Goal: Task Accomplishment & Management: Complete application form

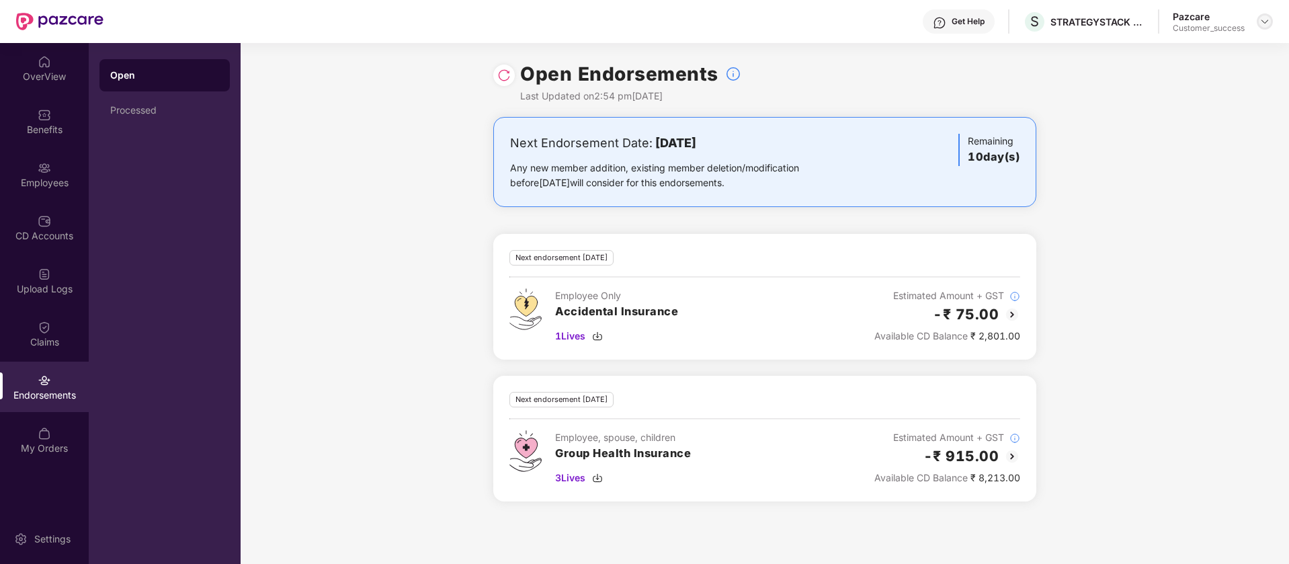
click at [1273, 22] on div at bounding box center [1265, 21] width 16 height 16
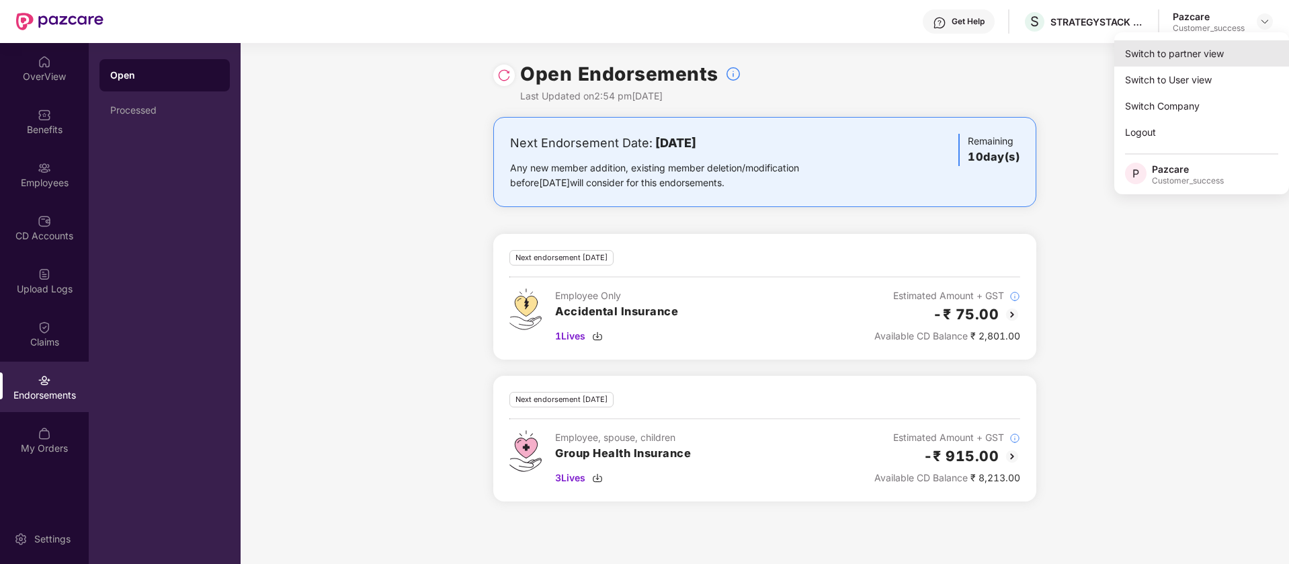
click at [1190, 65] on div "Switch to partner view" at bounding box center [1202, 53] width 175 height 26
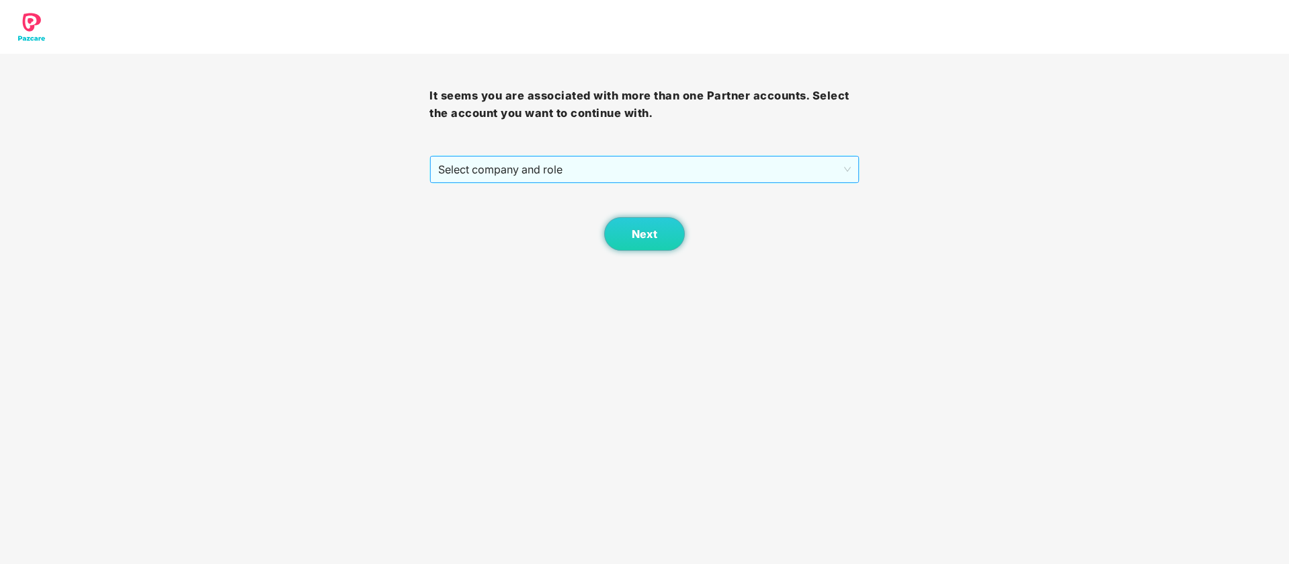
click at [743, 167] on span "Select company and role" at bounding box center [644, 170] width 412 height 26
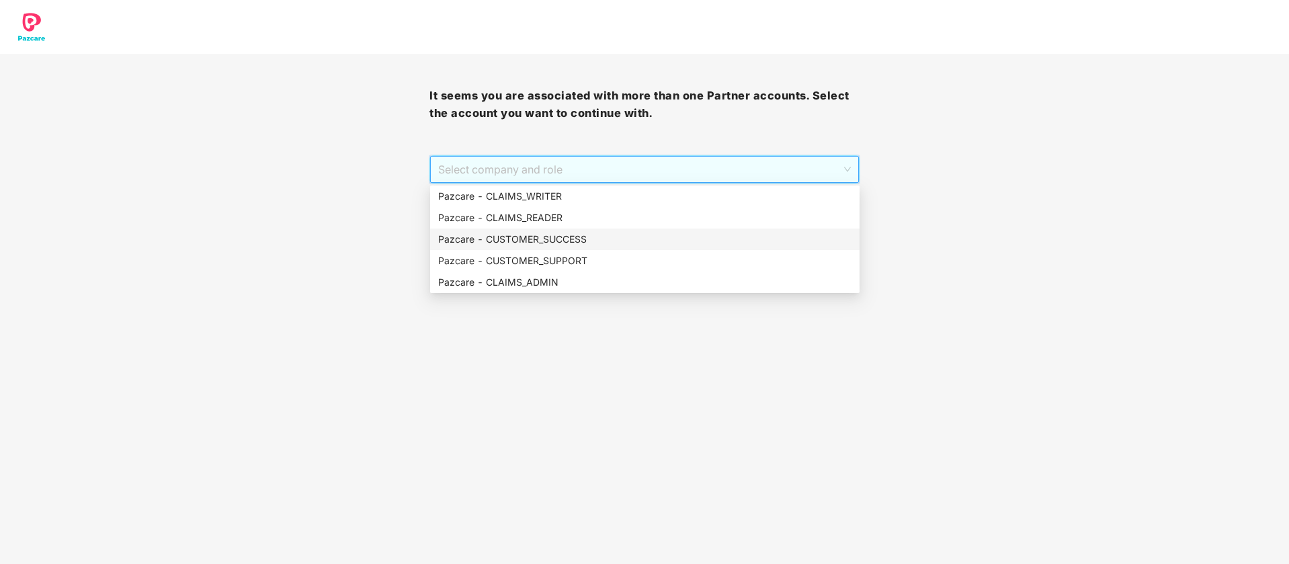
click at [618, 232] on div "Pazcare - CUSTOMER_SUCCESS" at bounding box center [644, 239] width 413 height 15
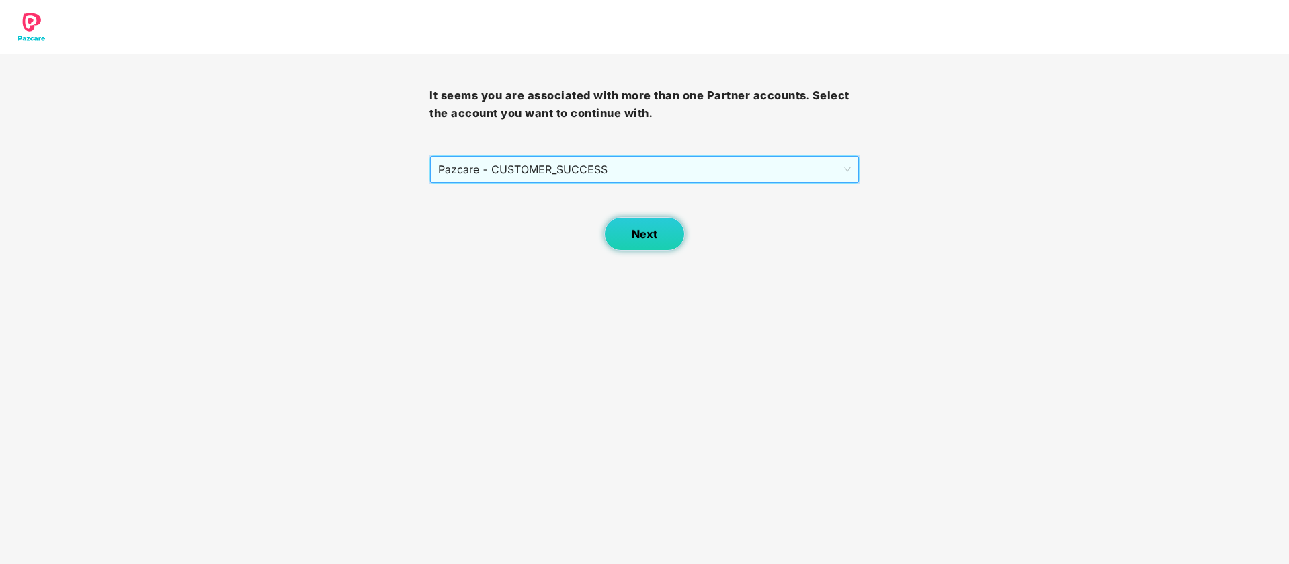
click at [619, 241] on button "Next" at bounding box center [644, 234] width 81 height 34
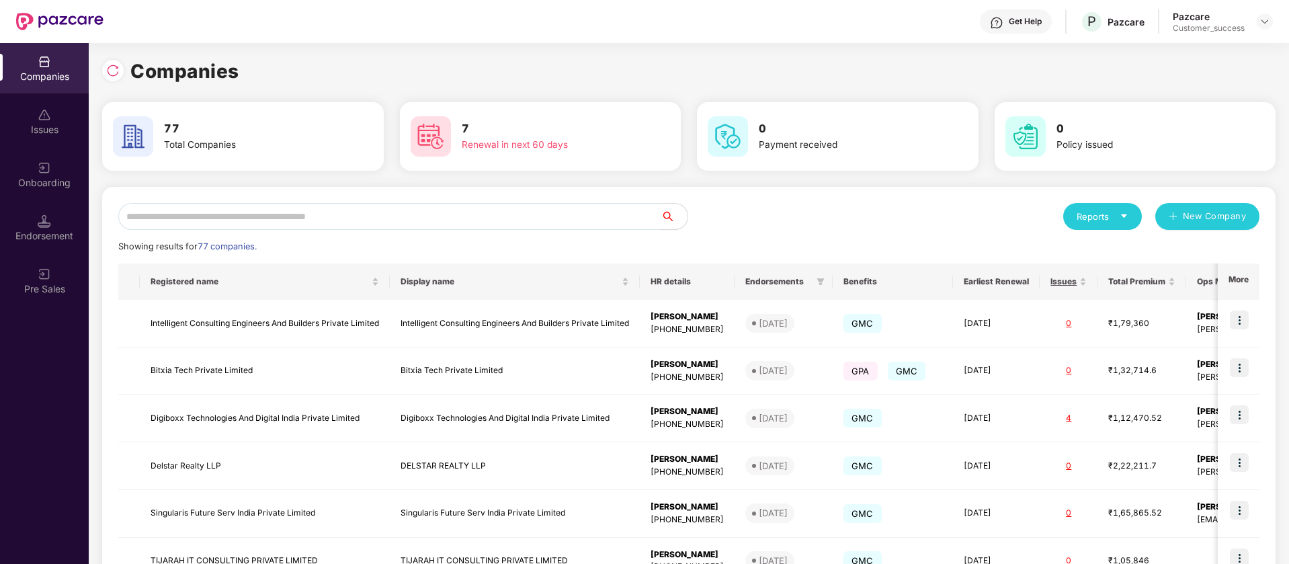
click at [366, 218] on input "text" at bounding box center [389, 216] width 542 height 27
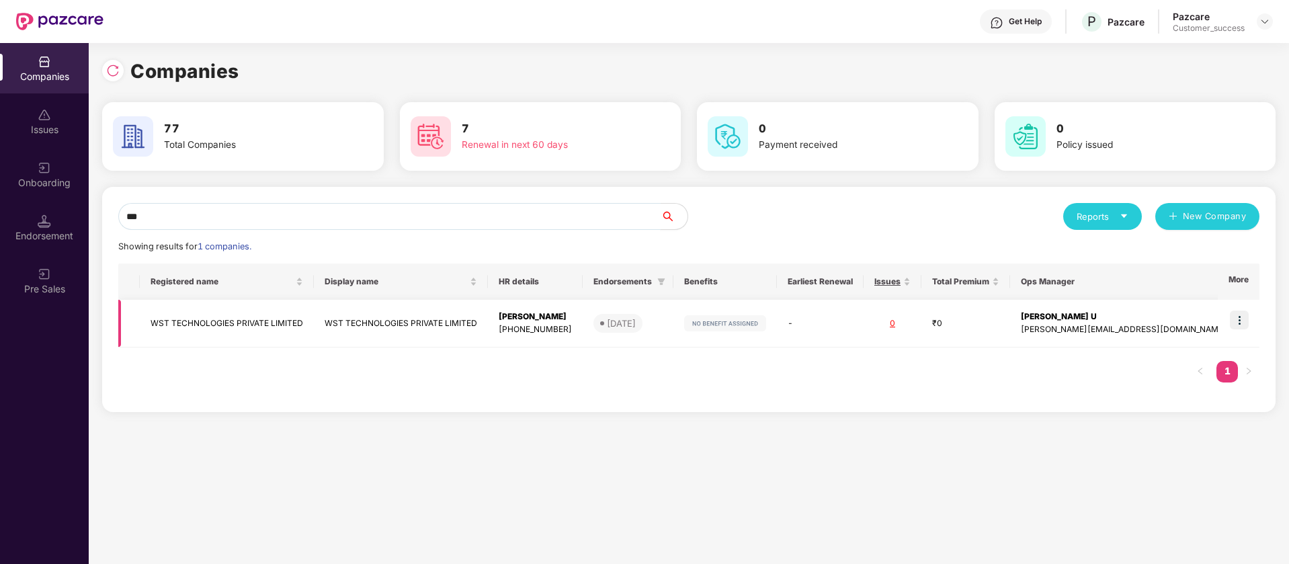
type input "***"
click at [838, 343] on td "-" at bounding box center [820, 324] width 87 height 48
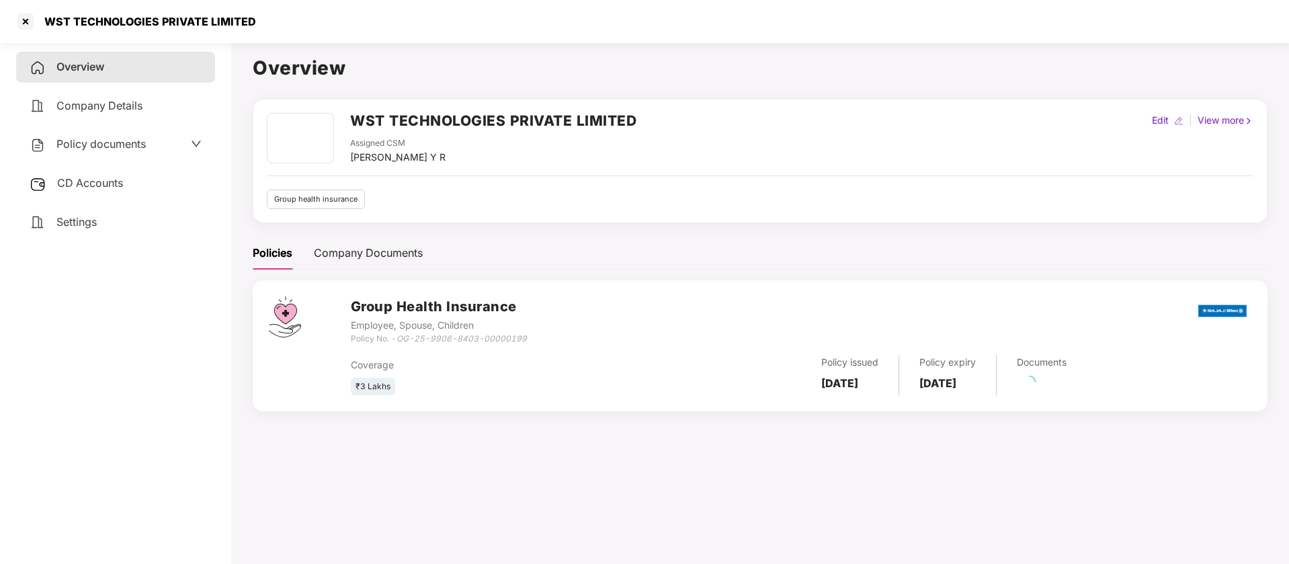
click at [144, 146] on span "Policy documents" at bounding box center [100, 143] width 89 height 13
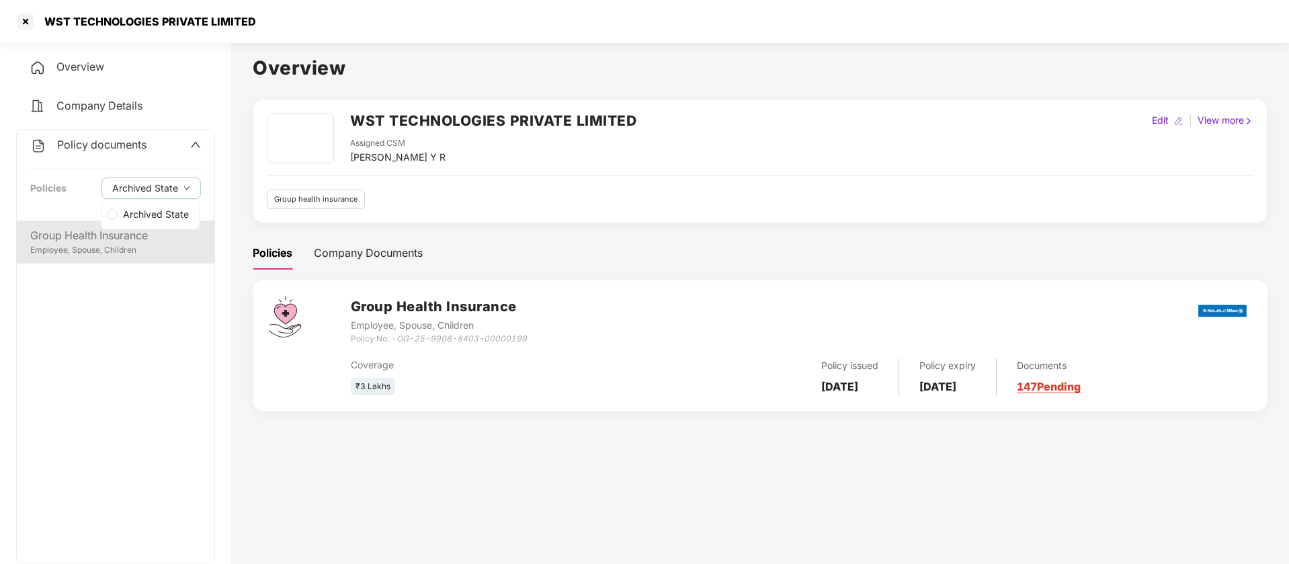
click at [114, 251] on div "Employee, Spouse, Children" at bounding box center [115, 250] width 171 height 13
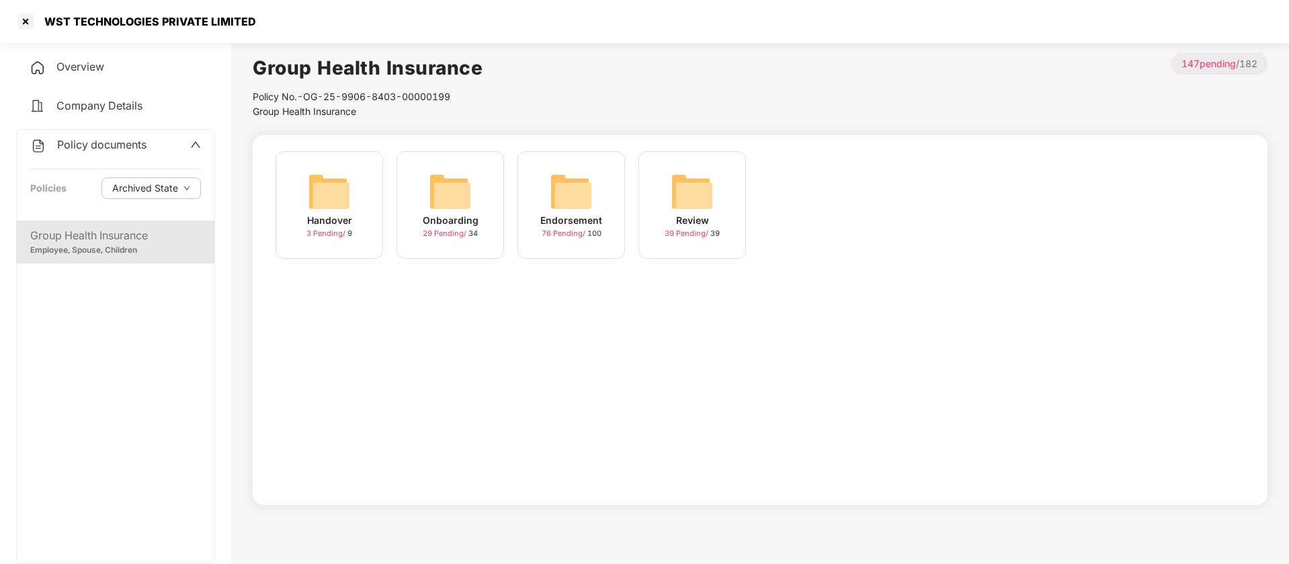
click at [467, 208] on img at bounding box center [450, 191] width 43 height 43
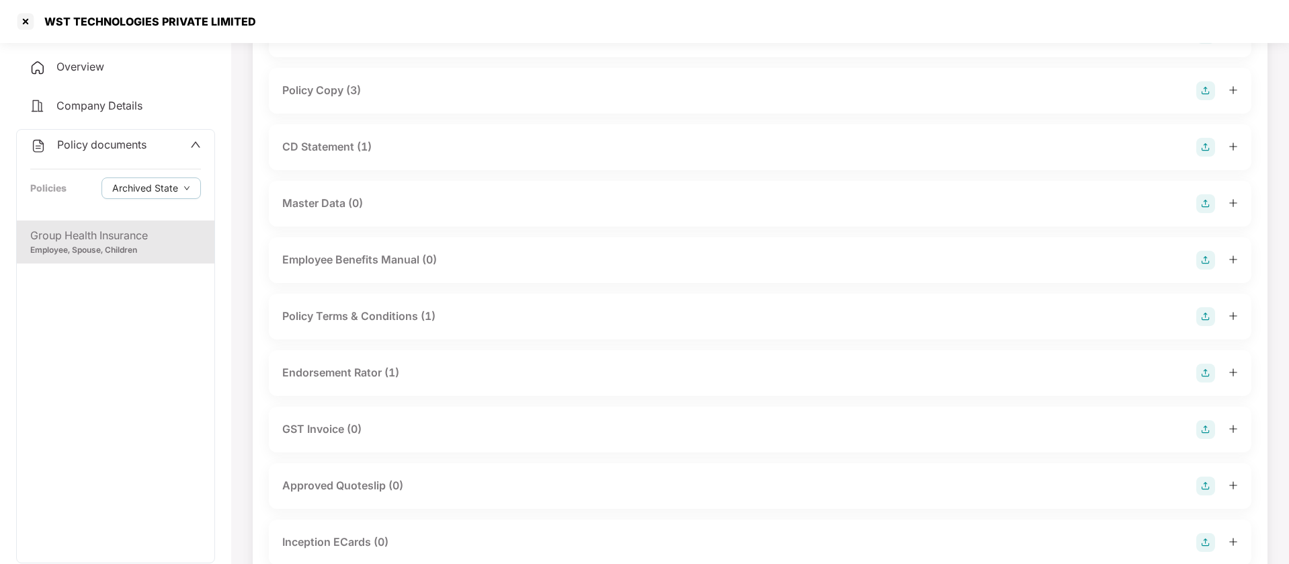
scroll to position [168, 0]
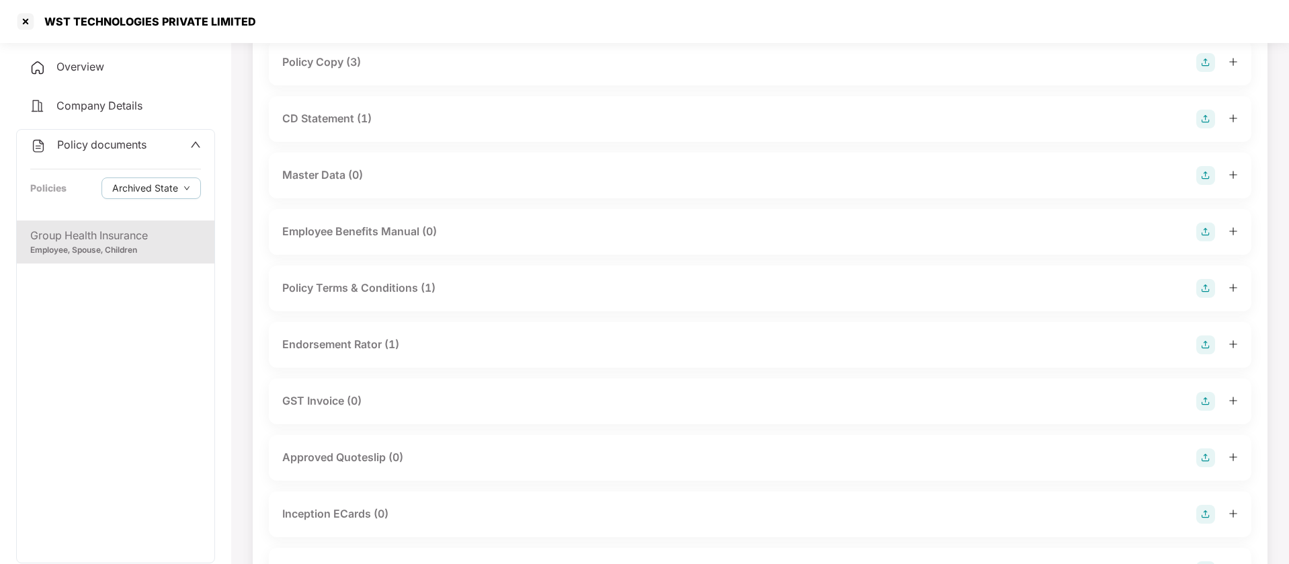
click at [349, 409] on div "GST Invoice (0)" at bounding box center [321, 401] width 79 height 17
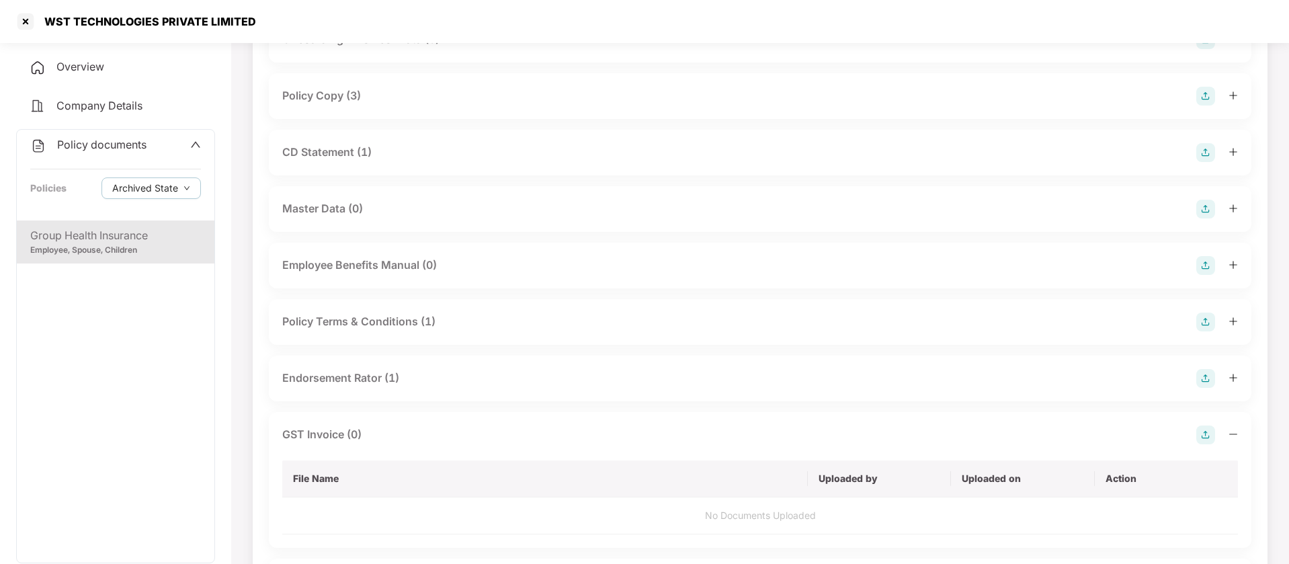
scroll to position [0, 0]
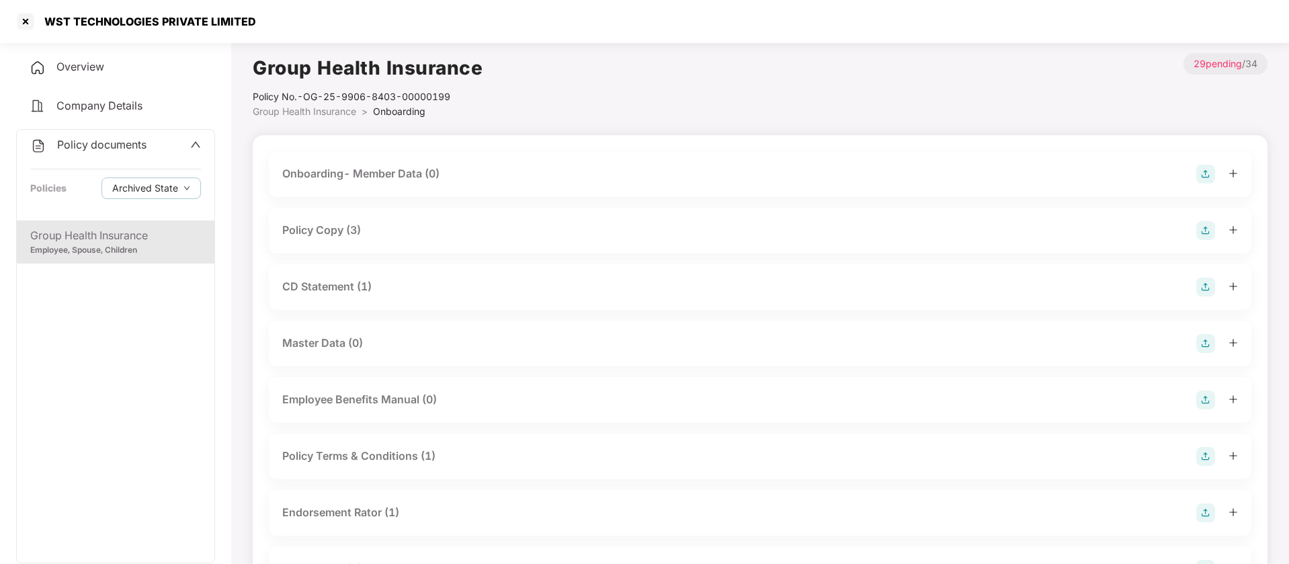
click at [335, 109] on span "Group Health Insurance" at bounding box center [305, 111] width 104 height 11
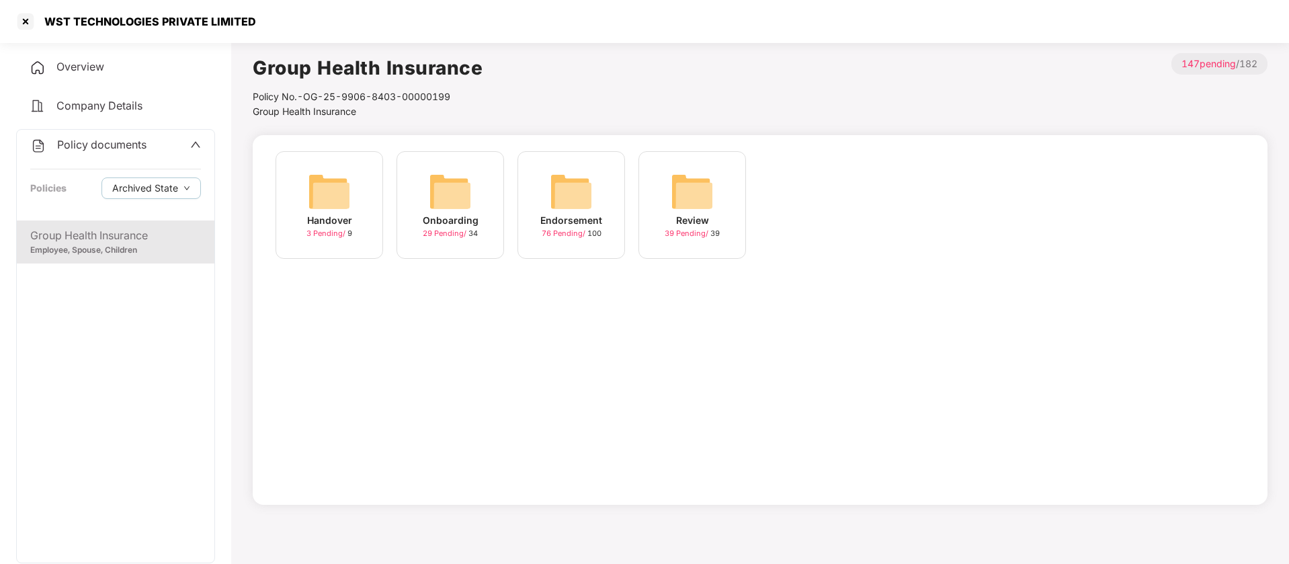
click at [339, 190] on img at bounding box center [329, 191] width 43 height 43
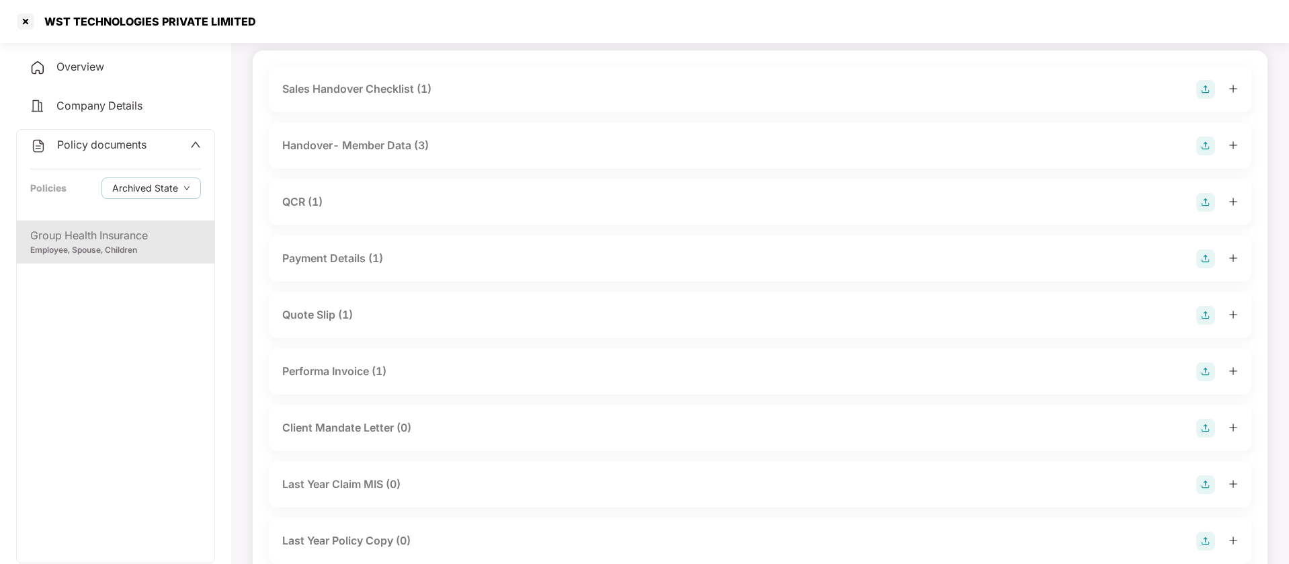
scroll to position [128, 0]
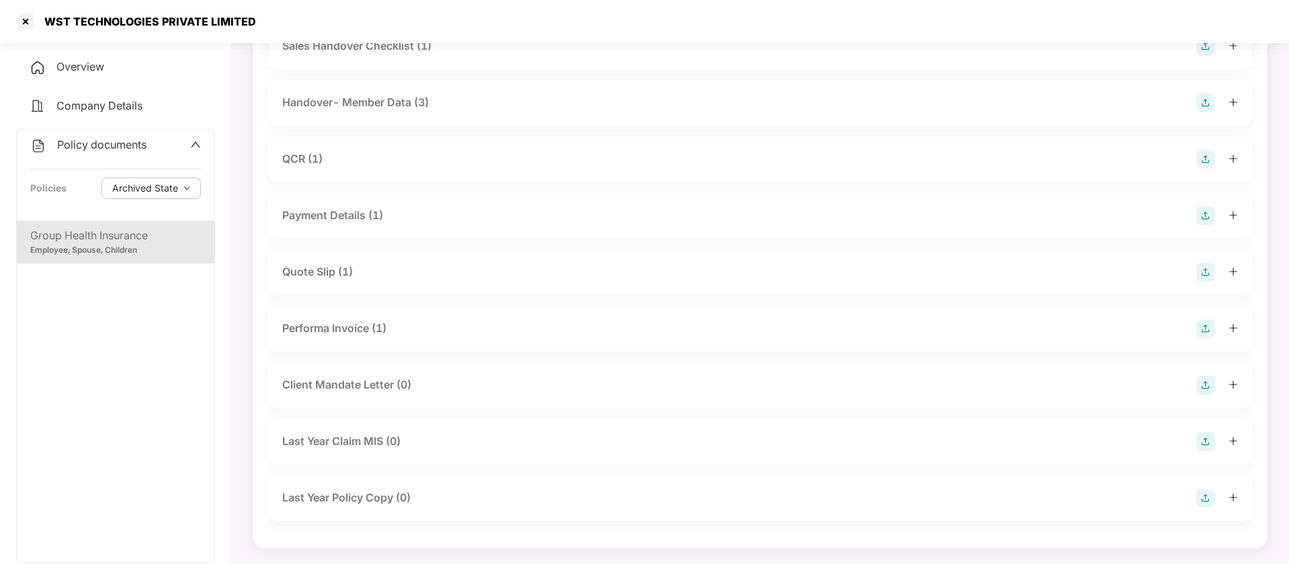
click at [330, 325] on div "Performa Invoice (1)" at bounding box center [334, 328] width 104 height 17
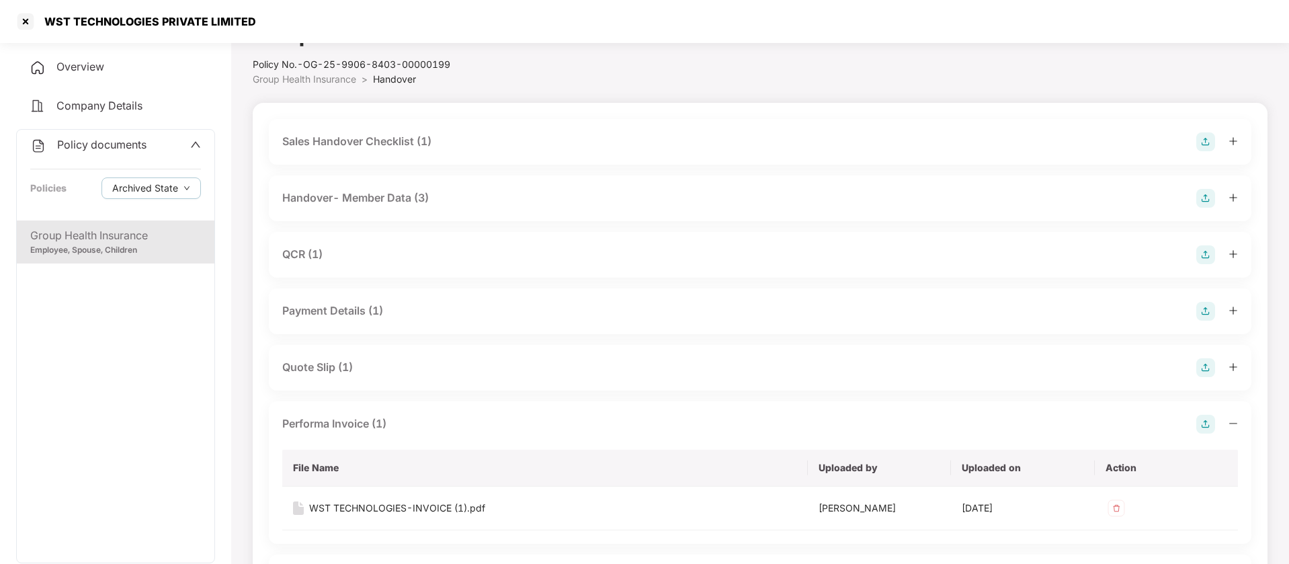
scroll to position [0, 0]
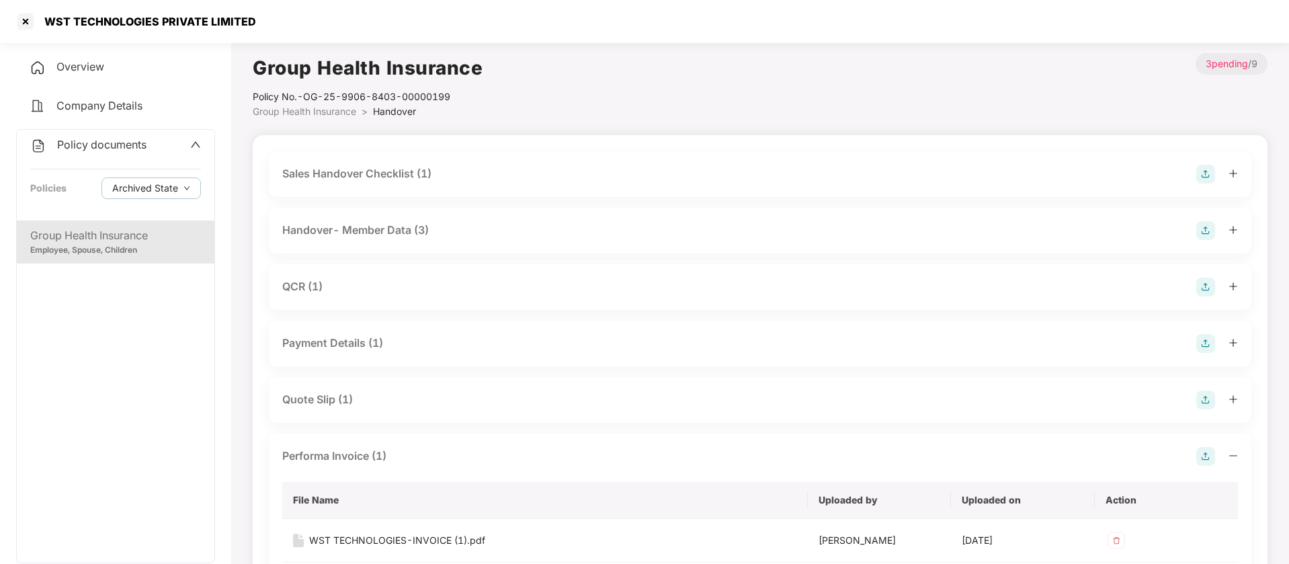
click at [352, 168] on div "Sales Handover Checklist (1)" at bounding box center [356, 173] width 149 height 17
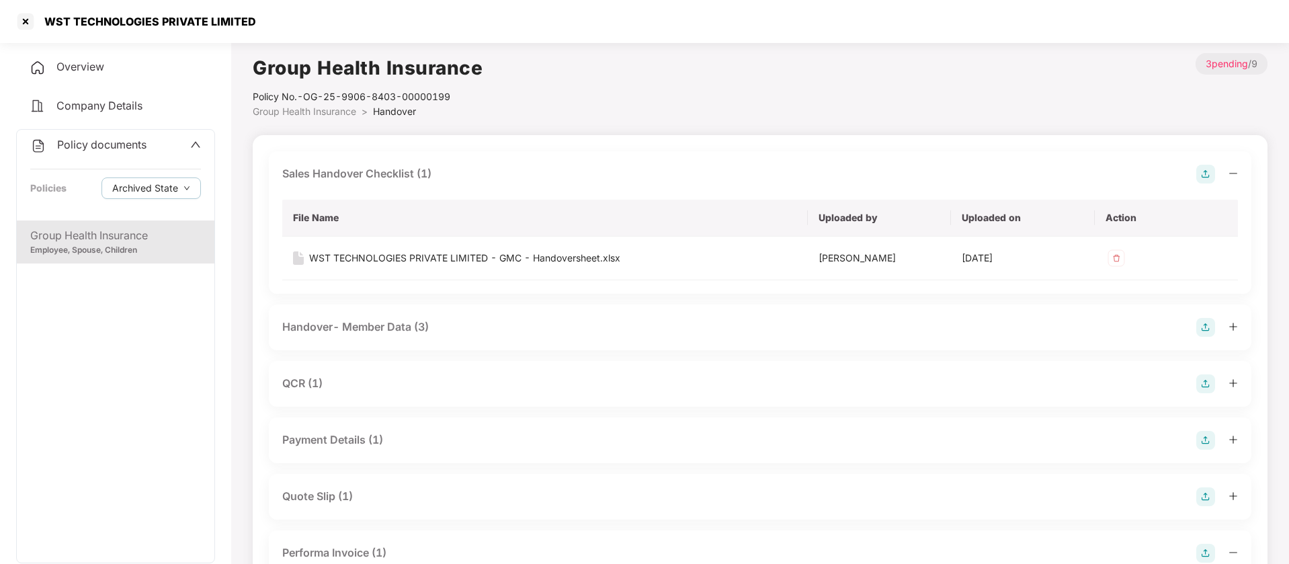
click at [362, 320] on div "Handover- Member Data (3)" at bounding box center [355, 327] width 147 height 17
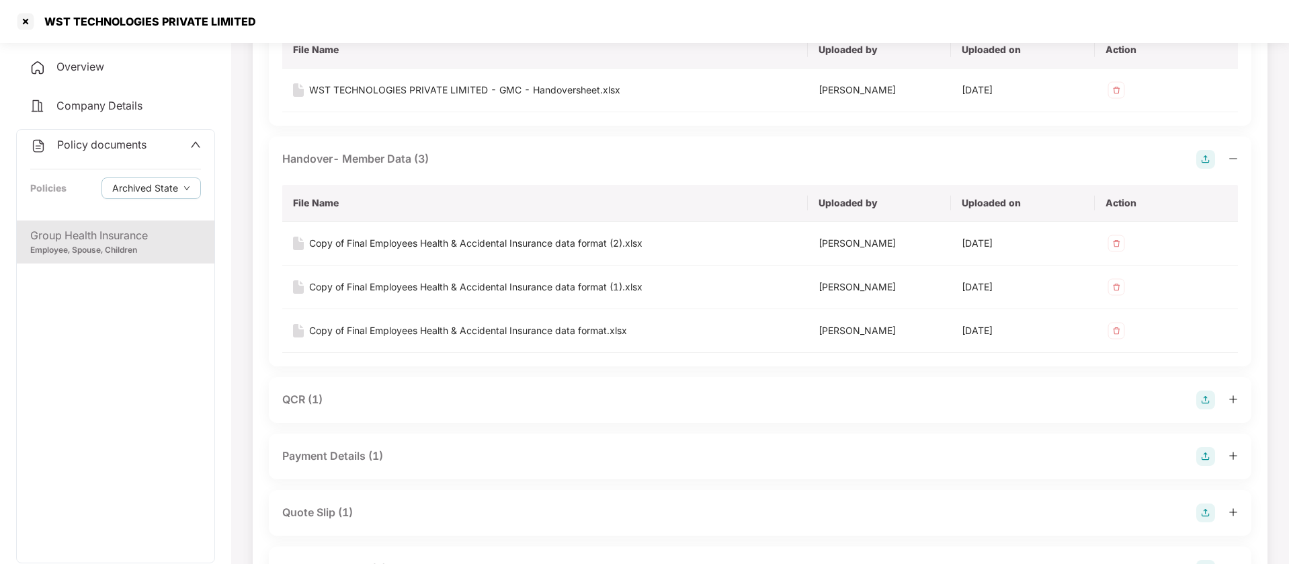
scroll to position [336, 0]
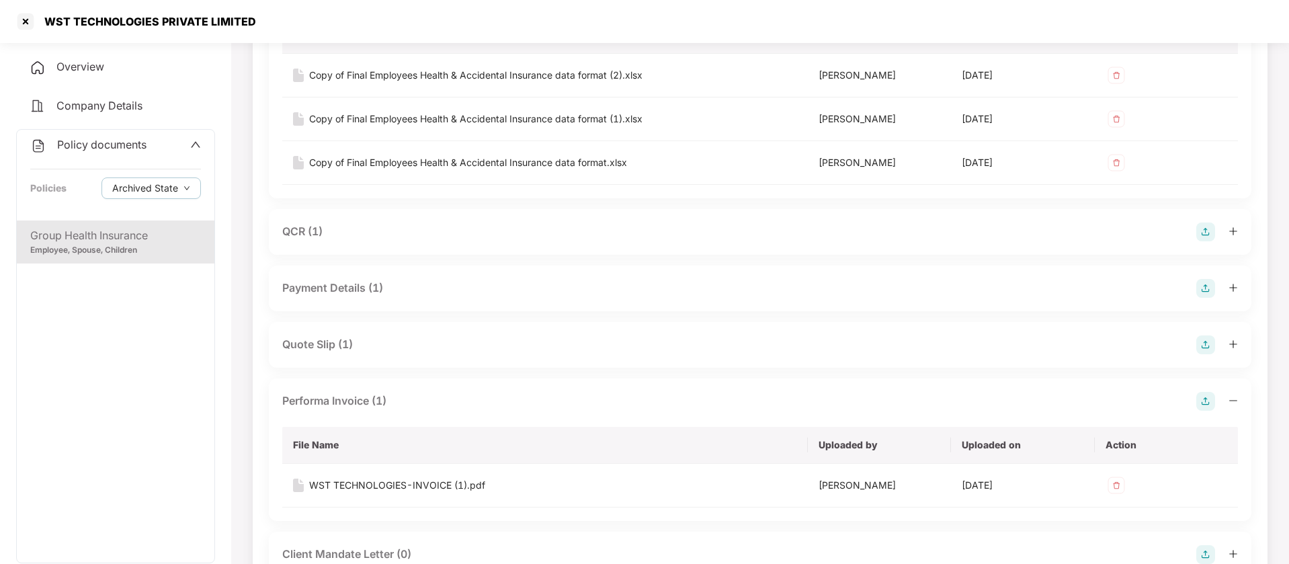
click at [348, 289] on div "Payment Details (1)" at bounding box center [332, 288] width 101 height 17
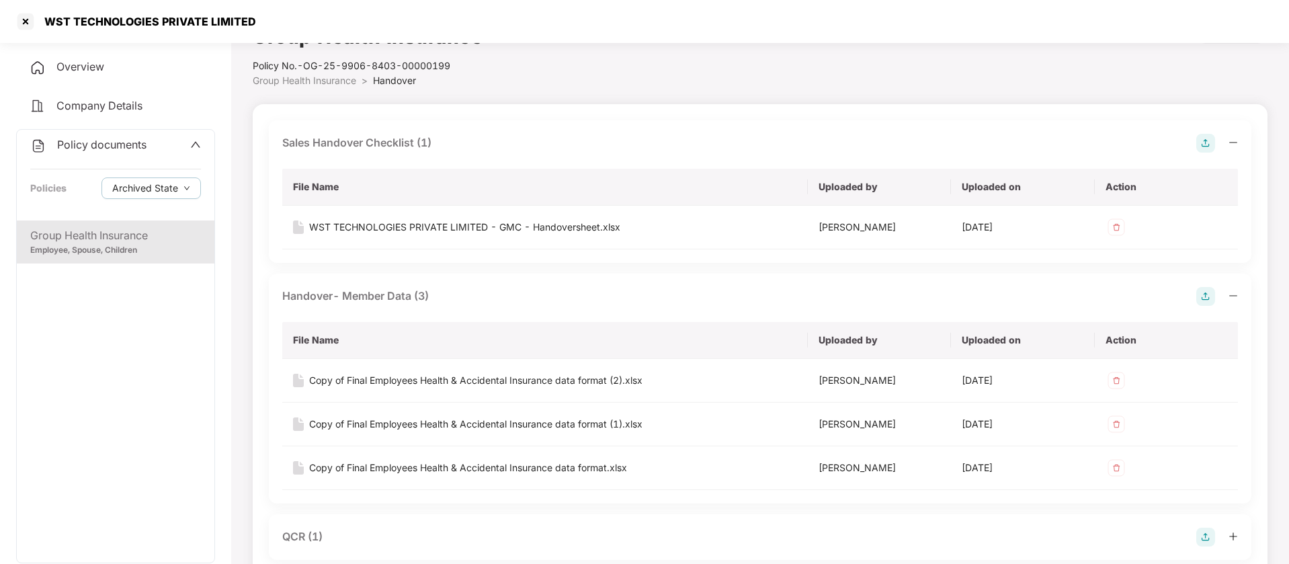
scroll to position [0, 0]
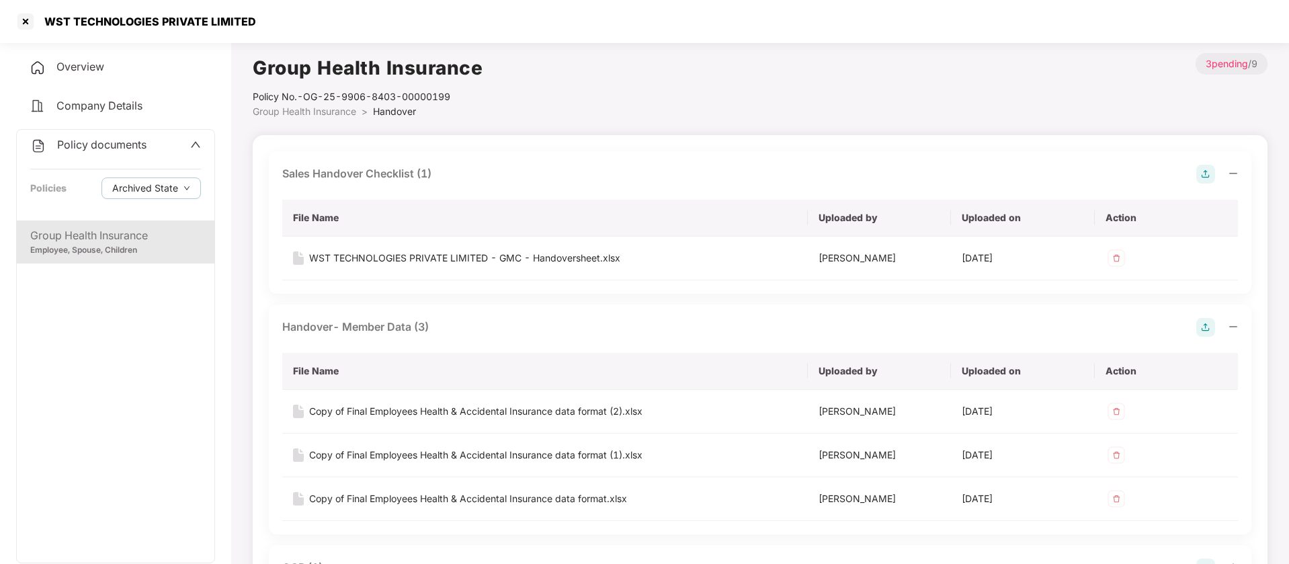
click at [337, 113] on span "Group Health Insurance" at bounding box center [305, 111] width 104 height 11
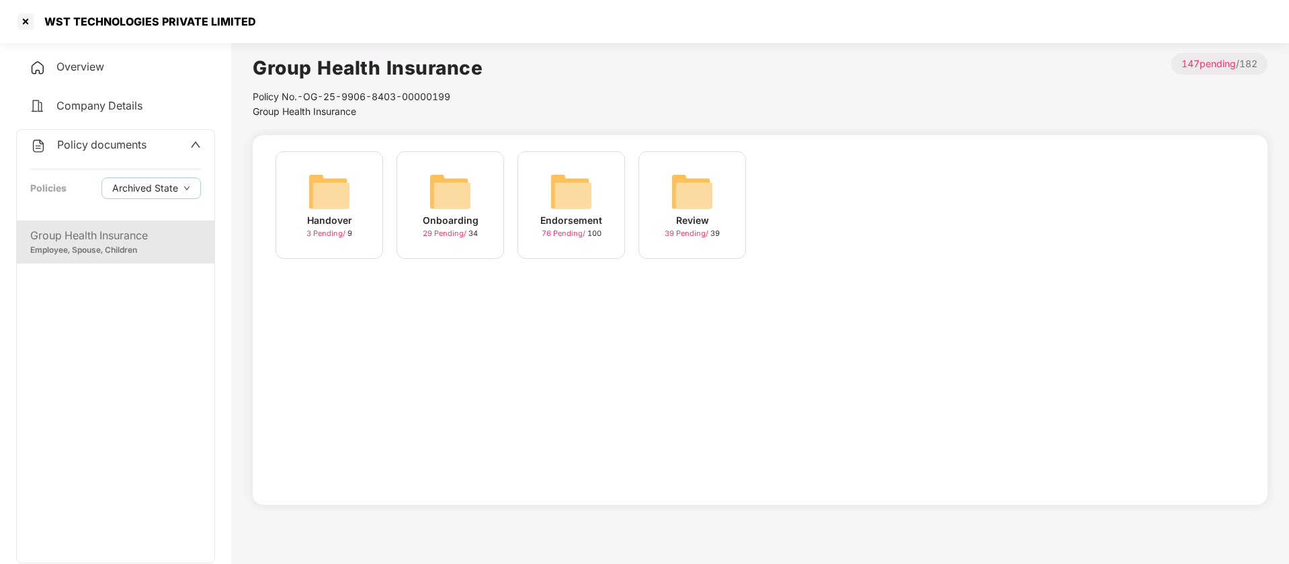
click at [471, 188] on img at bounding box center [450, 191] width 43 height 43
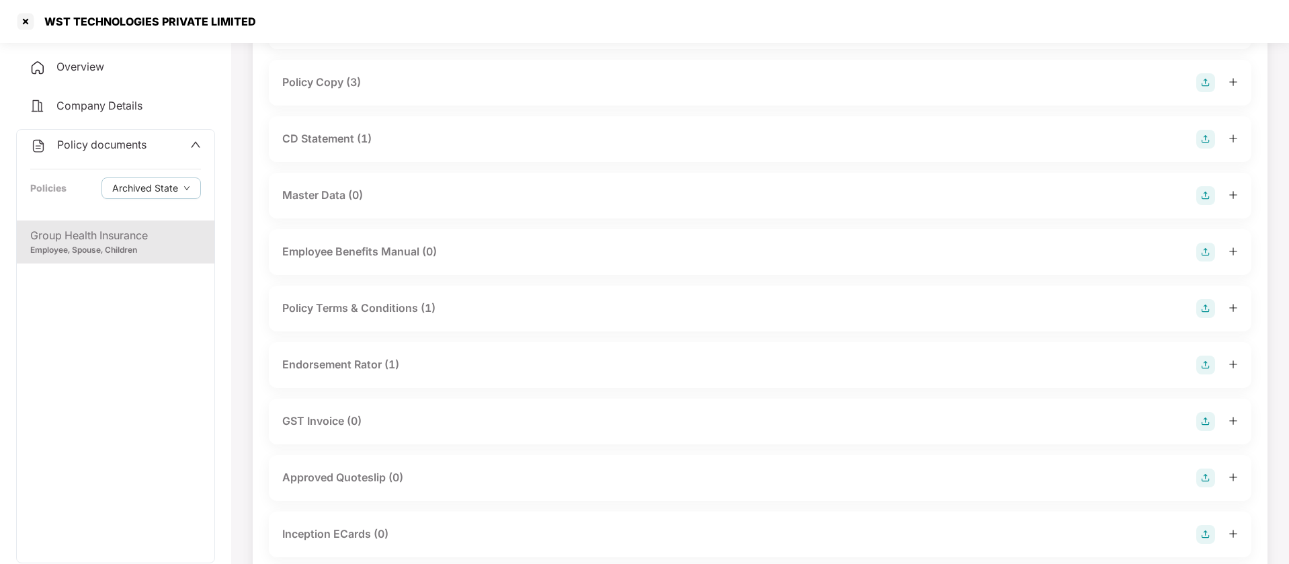
scroll to position [168, 0]
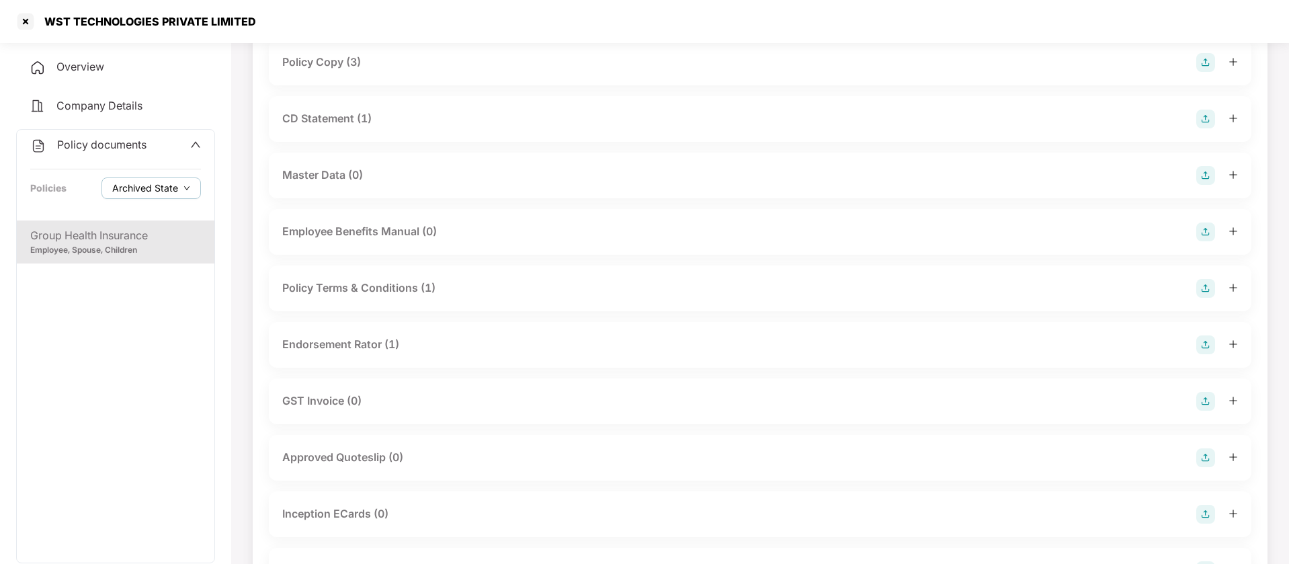
click at [184, 190] on icon "down" at bounding box center [187, 188] width 7 height 7
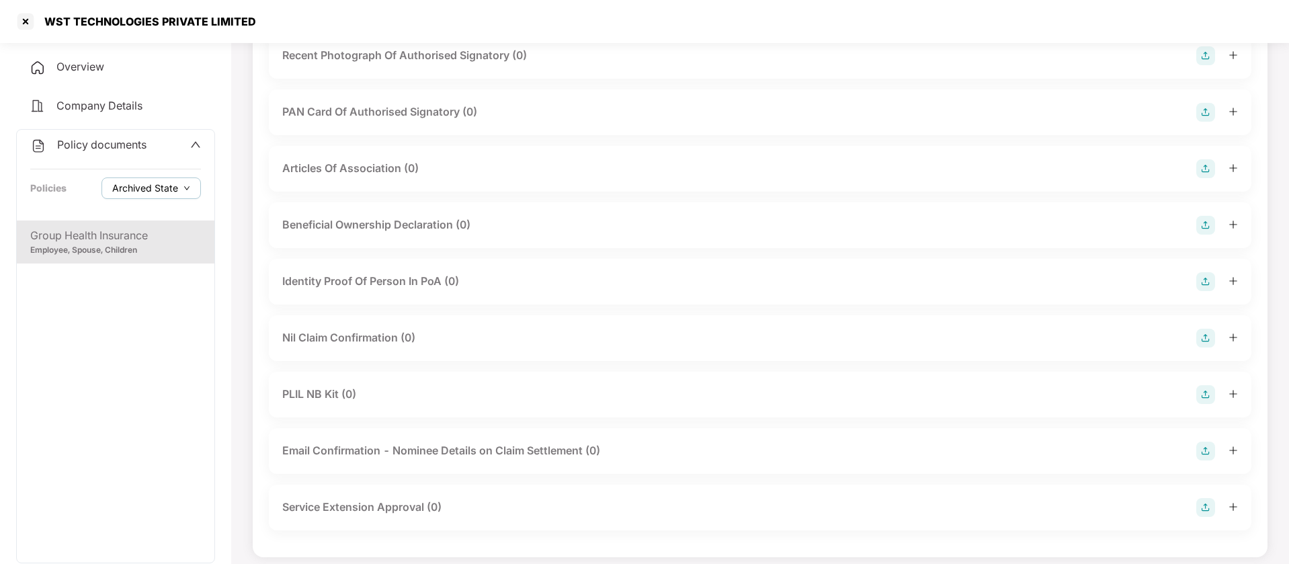
scroll to position [1539, 0]
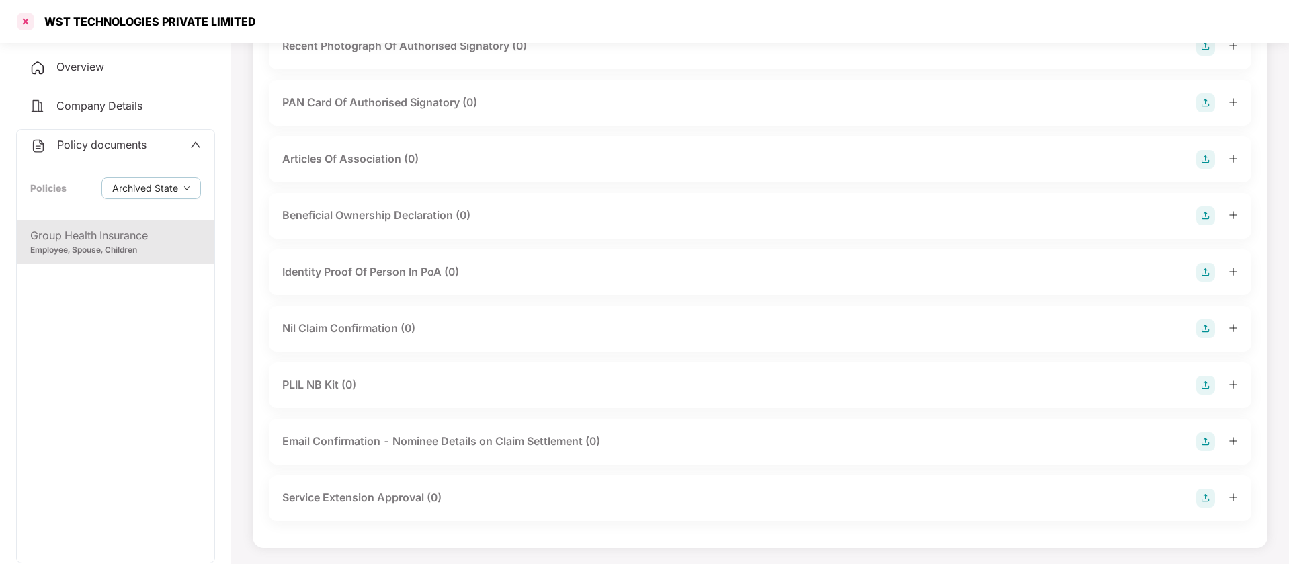
click at [20, 12] on div at bounding box center [26, 22] width 22 height 22
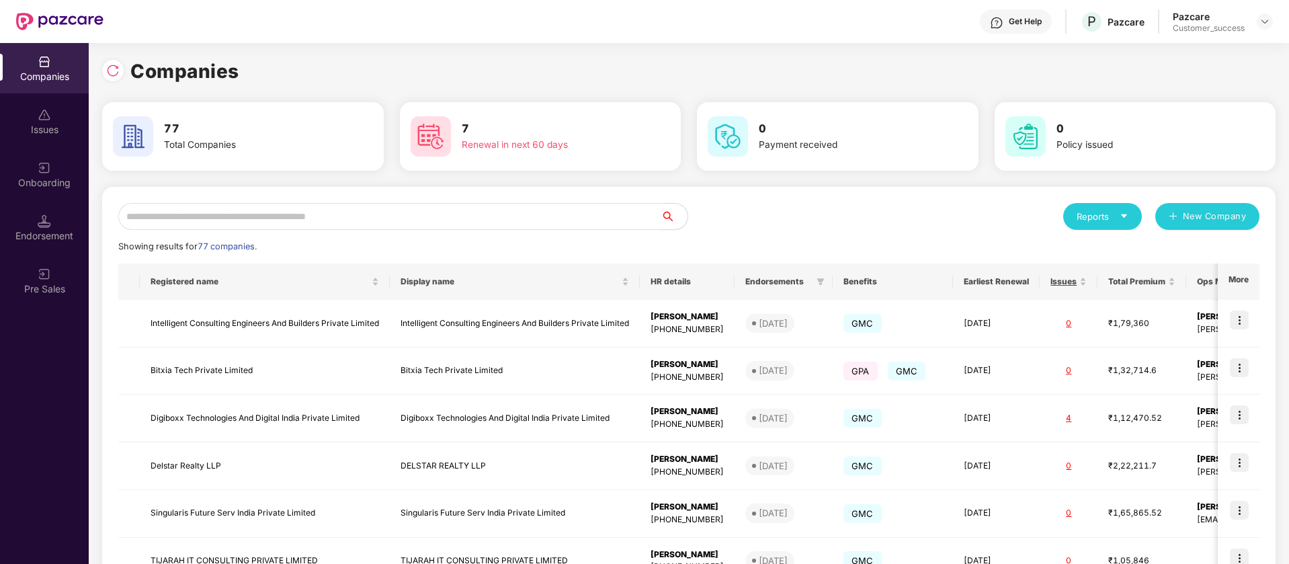
click at [289, 221] on input "text" at bounding box center [389, 216] width 542 height 27
type input "*"
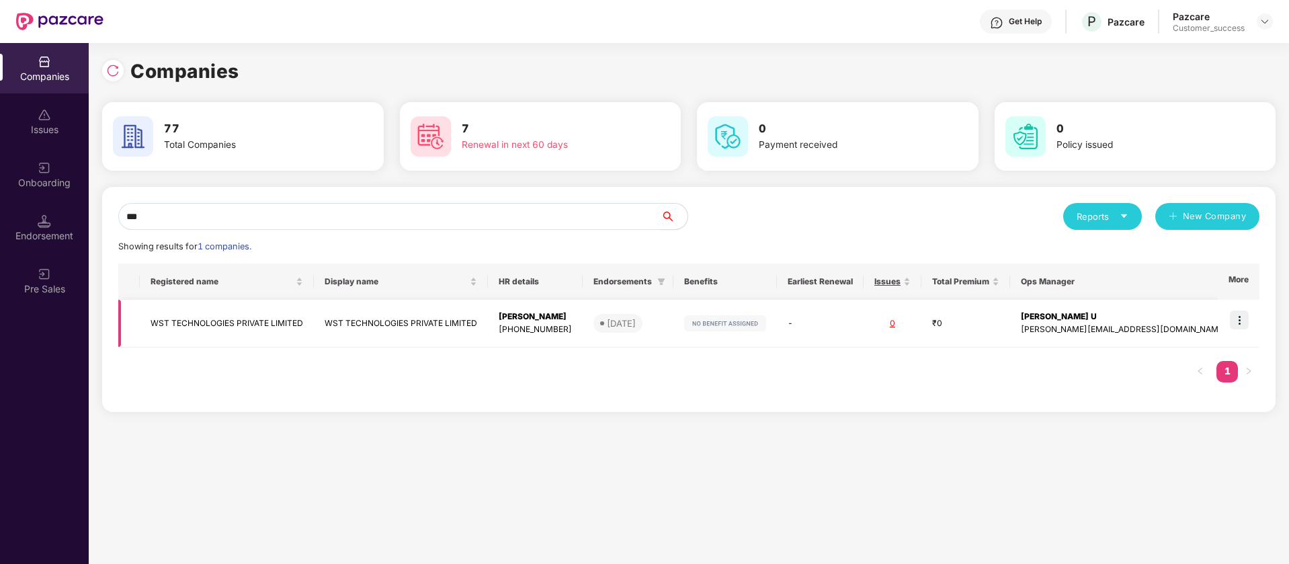
type input "***"
click at [314, 319] on td "WST TECHNOLOGIES PRIVATE LIMITED" at bounding box center [227, 324] width 174 height 48
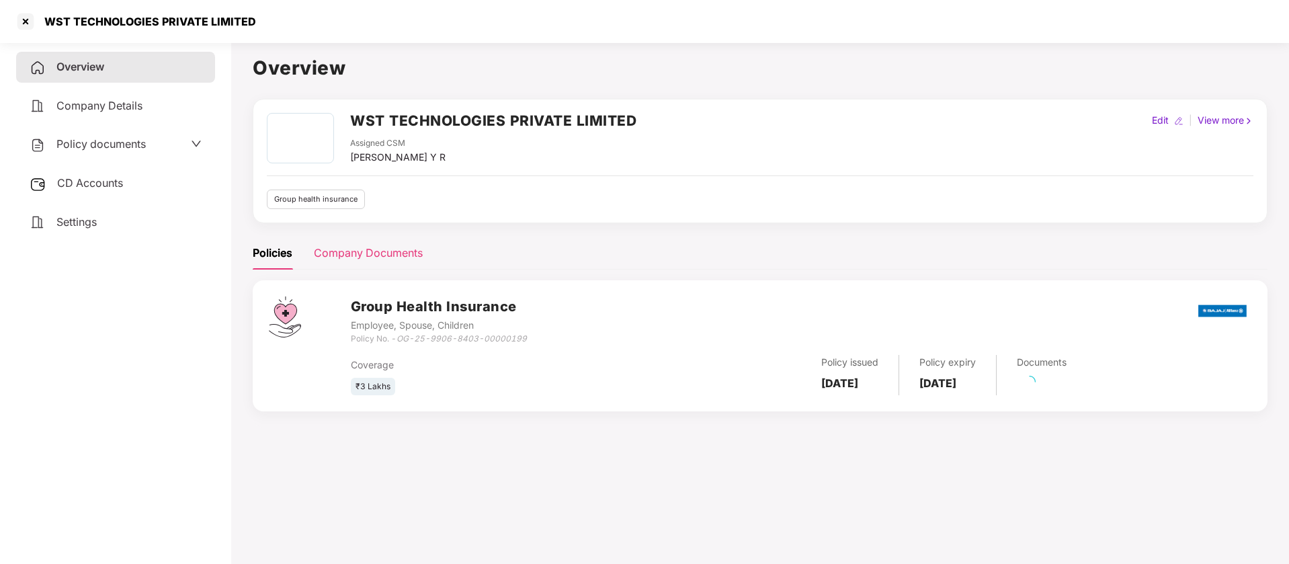
click at [366, 235] on div "WST TECHNOLOGIES PRIVATE LIMITED Assigned CSM Shreyas Srivatsa Datta Y R Edit |…" at bounding box center [760, 263] width 1015 height 329
click at [358, 266] on div "Company Documents" at bounding box center [368, 253] width 109 height 33
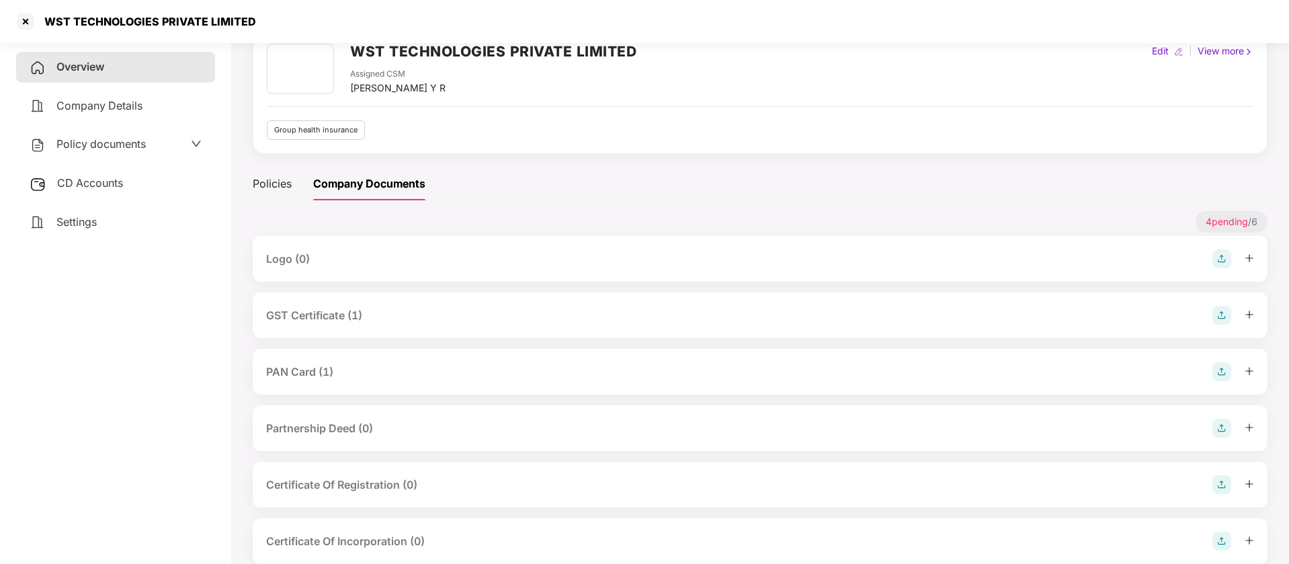
scroll to position [96, 0]
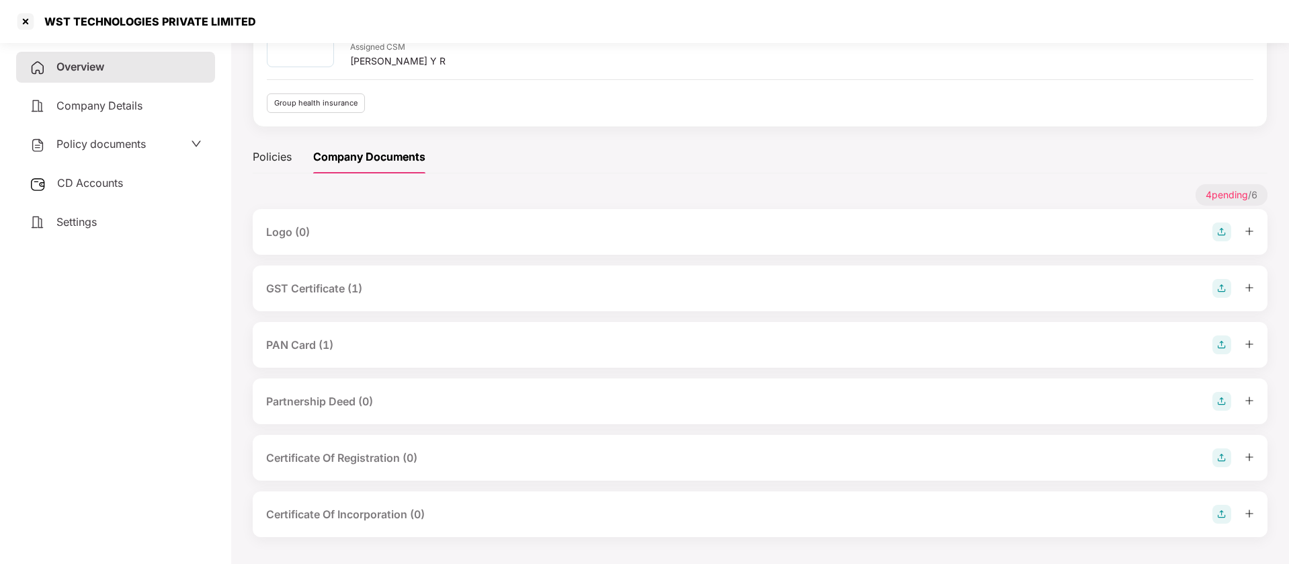
click at [305, 292] on div "GST Certificate (1)" at bounding box center [314, 288] width 96 height 17
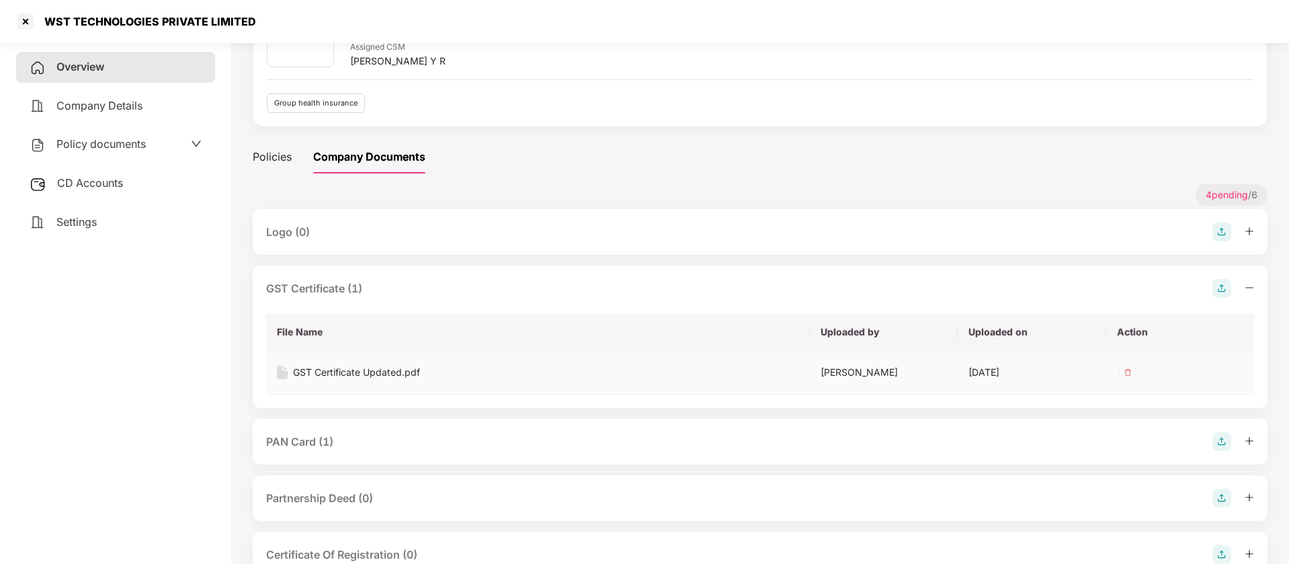
click at [345, 371] on div "GST Certificate Updated.pdf" at bounding box center [356, 372] width 127 height 15
click at [303, 440] on div "PAN Card (1)" at bounding box center [299, 442] width 67 height 17
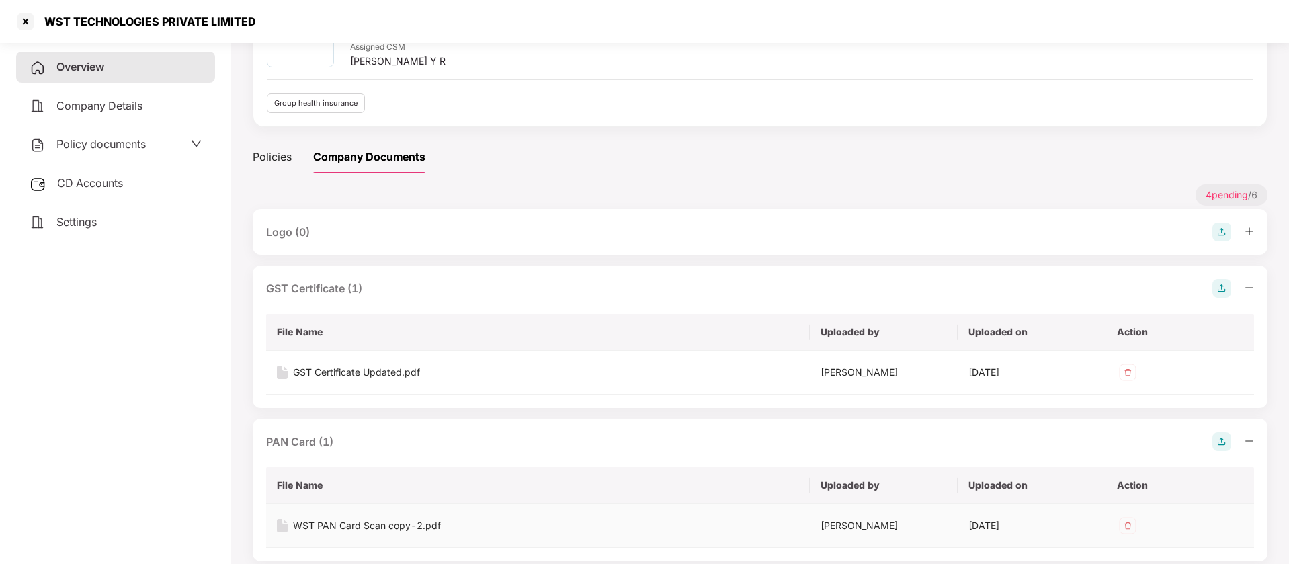
click at [355, 523] on div "WST PAN Card Scan copy-2.pdf" at bounding box center [367, 525] width 148 height 15
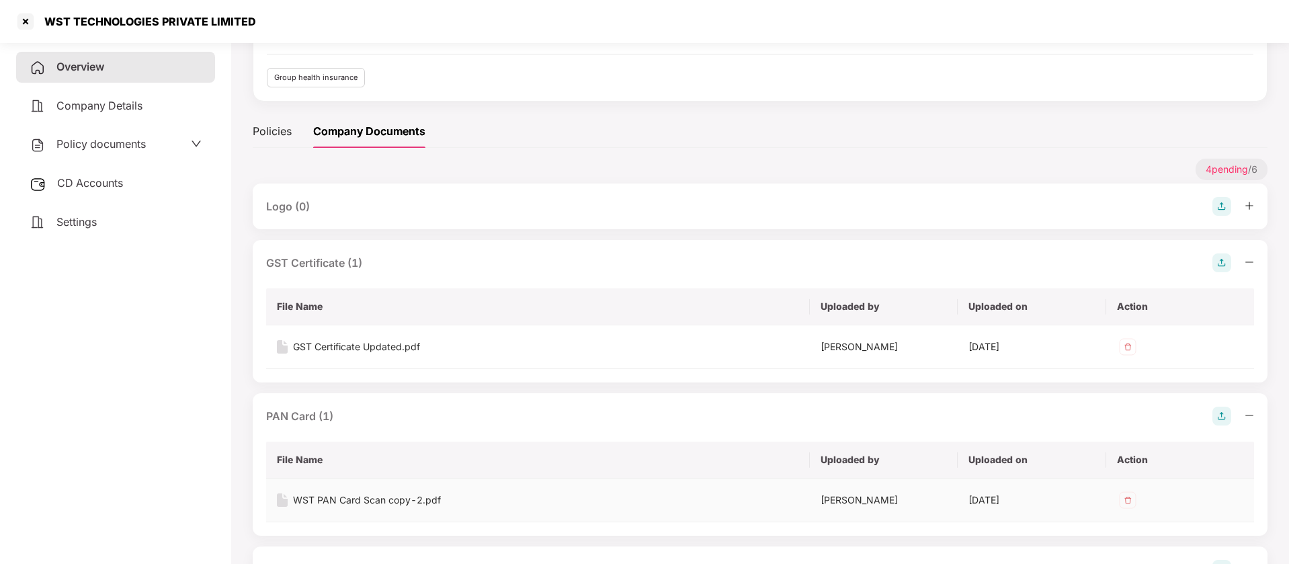
scroll to position [0, 0]
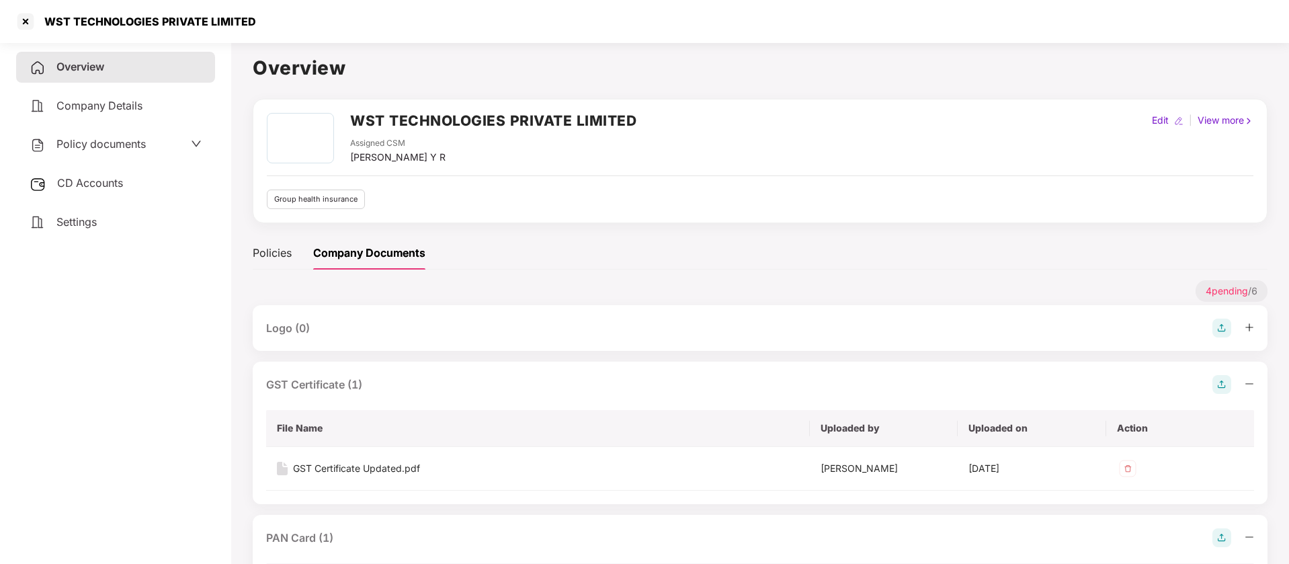
click at [1158, 25] on div "WST TECHNOLOGIES PRIVATE LIMITED" at bounding box center [644, 21] width 1289 height 43
click at [26, 19] on div at bounding box center [26, 22] width 22 height 22
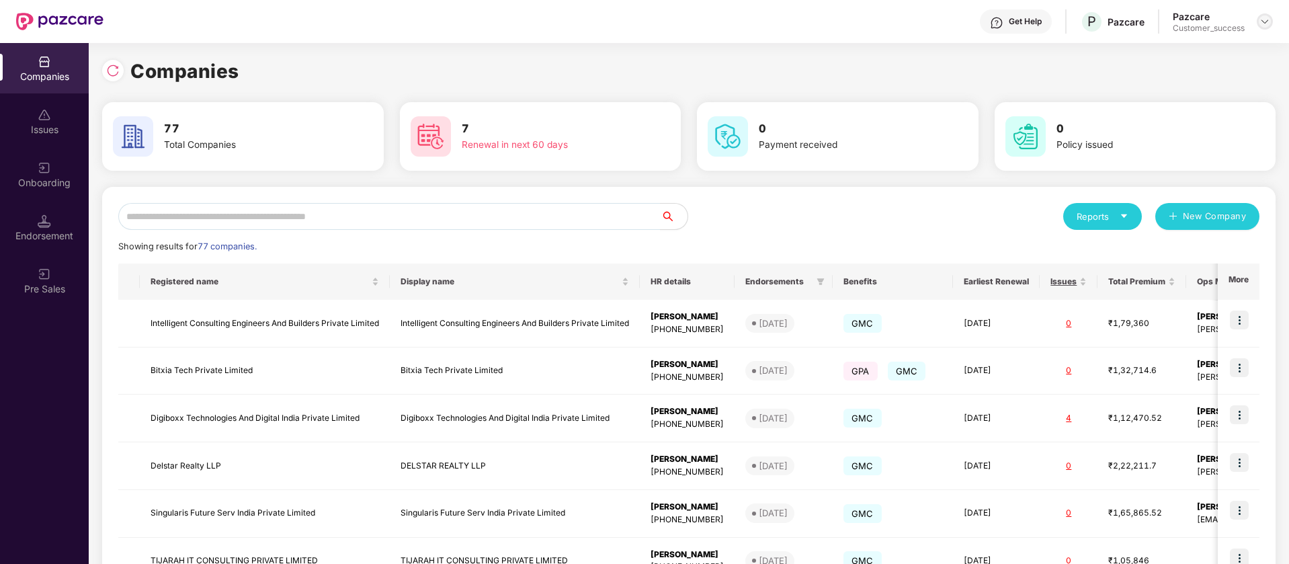
click at [1264, 19] on img at bounding box center [1265, 21] width 11 height 11
click at [1206, 71] on div "Switch Partner" at bounding box center [1203, 80] width 175 height 26
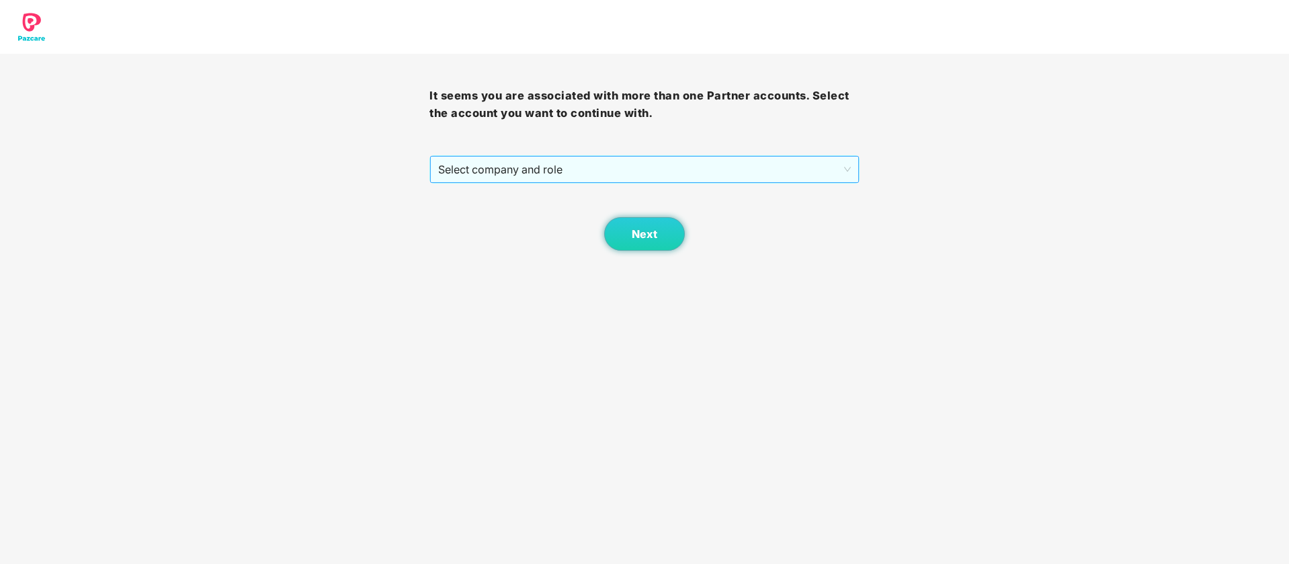
click at [531, 162] on span "Select company and role" at bounding box center [644, 170] width 412 height 26
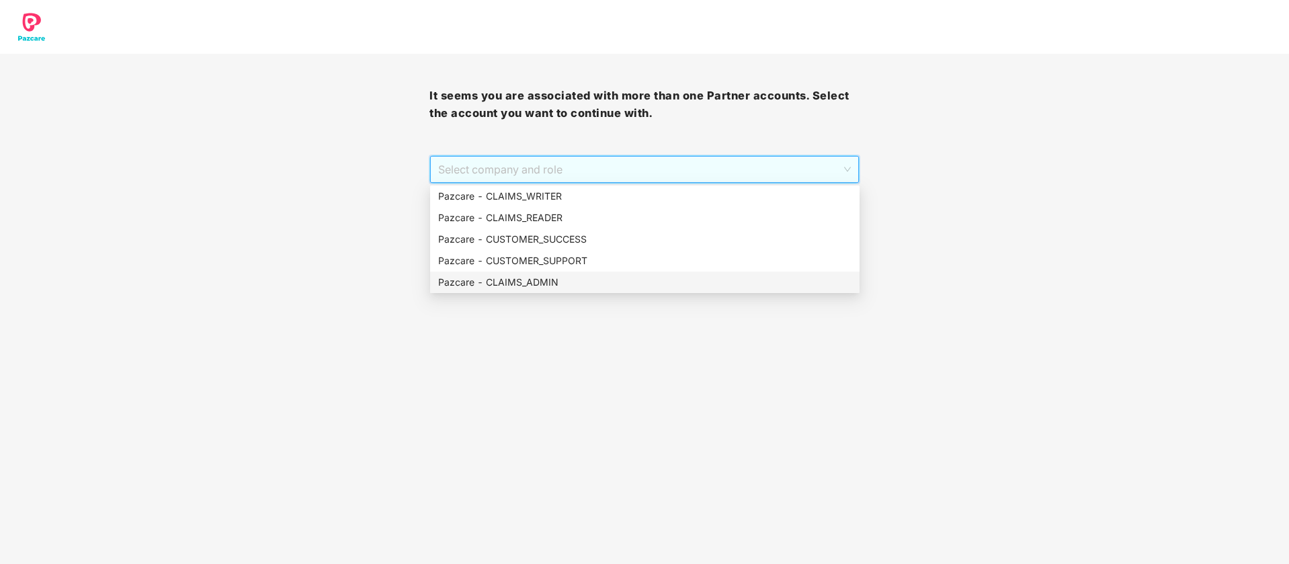
click at [557, 277] on div "Pazcare - CLAIMS_ADMIN" at bounding box center [644, 282] width 413 height 15
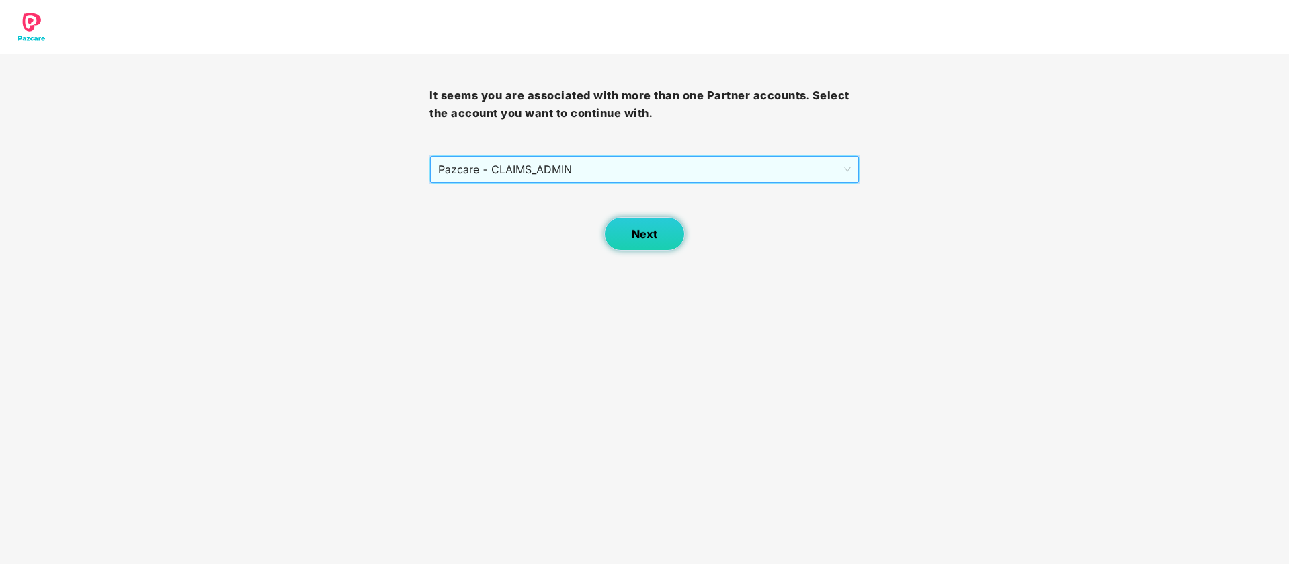
click at [652, 248] on button "Next" at bounding box center [644, 234] width 81 height 34
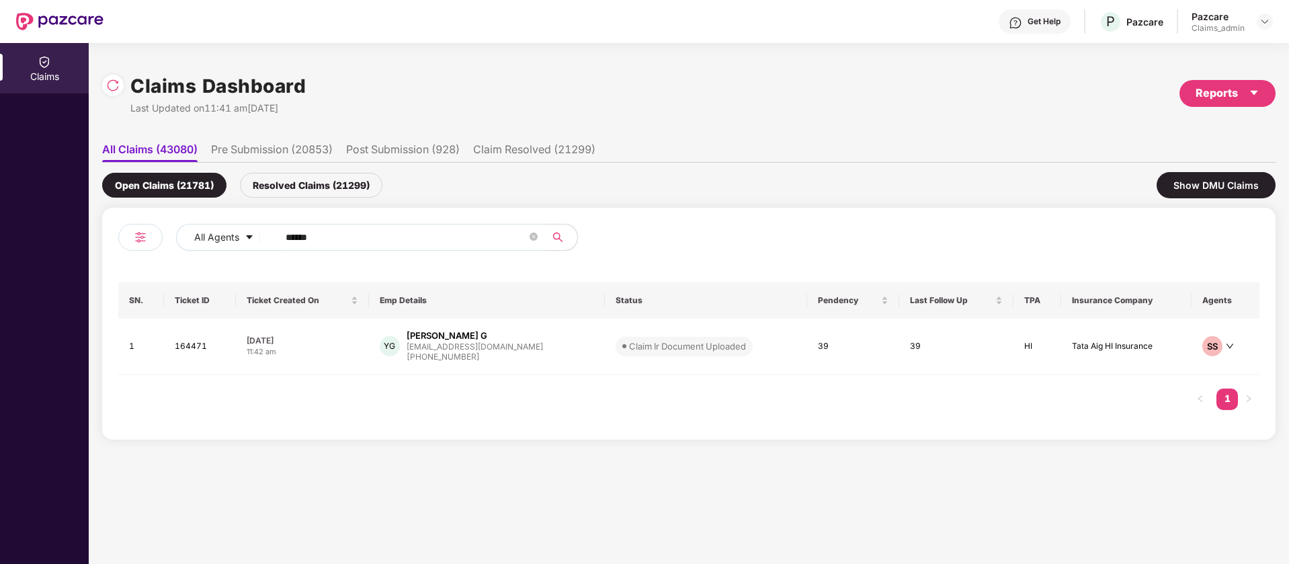
click at [365, 241] on input "******" at bounding box center [406, 237] width 241 height 20
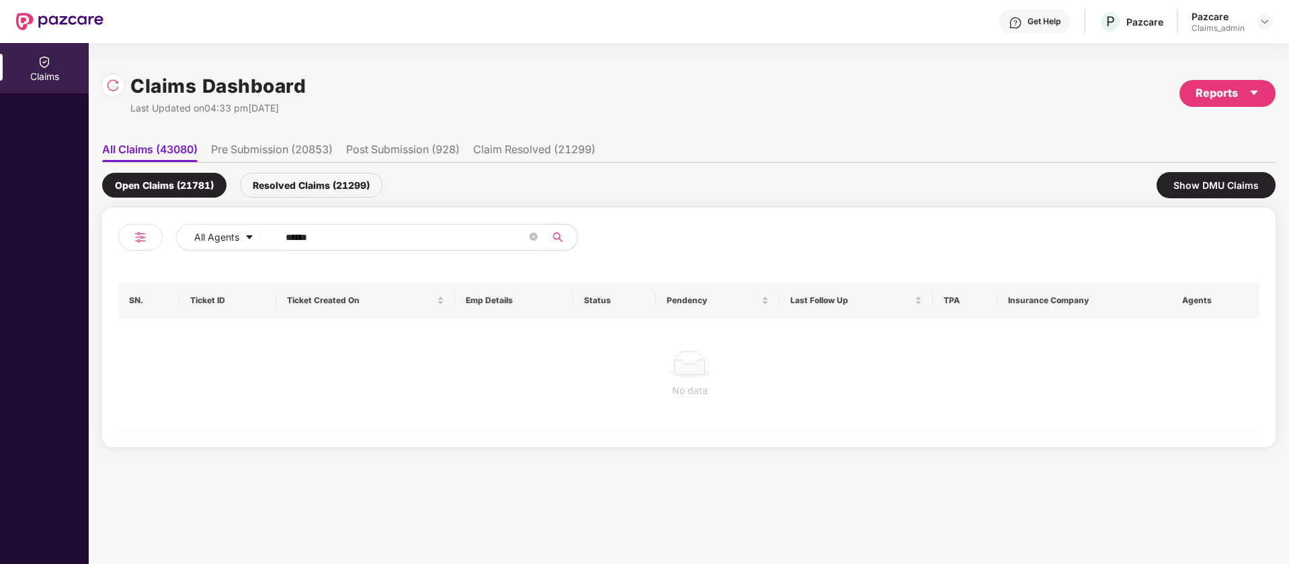
type input "******"
click at [344, 182] on div "Resolved Claims (21299)" at bounding box center [311, 185] width 143 height 25
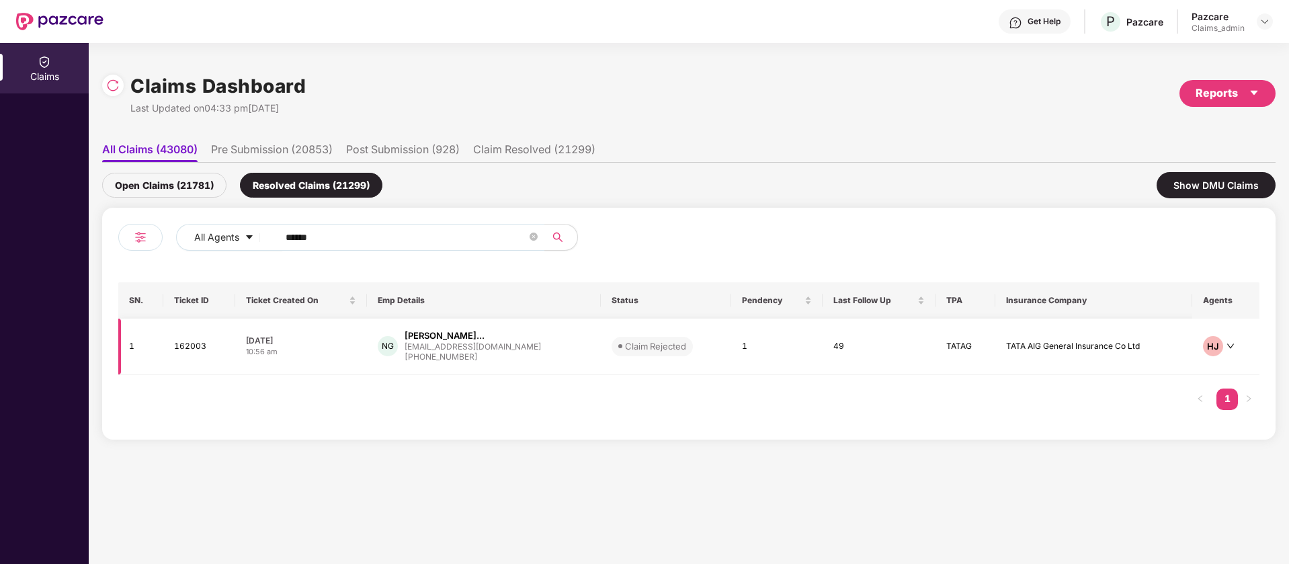
click at [522, 335] on div "NG Nikhil Shantaram Govek... nikhil.g@beco.co.in +918369594381" at bounding box center [484, 346] width 212 height 34
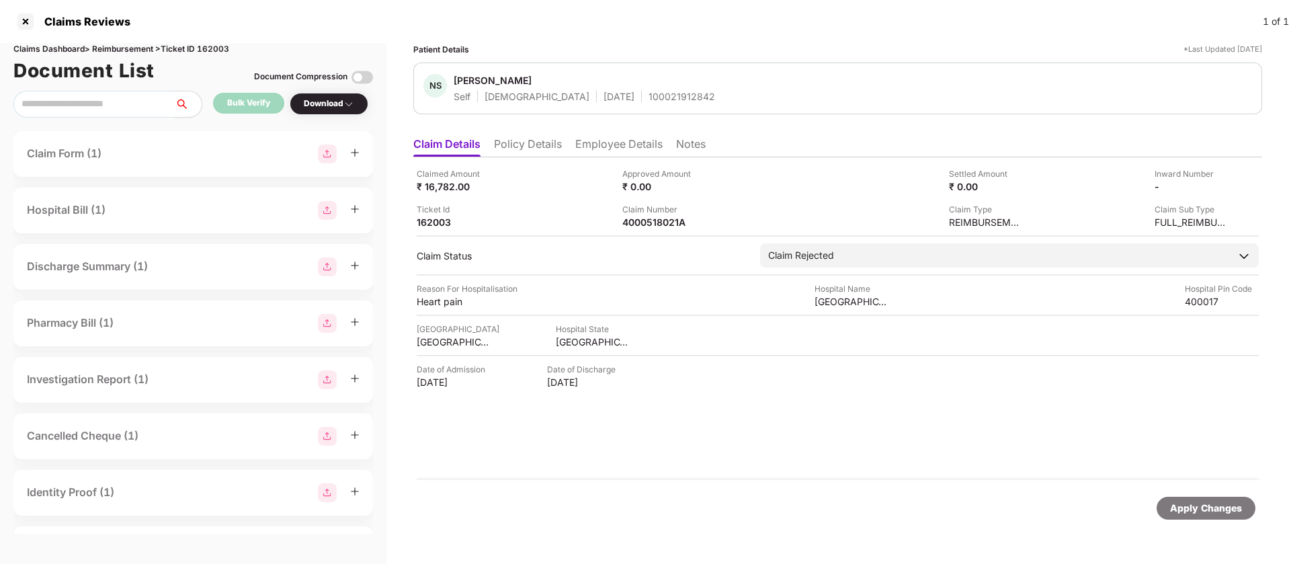
click at [696, 141] on li "Notes" at bounding box center [691, 146] width 30 height 19
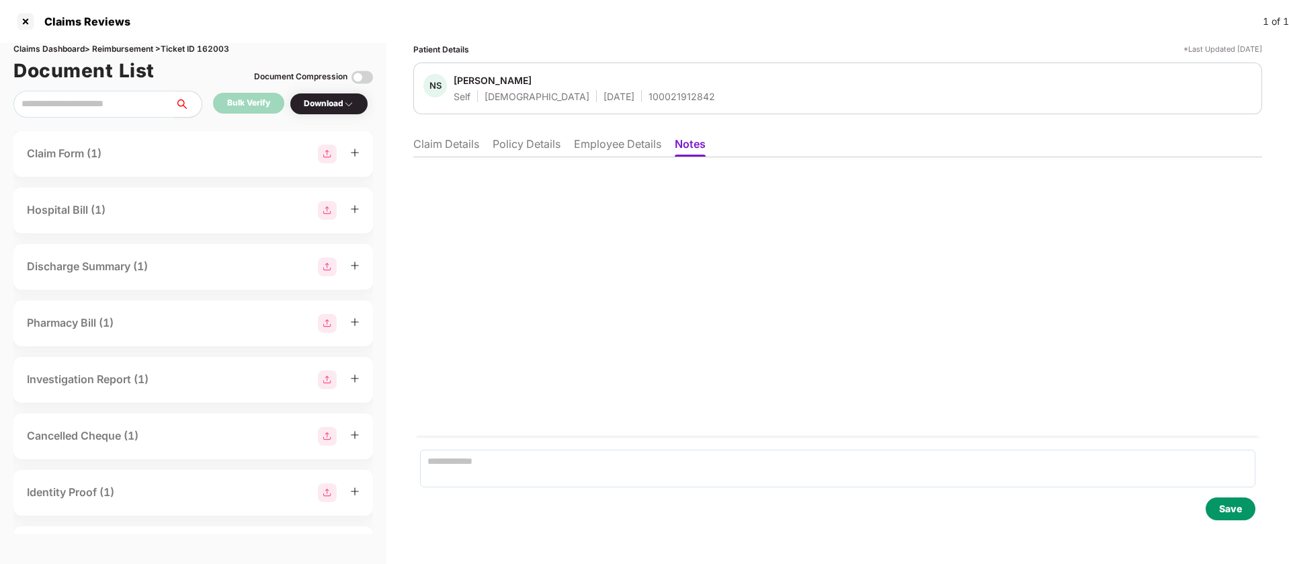
click at [411, 137] on div "Patient Details *Last Updated 16 Sep 2025 NS Nikhil Shantaram Govekar Self Male…" at bounding box center [838, 303] width 903 height 521
click at [436, 151] on li "Claim Details" at bounding box center [446, 146] width 66 height 19
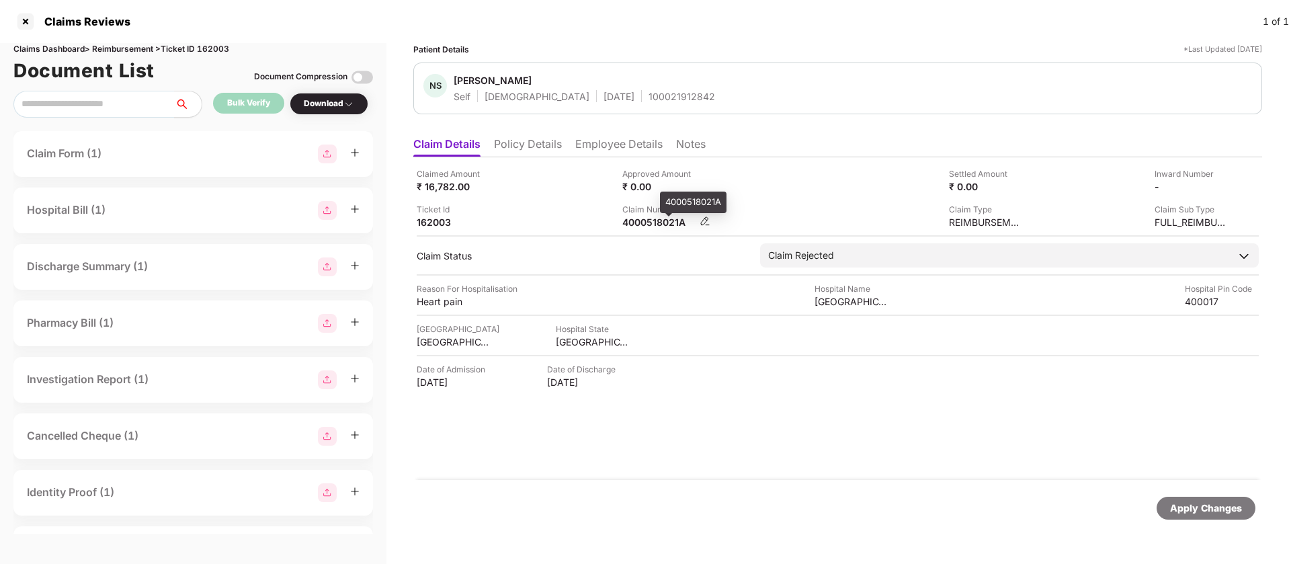
click at [680, 224] on div "4000518021A" at bounding box center [659, 222] width 74 height 13
copy div "4000518021A"
click at [629, 151] on li "Employee Details" at bounding box center [618, 146] width 87 height 19
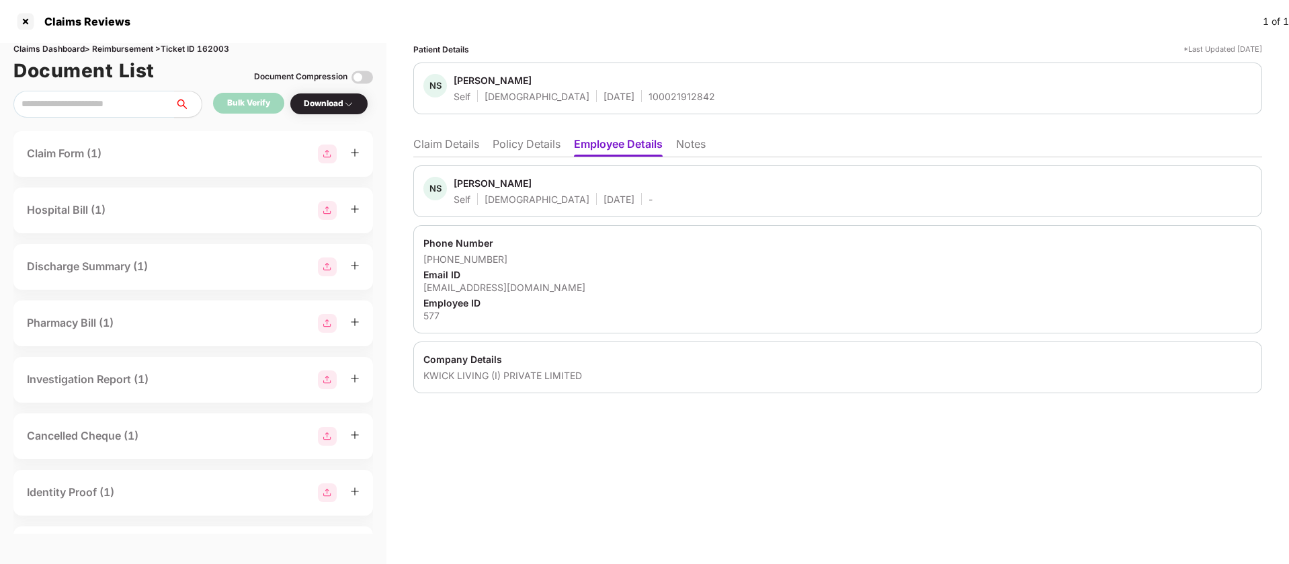
click at [535, 147] on li "Policy Details" at bounding box center [527, 146] width 68 height 19
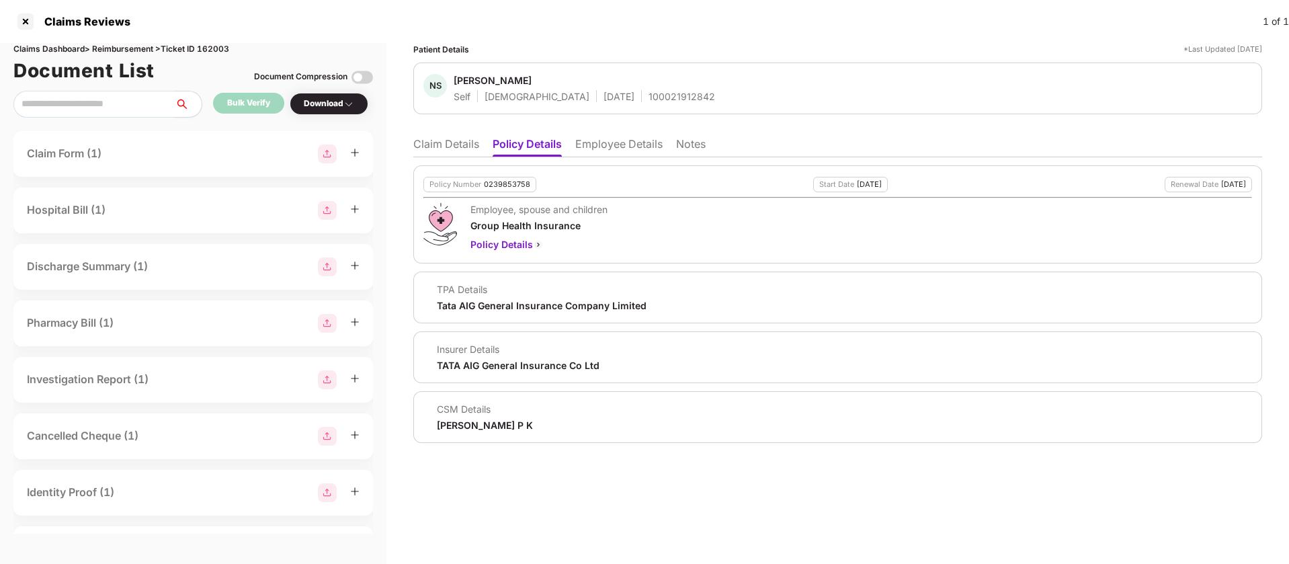
click at [455, 147] on li "Claim Details" at bounding box center [446, 146] width 66 height 19
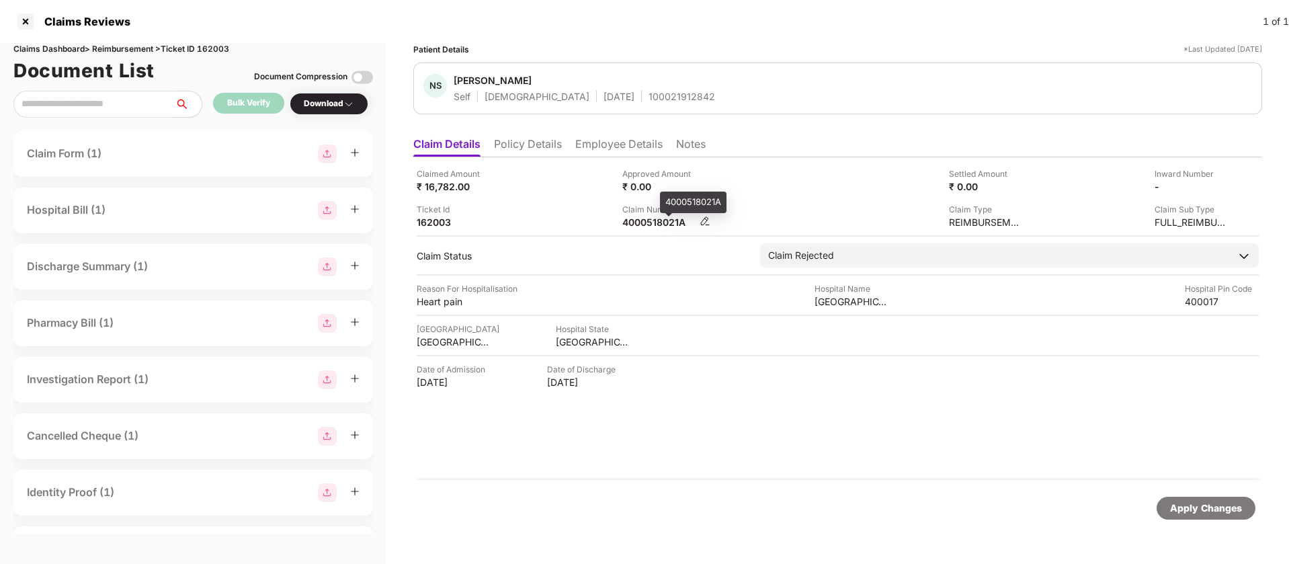
click at [649, 224] on div "4000518021A" at bounding box center [659, 222] width 74 height 13
copy div "4000518021A"
click at [26, 20] on div at bounding box center [26, 22] width 22 height 22
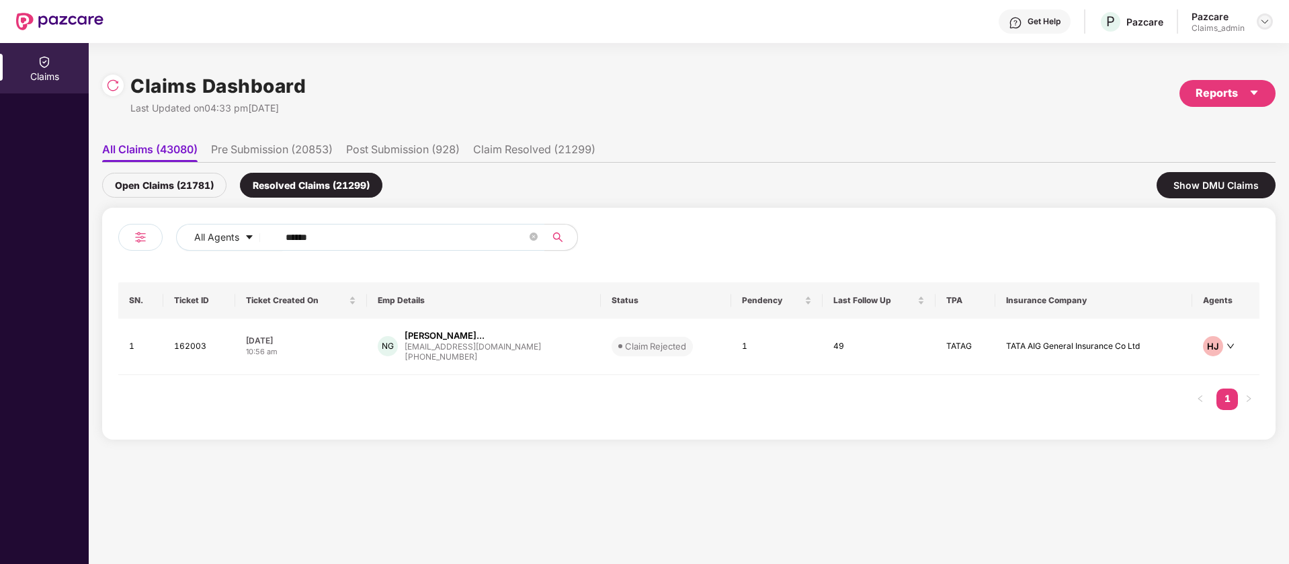
click at [1264, 22] on img at bounding box center [1265, 21] width 11 height 11
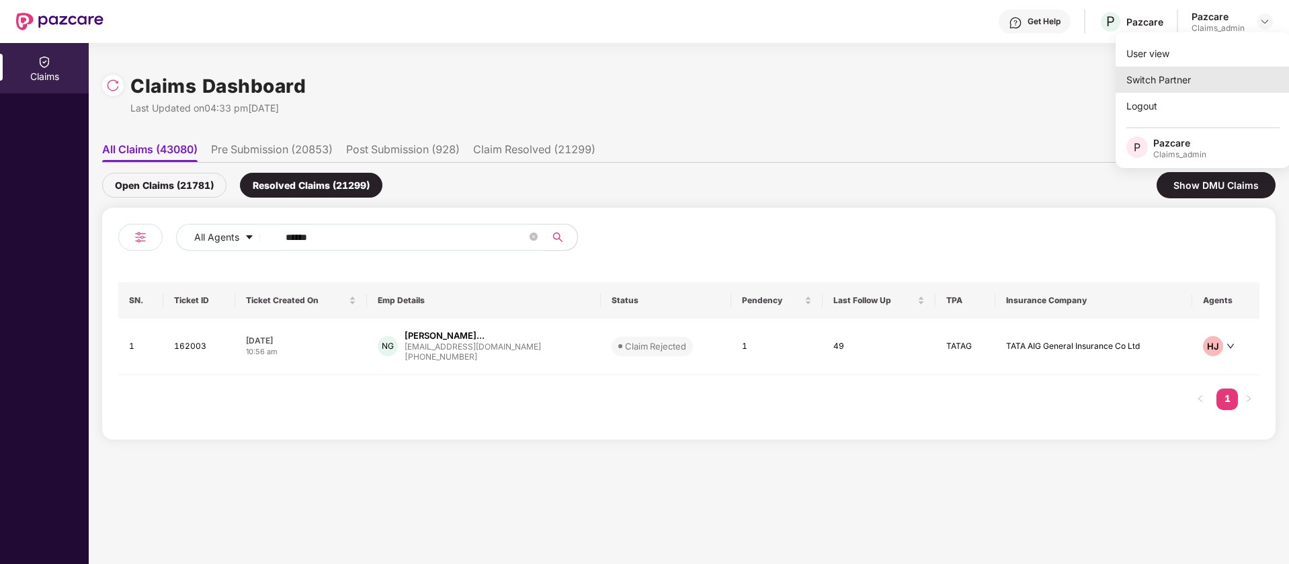
click at [1181, 84] on div "Switch Partner" at bounding box center [1203, 80] width 175 height 26
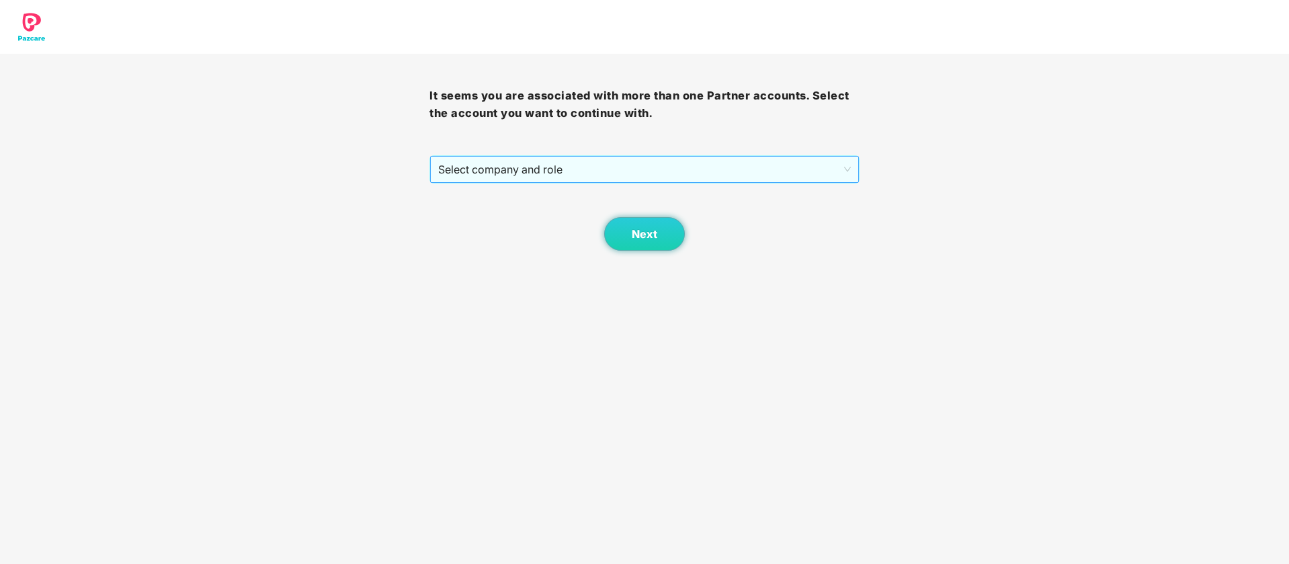
click at [576, 179] on span "Select company and role" at bounding box center [644, 170] width 412 height 26
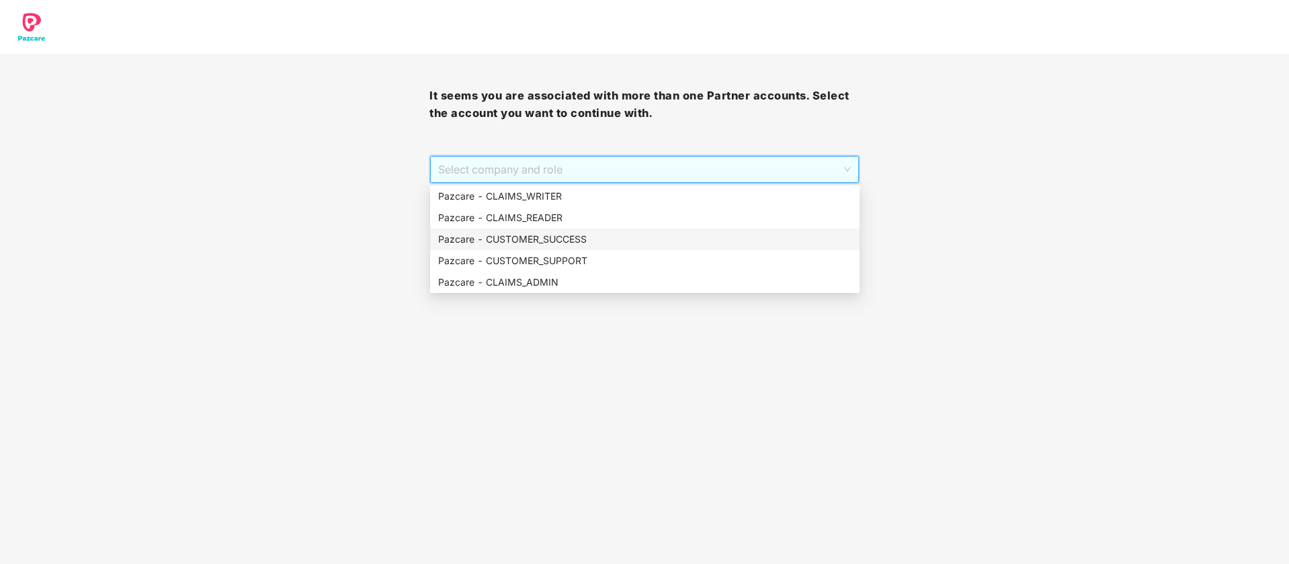
drag, startPoint x: 570, startPoint y: 238, endPoint x: 641, endPoint y: 250, distance: 71.6
click at [569, 238] on div "Pazcare - CUSTOMER_SUCCESS" at bounding box center [644, 239] width 413 height 15
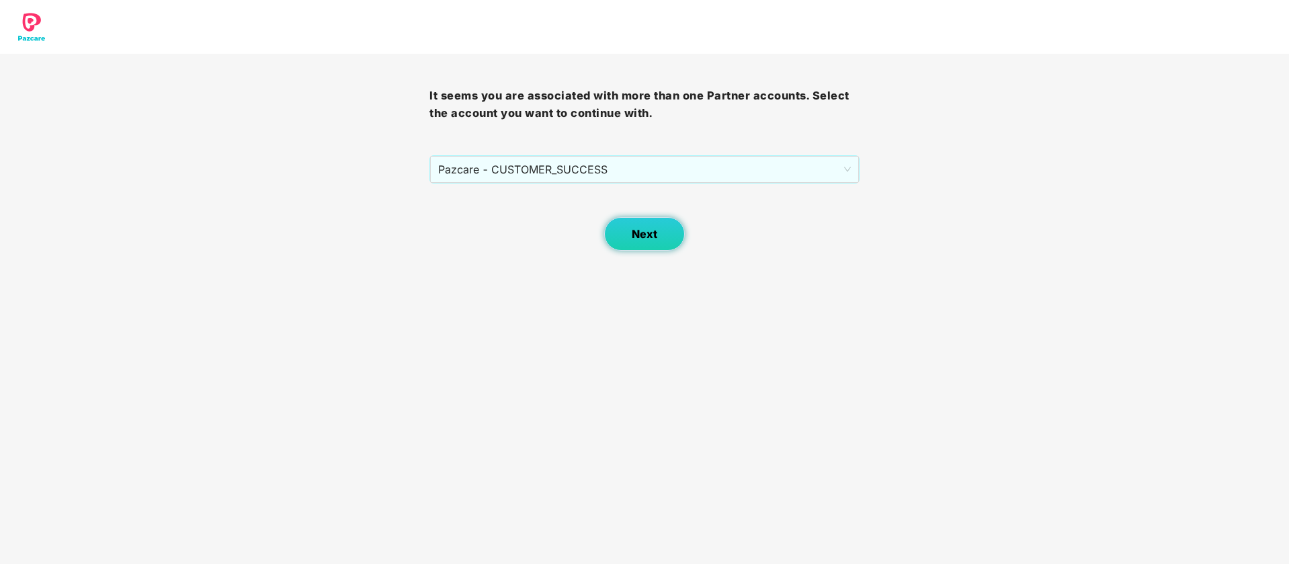
click at [661, 246] on button "Next" at bounding box center [644, 234] width 81 height 34
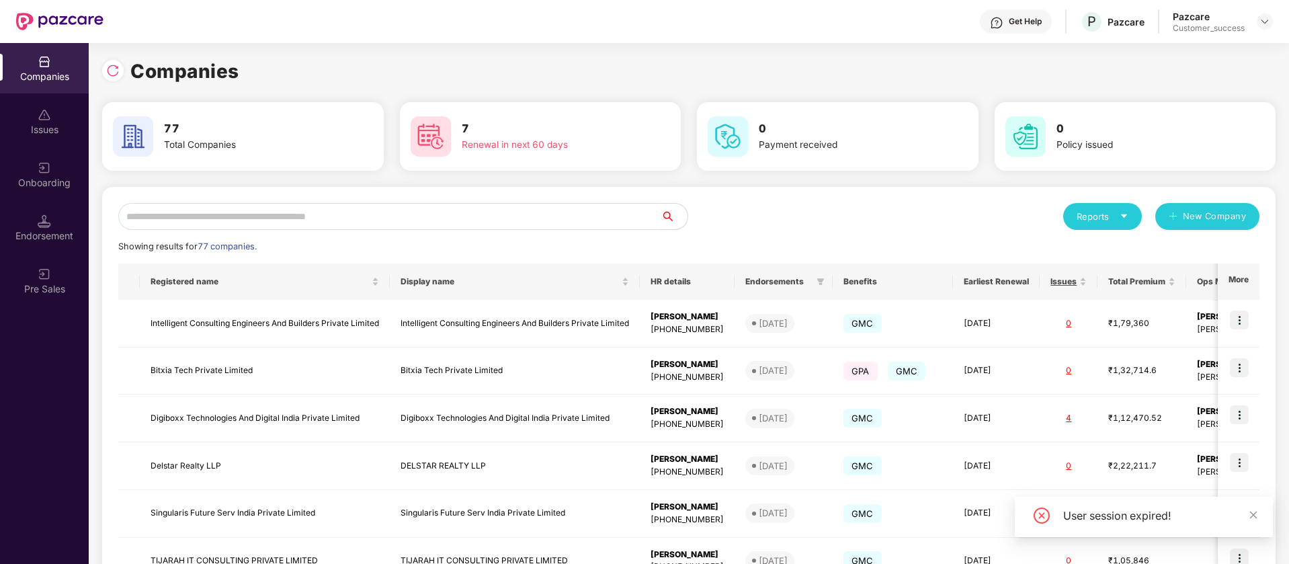
click at [259, 214] on input "text" at bounding box center [389, 216] width 542 height 27
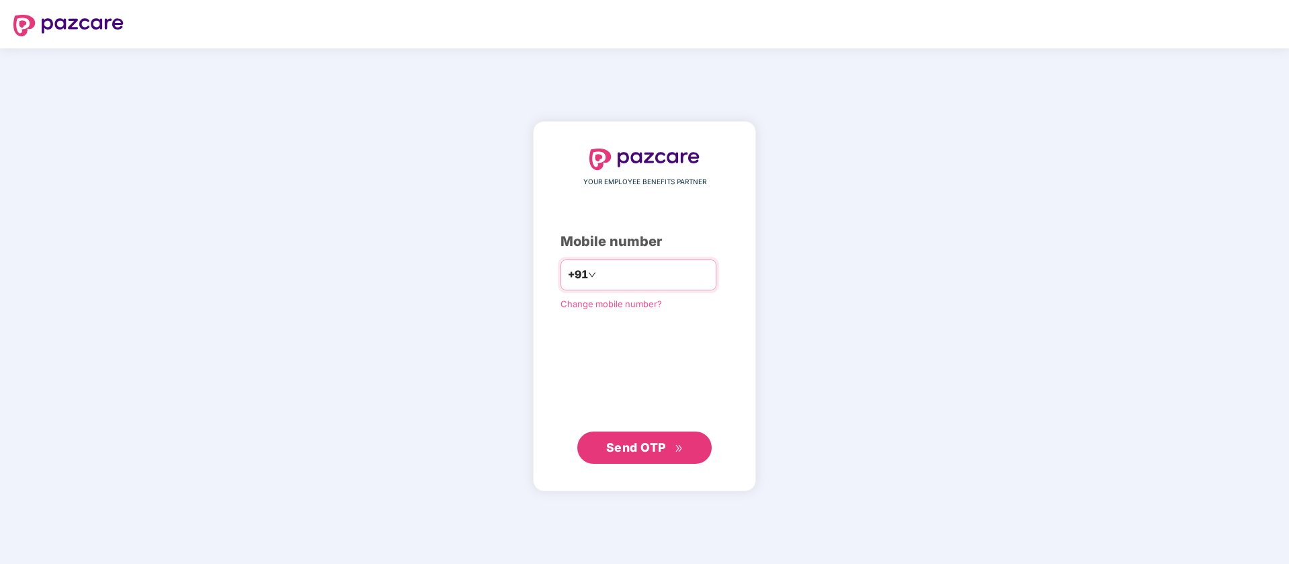
type input "**********"
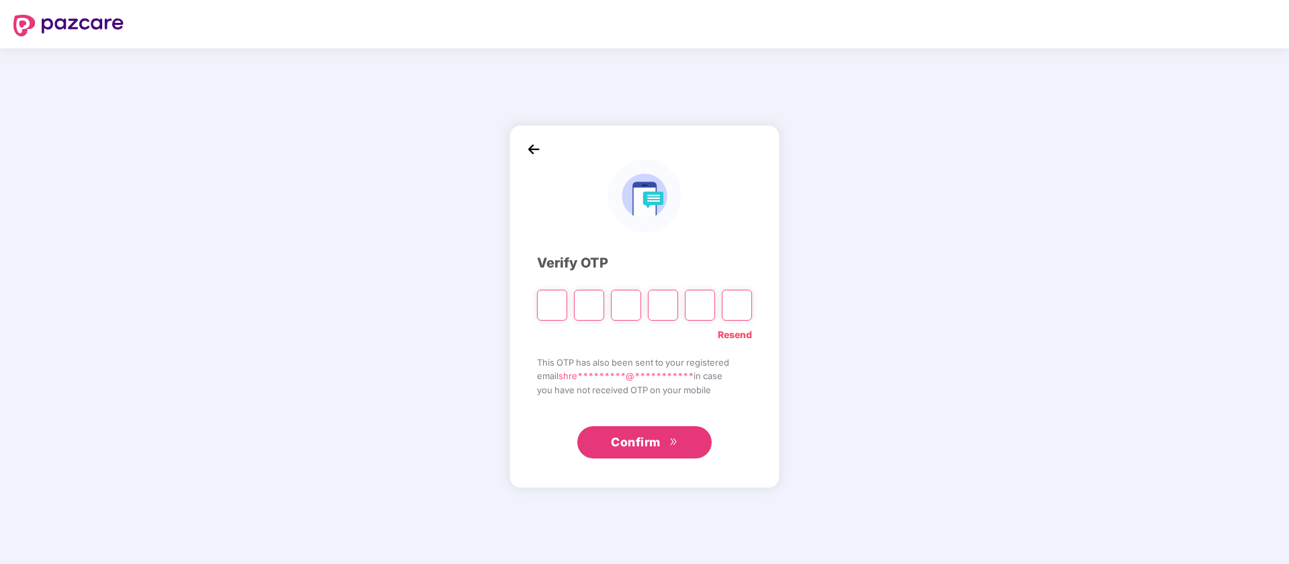
type input "*"
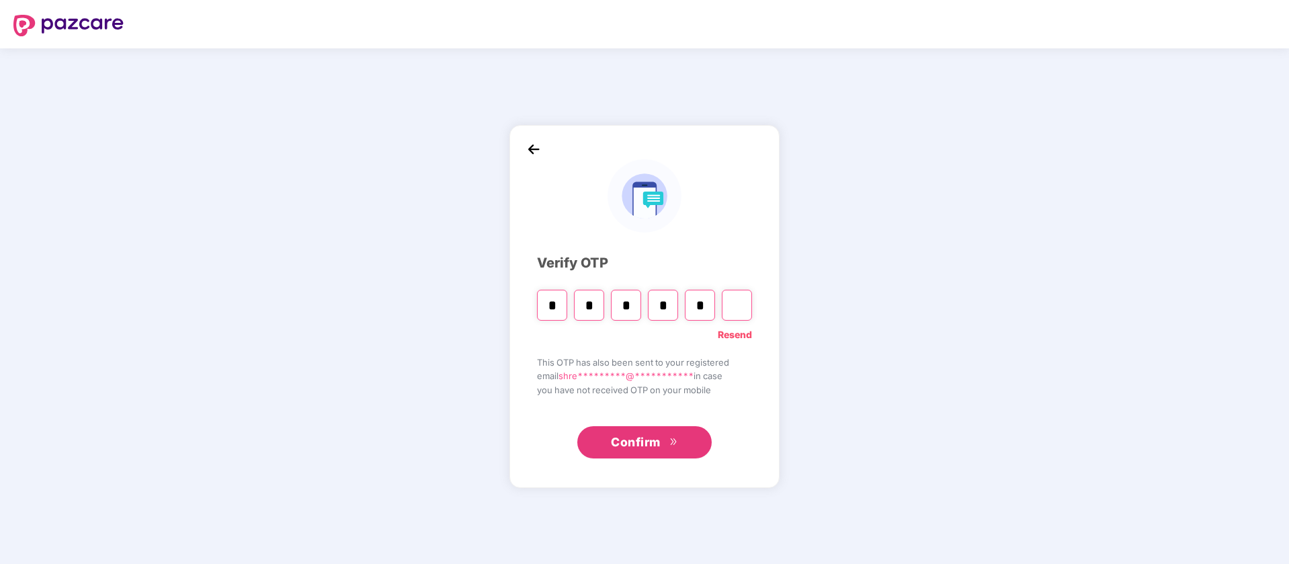
type input "*"
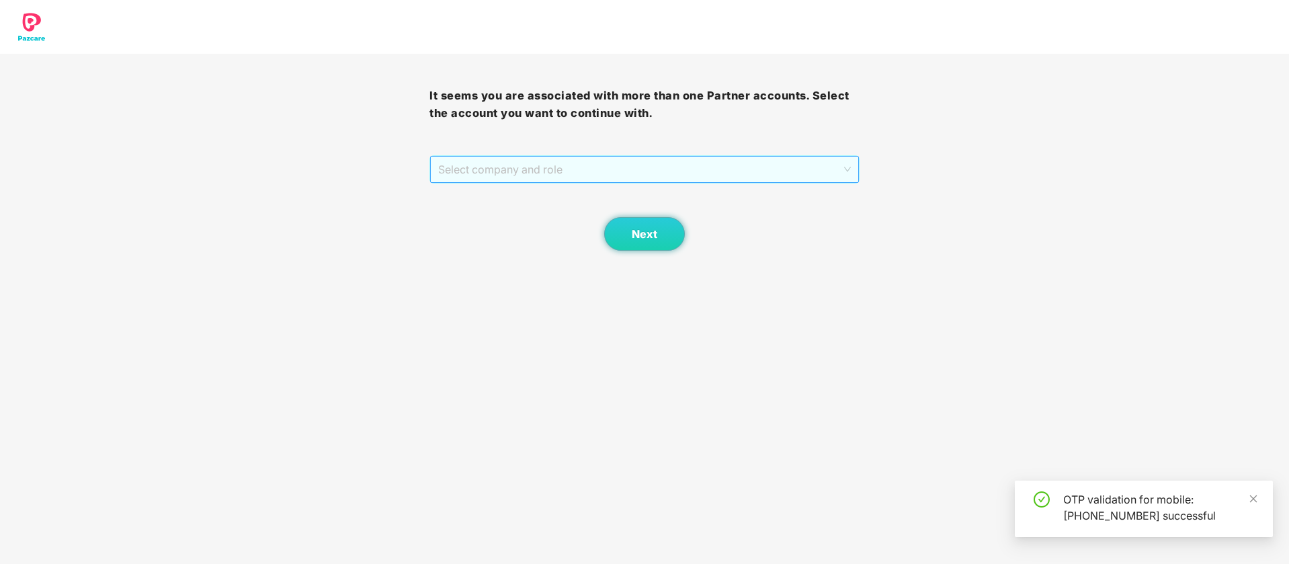
click at [557, 161] on span "Select company and role" at bounding box center [644, 170] width 412 height 26
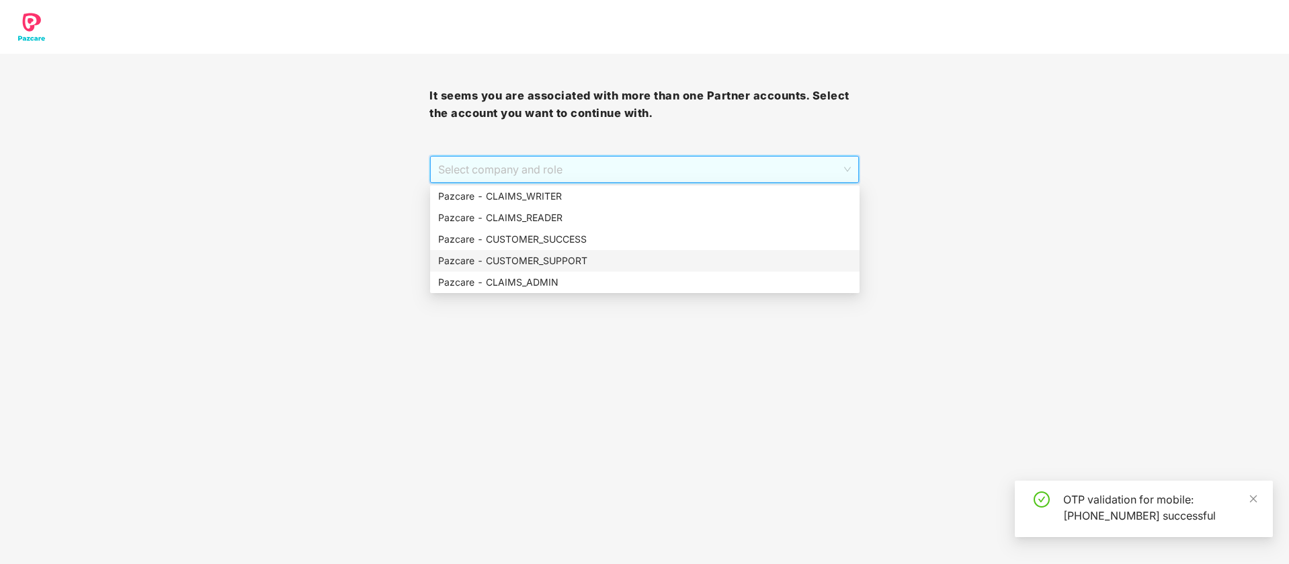
click at [568, 250] on div "Pazcare - CUSTOMER_SUPPORT" at bounding box center [645, 261] width 430 height 22
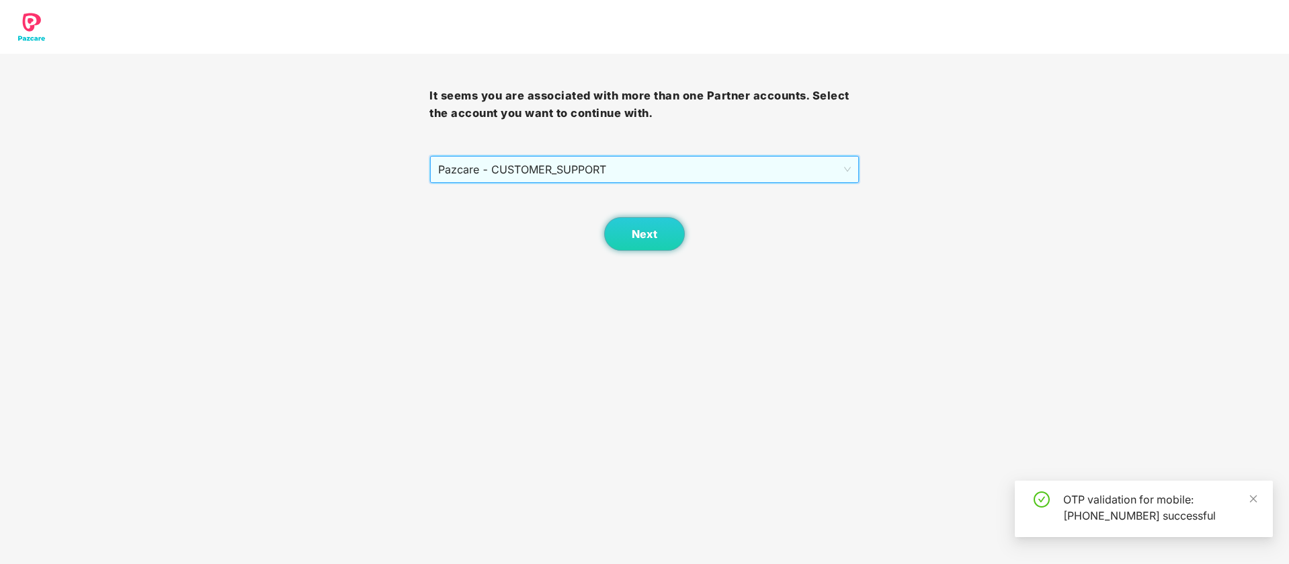
click at [578, 175] on span "Pazcare - CUSTOMER_SUPPORT" at bounding box center [644, 170] width 412 height 26
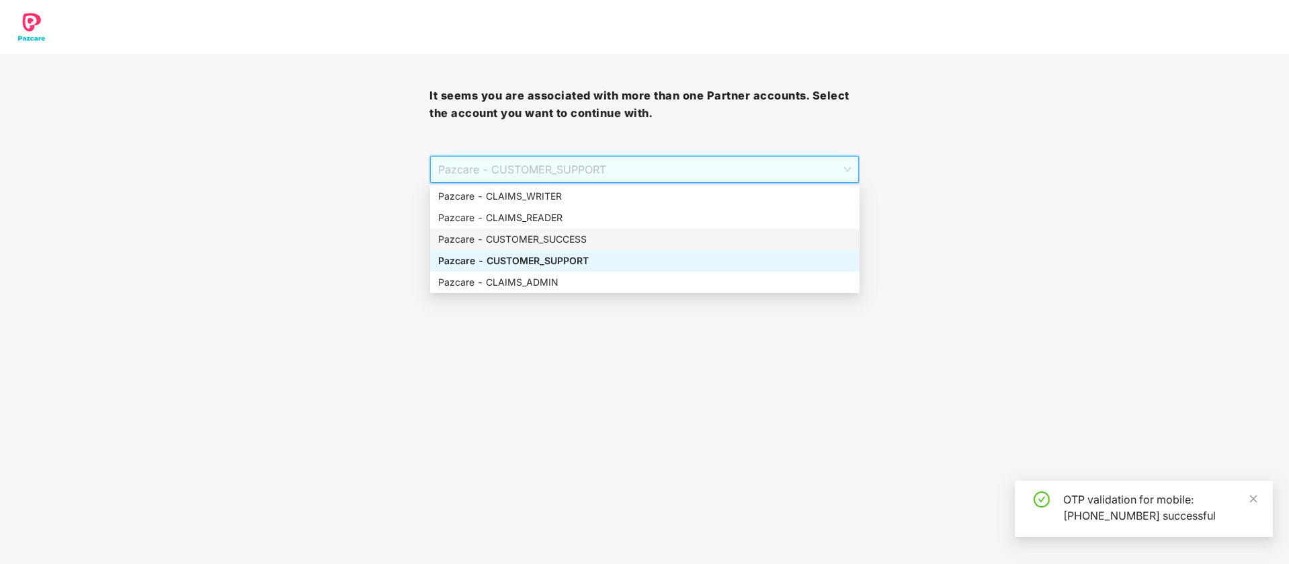
click at [575, 238] on div "Pazcare - CUSTOMER_SUCCESS" at bounding box center [644, 239] width 413 height 15
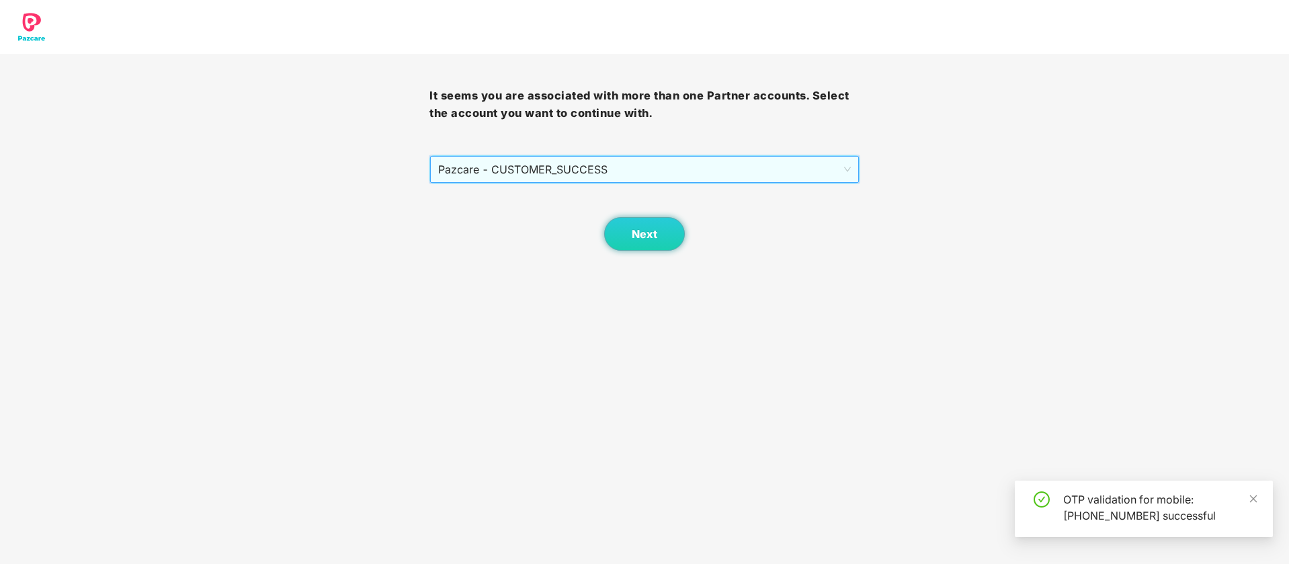
click at [637, 209] on div "Next" at bounding box center [645, 217] width 430 height 67
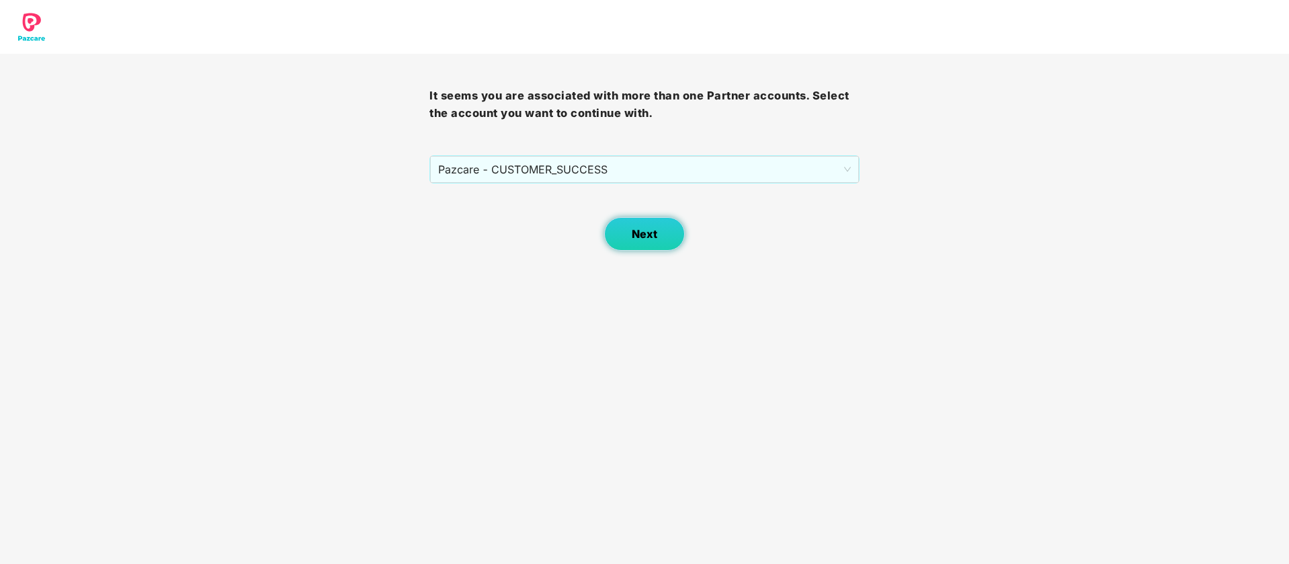
click at [637, 230] on span "Next" at bounding box center [645, 234] width 26 height 13
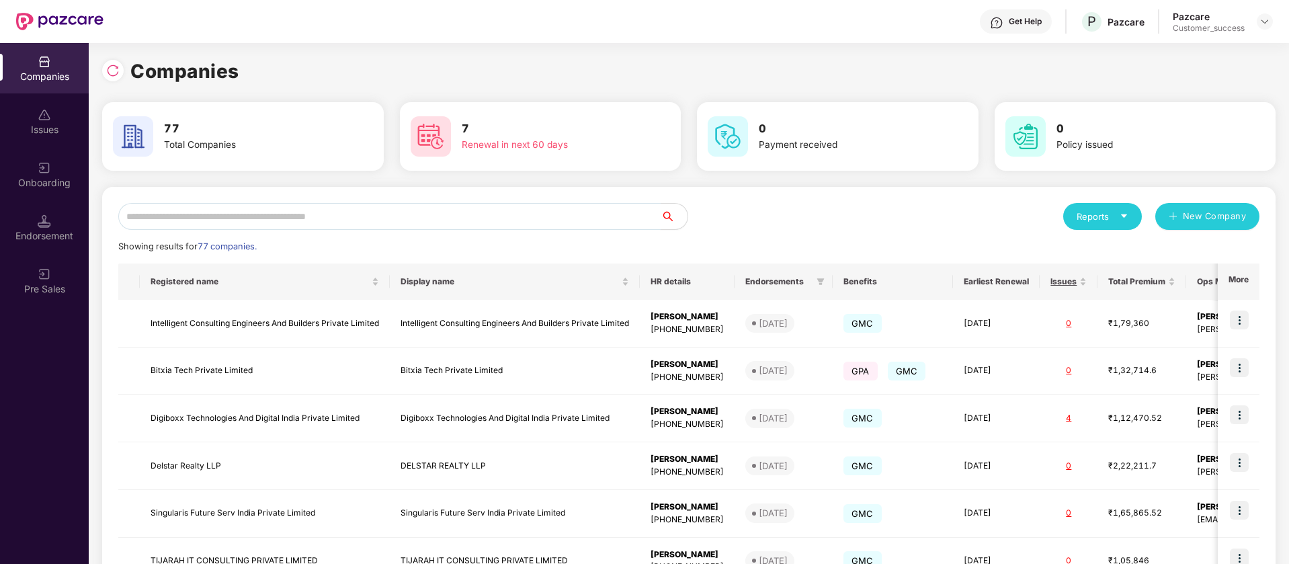
click at [580, 215] on input "text" at bounding box center [389, 216] width 542 height 27
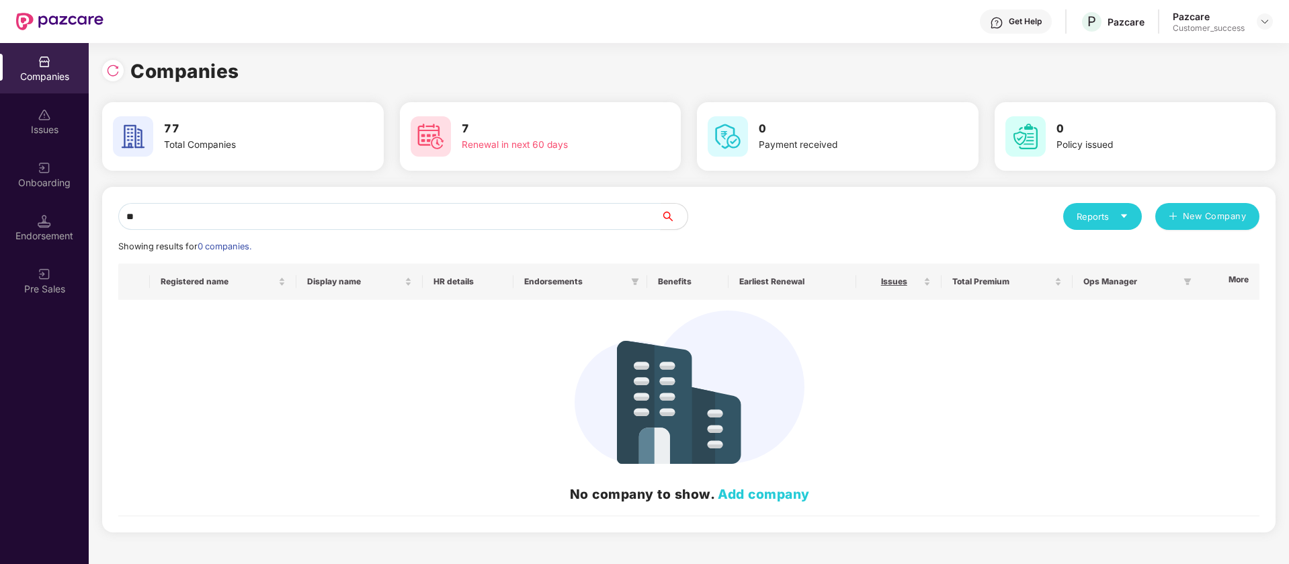
type input "*"
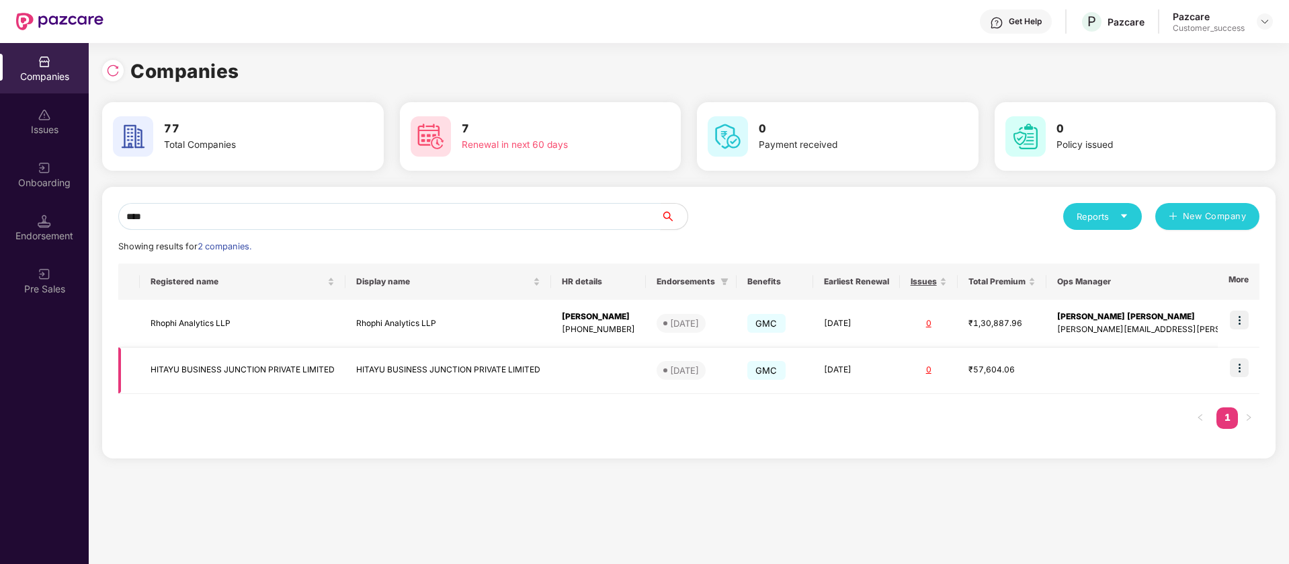
type input "****"
click at [1243, 372] on img at bounding box center [1239, 367] width 19 height 19
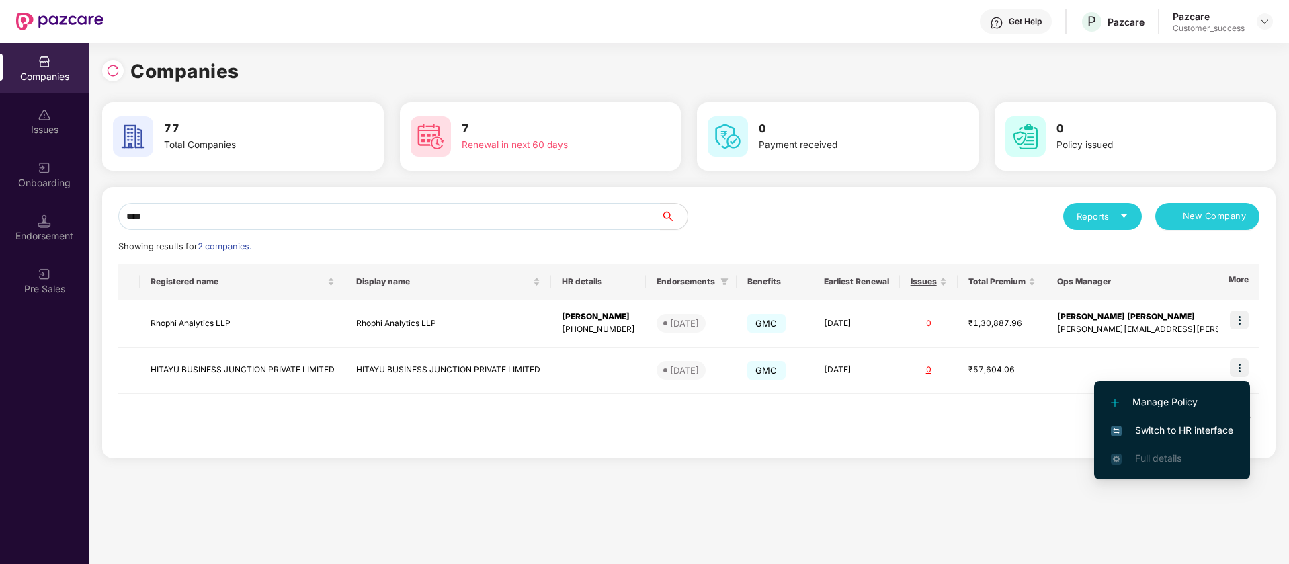
click at [1218, 433] on span "Switch to HR interface" at bounding box center [1172, 430] width 122 height 15
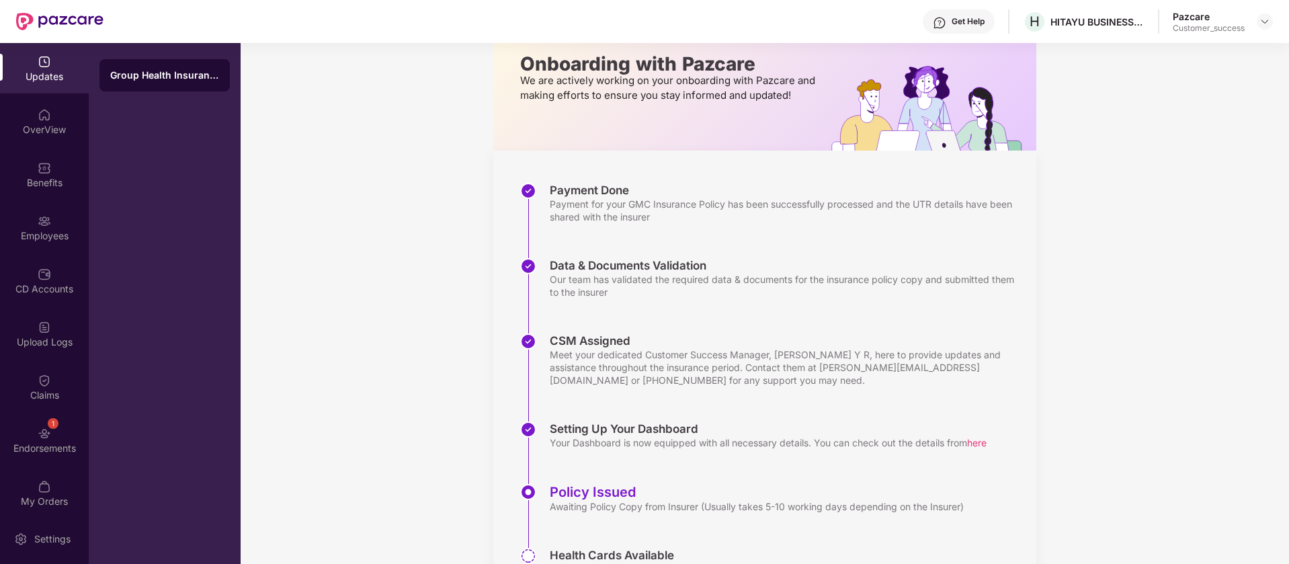
scroll to position [151, 0]
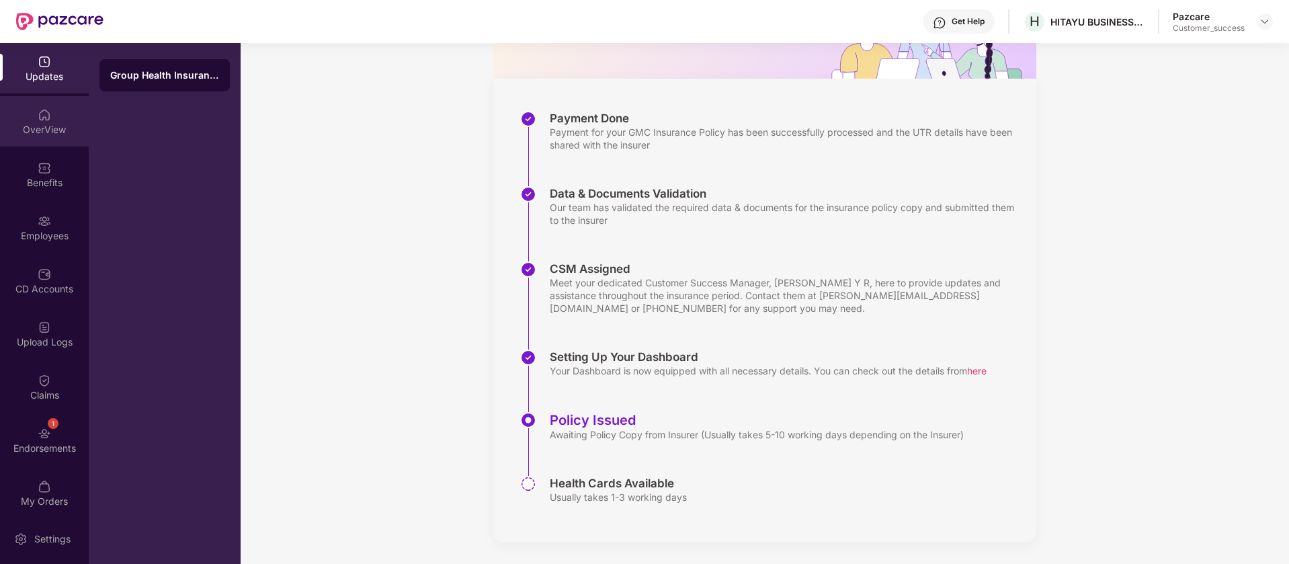
click at [56, 125] on div "OverView" at bounding box center [44, 129] width 89 height 13
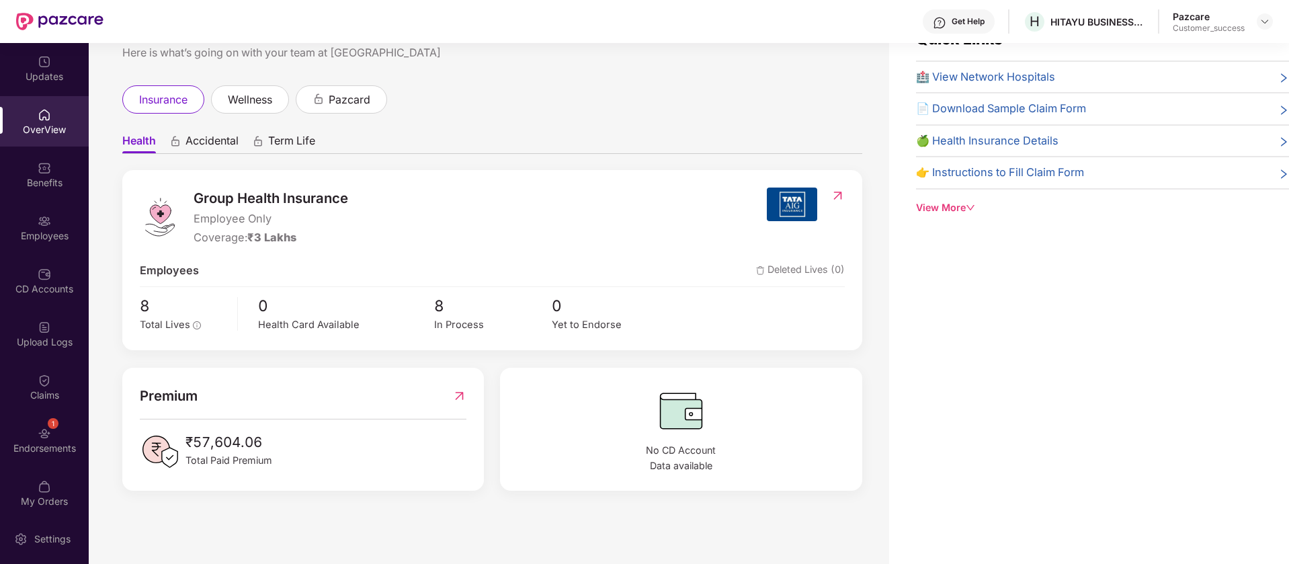
scroll to position [0, 0]
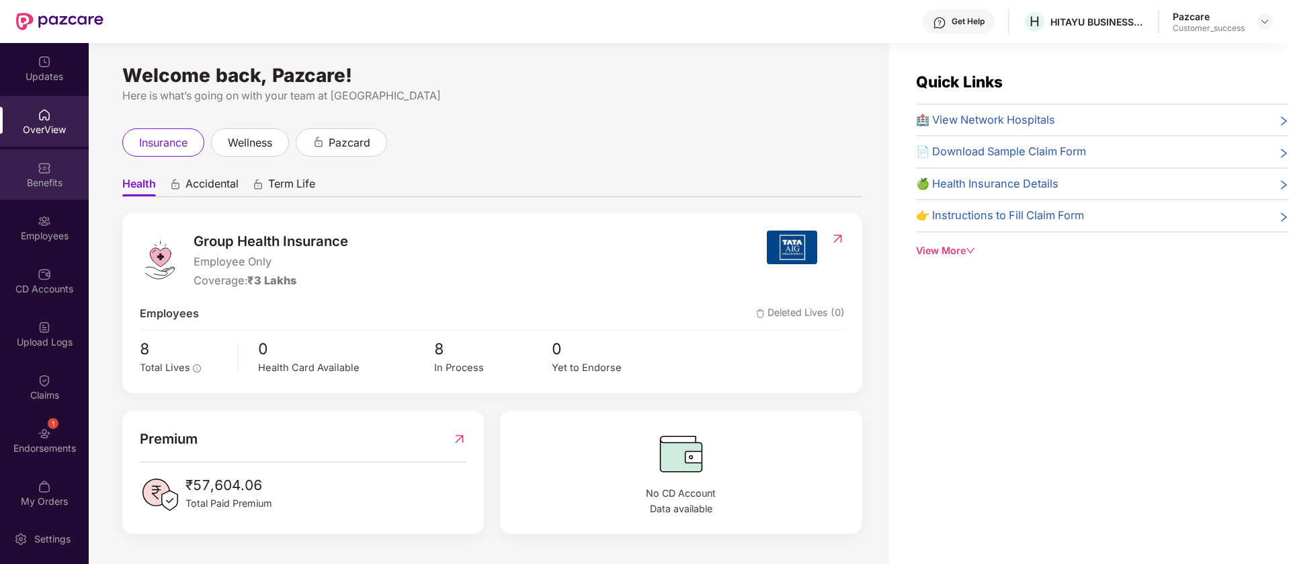
click at [55, 186] on div "Benefits" at bounding box center [44, 182] width 89 height 13
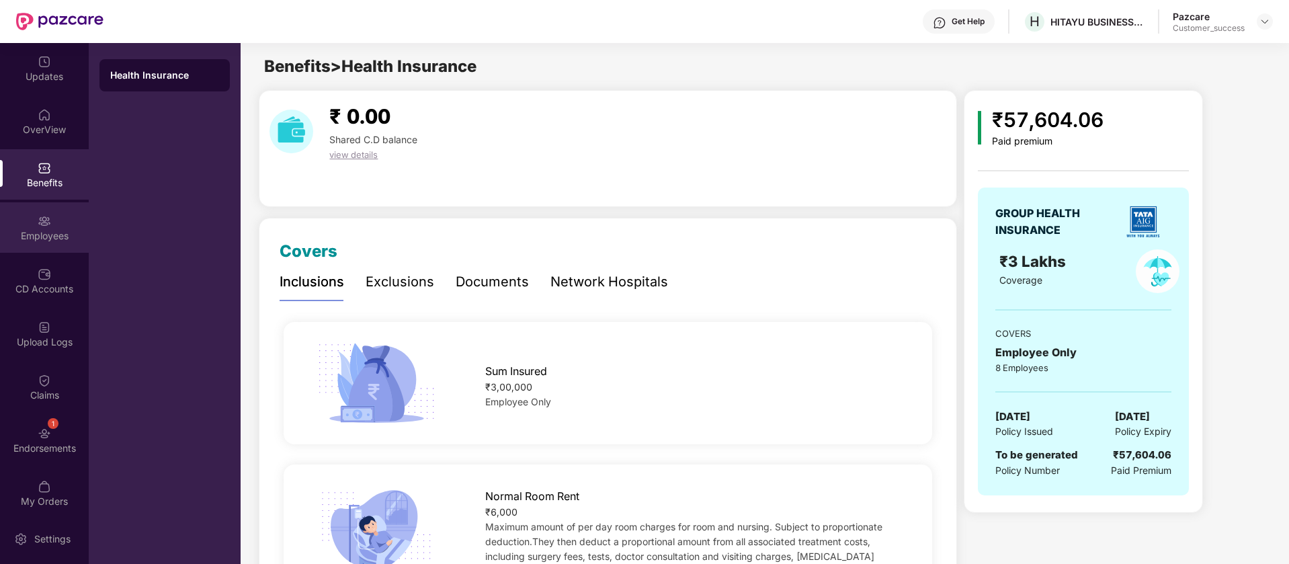
click at [50, 227] on div "Employees" at bounding box center [44, 227] width 89 height 50
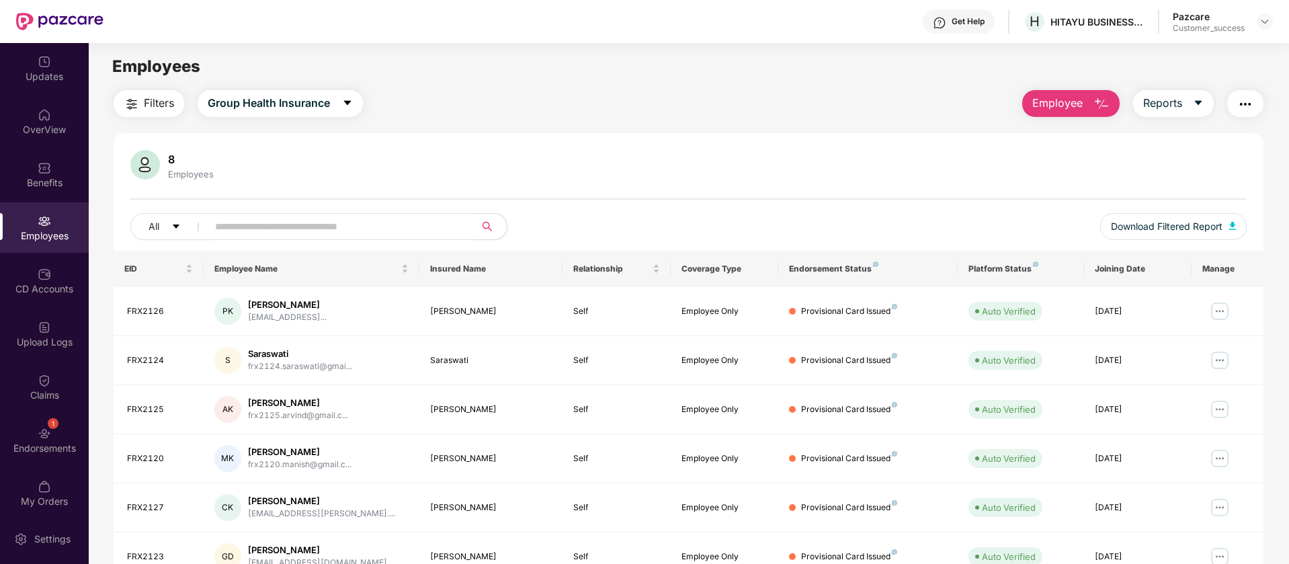
click at [315, 229] on input "text" at bounding box center [335, 226] width 241 height 20
click at [1049, 110] on span "Employee" at bounding box center [1058, 103] width 50 height 17
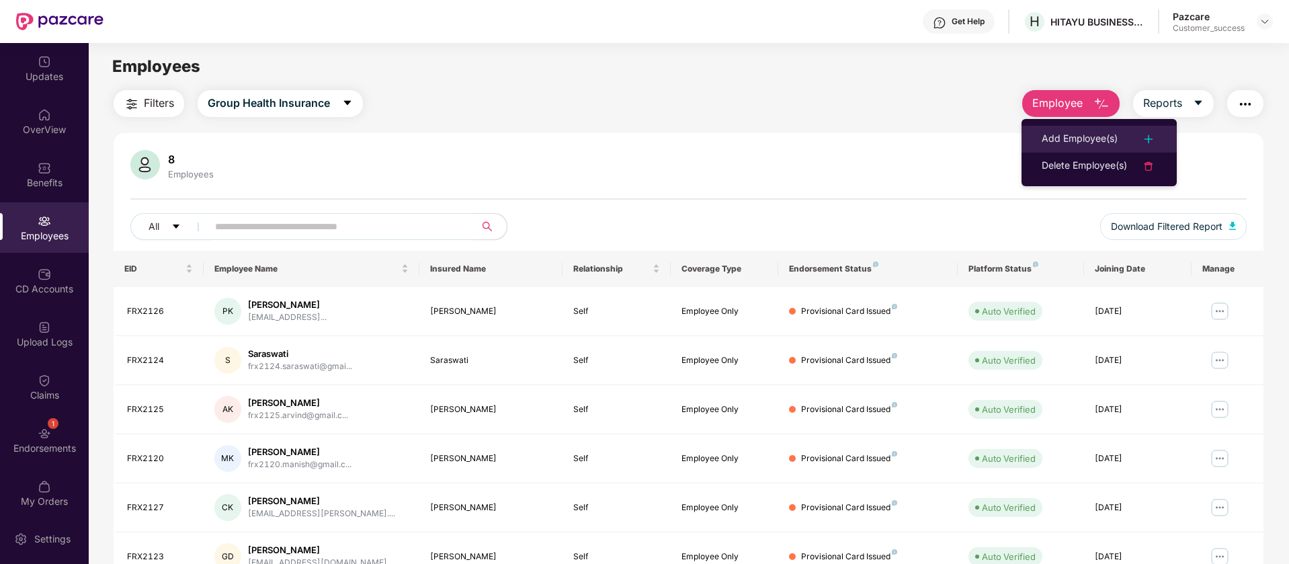
click at [1077, 133] on div "Add Employee(s)" at bounding box center [1080, 139] width 76 height 16
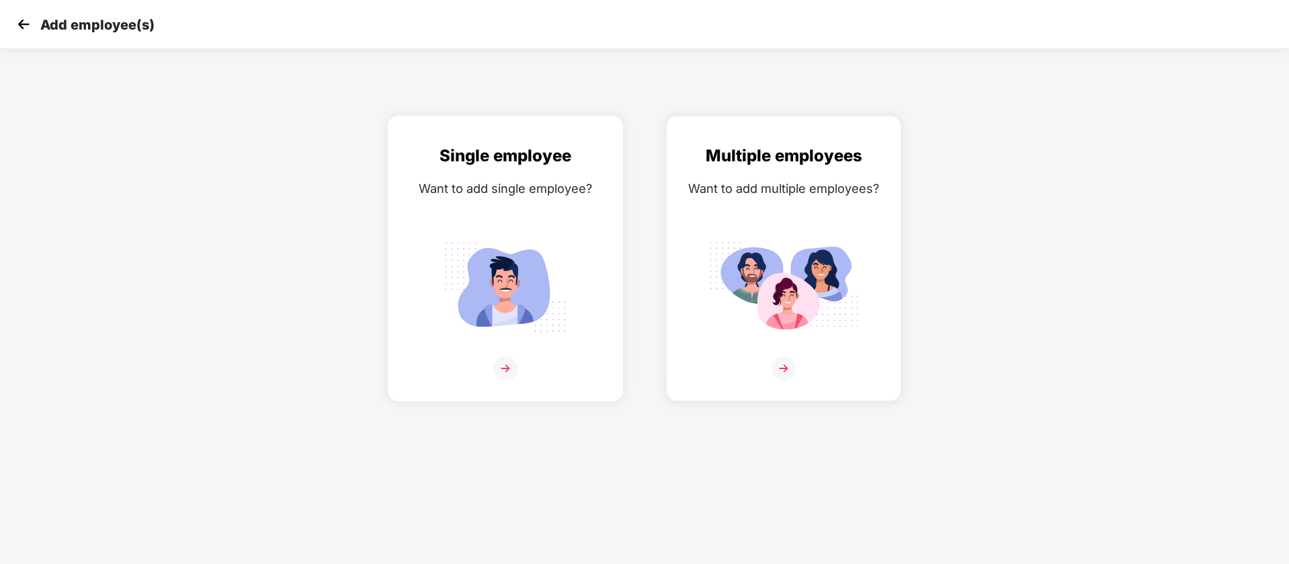
click at [479, 210] on div "Single employee Want to add single employee?" at bounding box center [505, 270] width 207 height 254
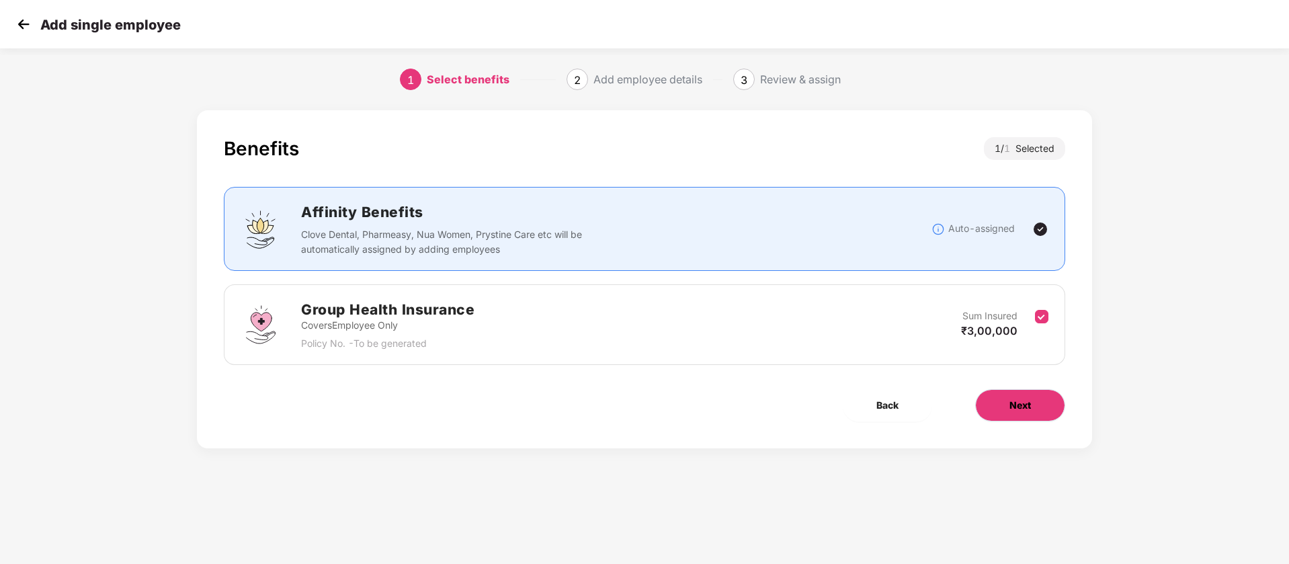
click at [985, 412] on button "Next" at bounding box center [1020, 405] width 90 height 32
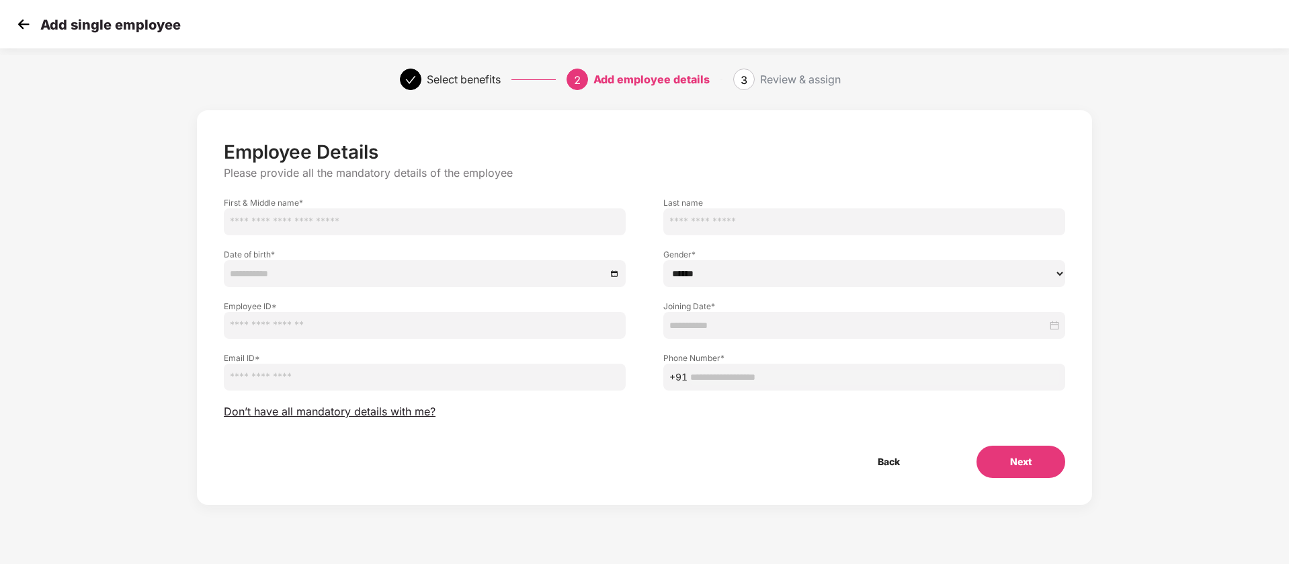
click at [421, 229] on input "text" at bounding box center [425, 221] width 402 height 27
type input "*******"
click at [754, 220] on input "text" at bounding box center [864, 221] width 402 height 27
type input "*****"
click at [612, 270] on div at bounding box center [425, 273] width 390 height 15
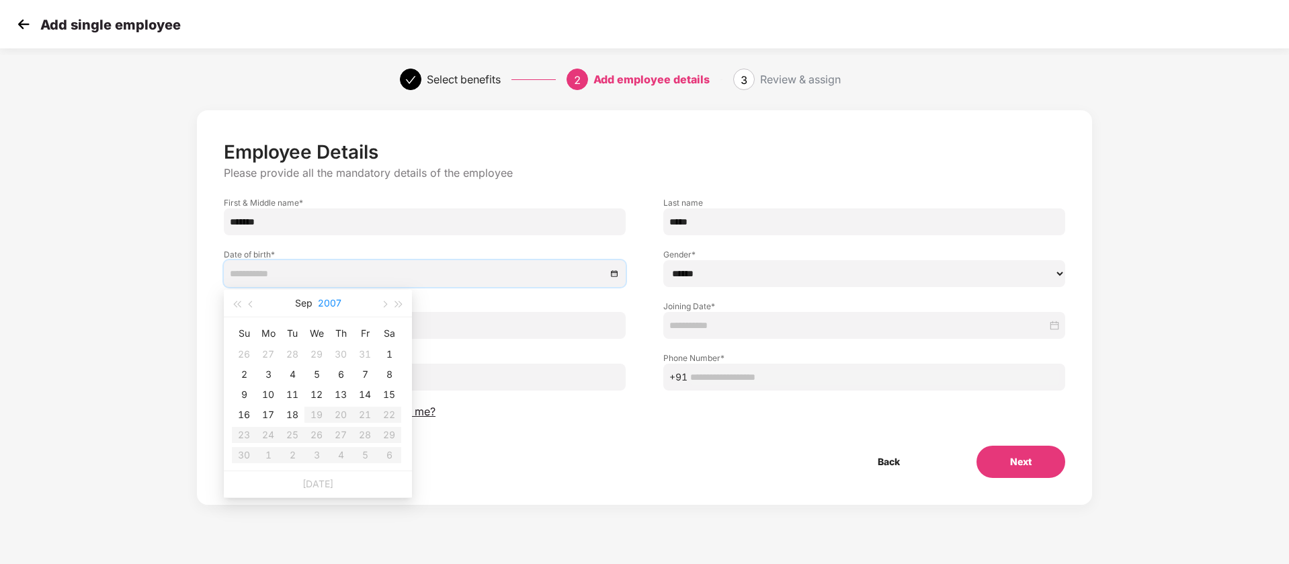
click at [335, 302] on button "2007" at bounding box center [330, 303] width 24 height 27
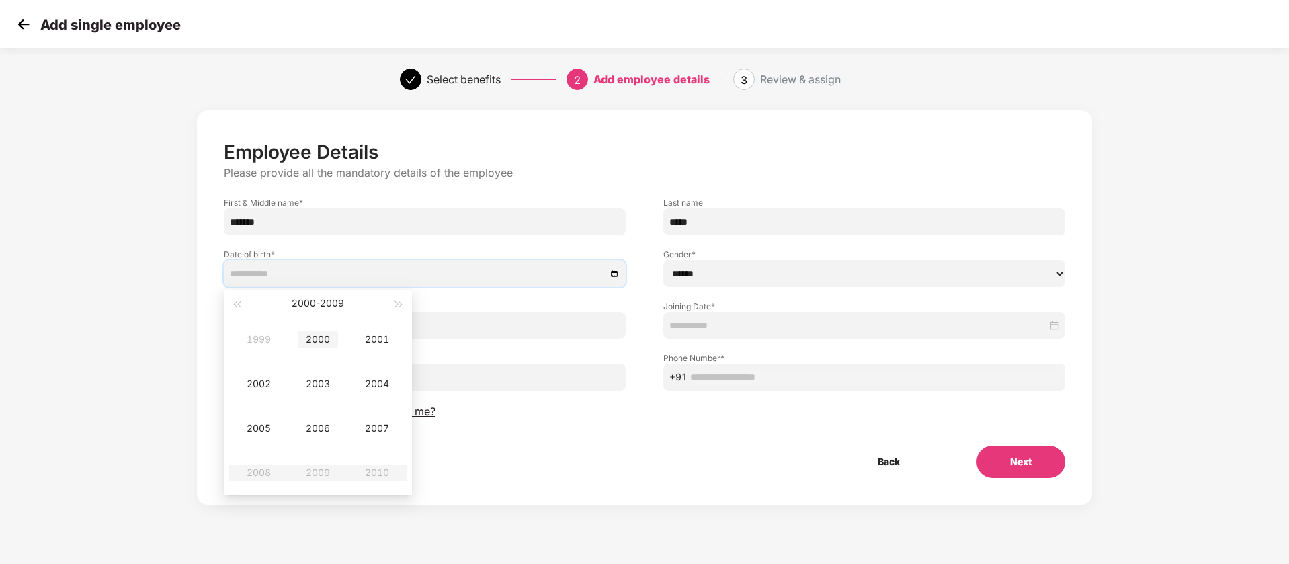
type input "**********"
click at [272, 383] on div "2002" at bounding box center [259, 384] width 40 height 16
type input "**********"
click at [328, 302] on button "2002" at bounding box center [329, 303] width 24 height 27
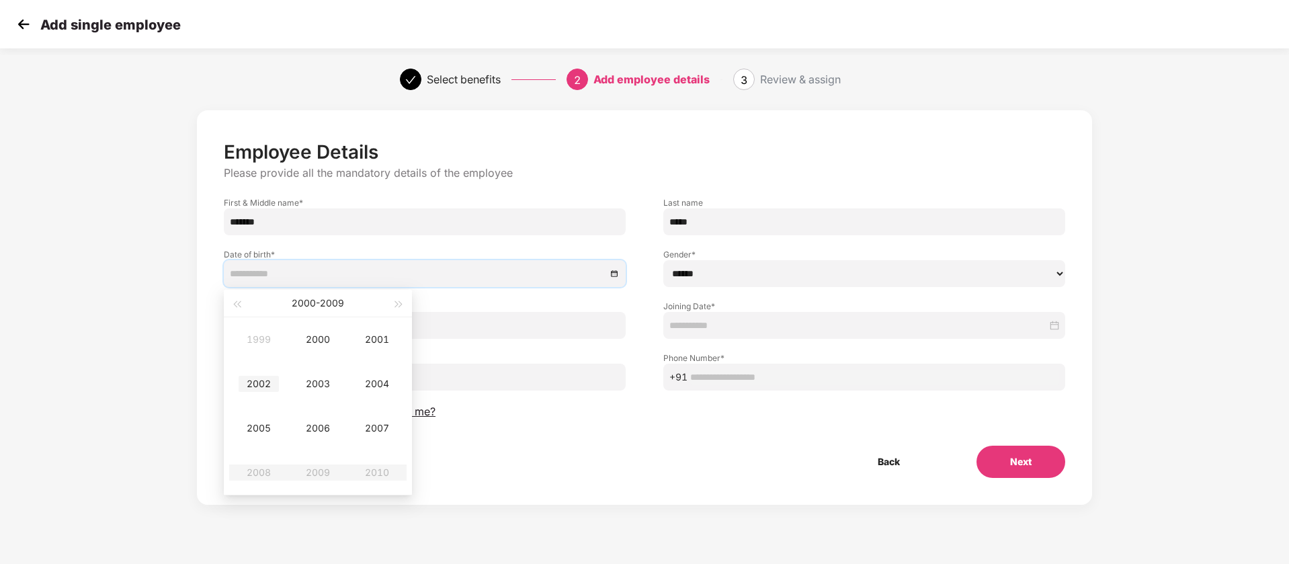
type input "**********"
click at [262, 380] on div "2002" at bounding box center [259, 384] width 40 height 16
type input "**********"
click at [251, 303] on span "button" at bounding box center [252, 304] width 7 height 7
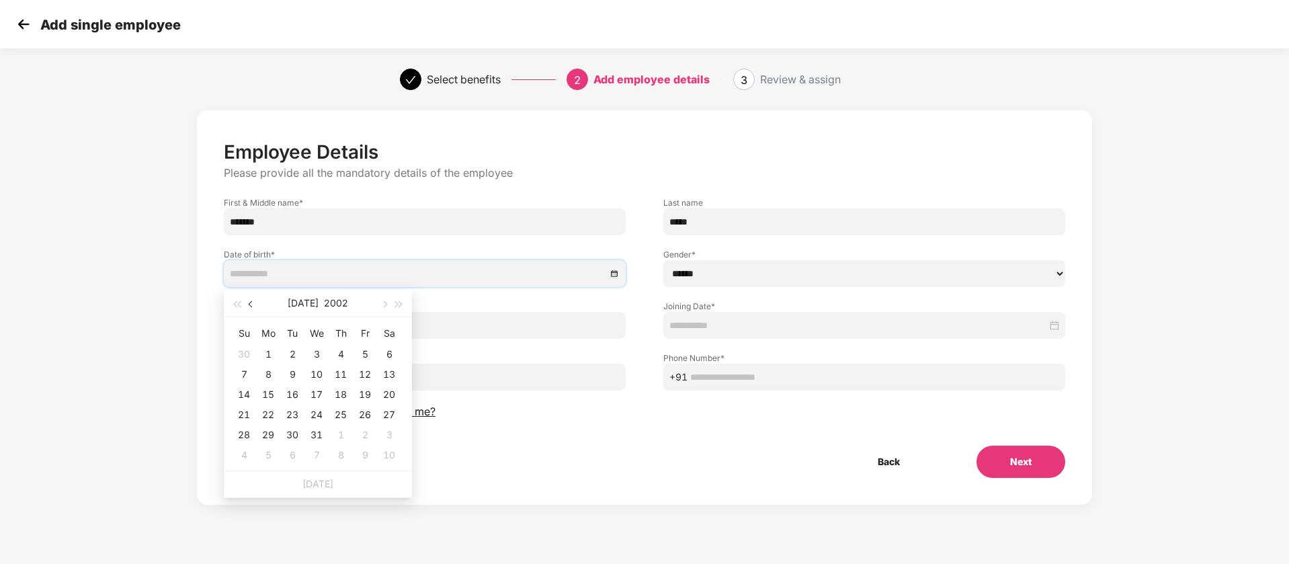
click at [251, 303] on span "button" at bounding box center [252, 304] width 7 height 7
click at [290, 432] on div "25" at bounding box center [292, 435] width 16 height 16
click at [386, 275] on input "**********" at bounding box center [418, 273] width 376 height 15
click at [247, 302] on button "button" at bounding box center [251, 303] width 15 height 27
type input "**********"
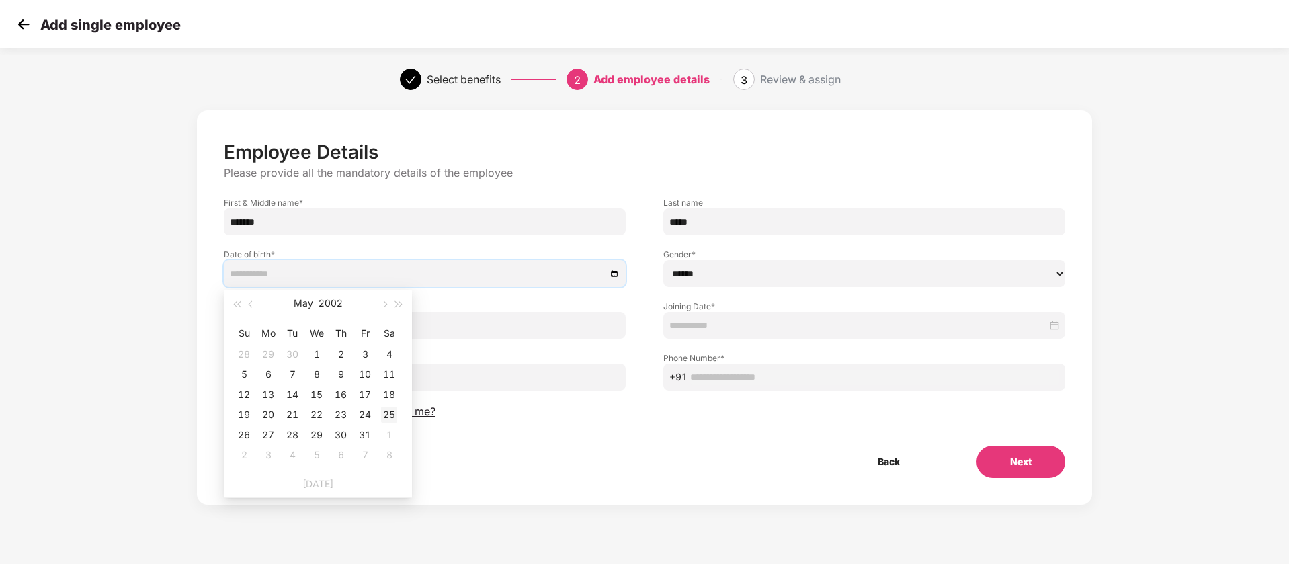
click at [387, 417] on div "25" at bounding box center [389, 415] width 16 height 16
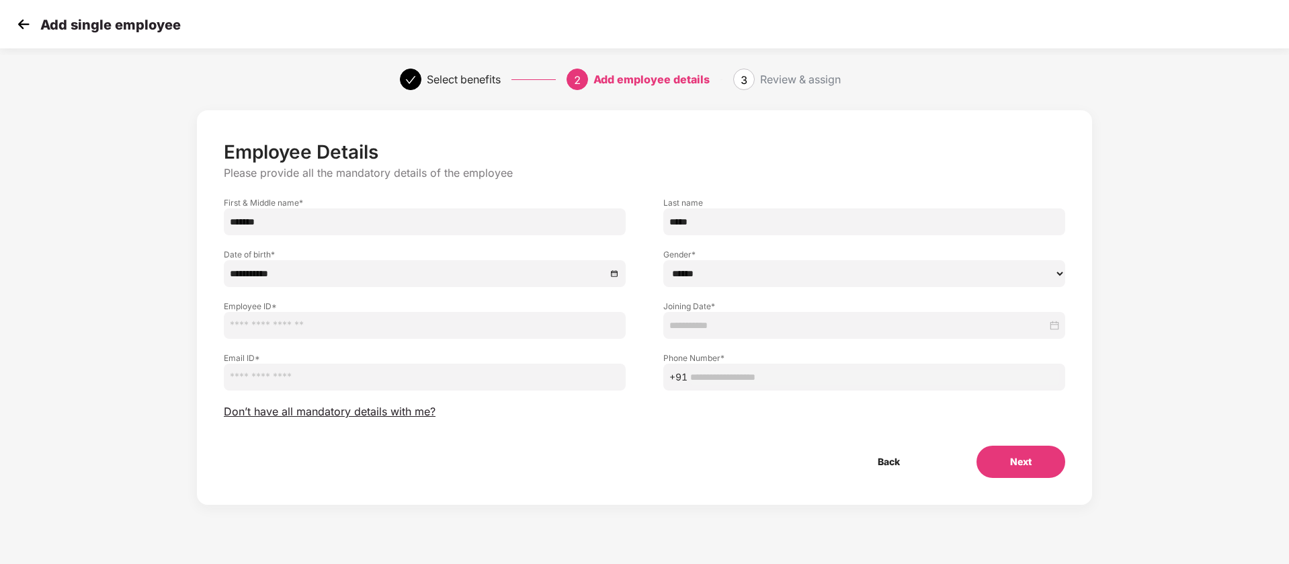
drag, startPoint x: 709, startPoint y: 276, endPoint x: 682, endPoint y: 270, distance: 28.2
click at [682, 270] on select "****** **** ******" at bounding box center [864, 273] width 402 height 27
select select "****"
click at [663, 260] on select "****** **** ******" at bounding box center [864, 273] width 402 height 27
click at [382, 327] on input "text" at bounding box center [425, 325] width 402 height 27
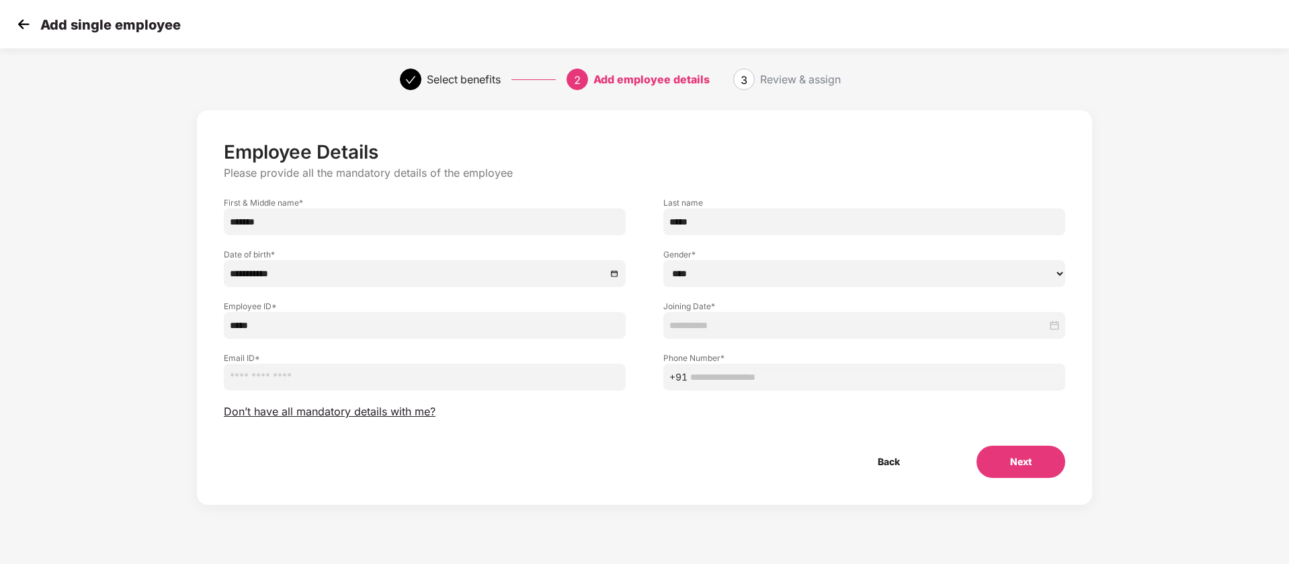
click at [382, 327] on input "*****" at bounding box center [425, 325] width 402 height 27
type input "********"
click at [710, 320] on input at bounding box center [859, 325] width 378 height 15
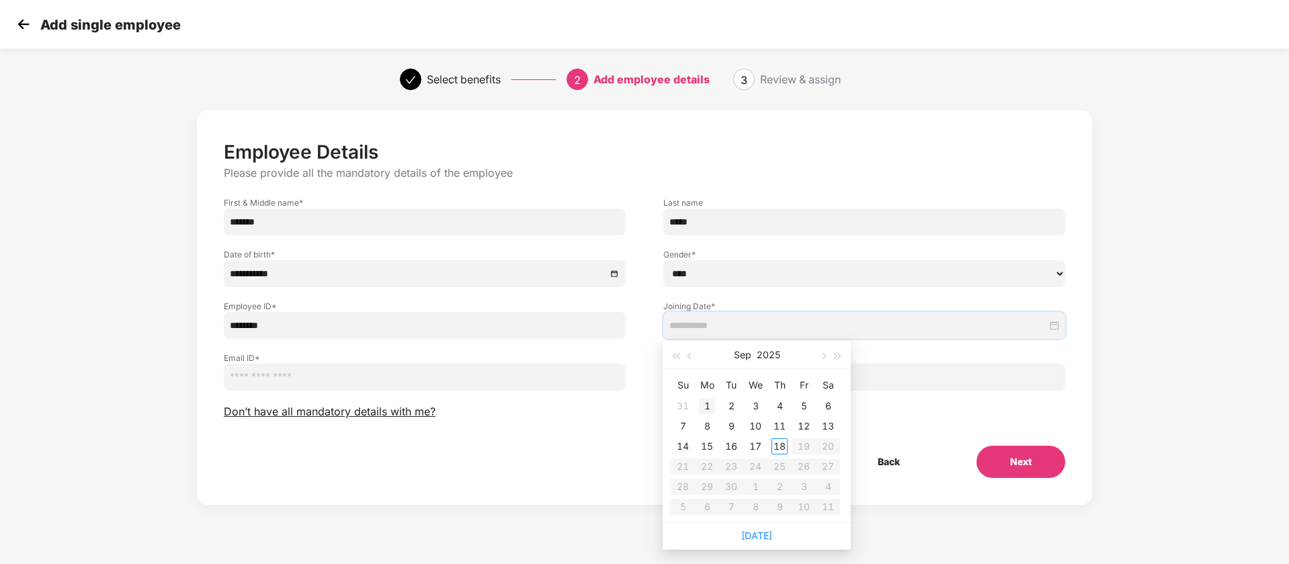
type input "**********"
click at [704, 401] on div "1" at bounding box center [707, 406] width 16 height 16
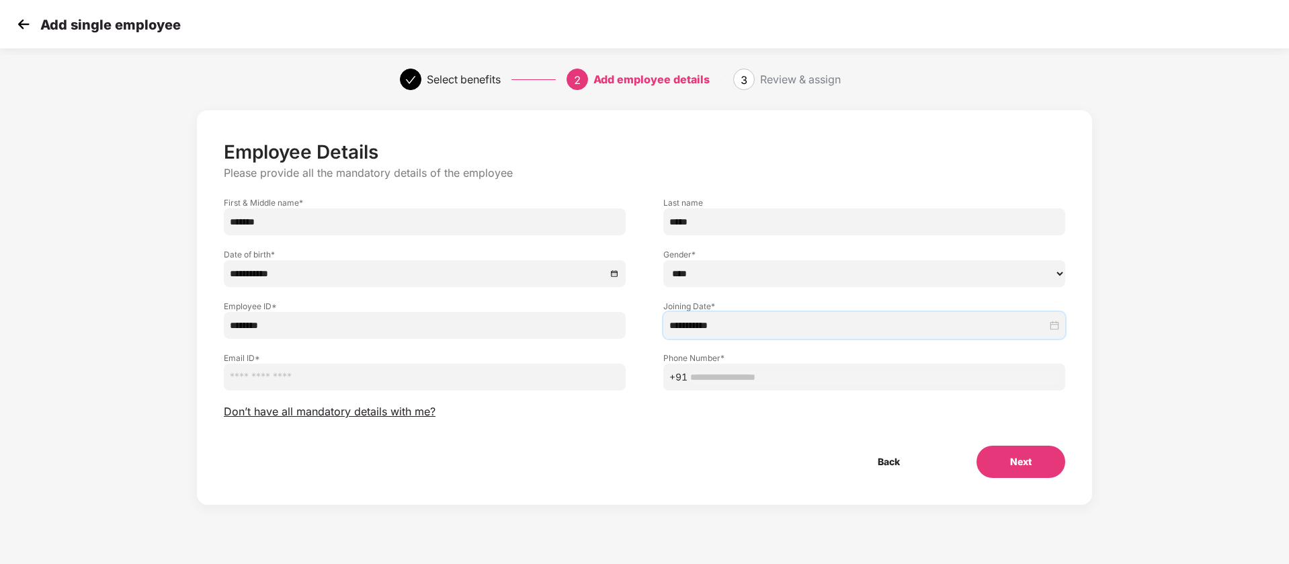
click at [410, 386] on input "email" at bounding box center [425, 377] width 402 height 27
paste input "**********"
type input "**********"
click at [723, 376] on input "text" at bounding box center [874, 377] width 369 height 15
type input "*"
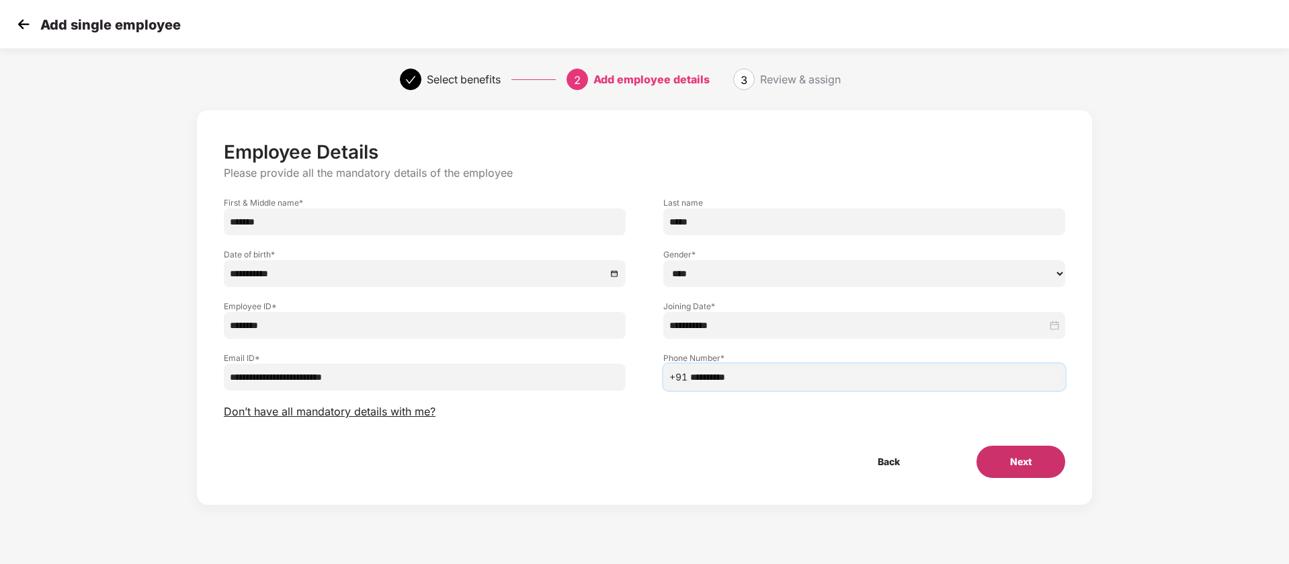
type input "**********"
click at [1055, 453] on button "Next" at bounding box center [1021, 462] width 89 height 32
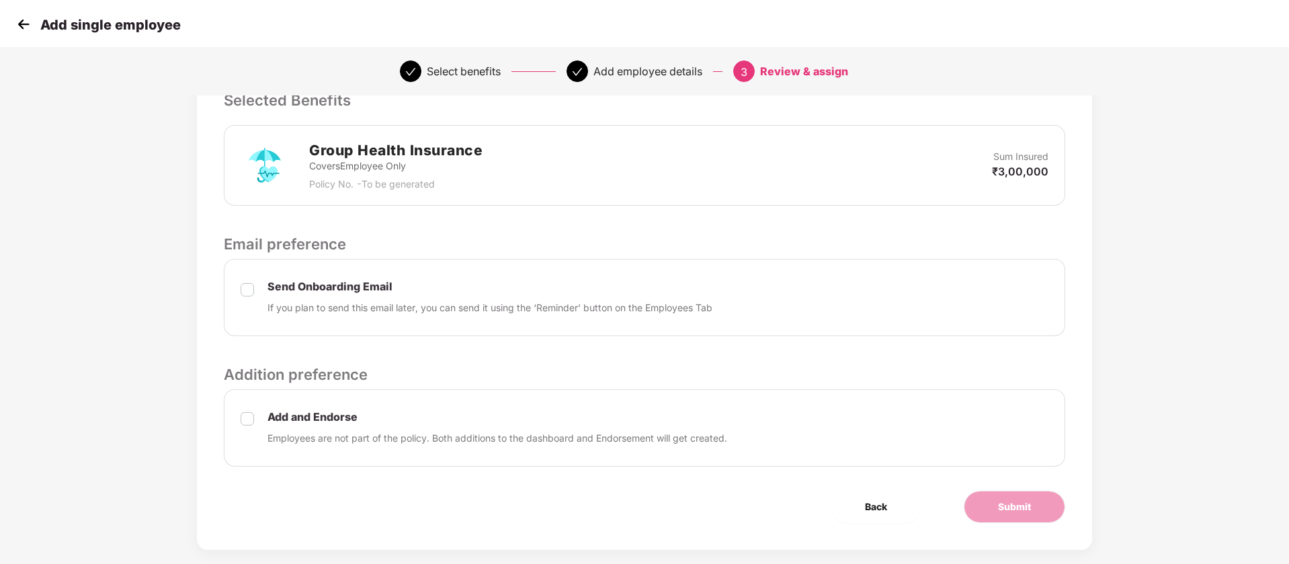
scroll to position [390, 0]
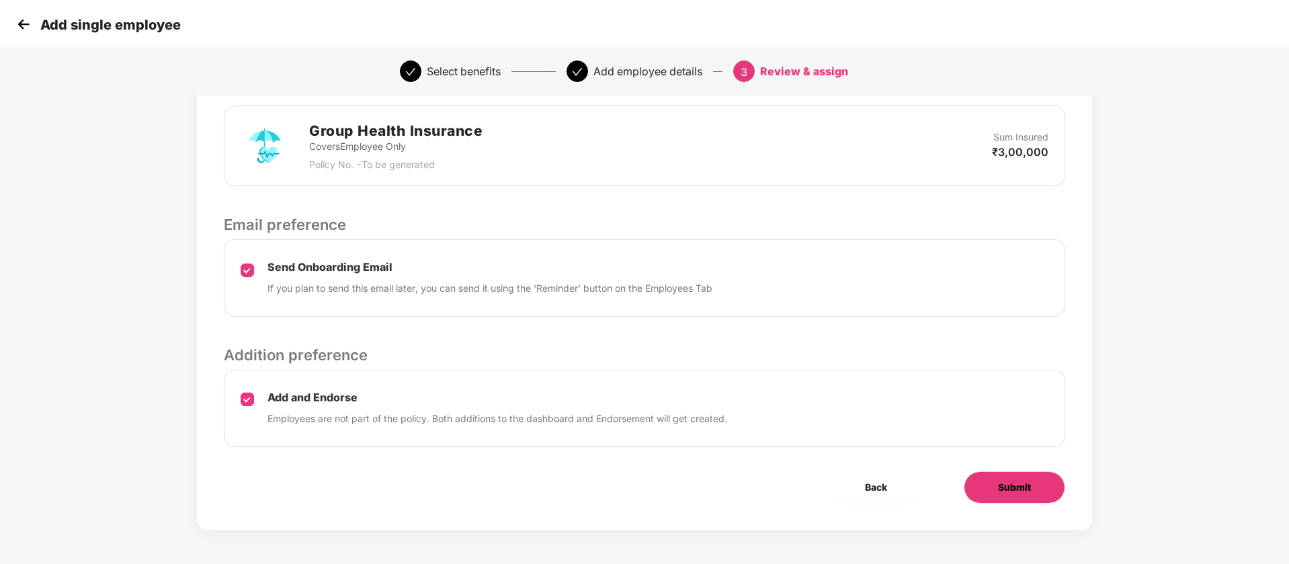
click at [984, 484] on button "Submit" at bounding box center [1015, 487] width 102 height 32
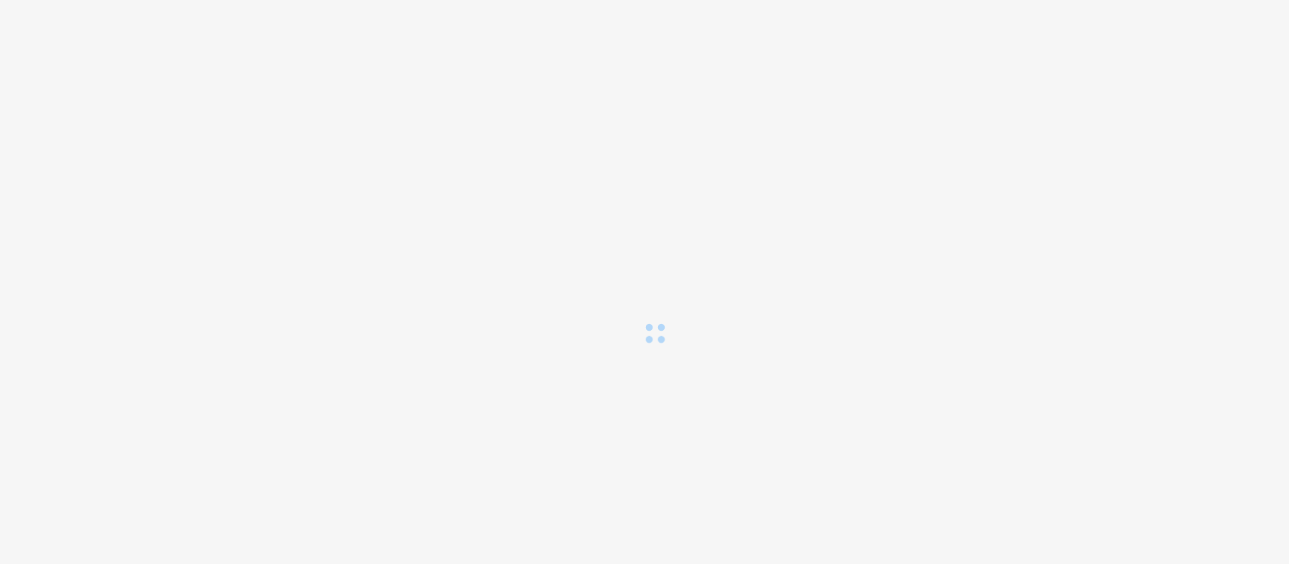
scroll to position [0, 0]
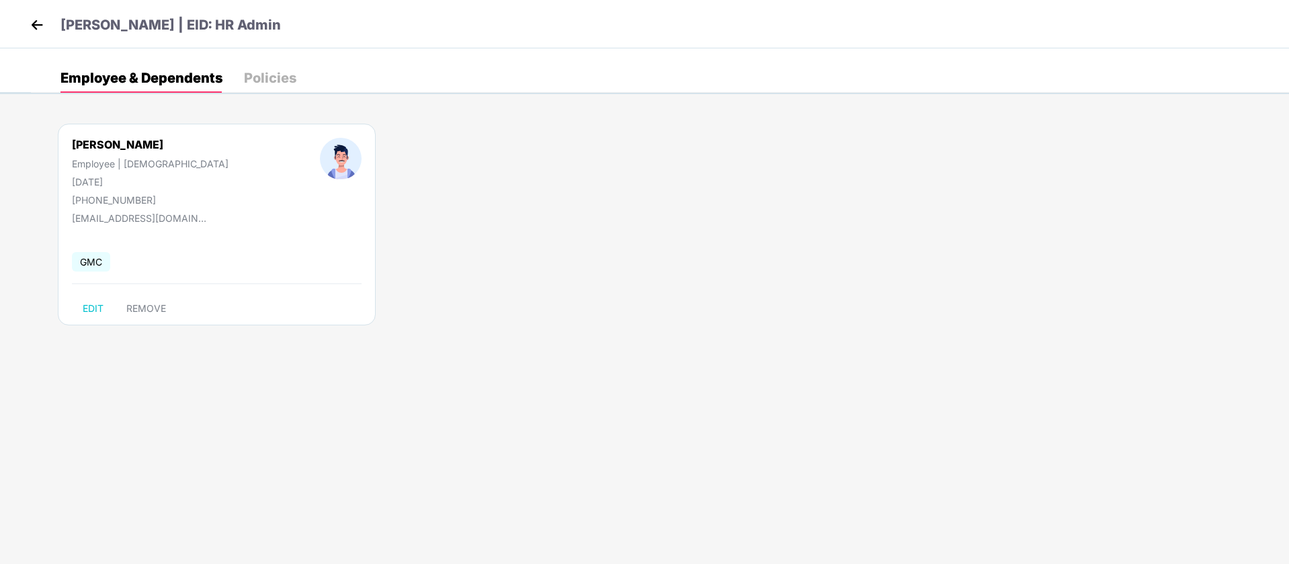
click at [47, 28] on header "[PERSON_NAME] | EID: HR Admin" at bounding box center [154, 27] width 254 height 24
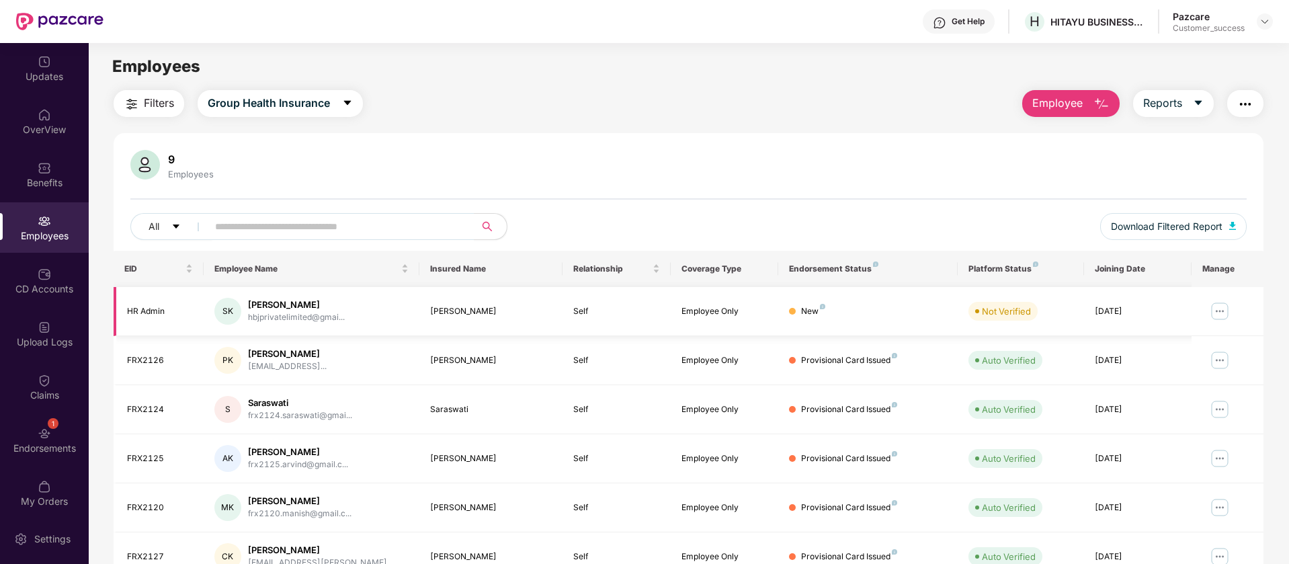
click at [1218, 309] on img at bounding box center [1220, 311] width 22 height 22
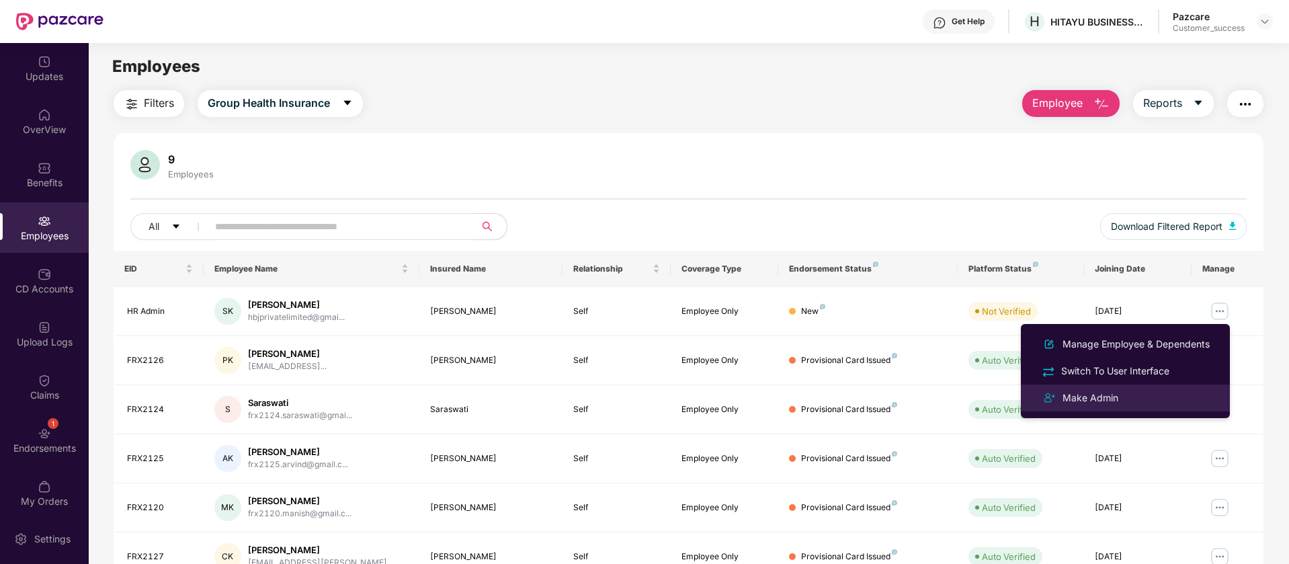
click at [1100, 397] on div "Make Admin" at bounding box center [1090, 398] width 61 height 15
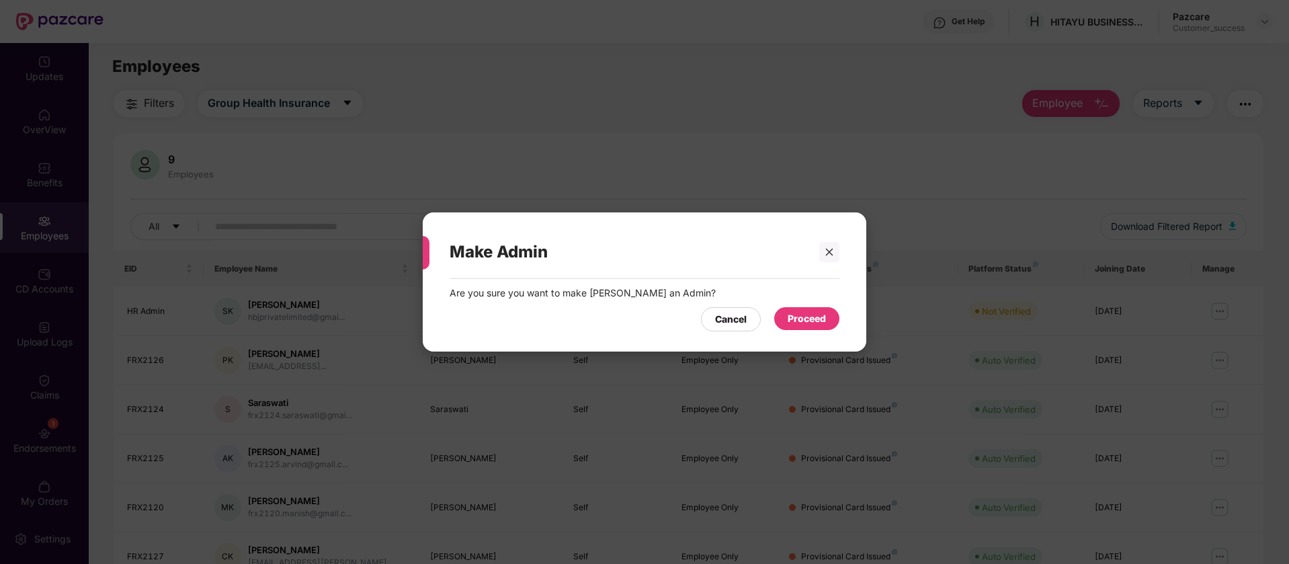
click at [795, 319] on div "Proceed" at bounding box center [807, 318] width 38 height 15
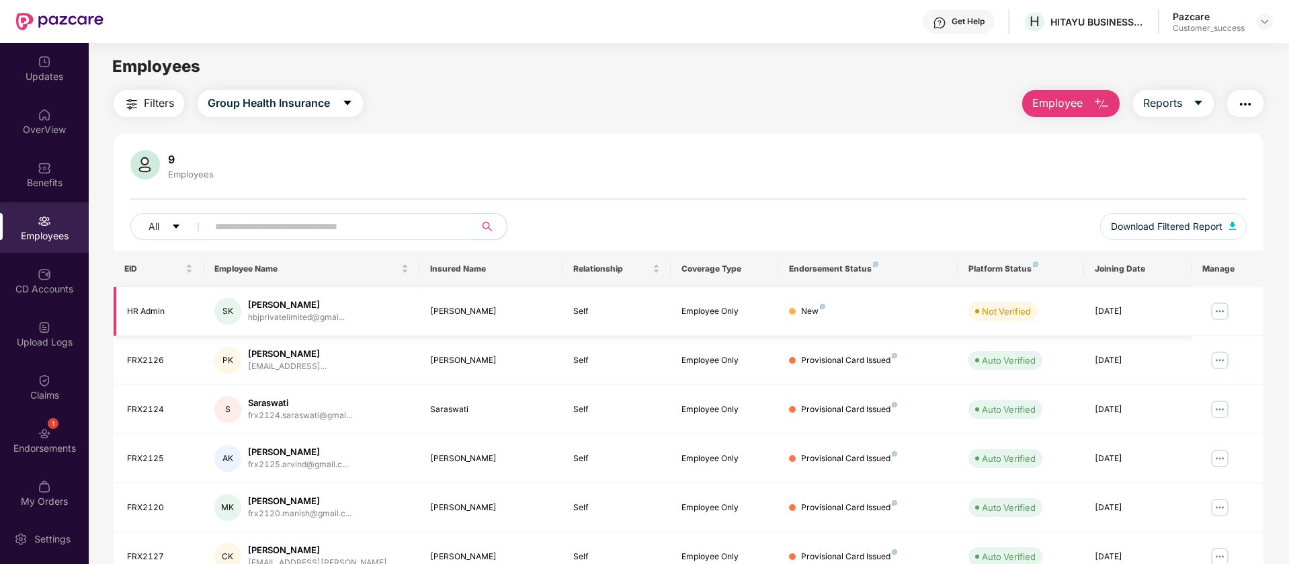
click at [1222, 310] on img at bounding box center [1220, 311] width 22 height 22
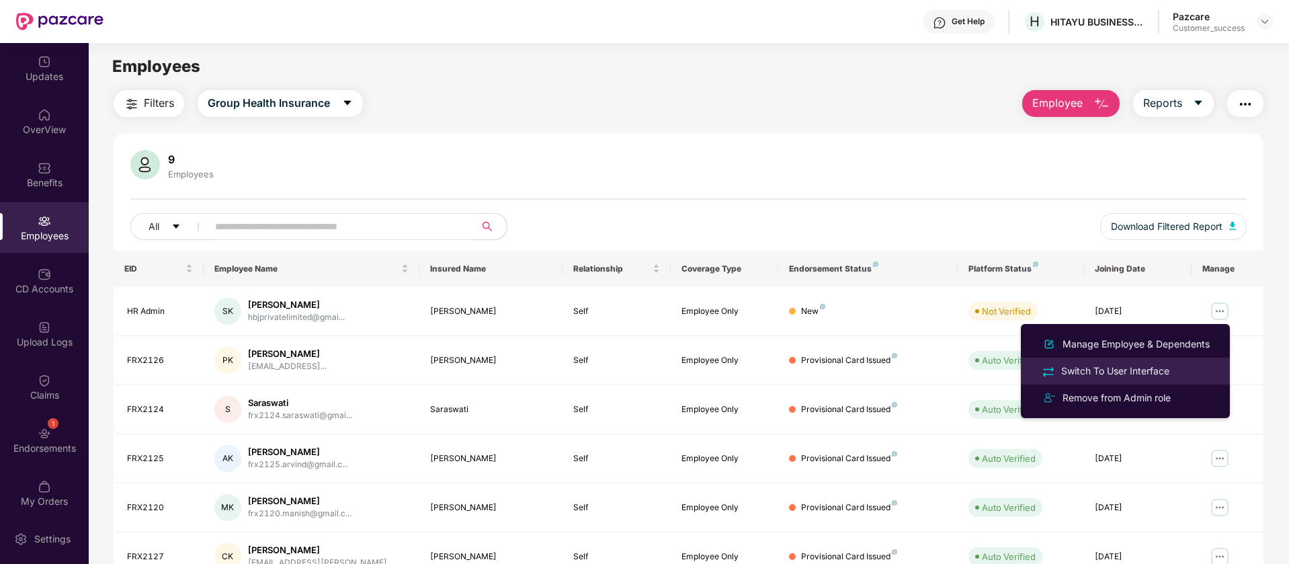
click at [1190, 368] on div "Switch To User Interface" at bounding box center [1126, 370] width 174 height 15
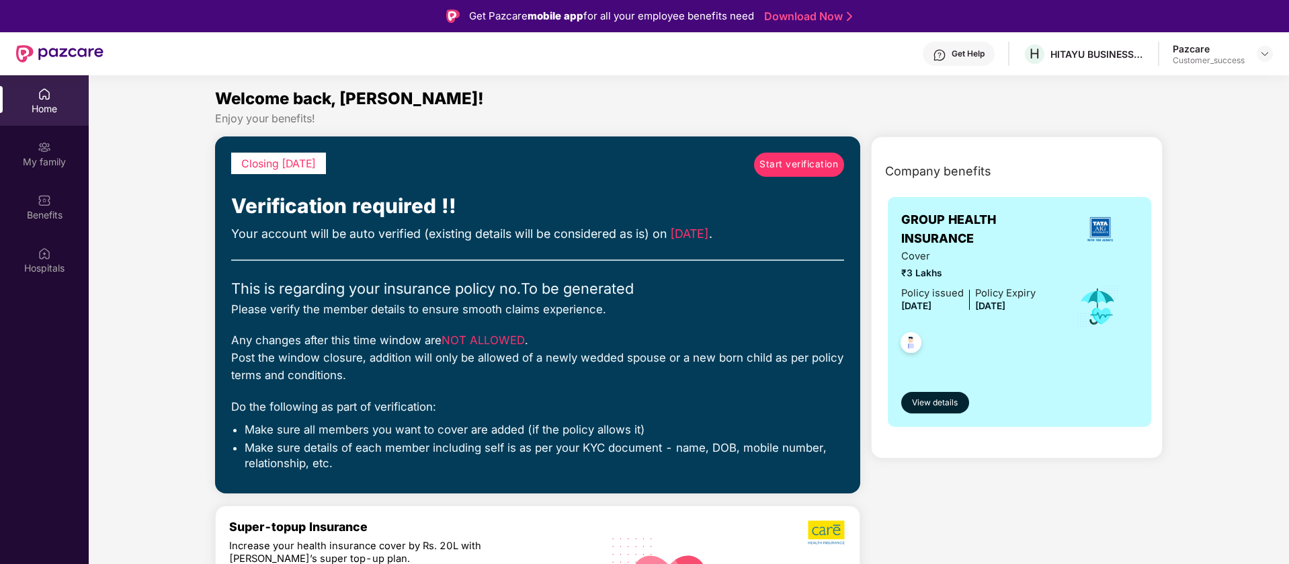
click at [782, 169] on span "Start verification" at bounding box center [799, 164] width 79 height 15
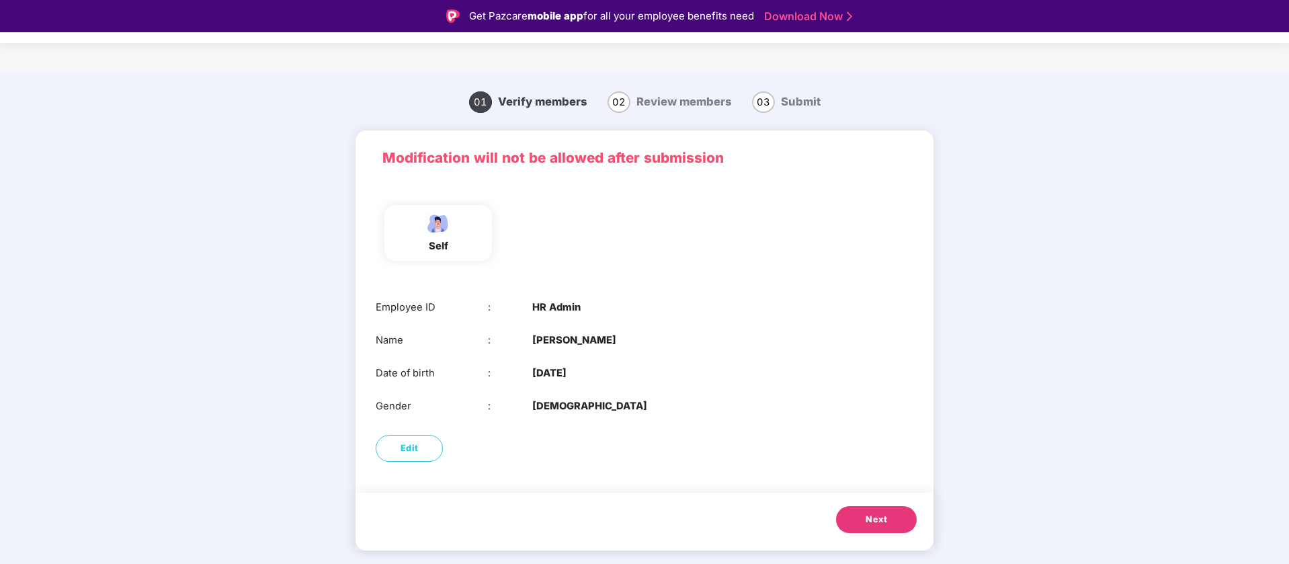
click at [862, 516] on button "Next" at bounding box center [876, 519] width 81 height 27
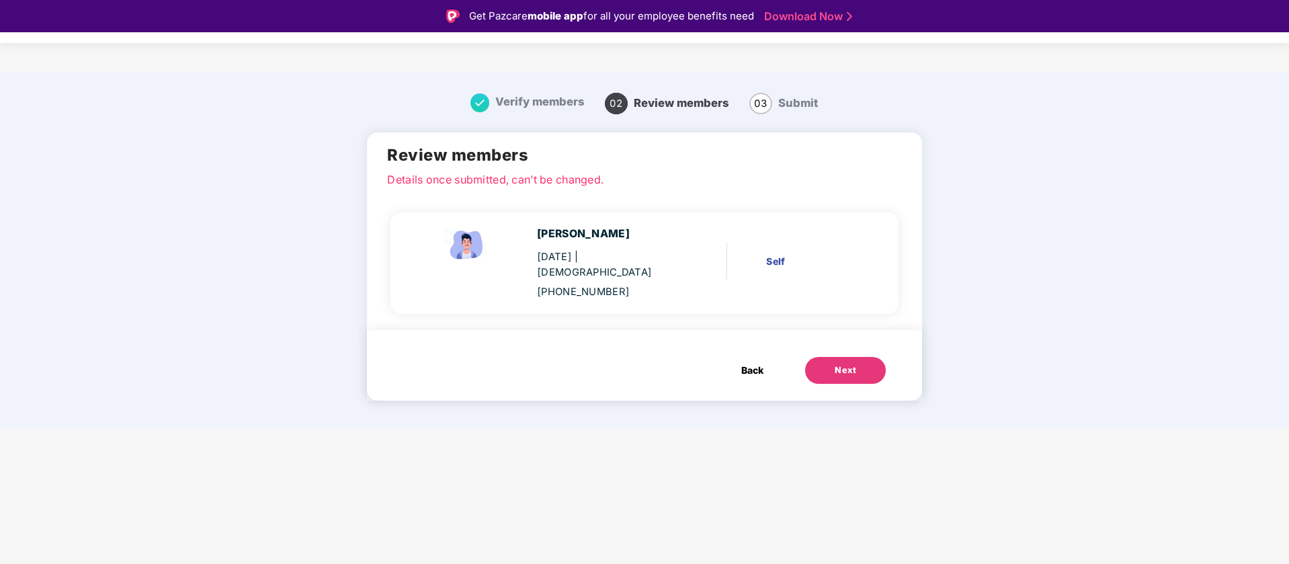
scroll to position [32, 0]
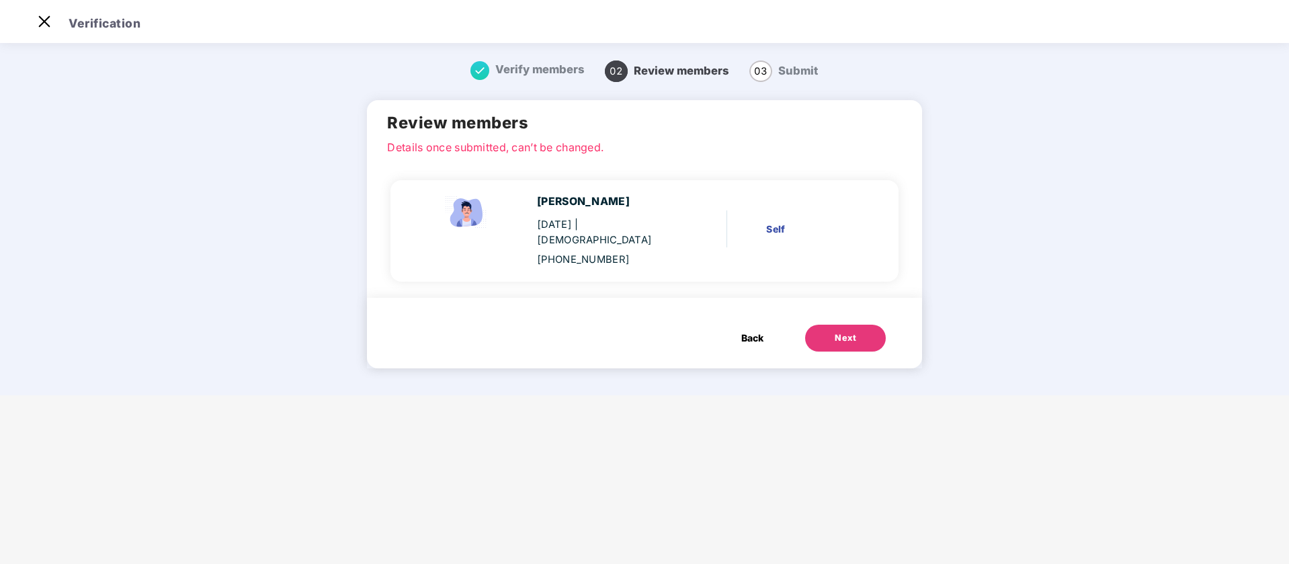
click at [753, 331] on span "Back" at bounding box center [752, 338] width 22 height 15
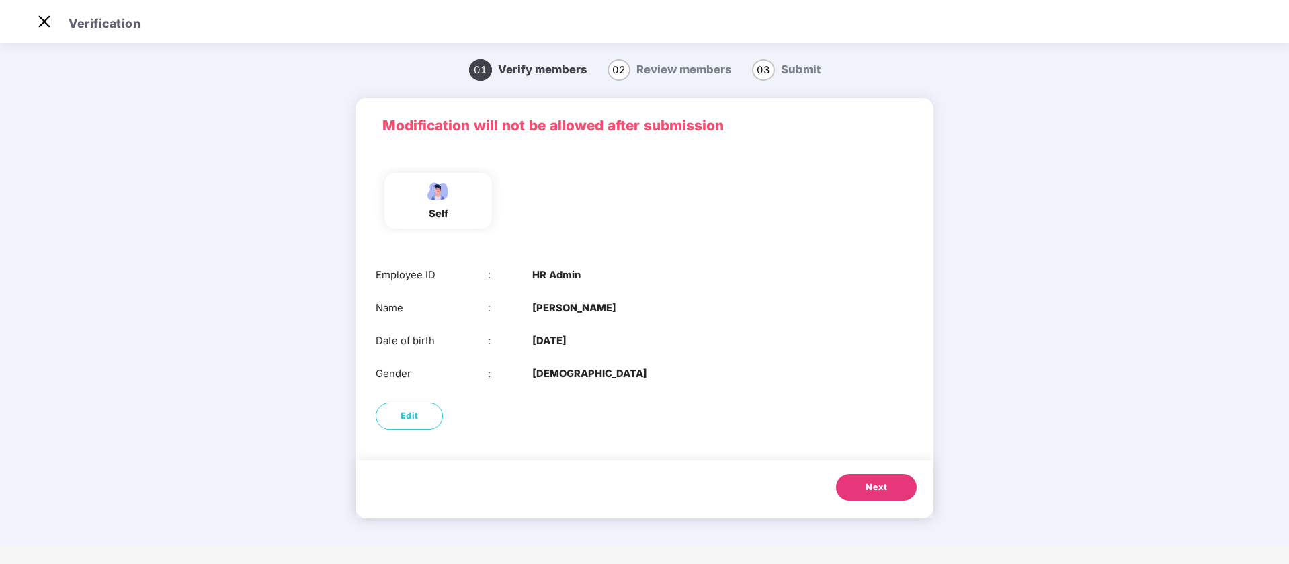
click at [862, 488] on button "Next" at bounding box center [876, 487] width 81 height 27
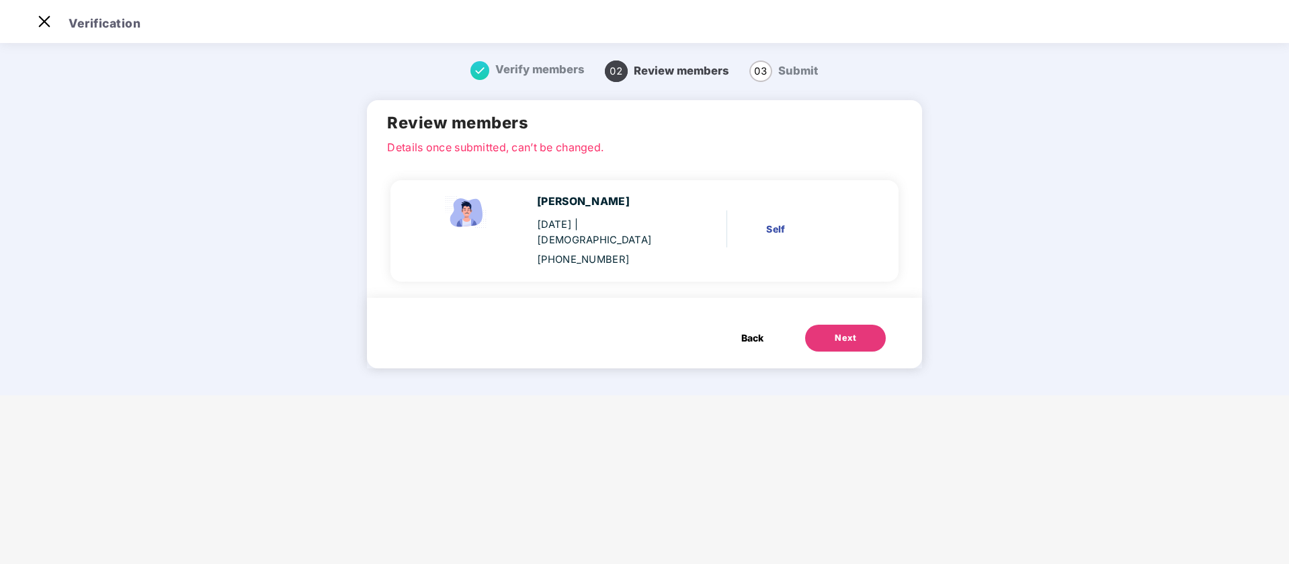
click at [813, 327] on button "Next" at bounding box center [845, 338] width 81 height 27
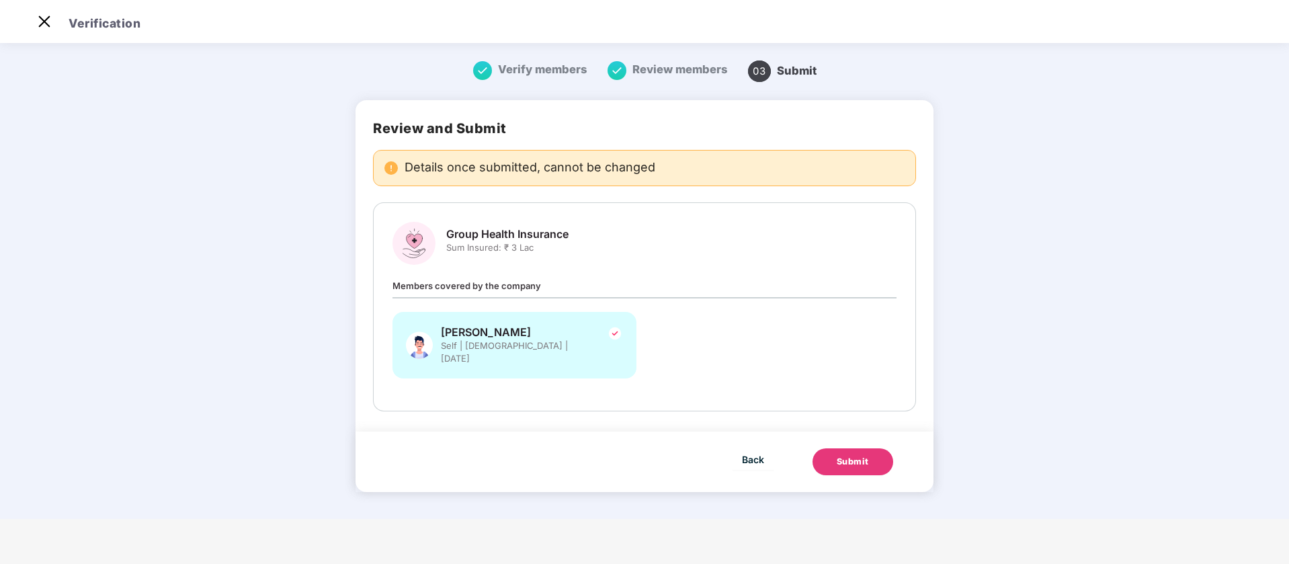
scroll to position [0, 0]
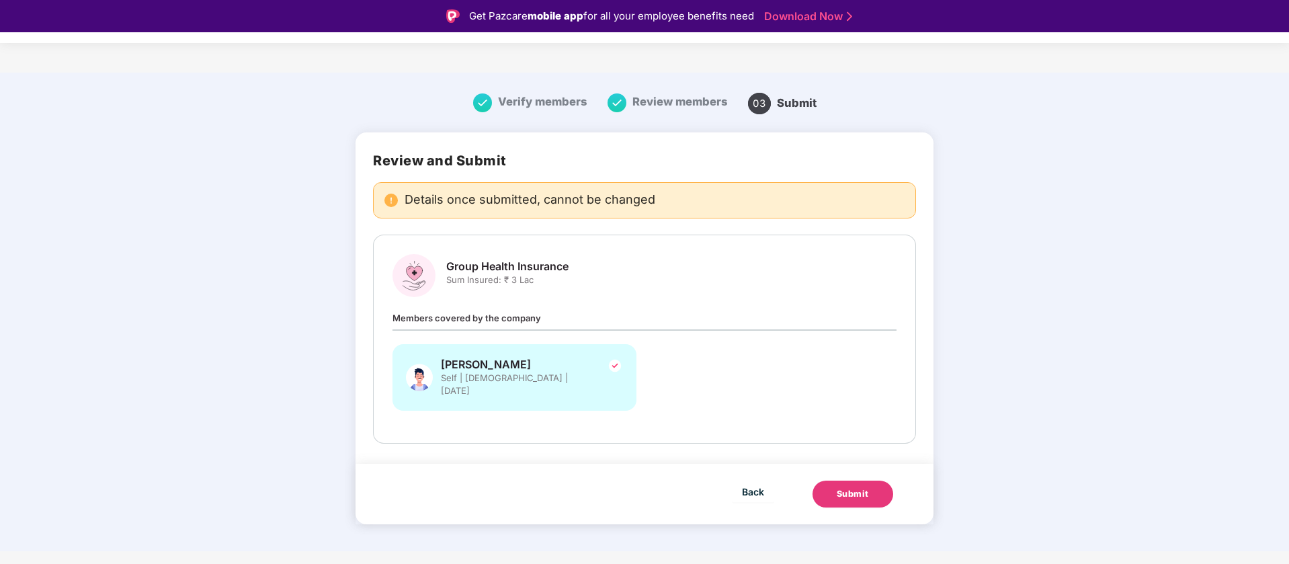
click at [862, 491] on button "Submit" at bounding box center [853, 494] width 81 height 27
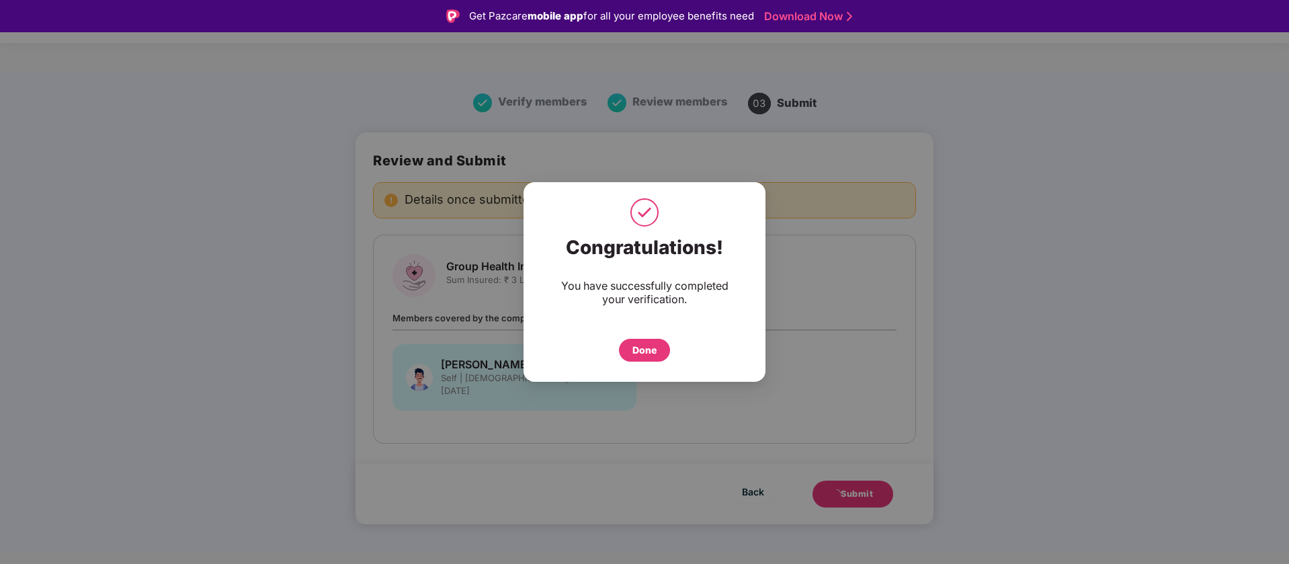
click at [643, 351] on div "Done" at bounding box center [645, 350] width 24 height 15
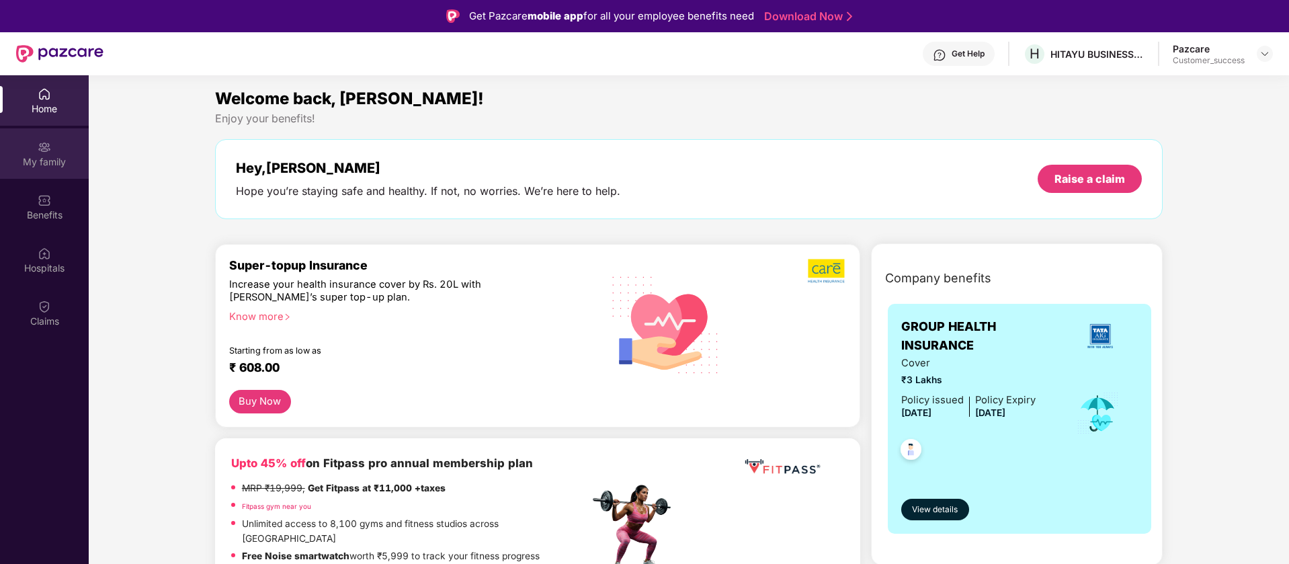
click at [54, 163] on div "My family" at bounding box center [44, 161] width 89 height 13
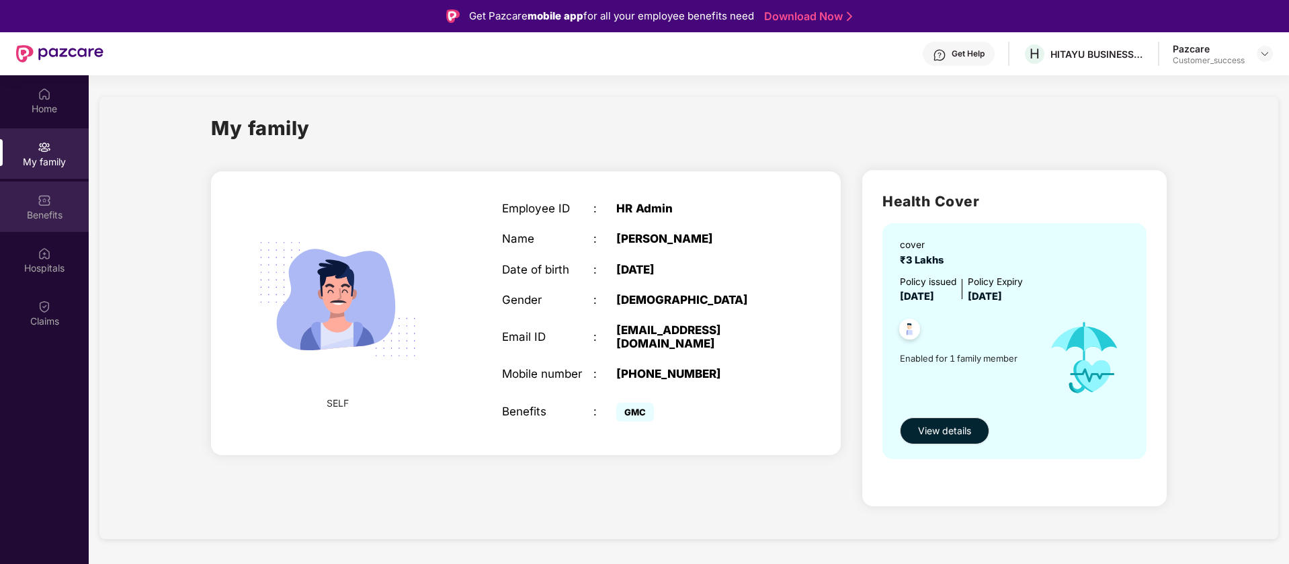
click at [45, 213] on div "Benefits" at bounding box center [44, 214] width 89 height 13
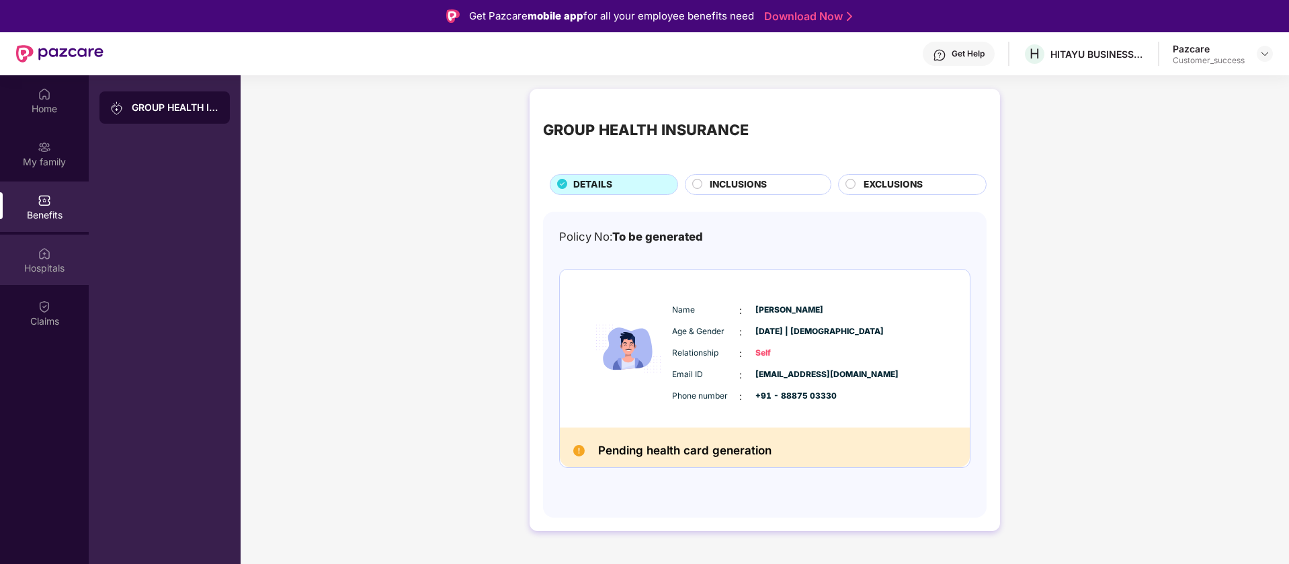
click at [30, 268] on div "Hospitals" at bounding box center [44, 267] width 89 height 13
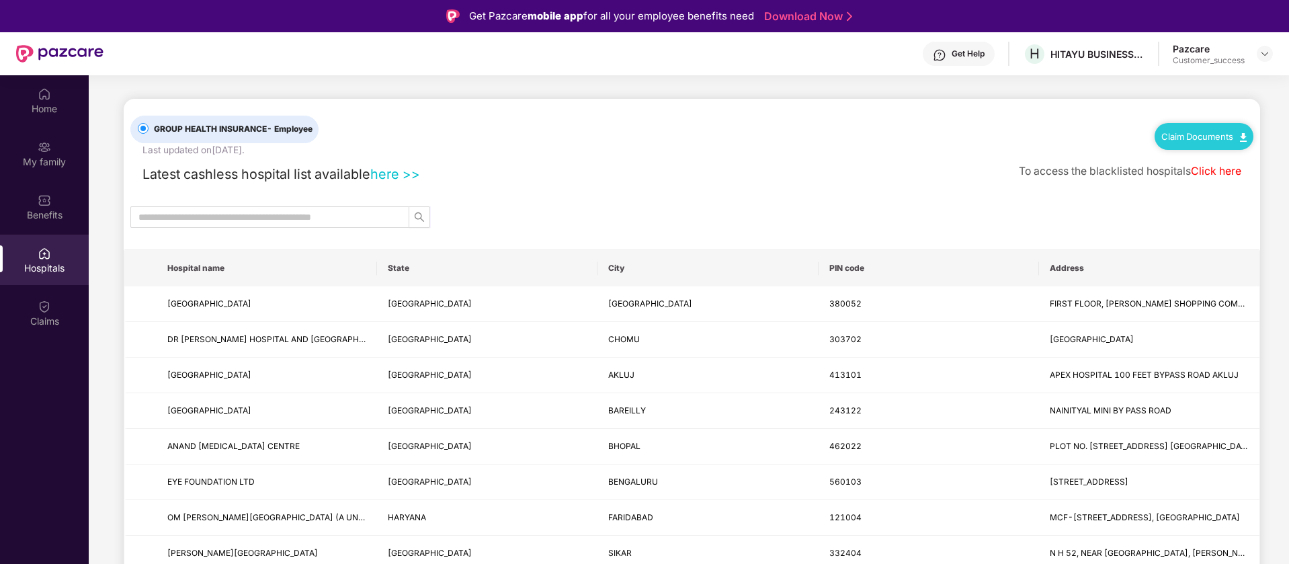
click at [431, 122] on div "GROUP HEALTH INSURANCE - Employee Last updated on [DATE] . Claim Documents" at bounding box center [691, 128] width 1123 height 58
click at [411, 178] on link "here >>" at bounding box center [395, 174] width 50 height 16
click at [1231, 179] on div "To access the blacklisted hospitals Click here" at bounding box center [1130, 171] width 223 height 17
click at [1231, 170] on link "Click here" at bounding box center [1216, 171] width 50 height 13
click at [30, 323] on div "Claims" at bounding box center [44, 321] width 89 height 13
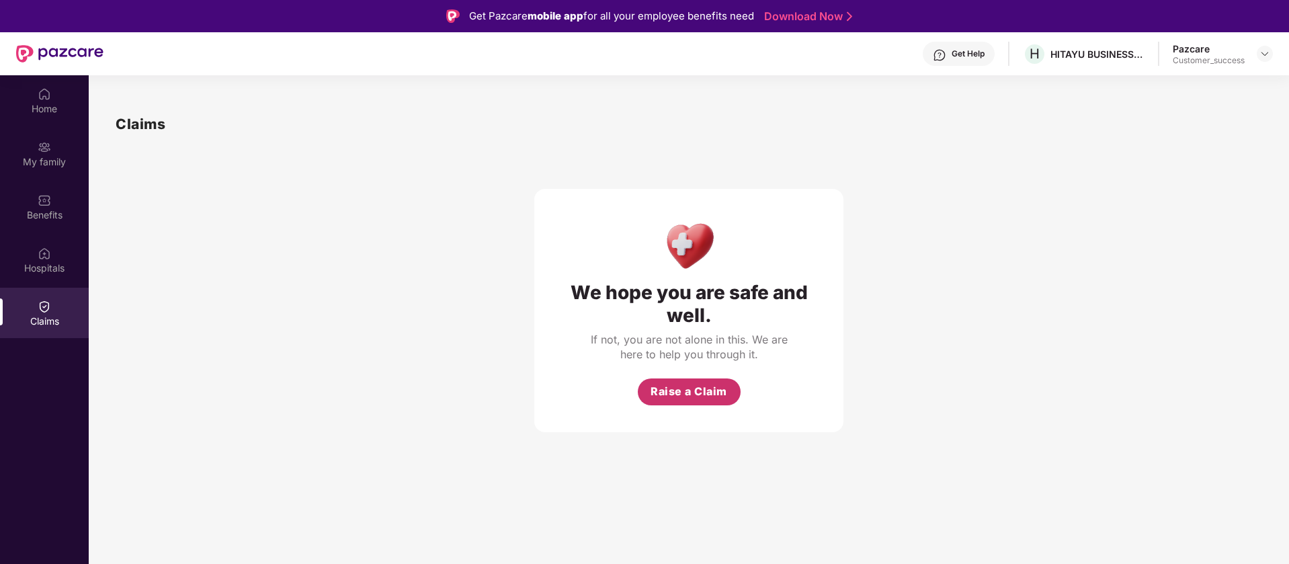
click at [686, 399] on span "Raise a Claim" at bounding box center [689, 391] width 77 height 17
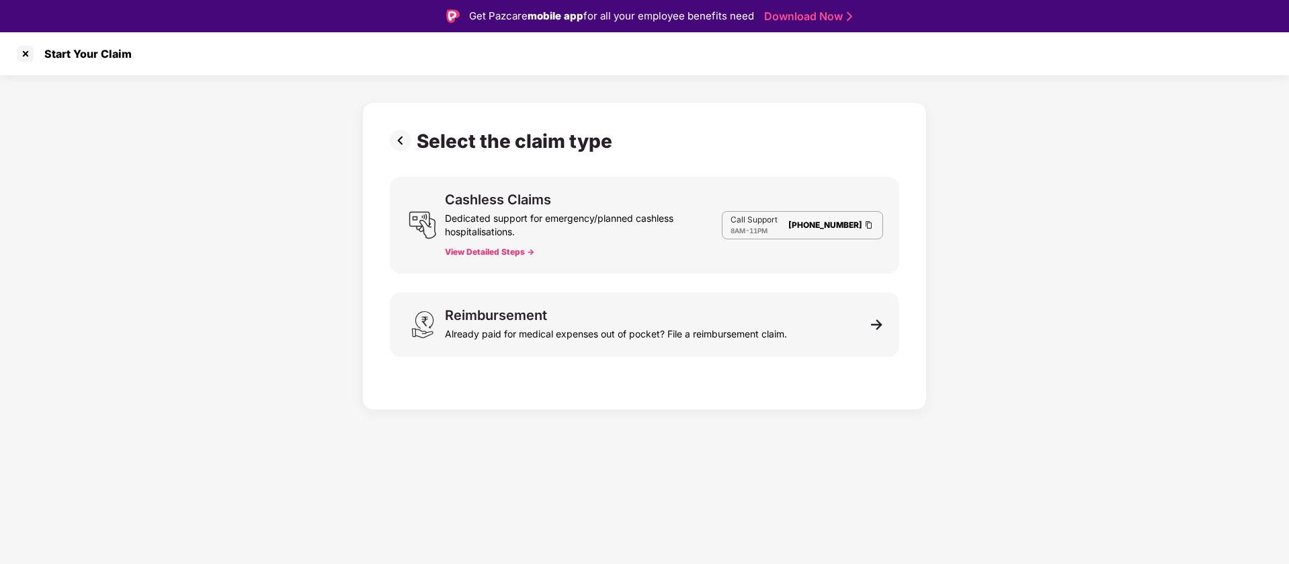
click at [497, 252] on button "View Detailed Steps ->" at bounding box center [489, 252] width 89 height 11
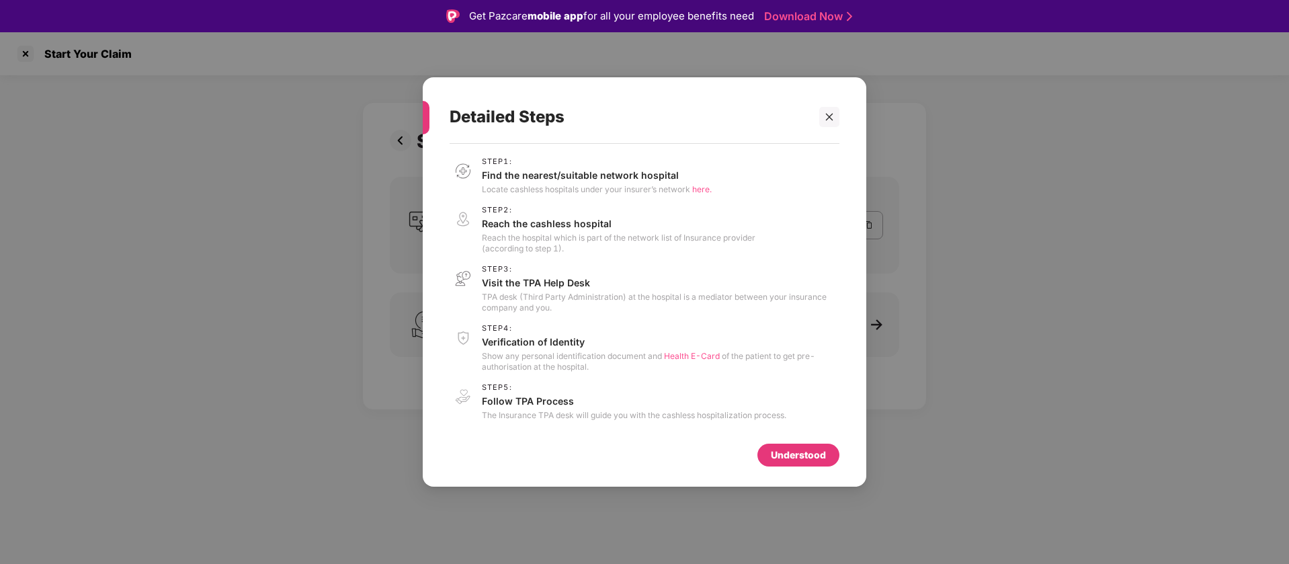
click at [807, 448] on div "Understood" at bounding box center [798, 455] width 55 height 15
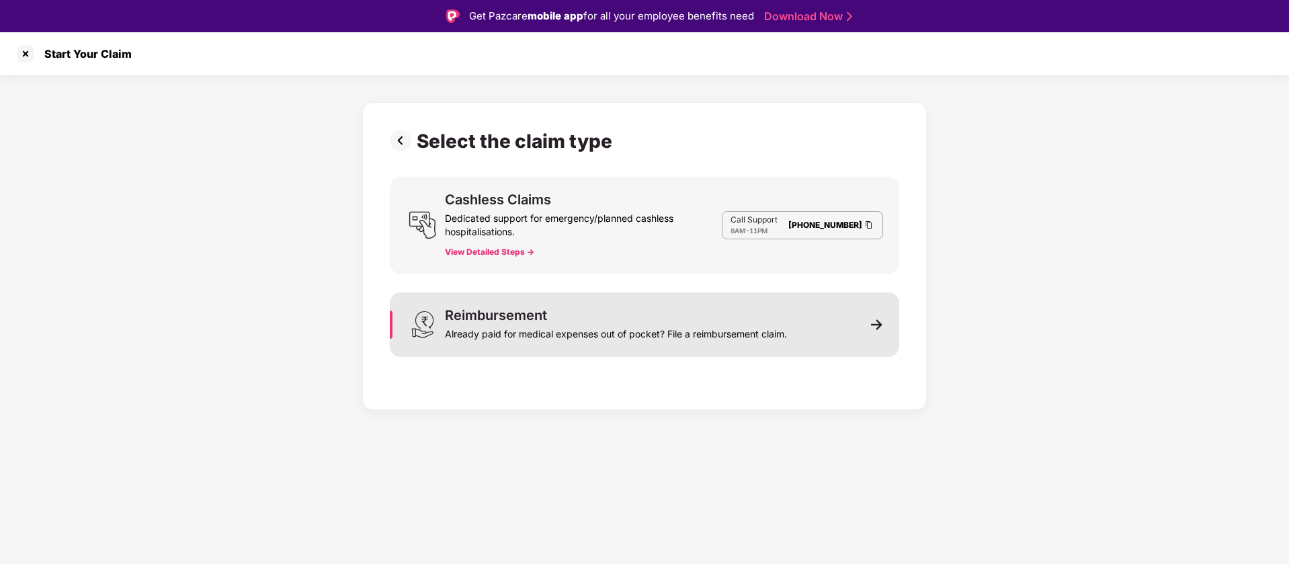
click at [532, 328] on div "Already paid for medical expenses out of pocket? File a reimbursement claim." at bounding box center [616, 331] width 342 height 19
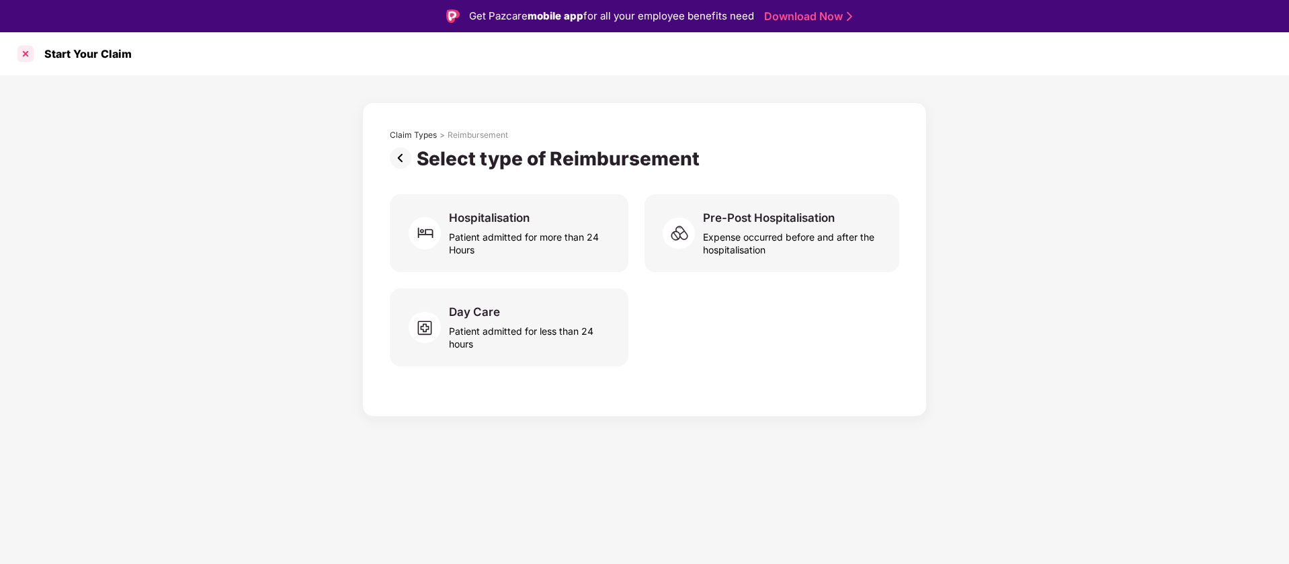
click at [29, 55] on div at bounding box center [26, 54] width 22 height 22
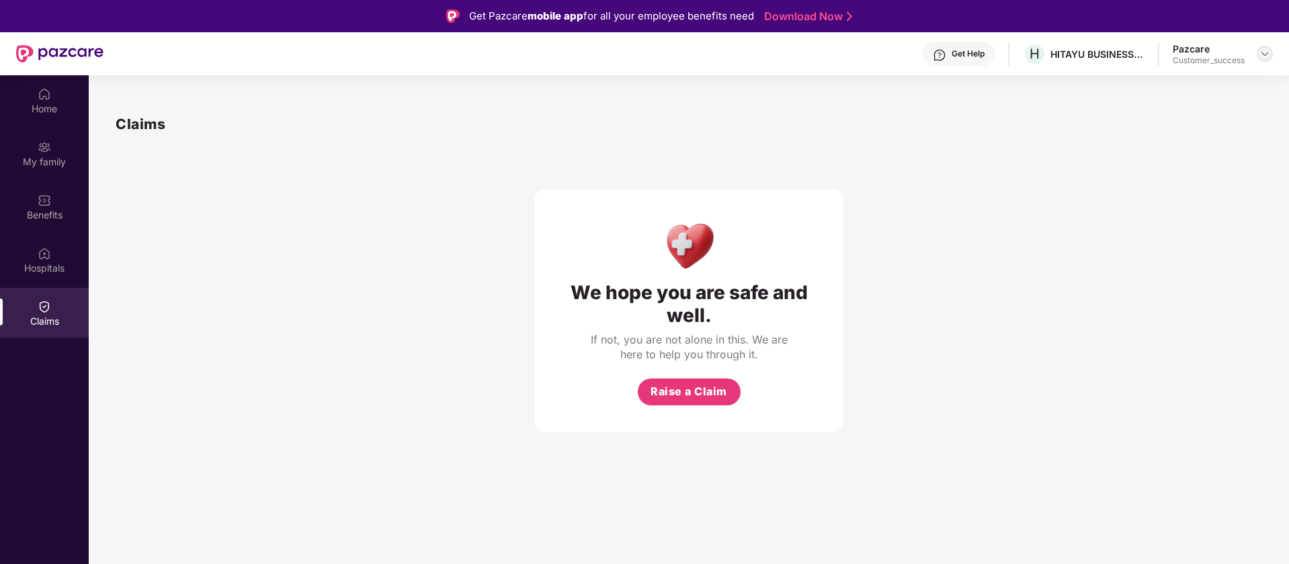
click at [1266, 52] on img at bounding box center [1265, 53] width 11 height 11
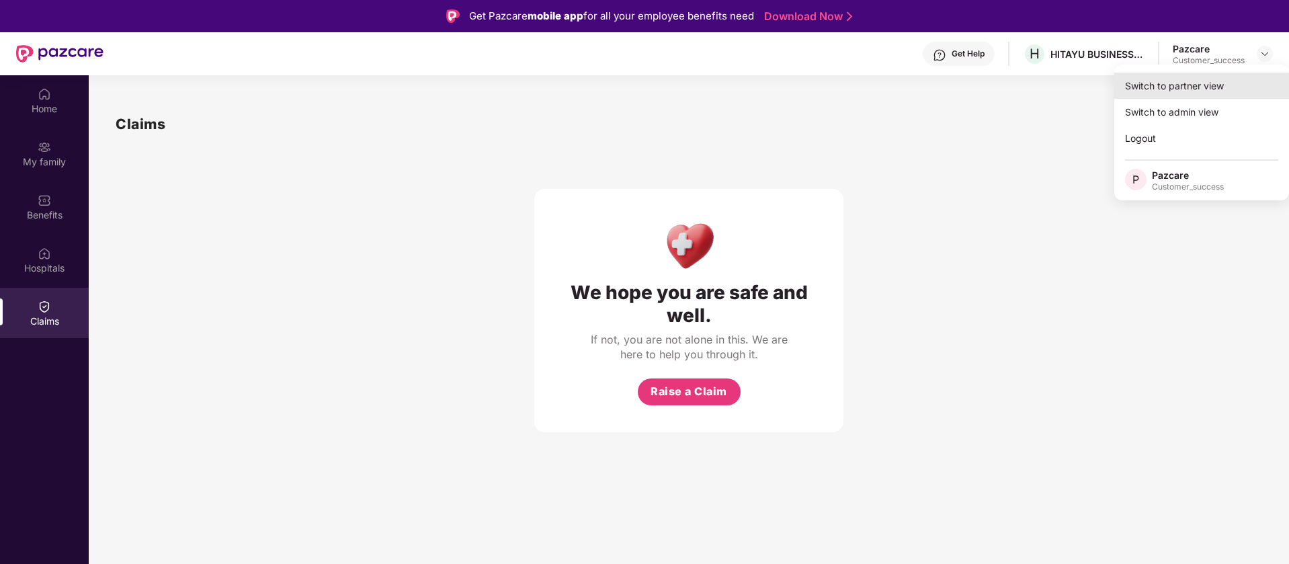
click at [1218, 84] on div "Switch to partner view" at bounding box center [1202, 86] width 175 height 26
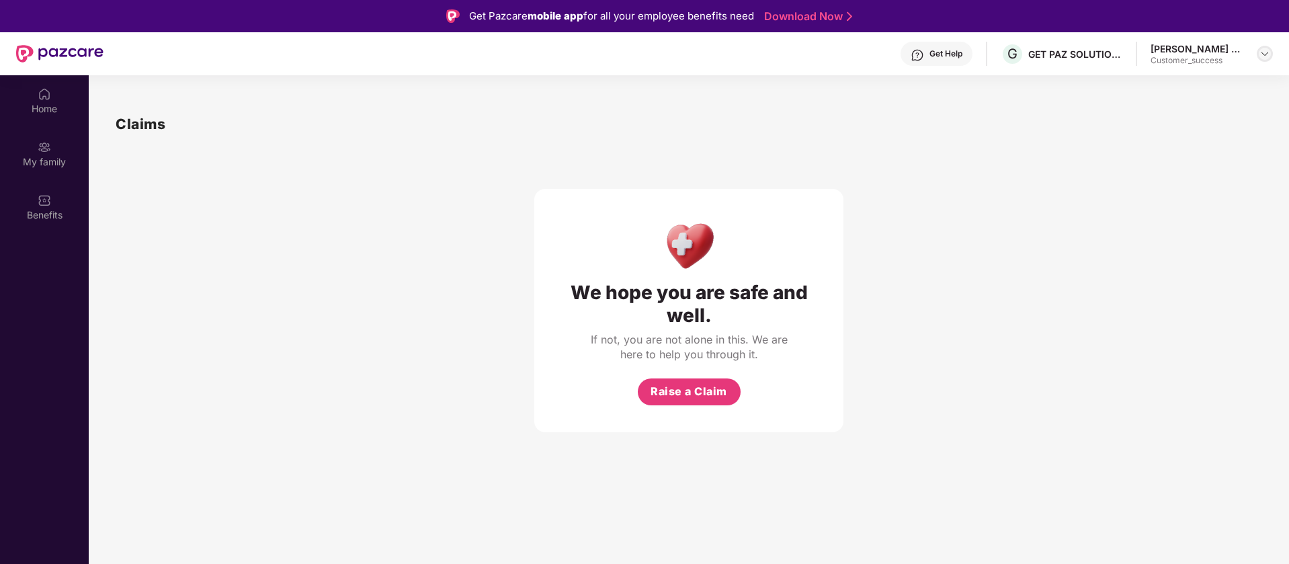
click at [1265, 46] on div at bounding box center [1265, 54] width 16 height 16
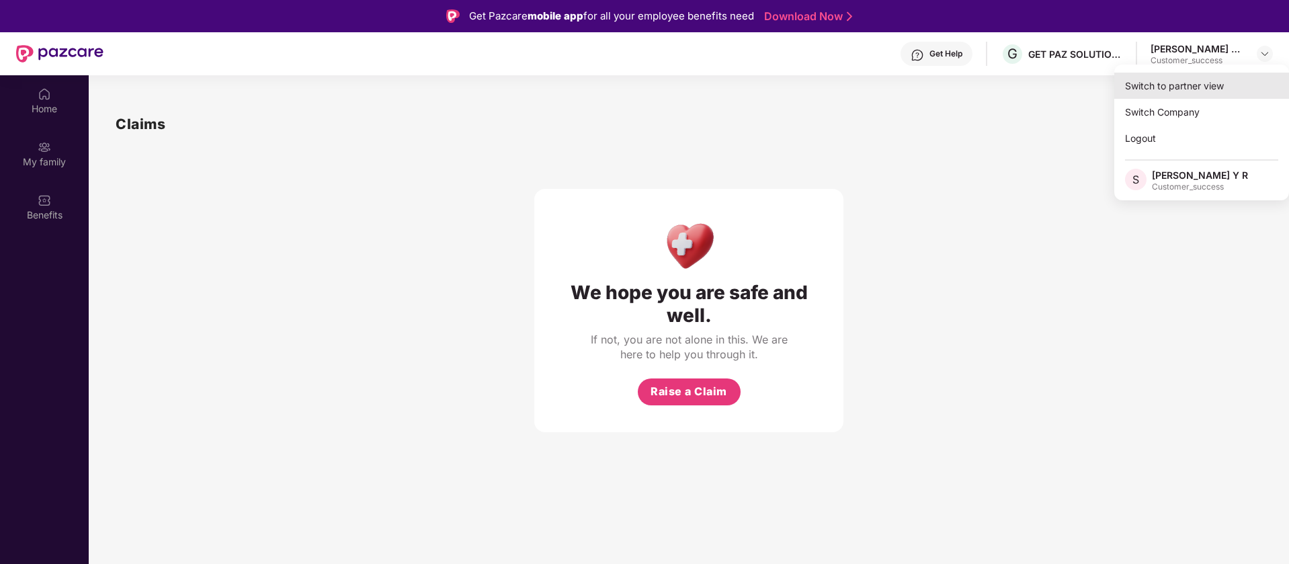
click at [1231, 91] on div "Switch to partner view" at bounding box center [1202, 86] width 175 height 26
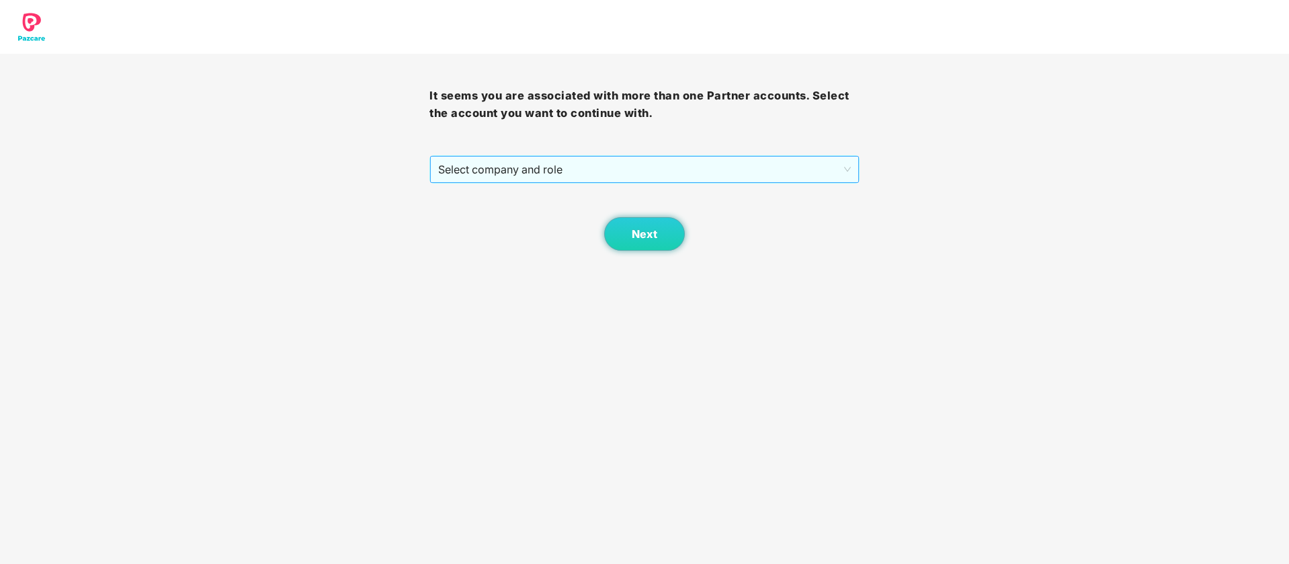
click at [786, 183] on div "Select company and role" at bounding box center [645, 169] width 430 height 28
drag, startPoint x: 784, startPoint y: 175, endPoint x: 776, endPoint y: 176, distance: 8.8
click at [783, 174] on span "Select company and role" at bounding box center [644, 170] width 412 height 26
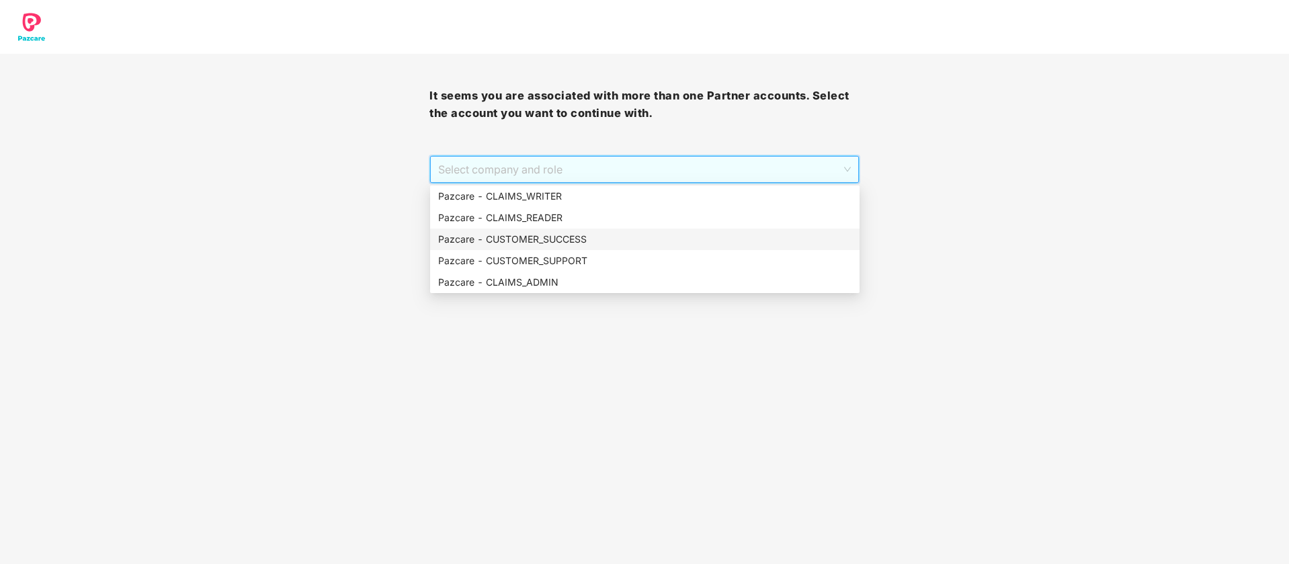
click at [608, 235] on div "Pazcare - CUSTOMER_SUCCESS" at bounding box center [644, 239] width 413 height 15
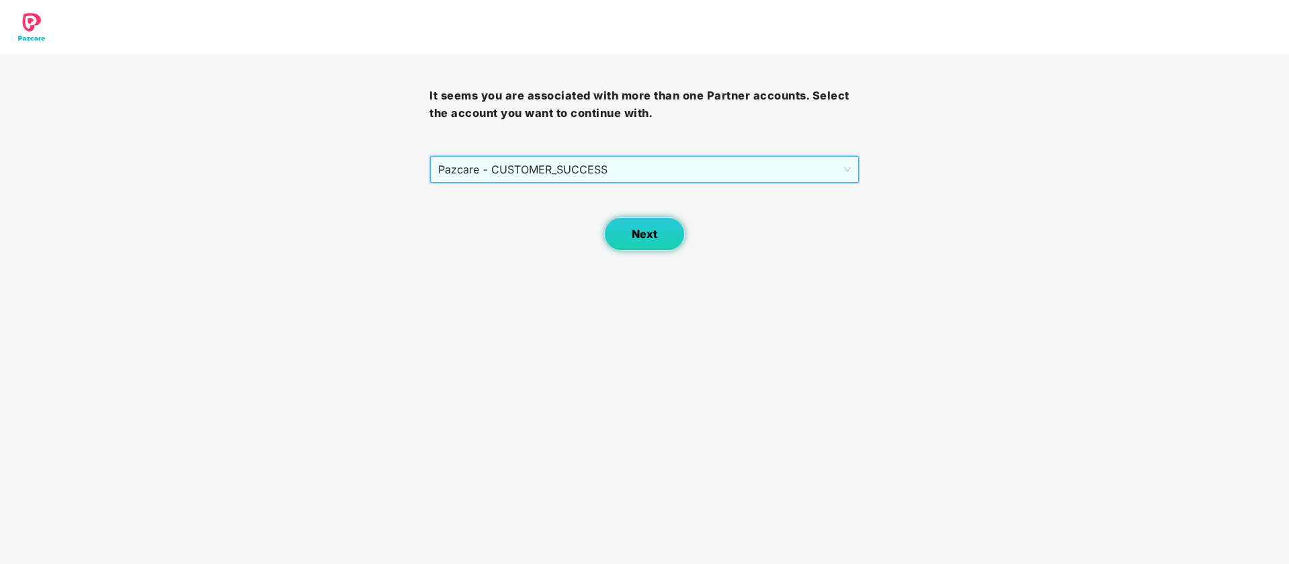
click at [641, 241] on button "Next" at bounding box center [644, 234] width 81 height 34
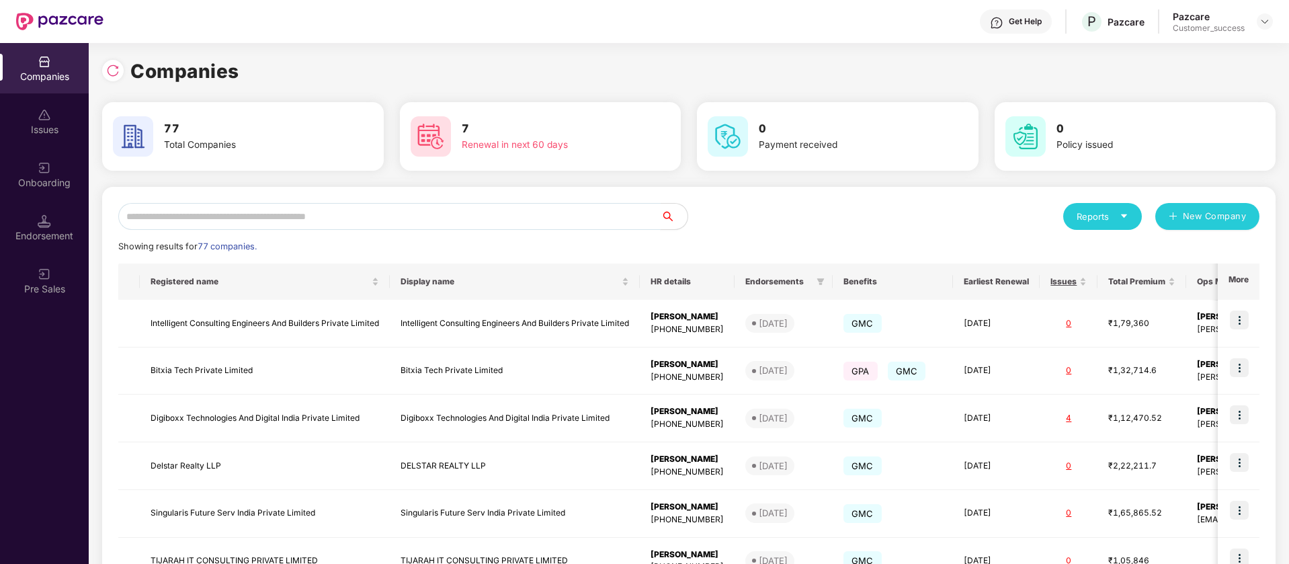
click at [361, 217] on input "text" at bounding box center [389, 216] width 542 height 27
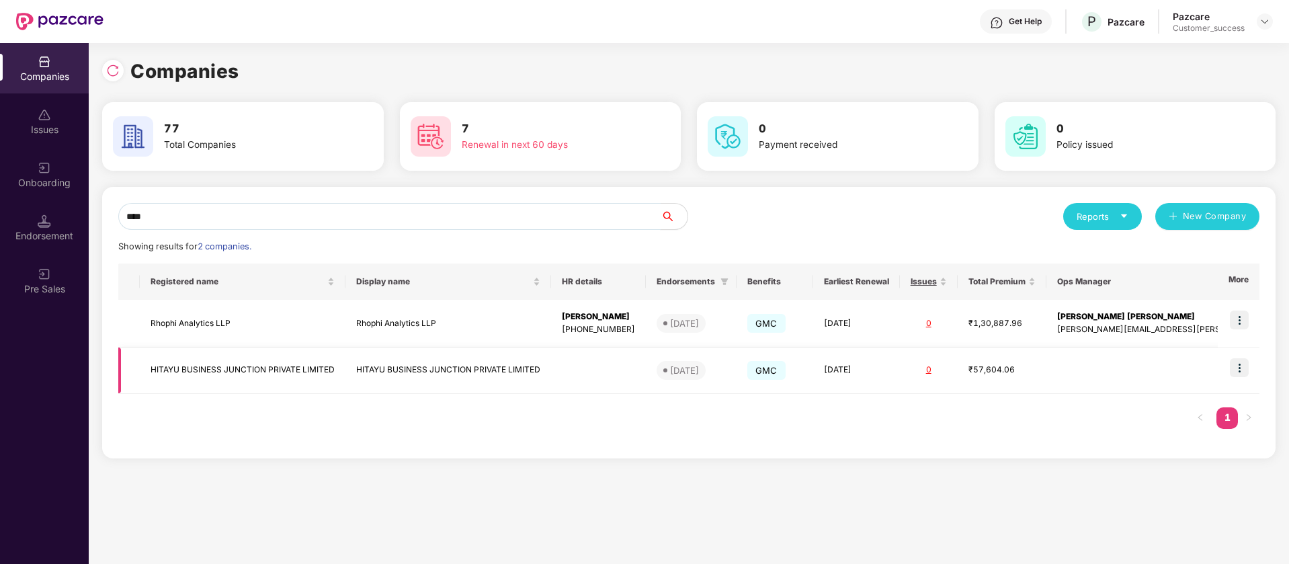
type input "****"
click at [1239, 366] on img at bounding box center [1239, 367] width 19 height 19
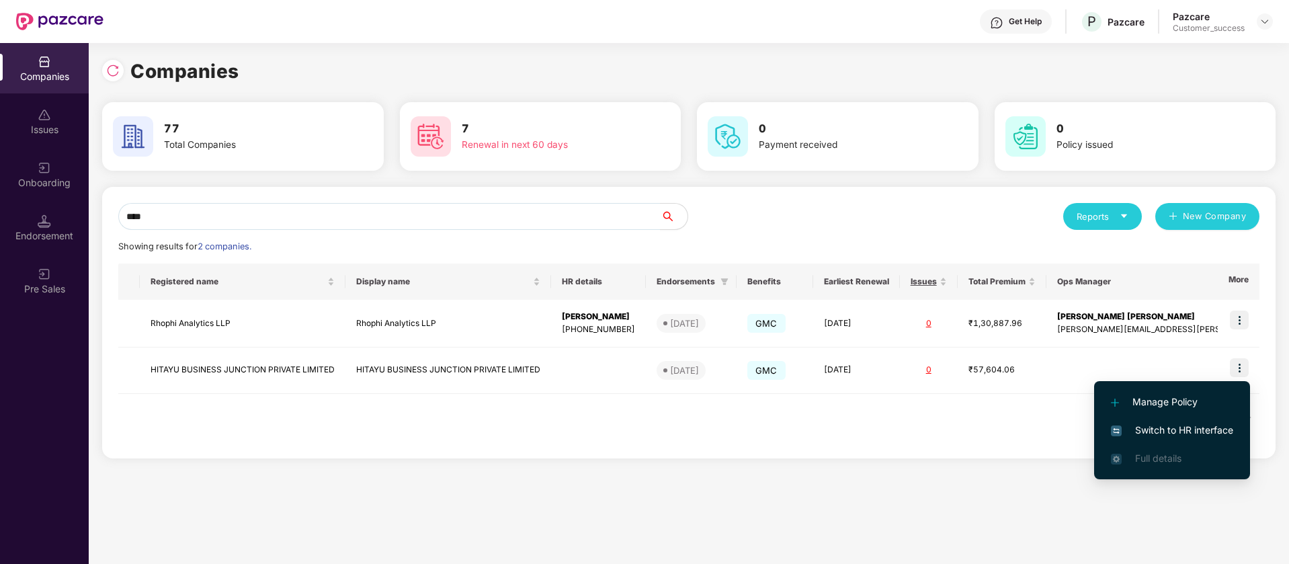
click at [1173, 436] on span "Switch to HR interface" at bounding box center [1172, 430] width 122 height 15
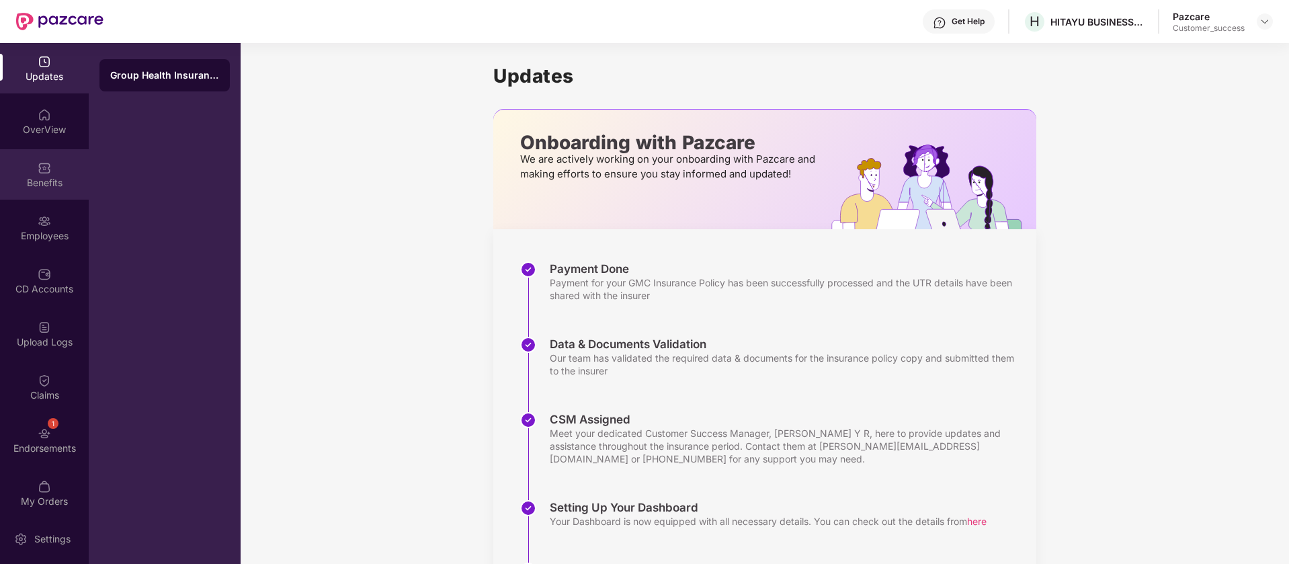
click at [46, 171] on img at bounding box center [44, 167] width 13 height 13
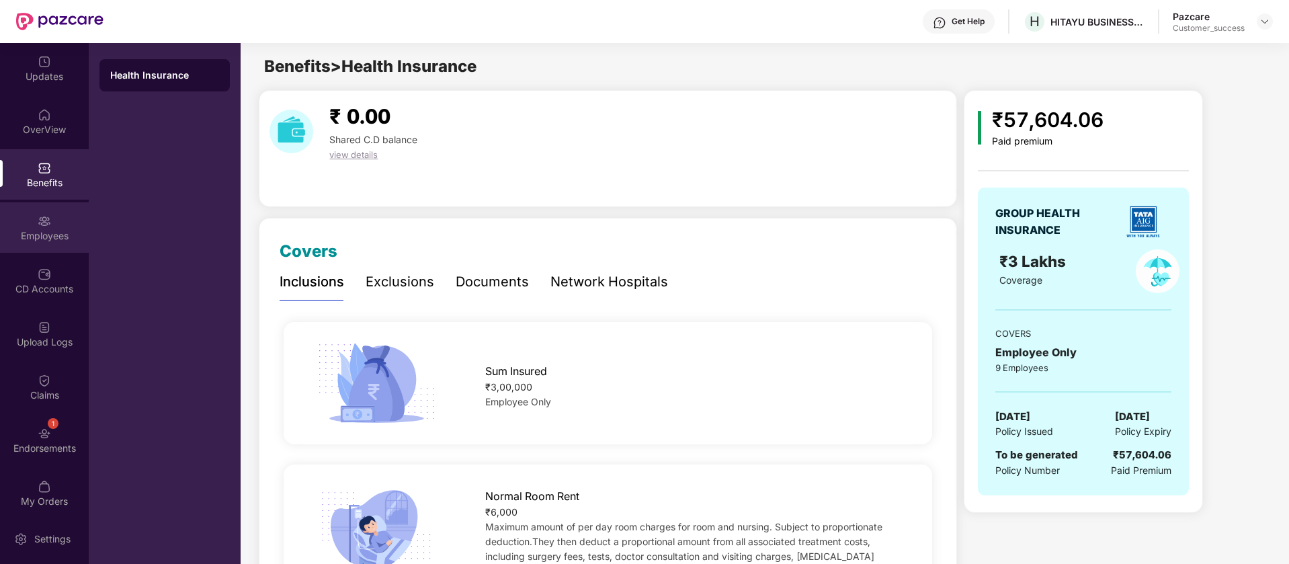
click at [53, 231] on div "Employees" at bounding box center [44, 235] width 89 height 13
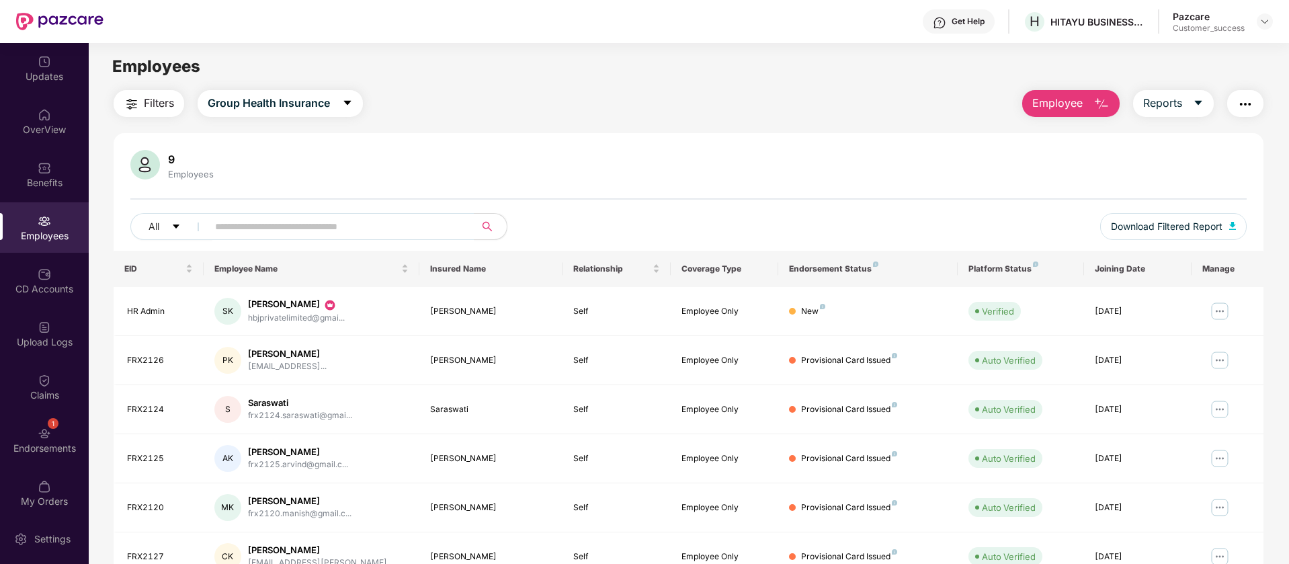
click at [1063, 105] on span "Employee" at bounding box center [1058, 103] width 50 height 17
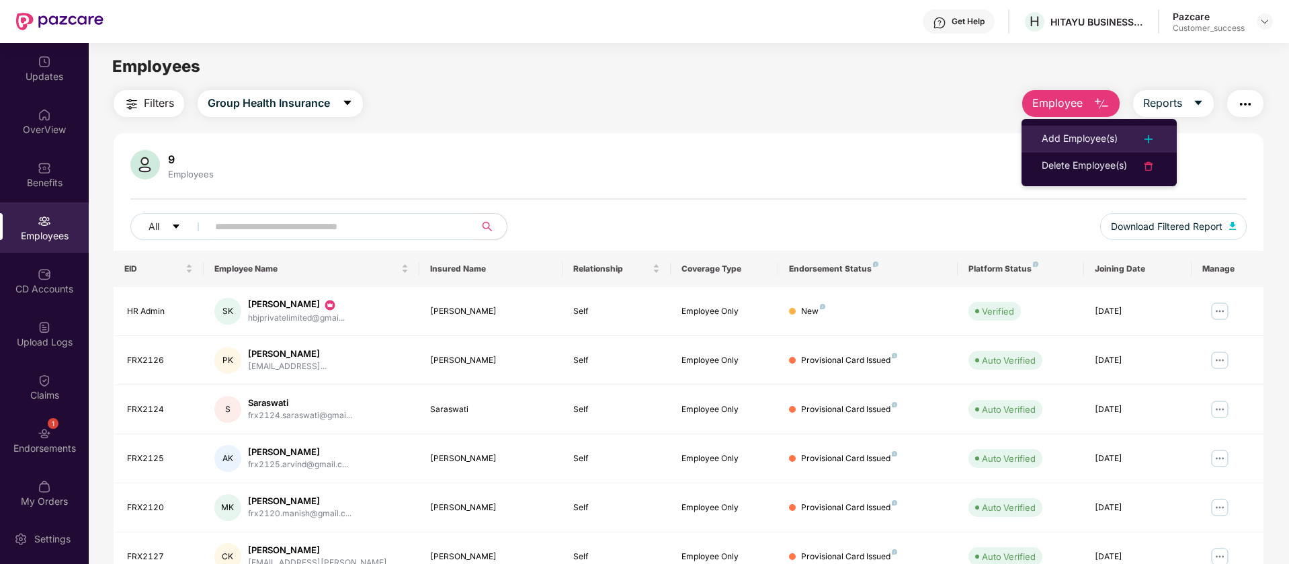
click at [1096, 134] on div "Add Employee(s)" at bounding box center [1080, 139] width 76 height 16
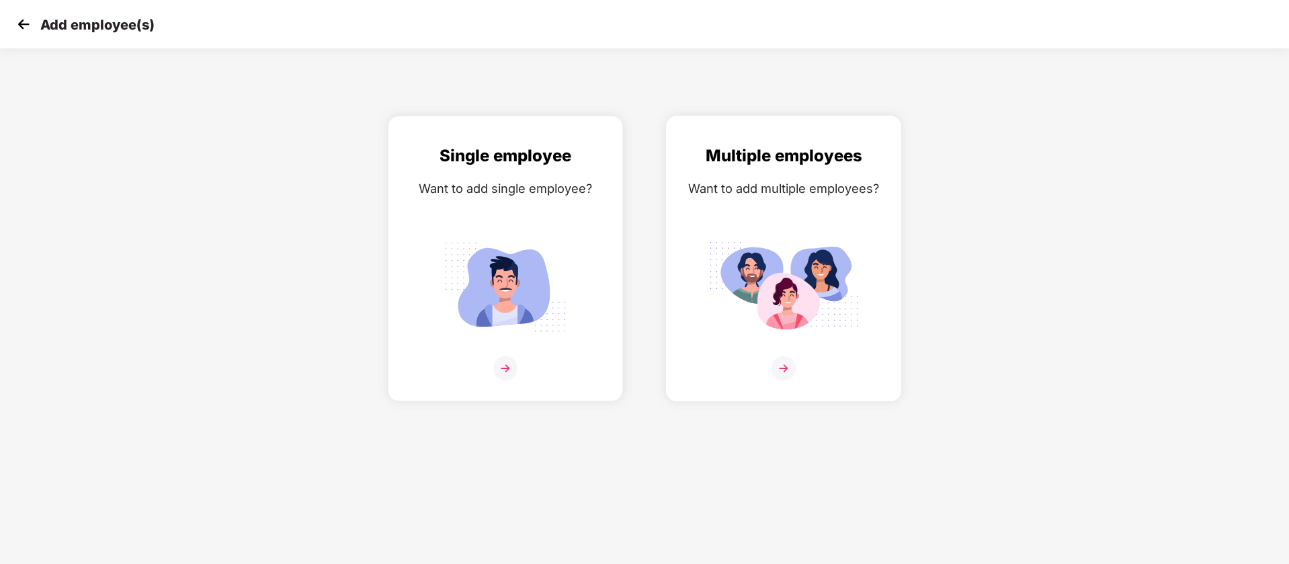
drag, startPoint x: 848, startPoint y: 222, endPoint x: 856, endPoint y: 221, distance: 8.8
click at [856, 221] on div "Multiple employees Want to add multiple employees?" at bounding box center [783, 270] width 207 height 254
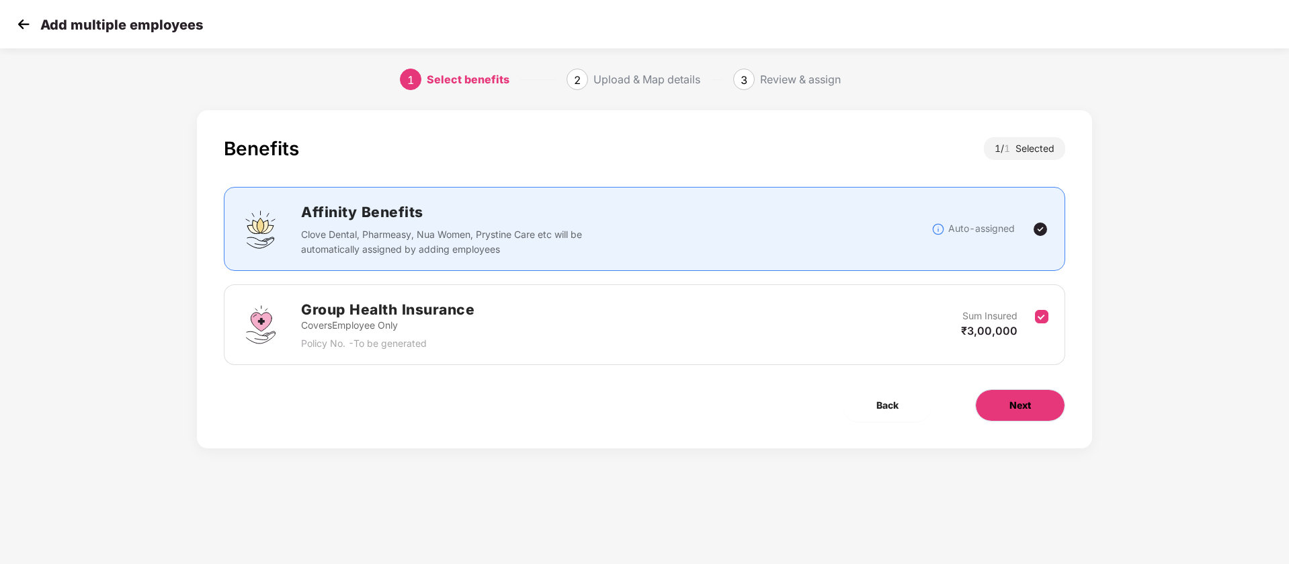
click at [1024, 399] on span "Next" at bounding box center [1021, 405] width 22 height 15
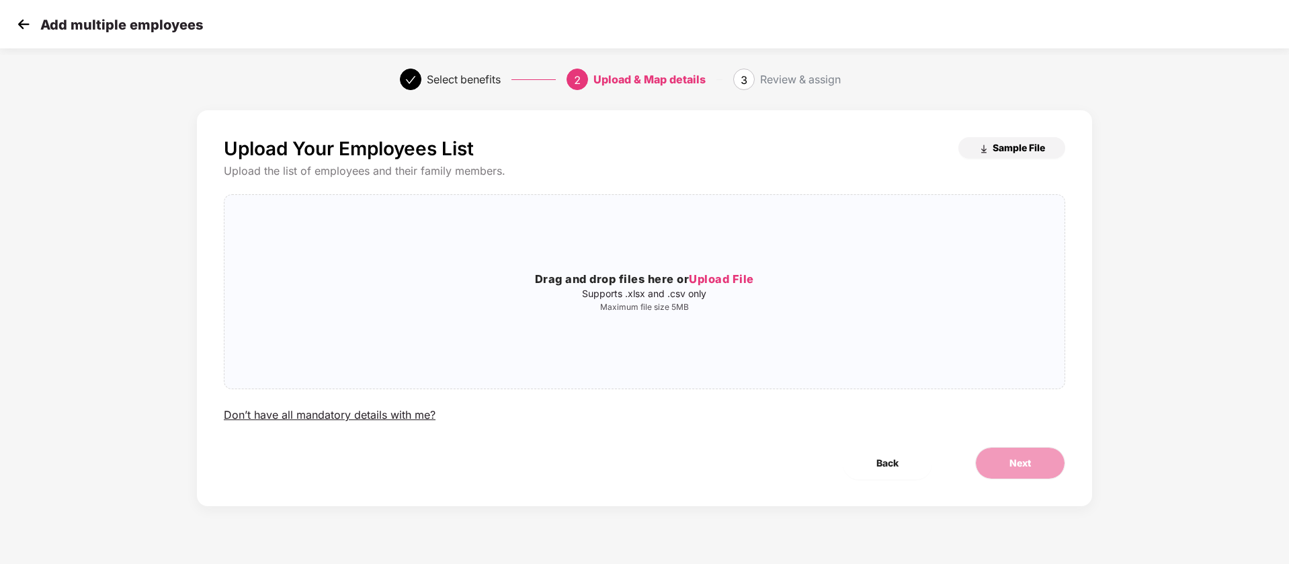
click at [1012, 154] on button "Sample File" at bounding box center [1012, 148] width 107 height 22
click at [24, 26] on img at bounding box center [23, 24] width 20 height 20
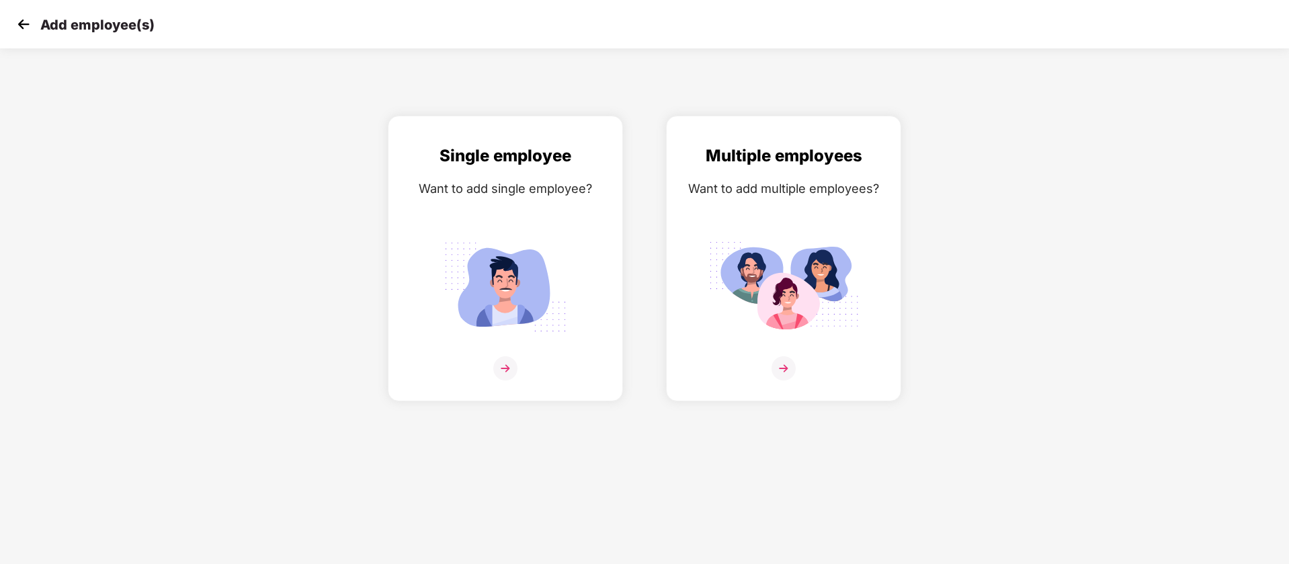
click at [28, 26] on img at bounding box center [23, 24] width 20 height 20
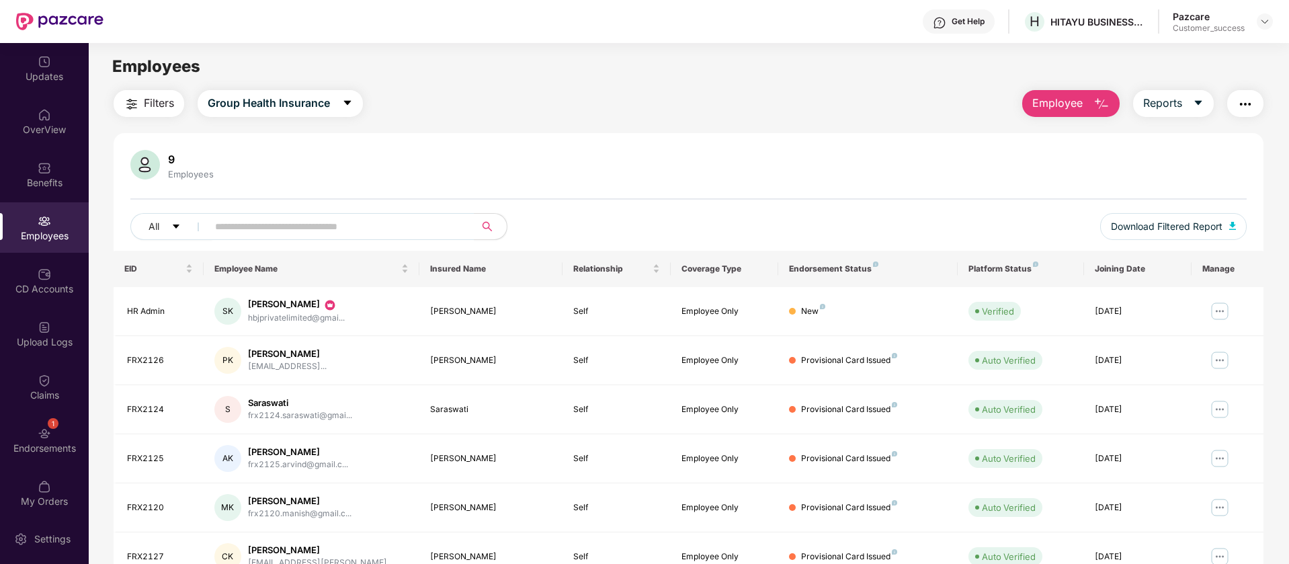
click at [1076, 110] on span "Employee" at bounding box center [1058, 103] width 50 height 17
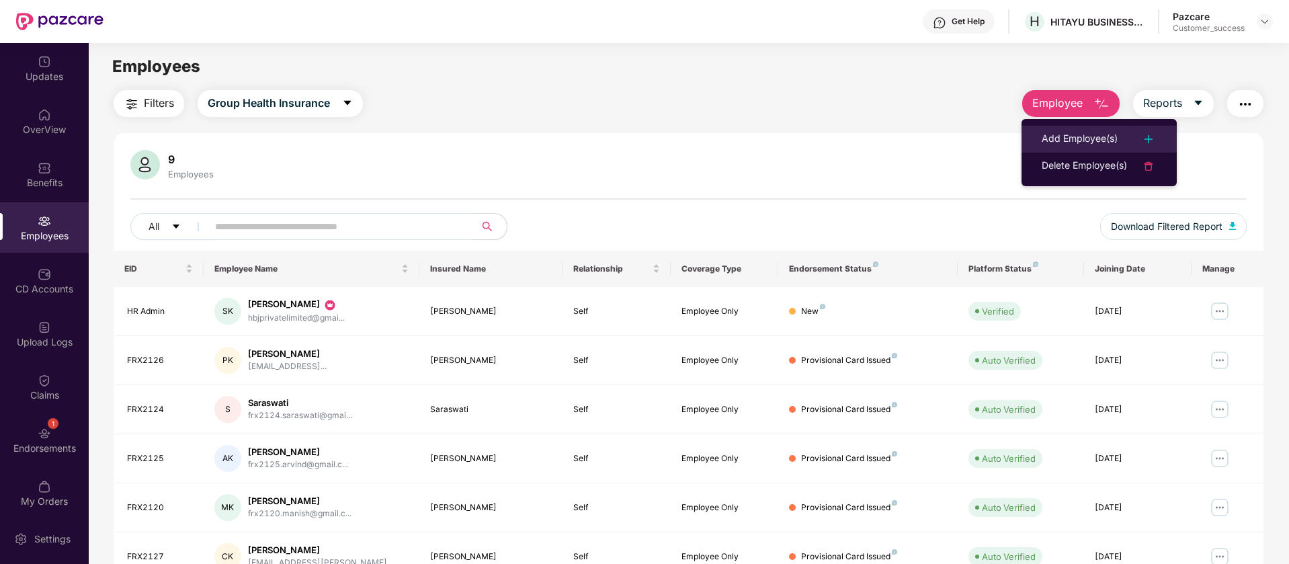
click at [1082, 137] on div "Add Employee(s)" at bounding box center [1080, 139] width 76 height 16
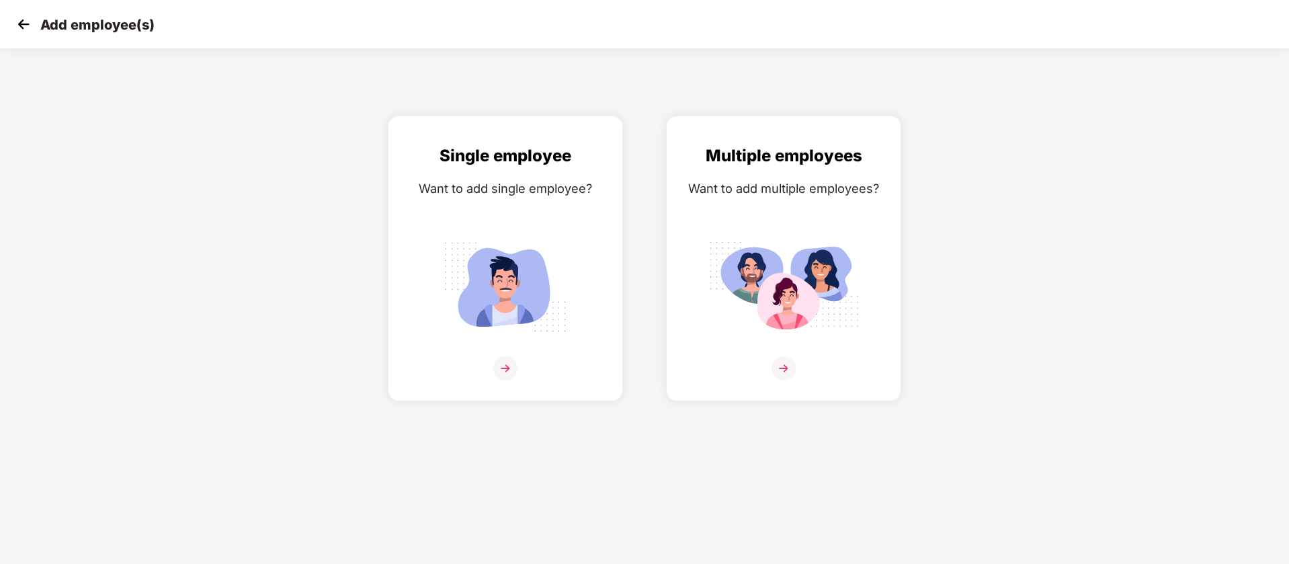
click at [20, 24] on img at bounding box center [23, 24] width 20 height 20
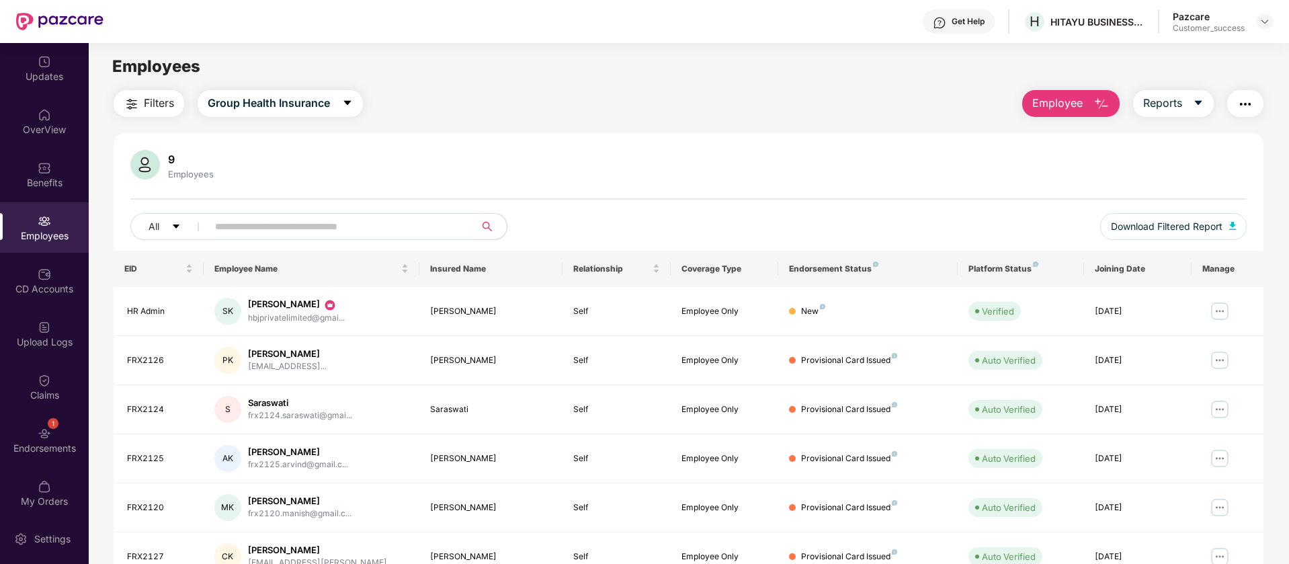
click at [1061, 102] on span "Employee" at bounding box center [1058, 103] width 50 height 17
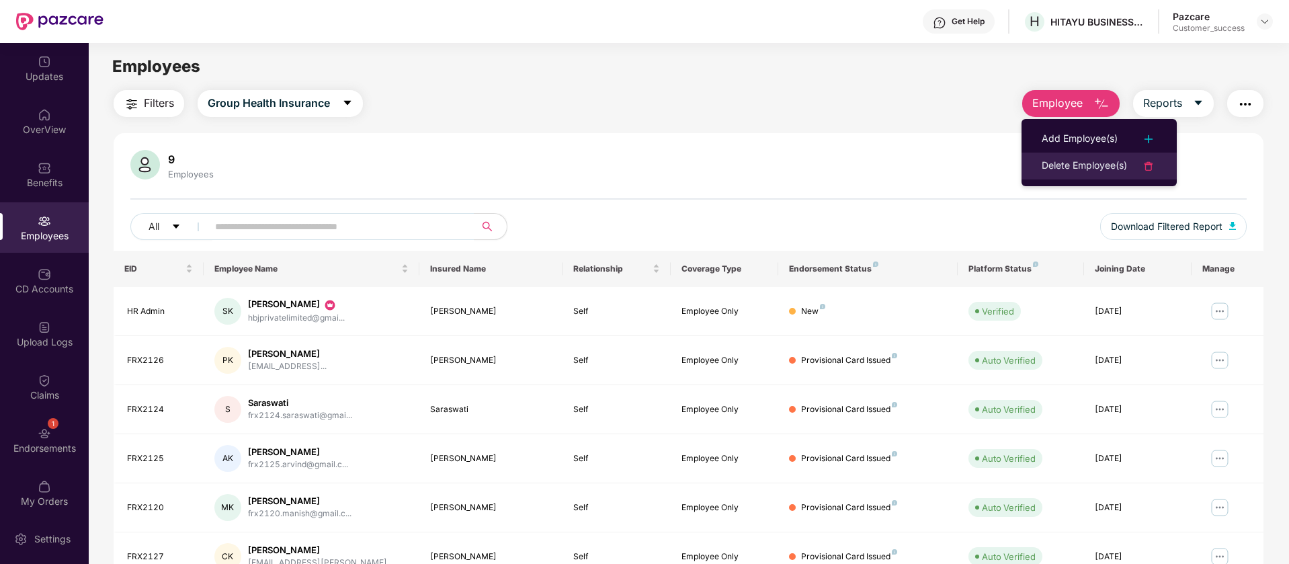
click at [1072, 168] on div "Delete Employee(s)" at bounding box center [1084, 166] width 85 height 16
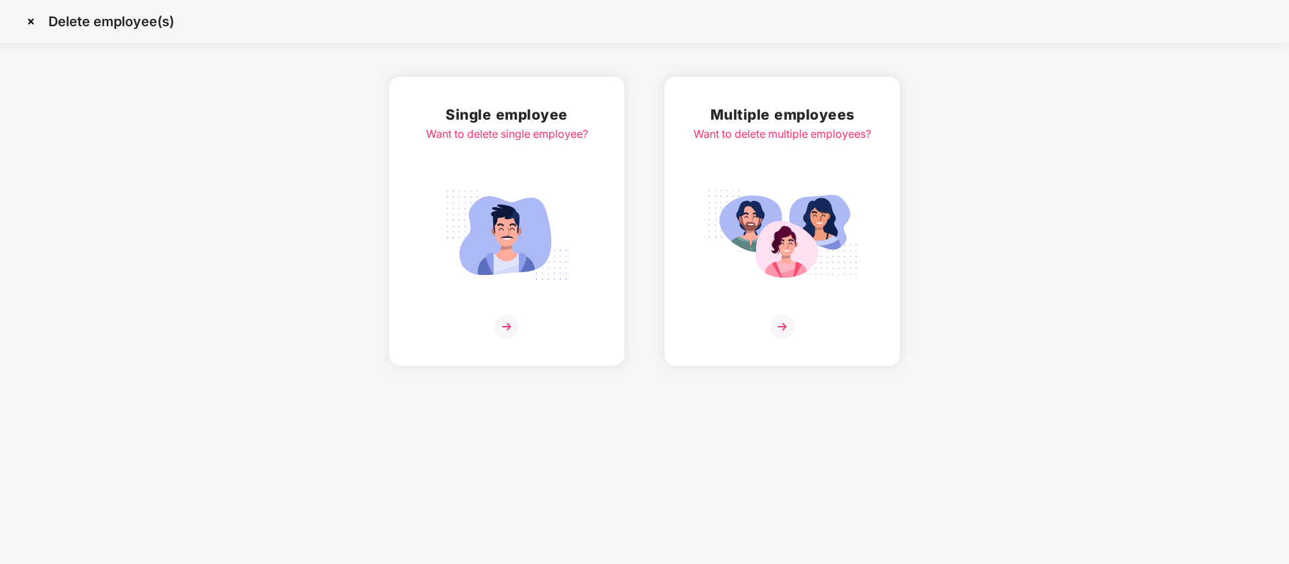
click at [549, 268] on img at bounding box center [507, 235] width 151 height 105
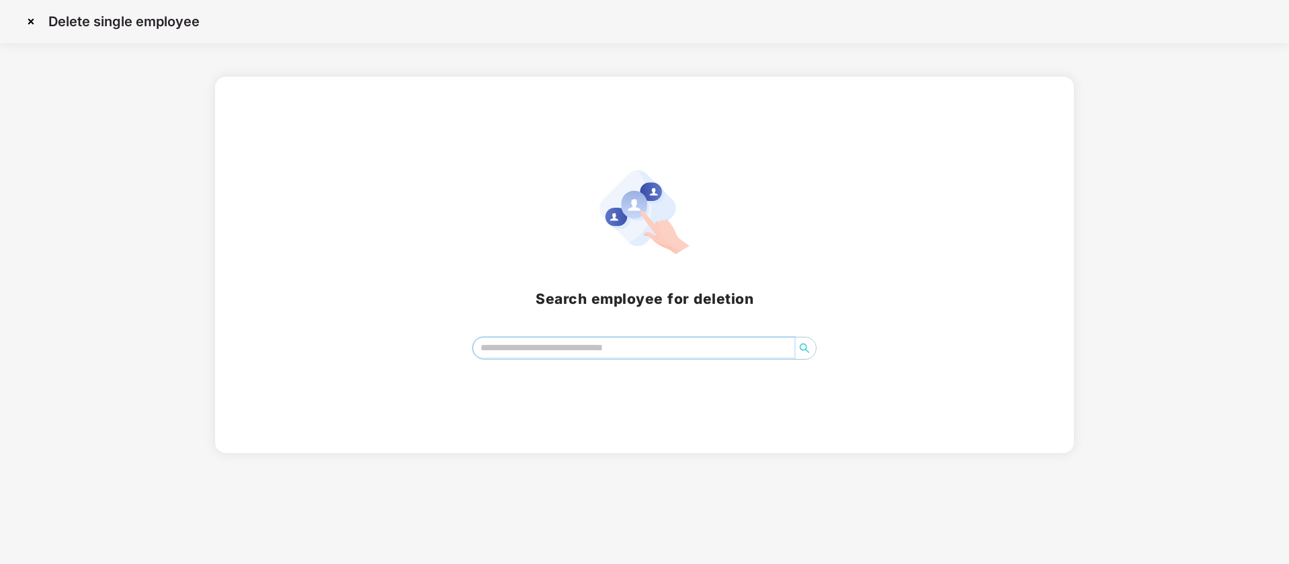
click at [674, 343] on input "search" at bounding box center [634, 347] width 322 height 20
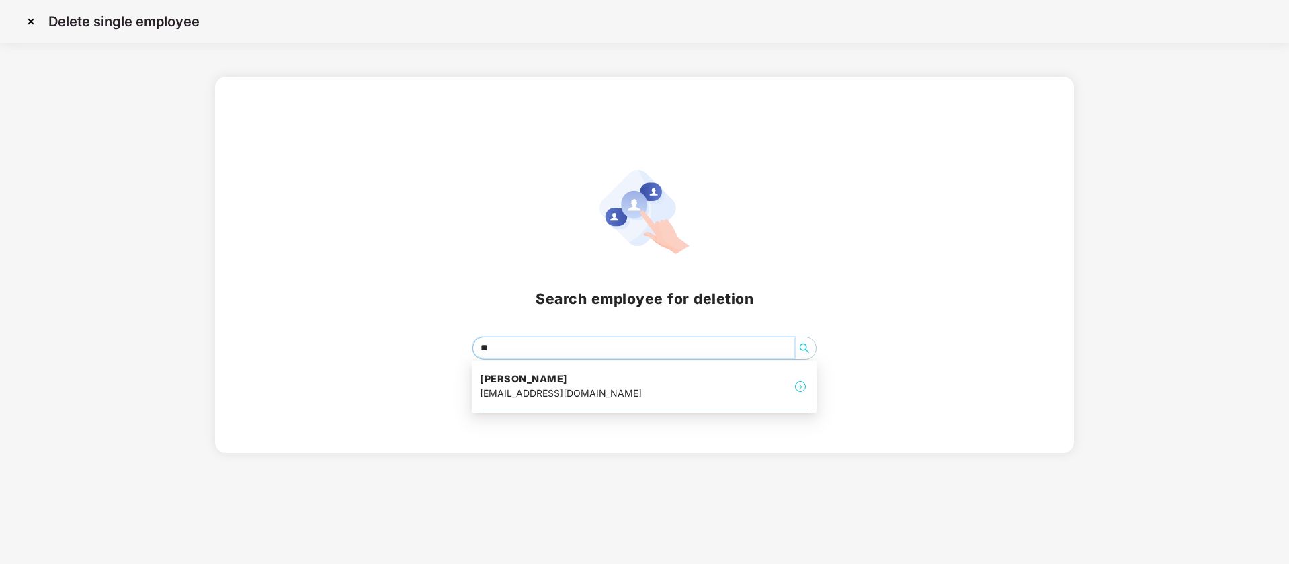
type input "***"
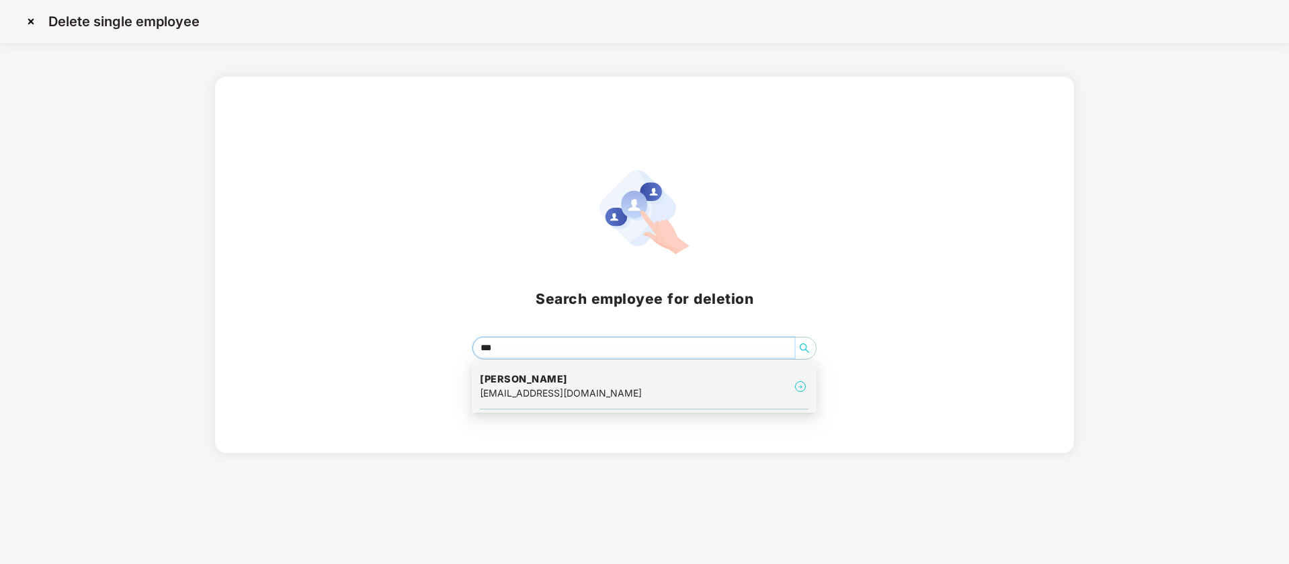
click at [632, 380] on div "[PERSON_NAME] [EMAIL_ADDRESS][DOMAIN_NAME]" at bounding box center [644, 386] width 329 height 45
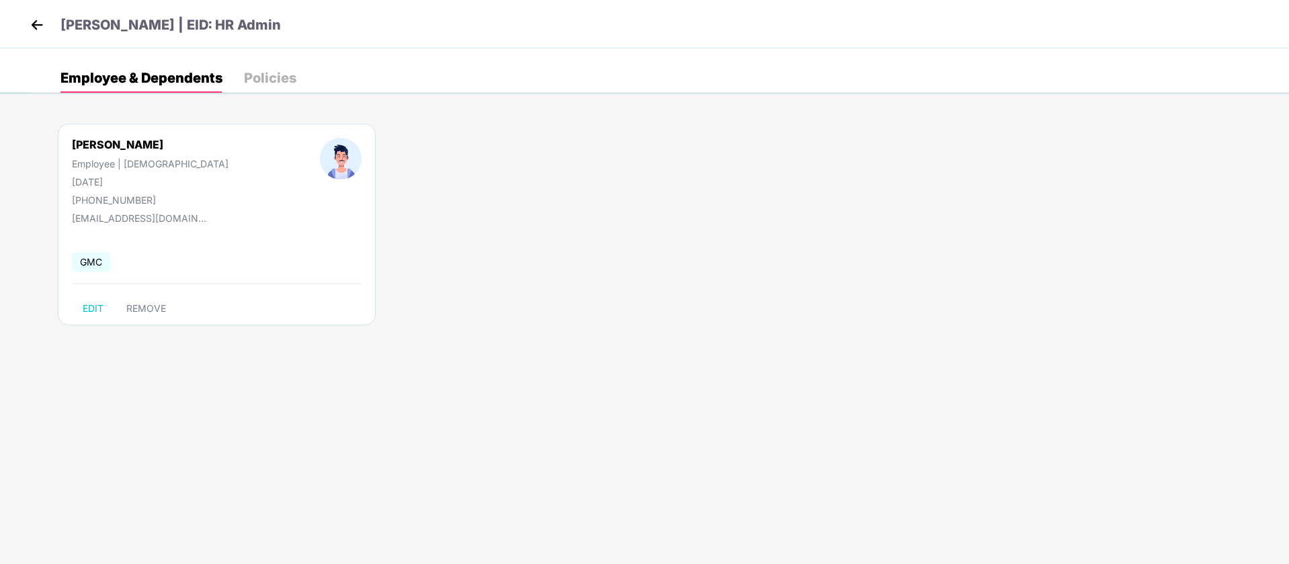
click at [43, 19] on img at bounding box center [37, 25] width 20 height 20
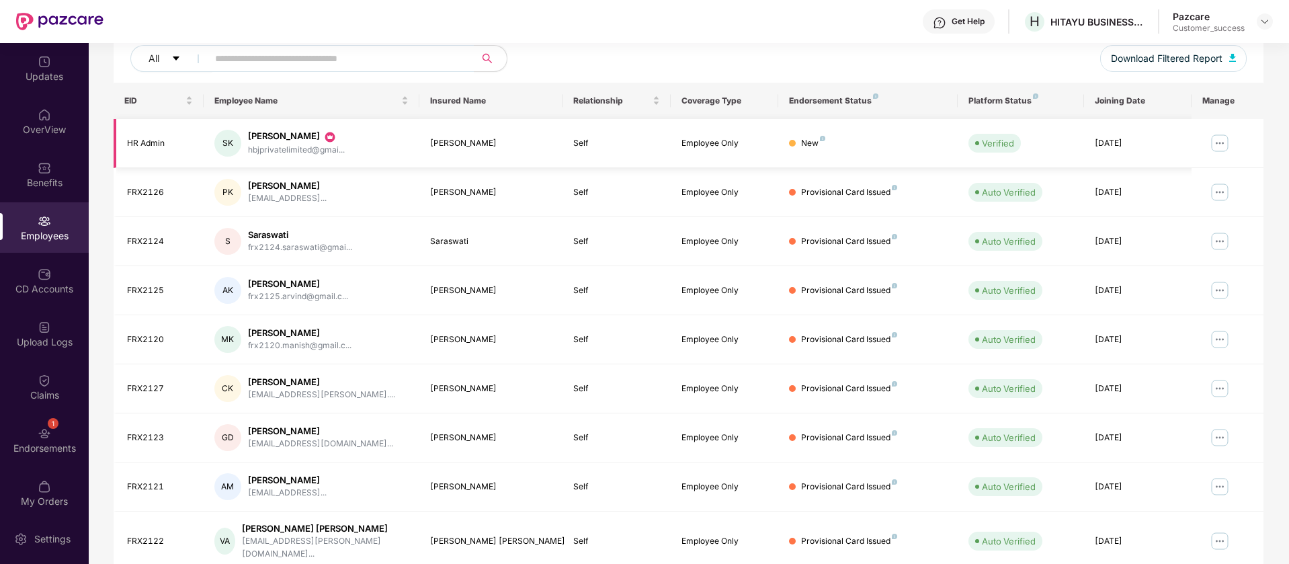
scroll to position [213, 0]
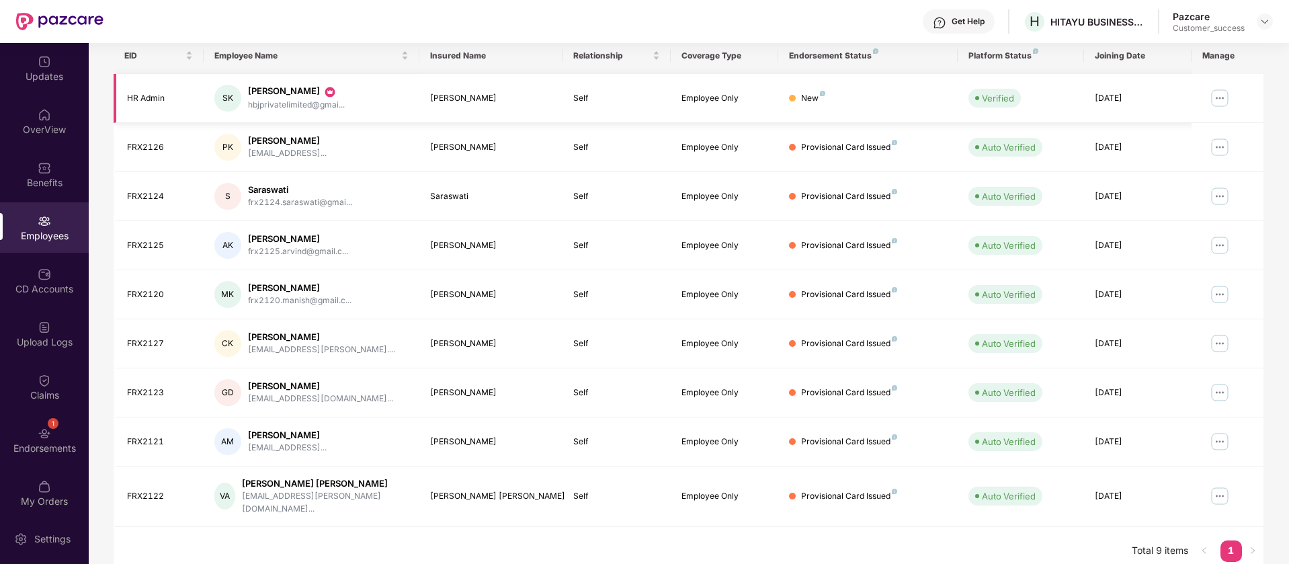
click at [323, 92] on img at bounding box center [329, 91] width 13 height 13
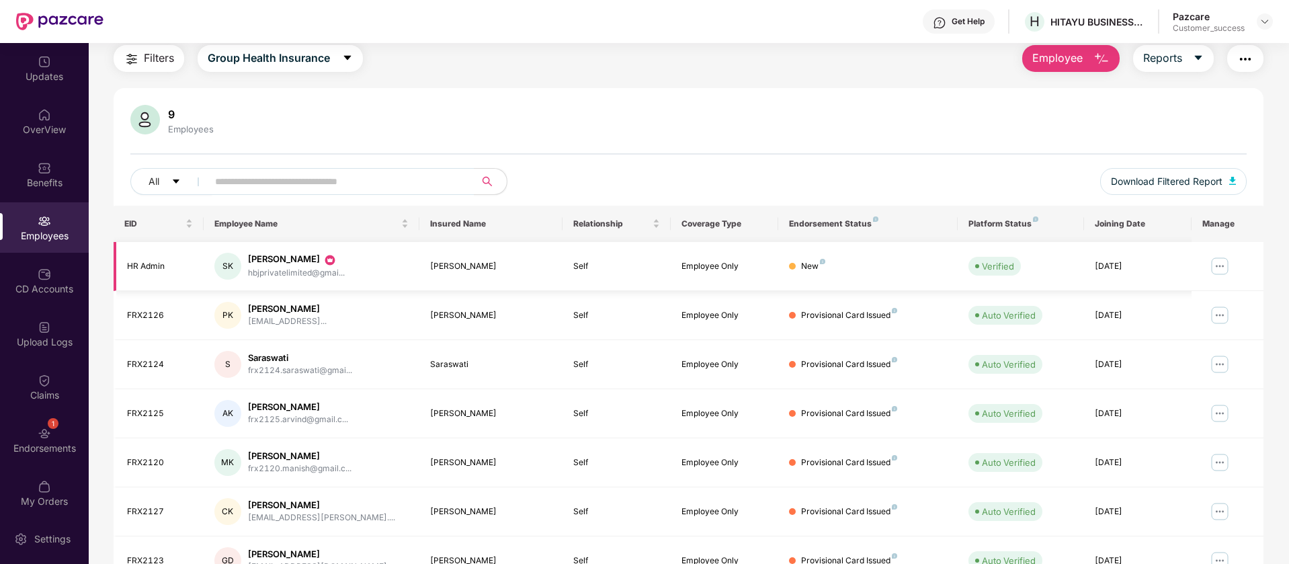
scroll to position [0, 0]
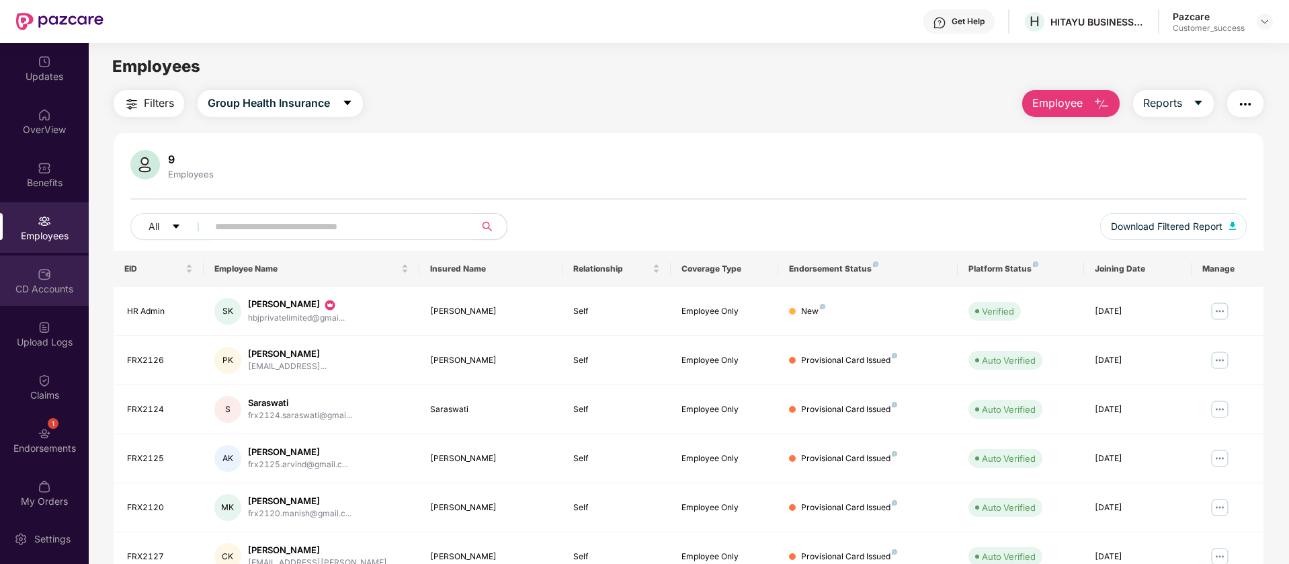
click at [42, 284] on div "CD Accounts" at bounding box center [44, 288] width 89 height 13
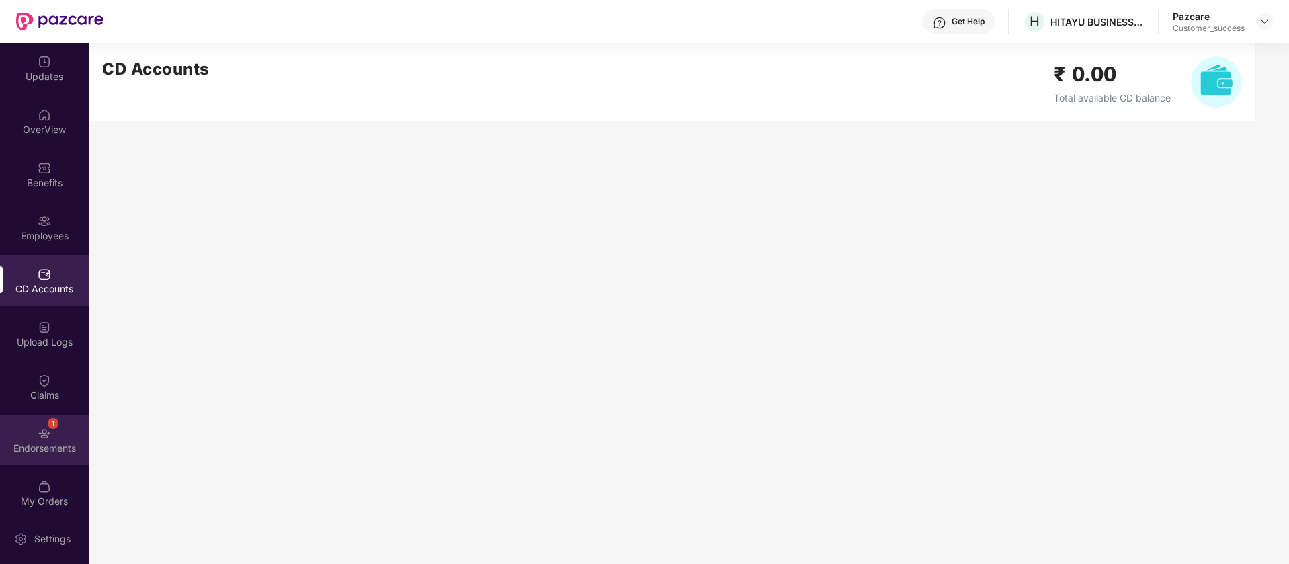
click at [44, 436] on img at bounding box center [44, 433] width 13 height 13
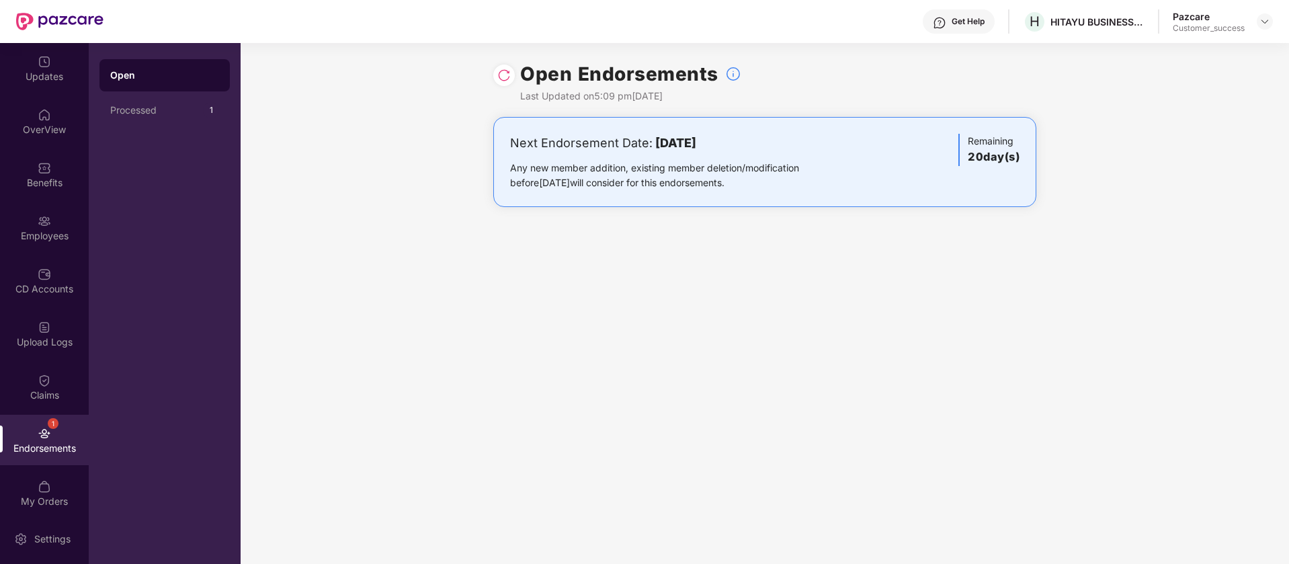
click at [755, 145] on div "Next Endorsement Date: [DATE]" at bounding box center [675, 143] width 331 height 19
click at [961, 19] on div "Get Help" at bounding box center [968, 21] width 33 height 11
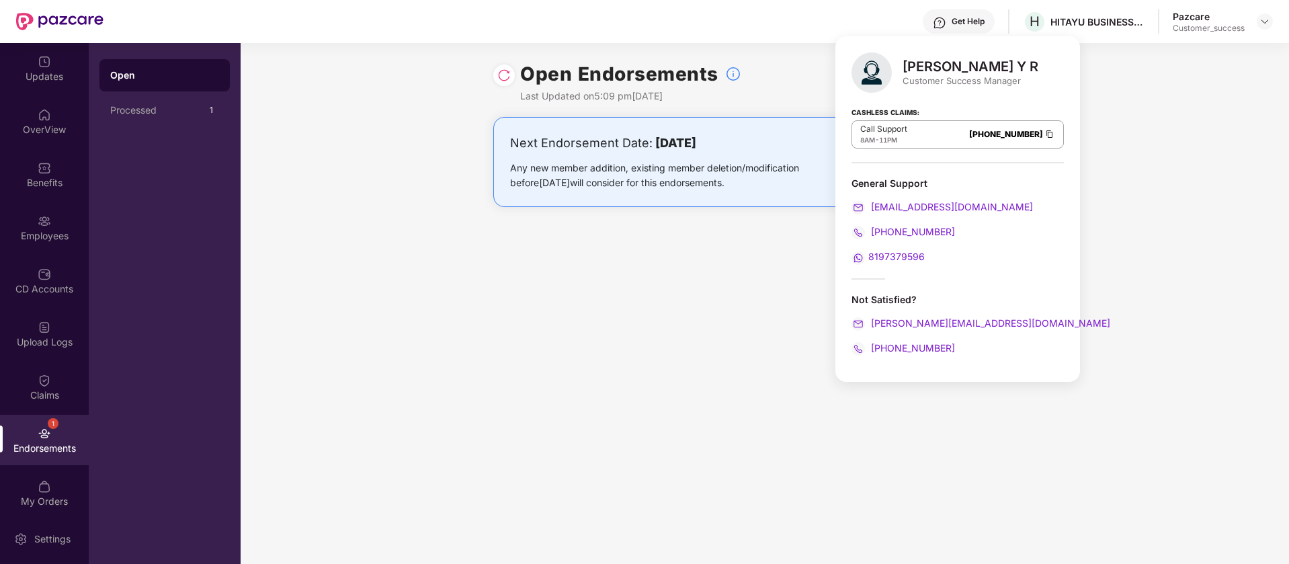
click at [992, 250] on div "8197379596" at bounding box center [958, 256] width 212 height 15
click at [23, 67] on div "Updates" at bounding box center [44, 68] width 89 height 50
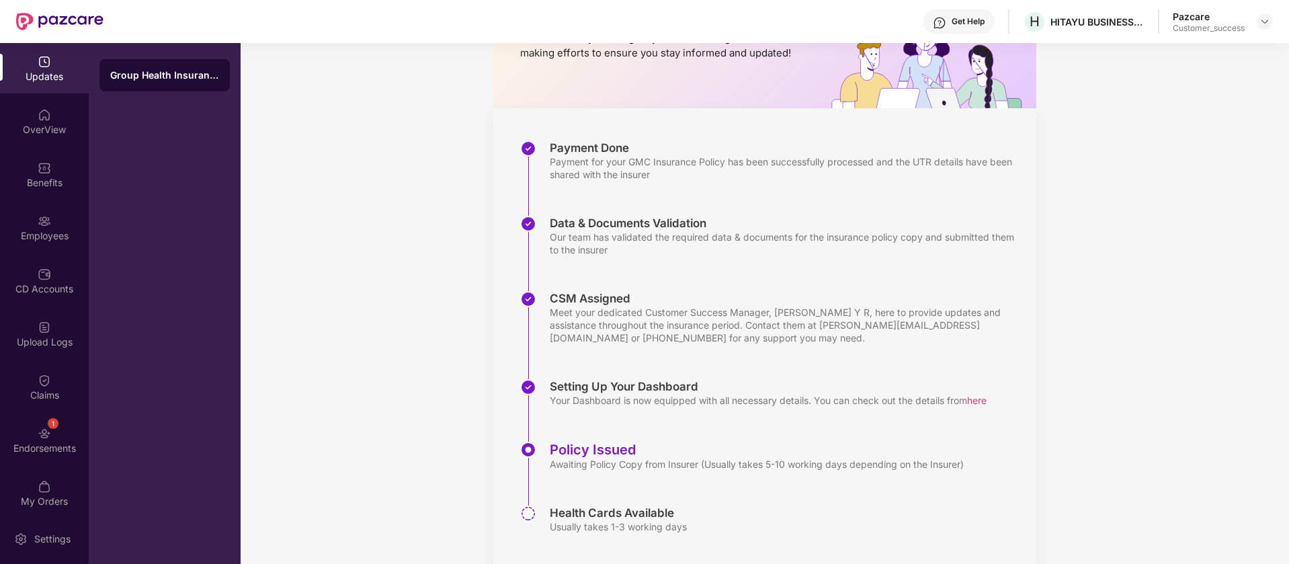
scroll to position [151, 0]
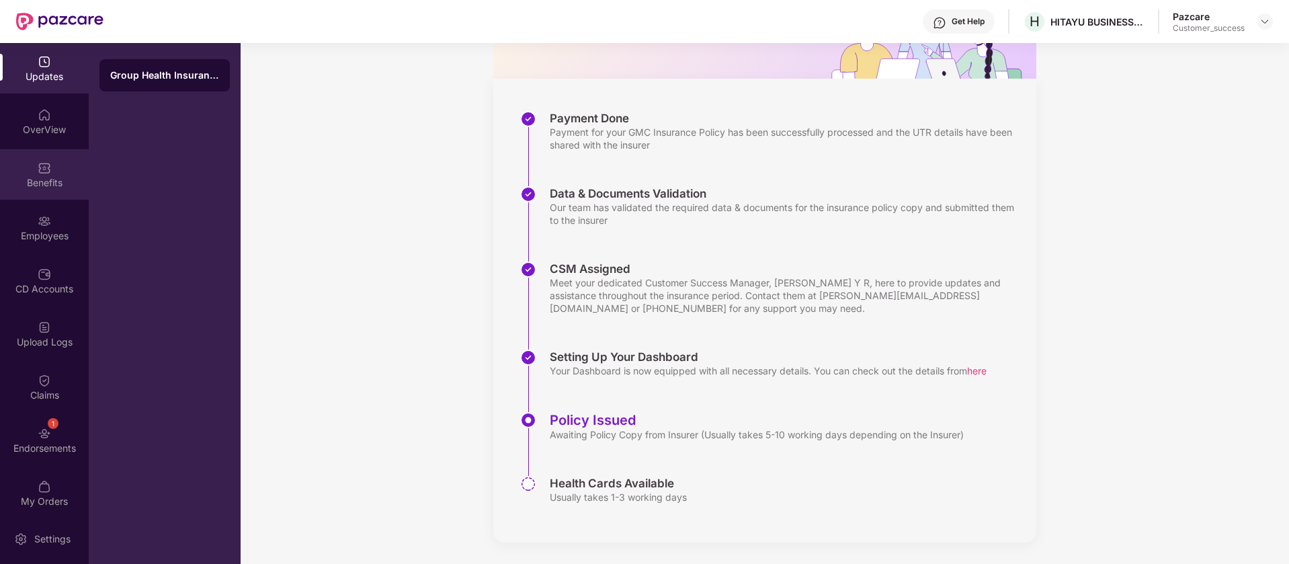
click at [41, 172] on img at bounding box center [44, 167] width 13 height 13
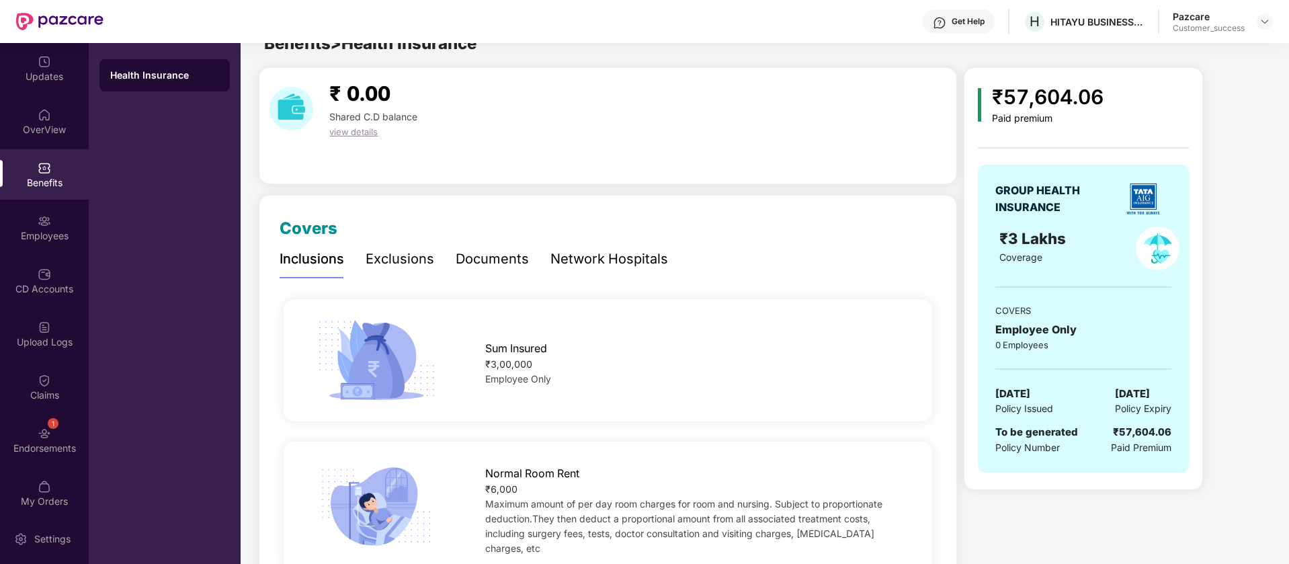
scroll to position [0, 0]
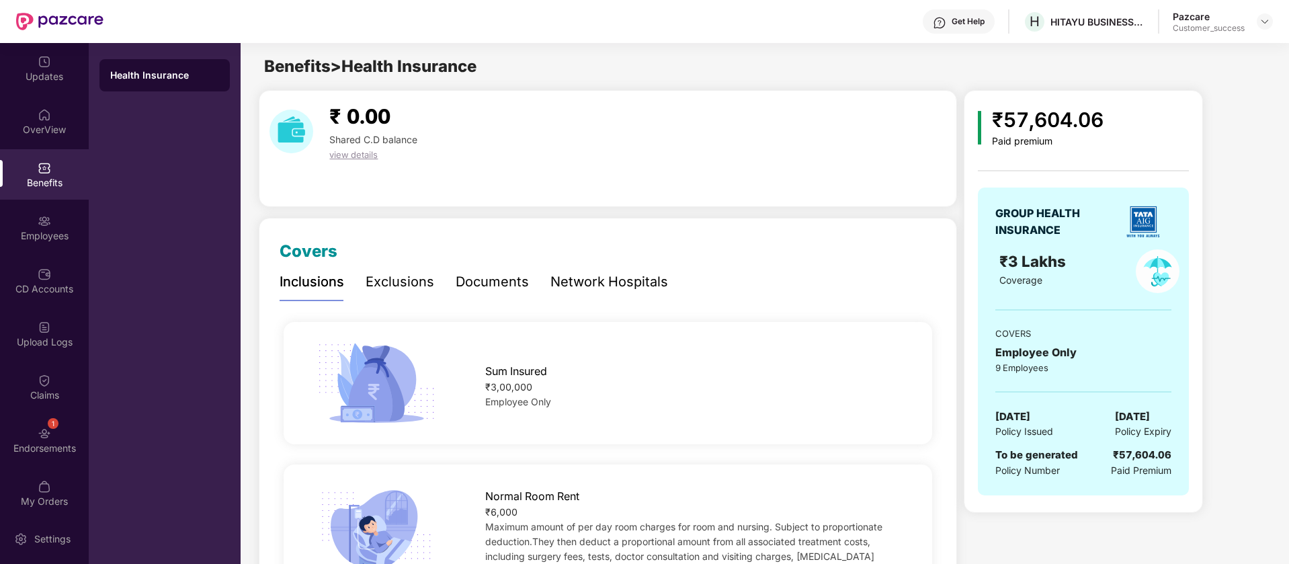
click at [401, 280] on div "Exclusions" at bounding box center [400, 282] width 69 height 21
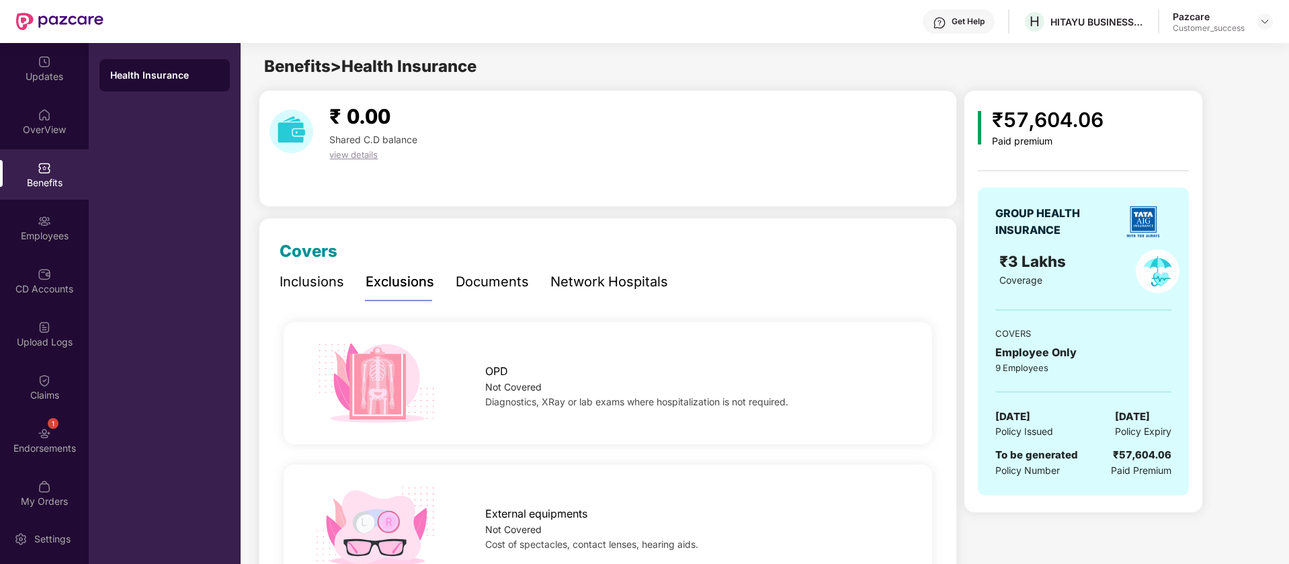
click at [563, 285] on div "Network Hospitals" at bounding box center [610, 282] width 118 height 21
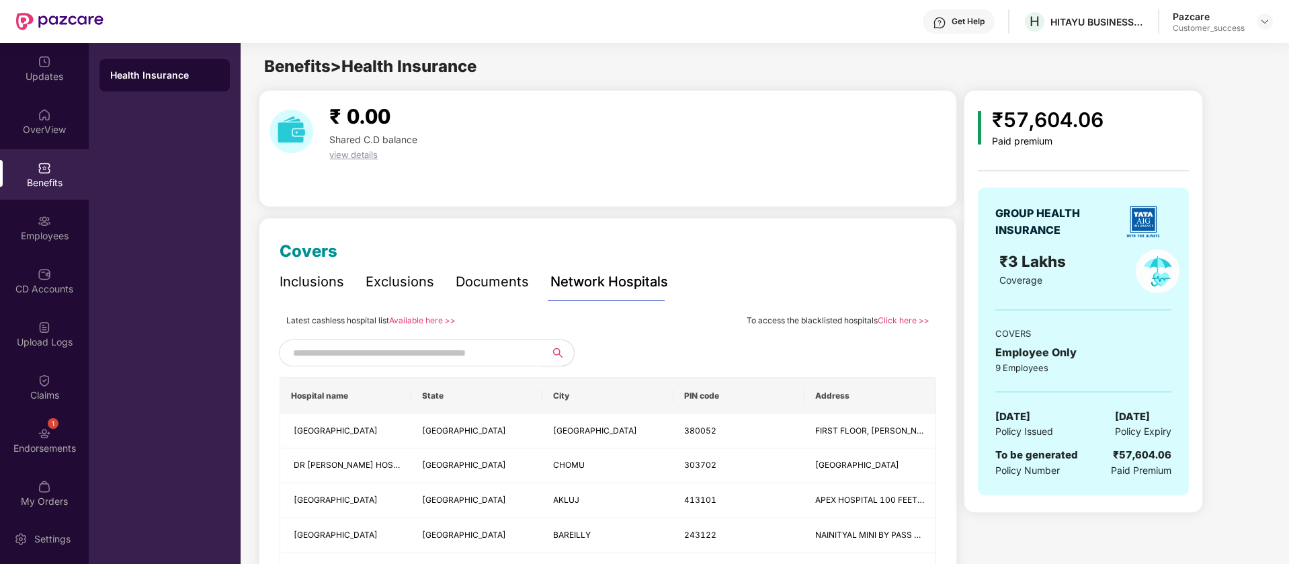
click at [572, 173] on div "₹ 0.00 Shared C.D balance view details" at bounding box center [608, 148] width 698 height 117
click at [1264, 19] on img at bounding box center [1265, 21] width 11 height 11
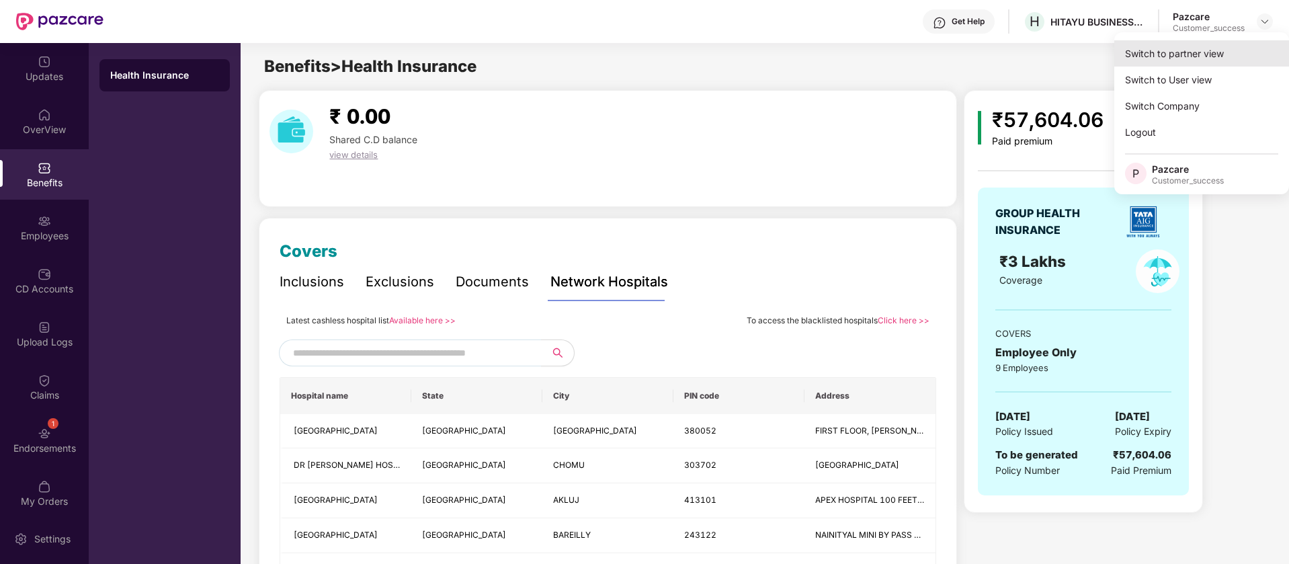
click at [1212, 57] on div "Switch to partner view" at bounding box center [1202, 53] width 175 height 26
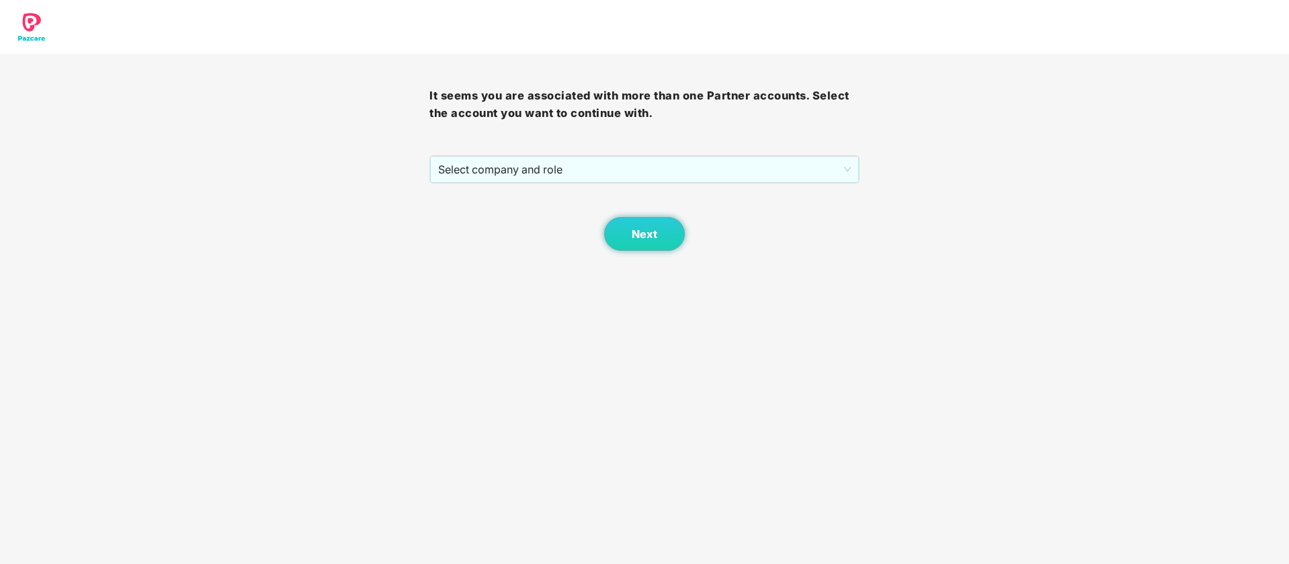
click at [719, 153] on div "It seems you are associated with more than one Partner accounts. Select the acc…" at bounding box center [645, 152] width 430 height 197
click at [600, 168] on span "Select company and role" at bounding box center [644, 170] width 412 height 26
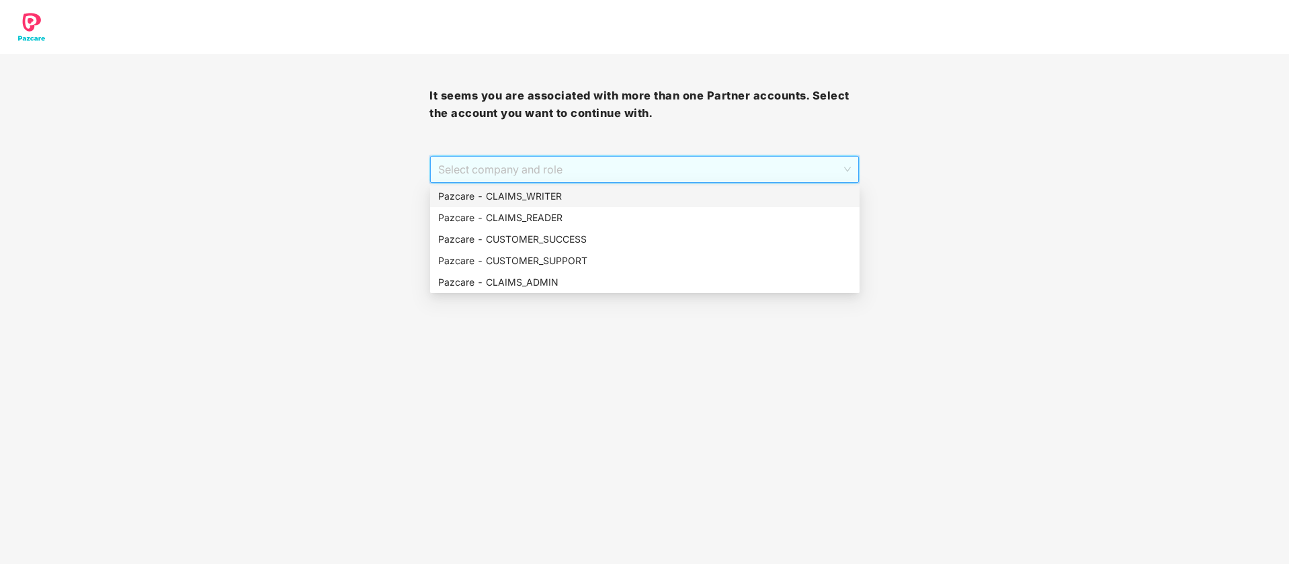
click at [577, 247] on div "Pazcare - CUSTOMER_SUCCESS" at bounding box center [645, 240] width 430 height 22
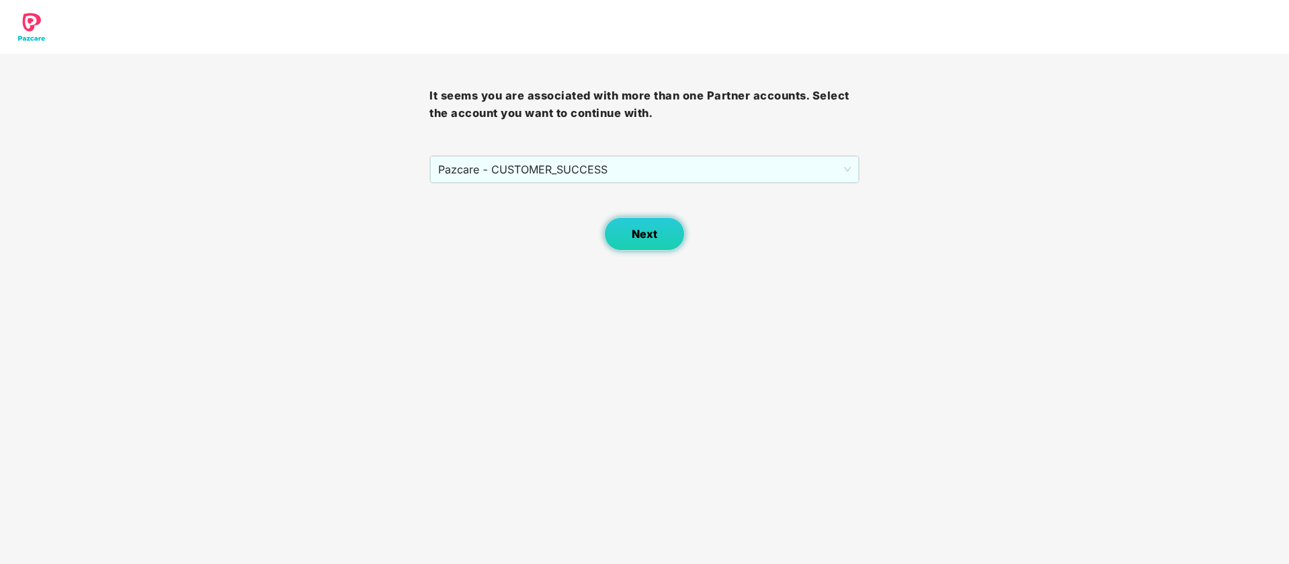
click at [633, 234] on span "Next" at bounding box center [645, 234] width 26 height 13
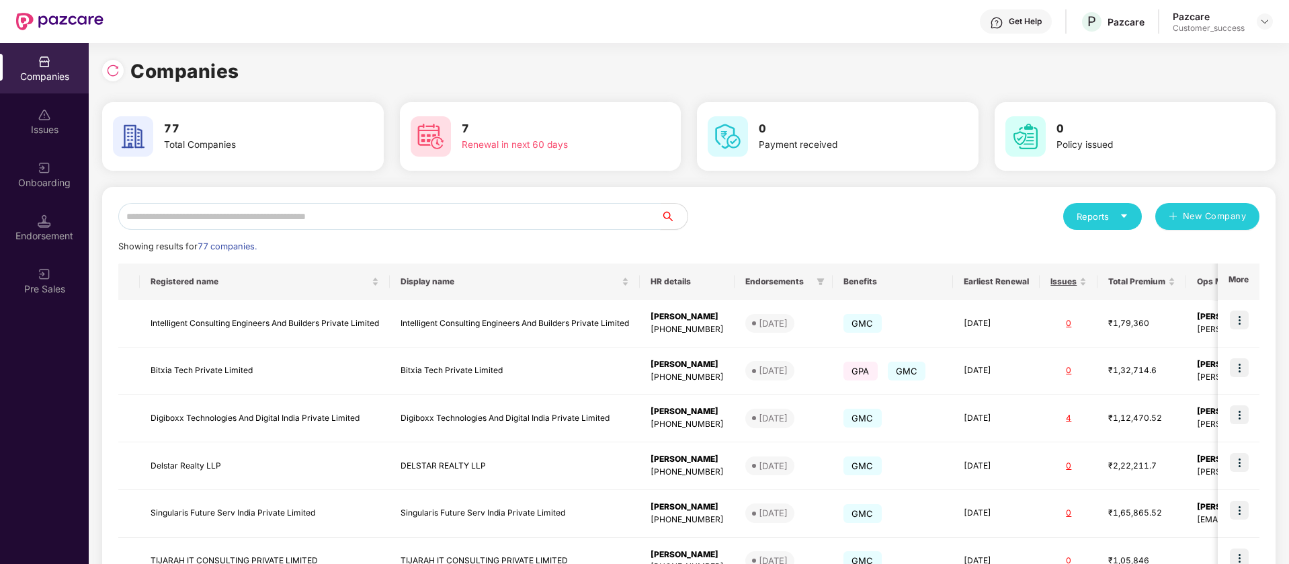
click at [302, 213] on input "text" at bounding box center [389, 216] width 542 height 27
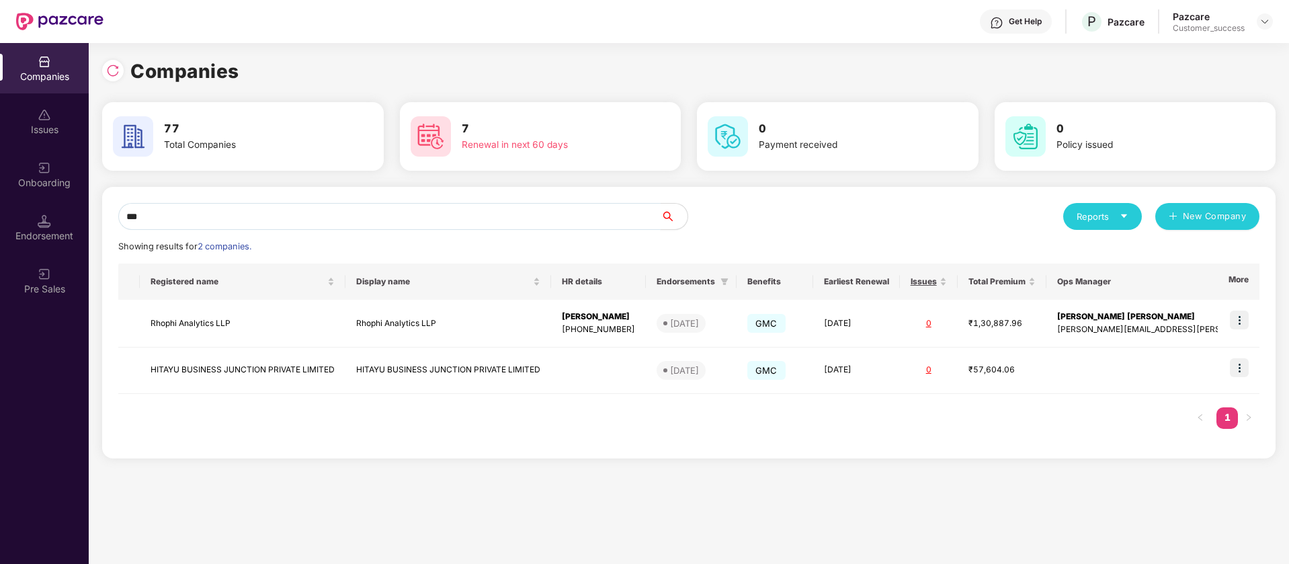
type input "****"
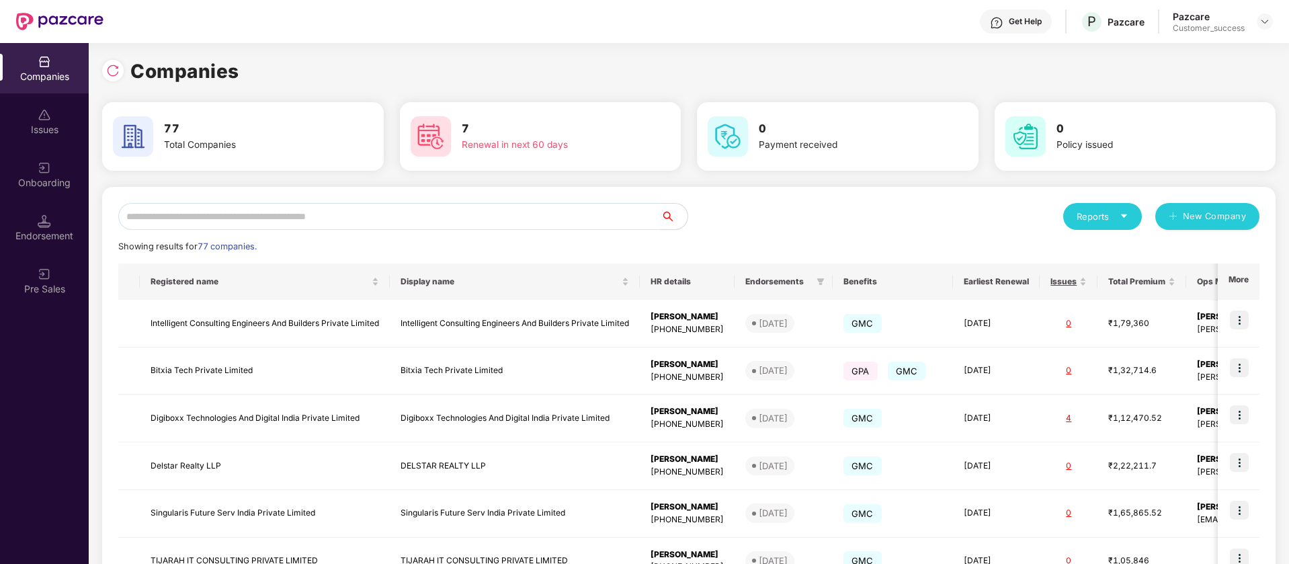
click at [495, 229] on input "text" at bounding box center [389, 216] width 542 height 27
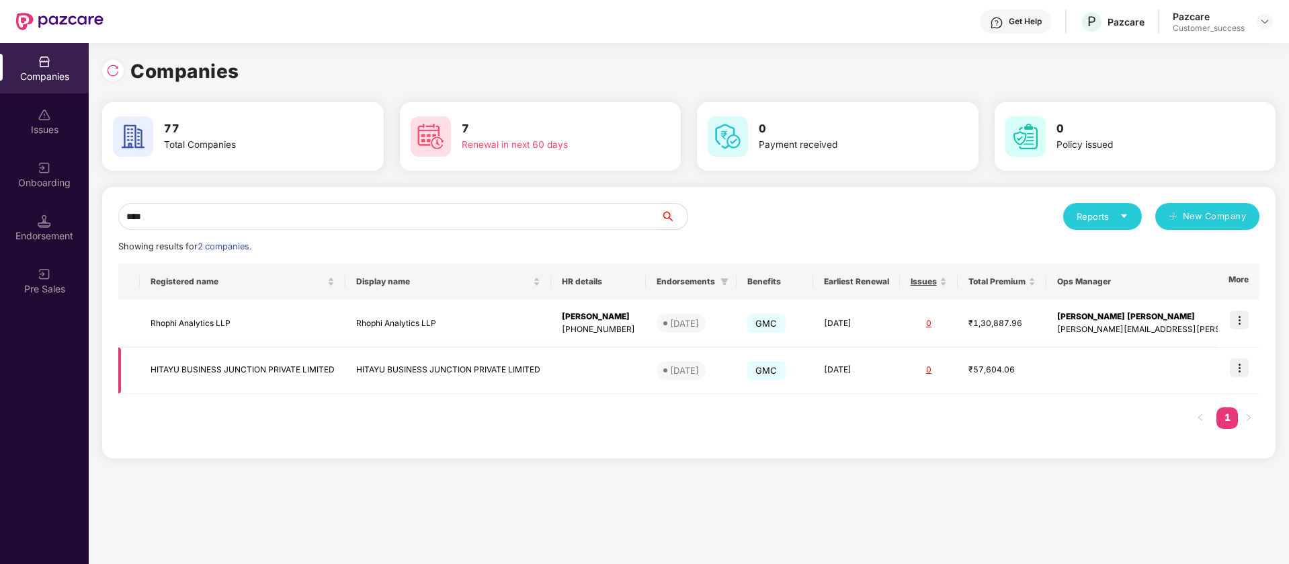
type input "****"
click at [1238, 366] on img at bounding box center [1239, 367] width 19 height 19
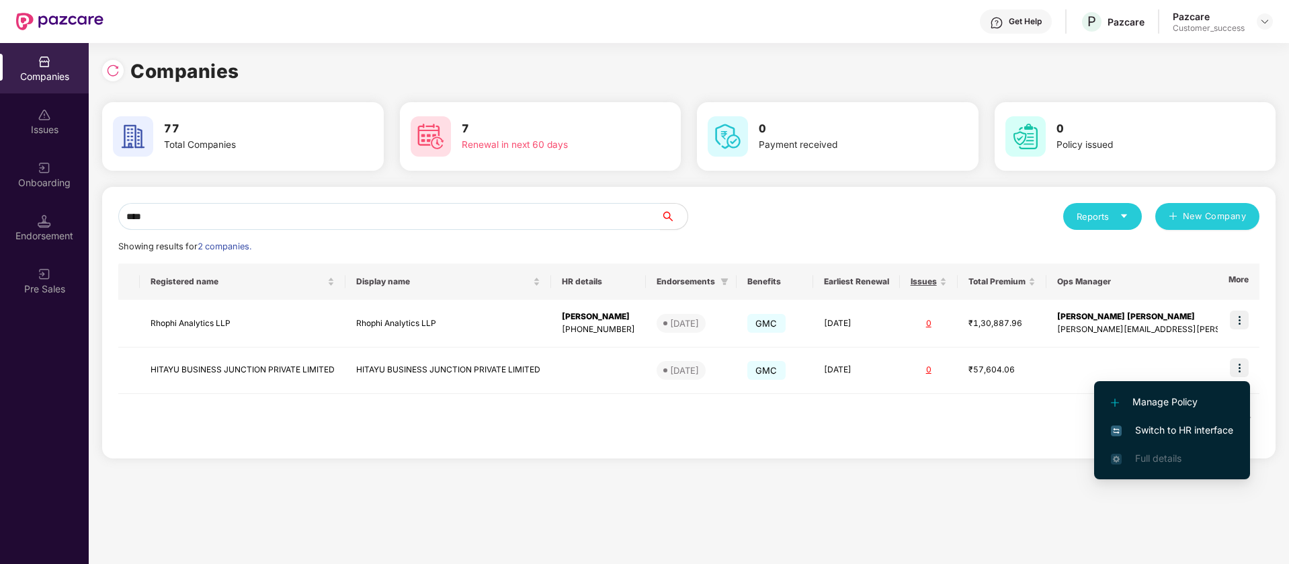
click at [1214, 430] on span "Switch to HR interface" at bounding box center [1172, 430] width 122 height 15
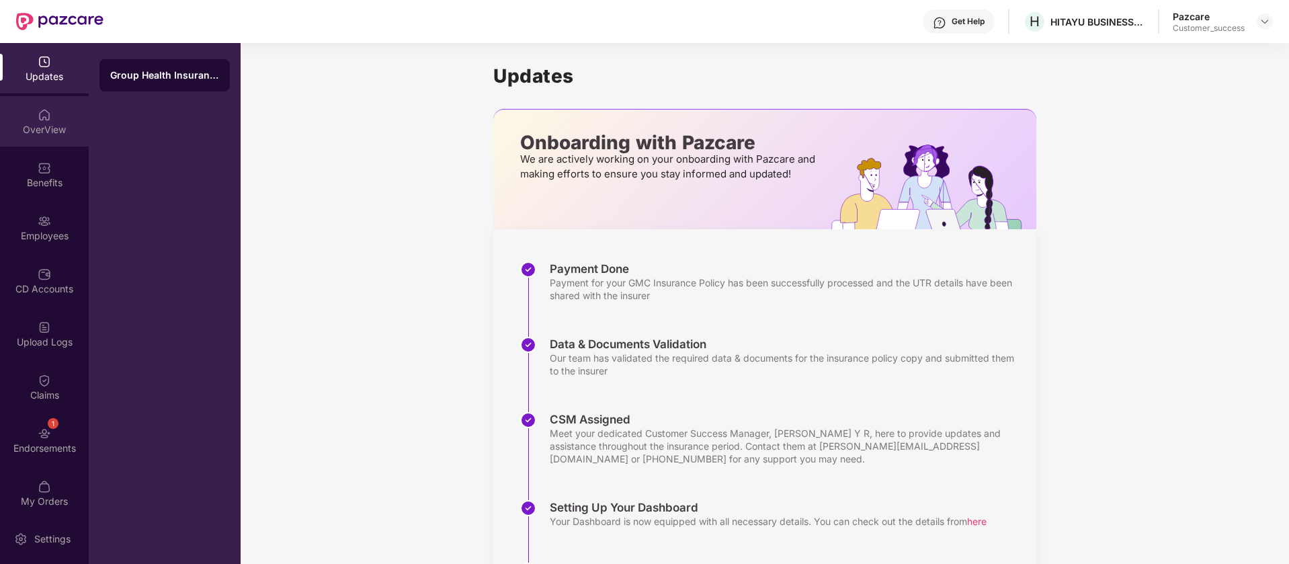
click at [30, 130] on div "OverView" at bounding box center [44, 129] width 89 height 13
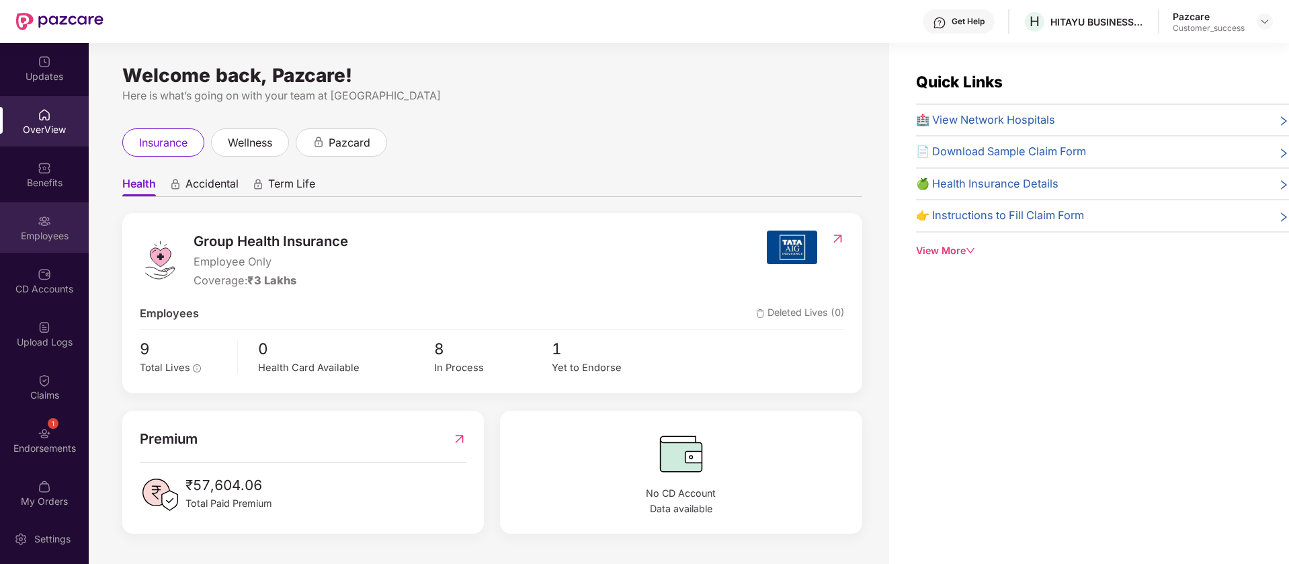
click at [41, 233] on div "Employees" at bounding box center [44, 235] width 89 height 13
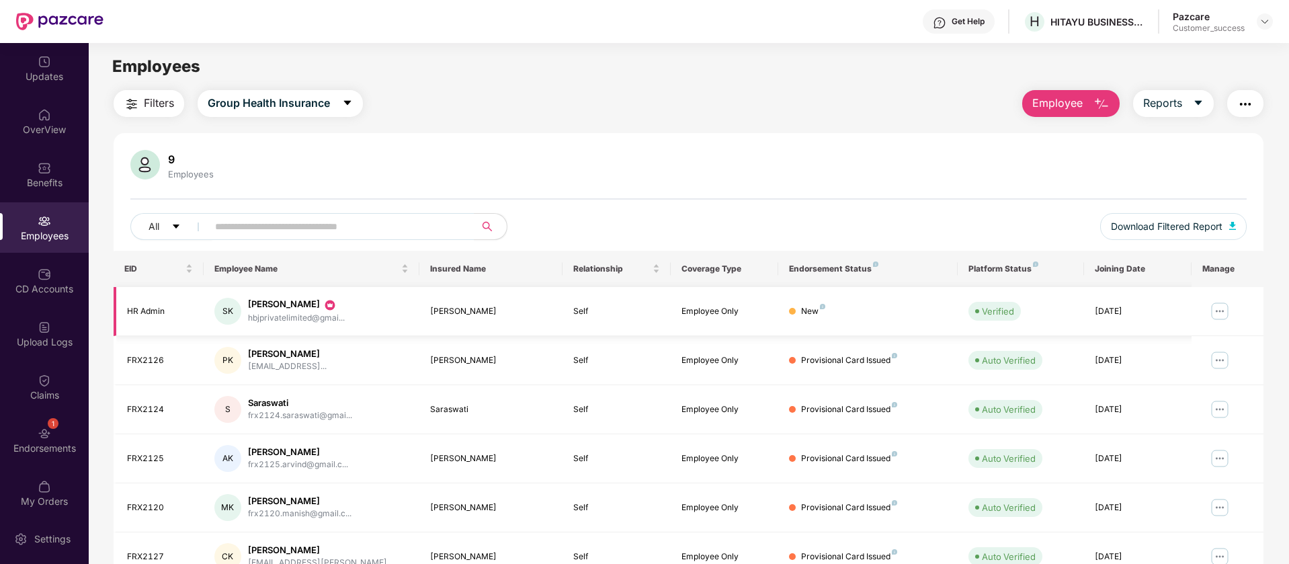
click at [323, 302] on img at bounding box center [329, 304] width 13 height 13
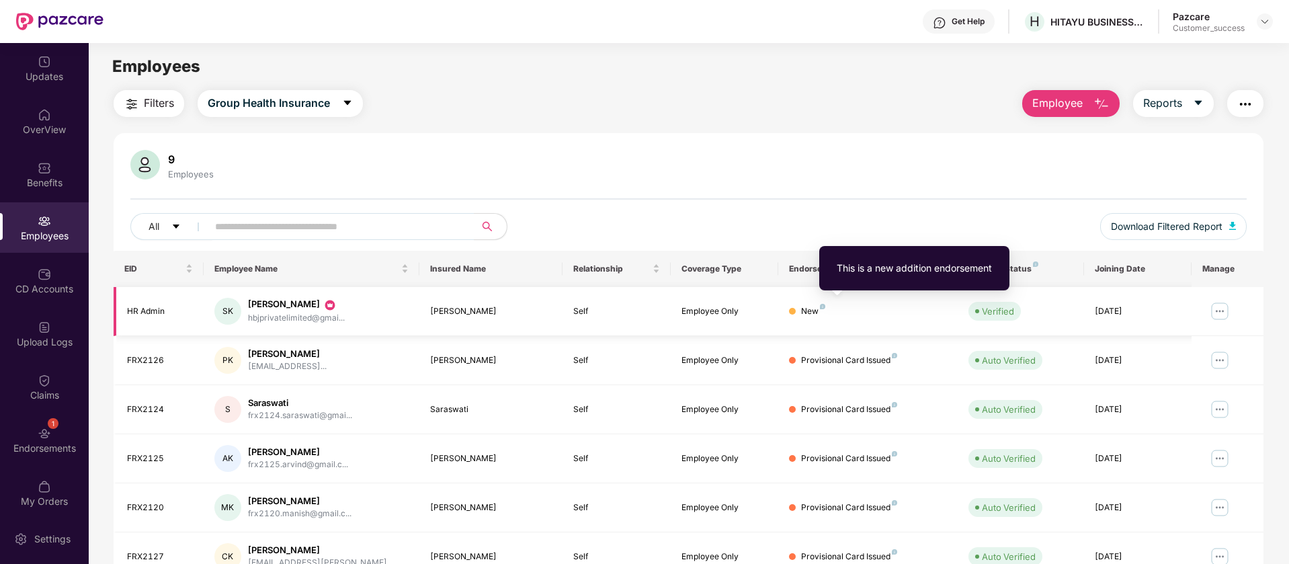
click at [823, 305] on img at bounding box center [822, 306] width 5 height 5
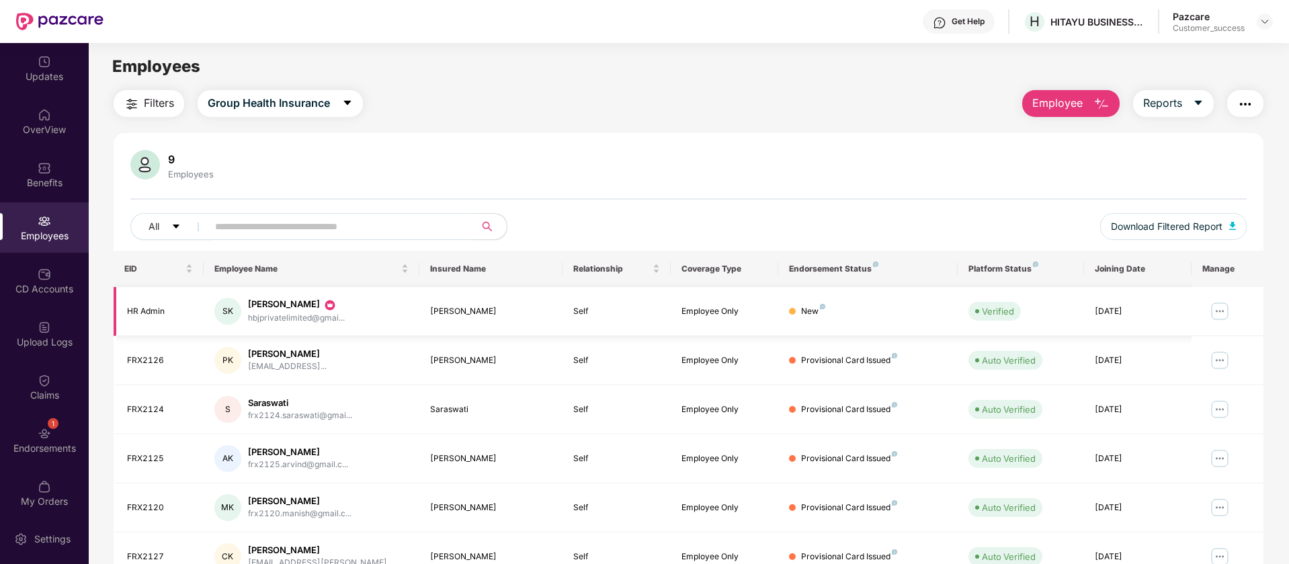
click at [1219, 310] on img at bounding box center [1220, 311] width 22 height 22
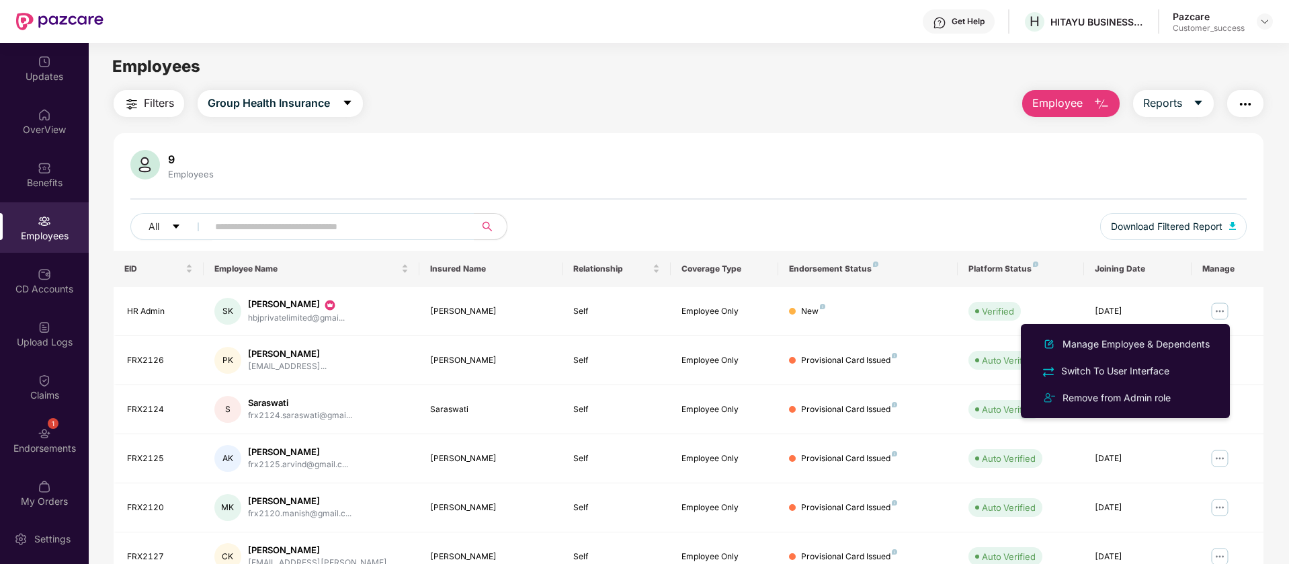
click at [63, 389] on div "Claims" at bounding box center [44, 395] width 89 height 13
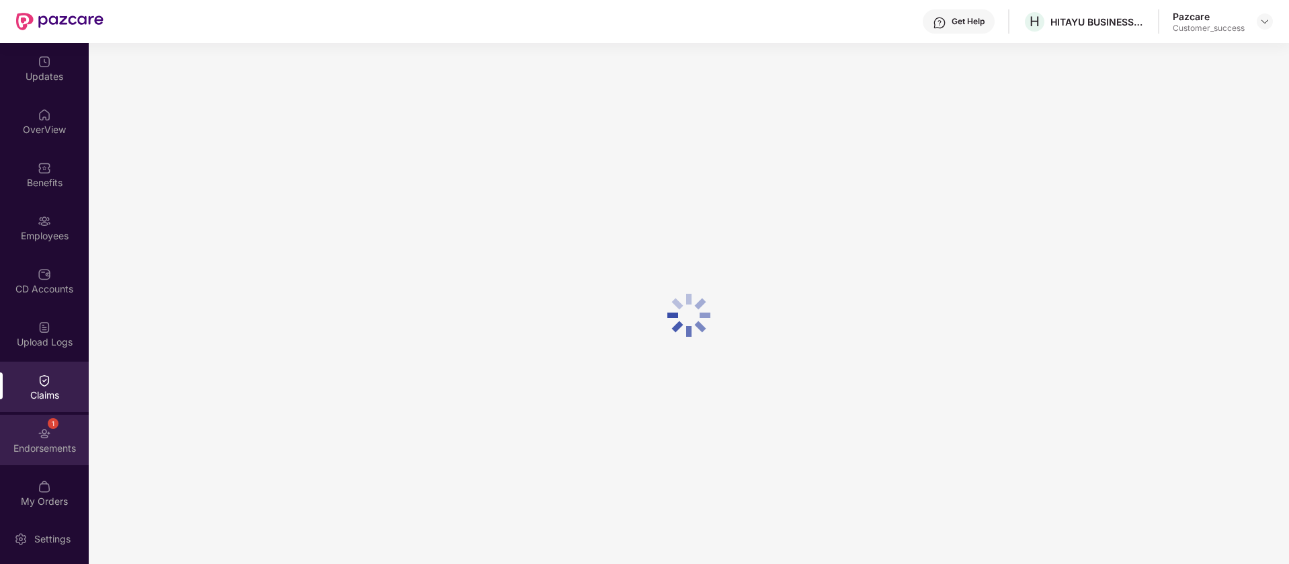
click at [50, 446] on div "Endorsements" at bounding box center [44, 448] width 89 height 13
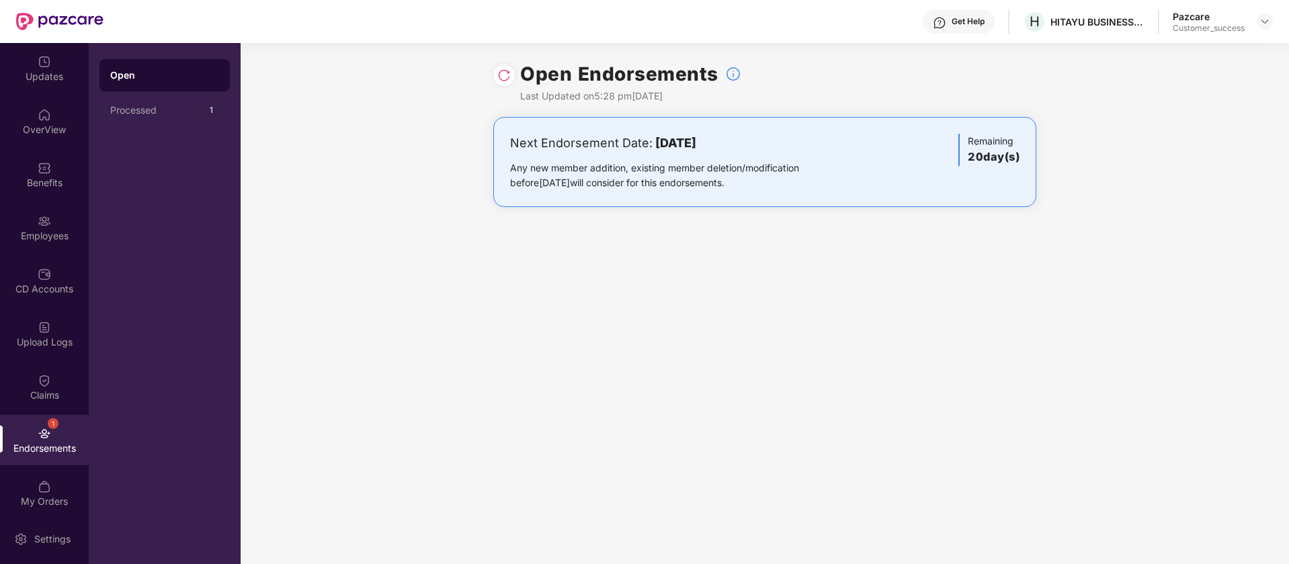
click at [503, 72] on img at bounding box center [503, 75] width 13 height 13
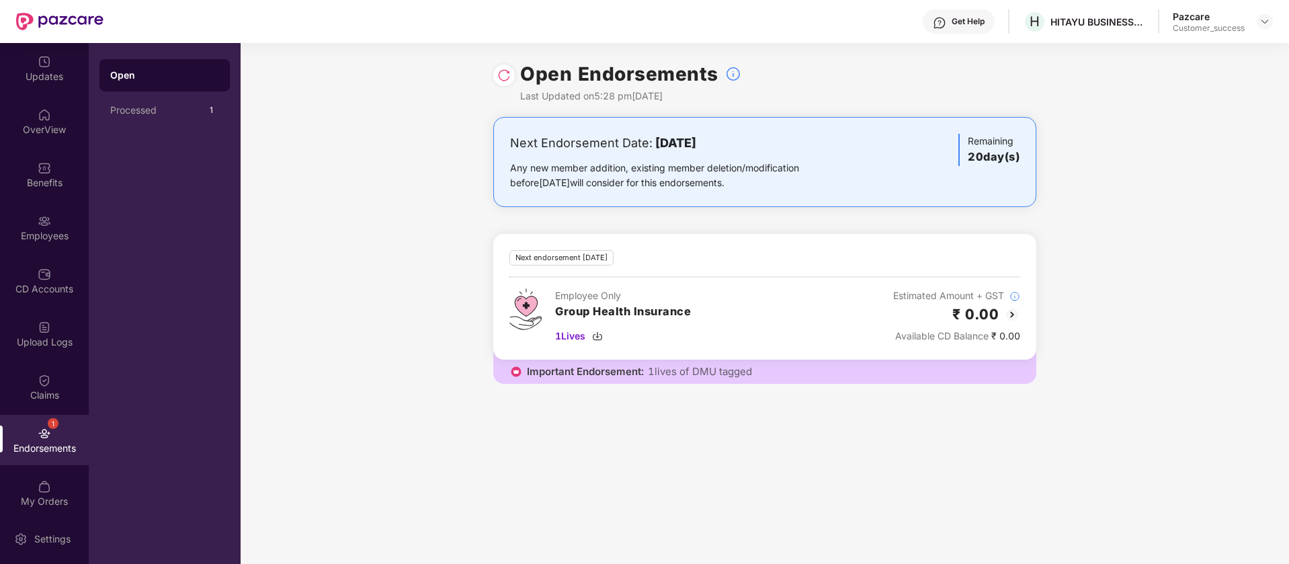
click at [1017, 313] on img at bounding box center [1012, 315] width 16 height 16
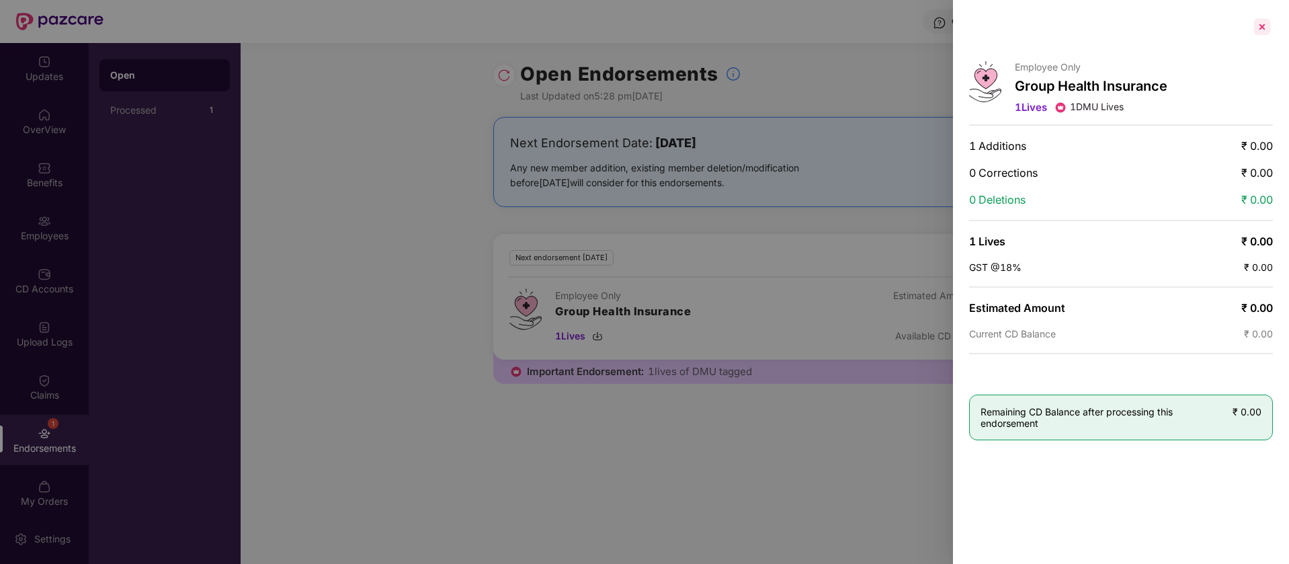
click at [1260, 28] on div at bounding box center [1263, 27] width 22 height 22
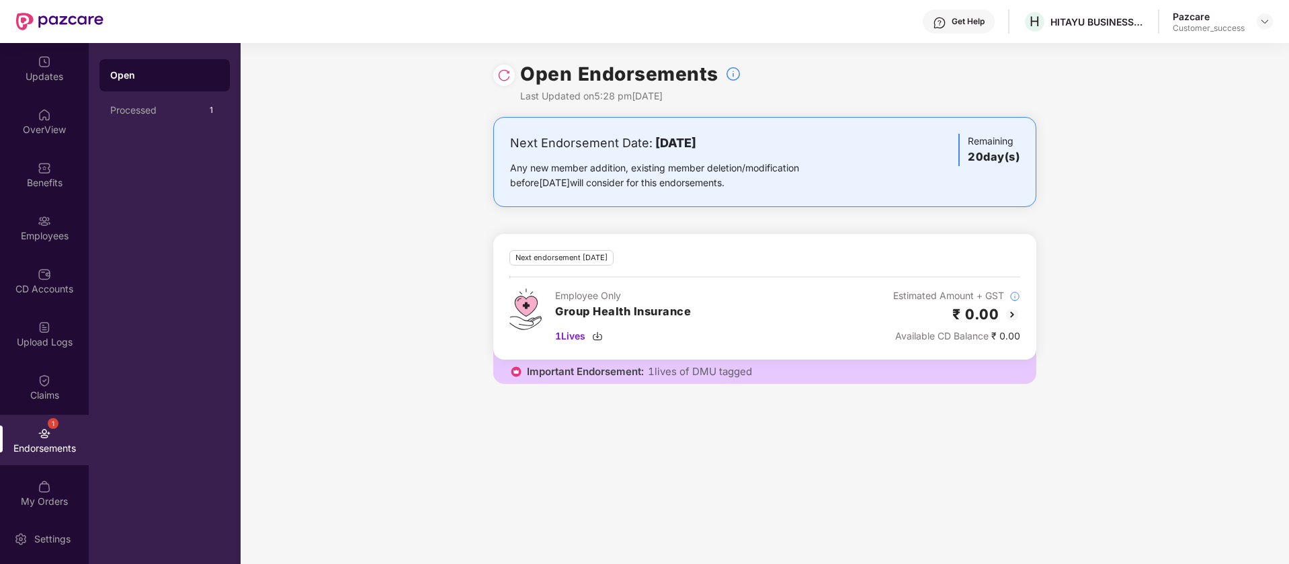
click at [506, 69] on img at bounding box center [503, 75] width 13 height 13
click at [1266, 19] on img at bounding box center [1265, 21] width 11 height 11
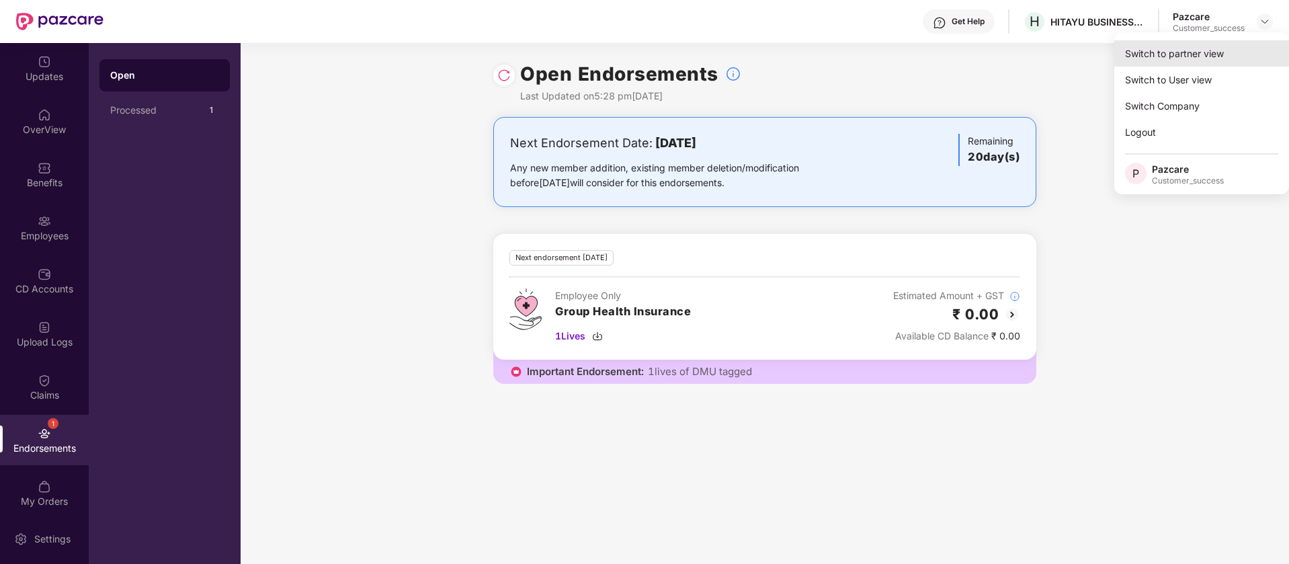
click at [1227, 47] on div "Switch to partner view" at bounding box center [1202, 53] width 175 height 26
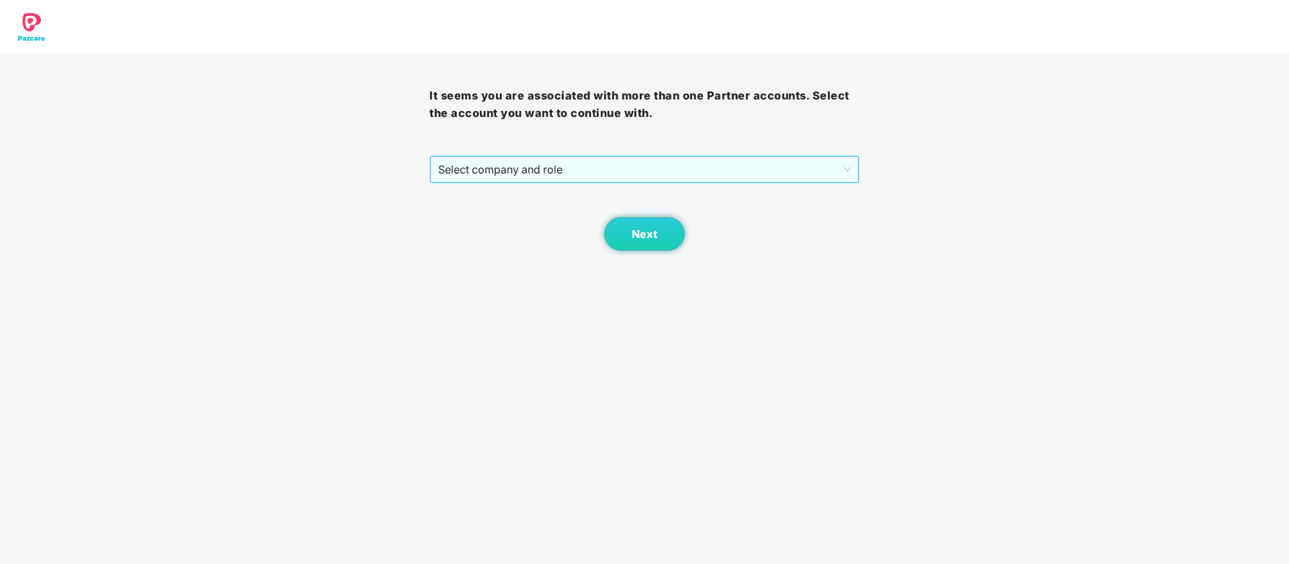
click at [651, 165] on span "Select company and role" at bounding box center [644, 170] width 412 height 26
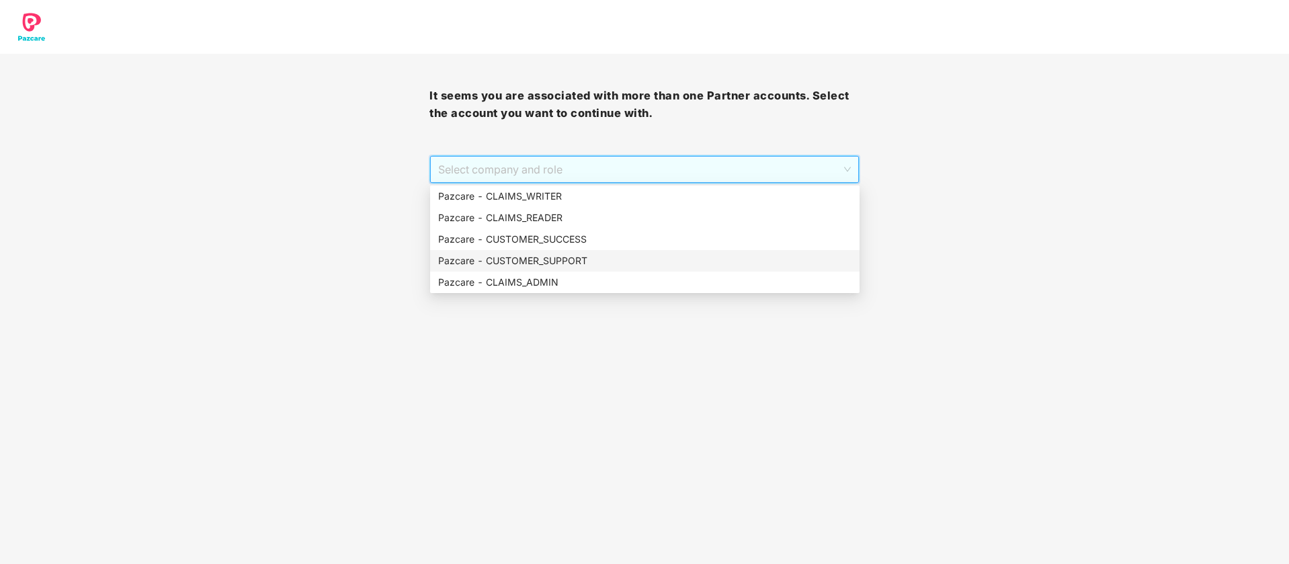
click at [590, 256] on div "Pazcare - CUSTOMER_SUPPORT" at bounding box center [644, 260] width 413 height 15
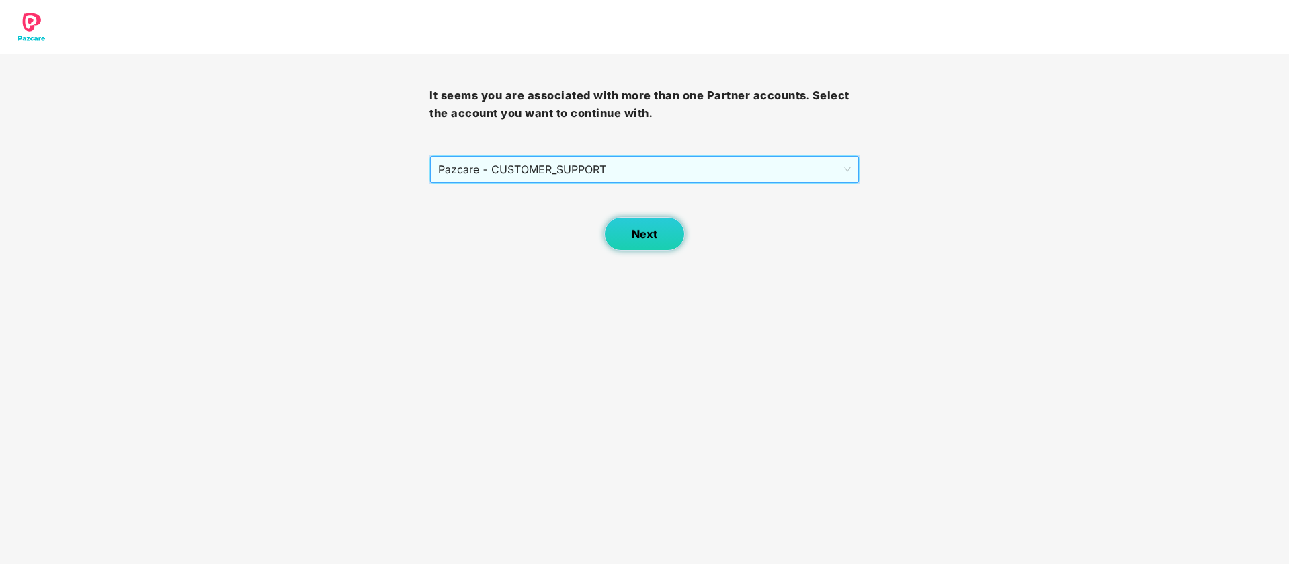
click at [635, 237] on span "Next" at bounding box center [645, 234] width 26 height 13
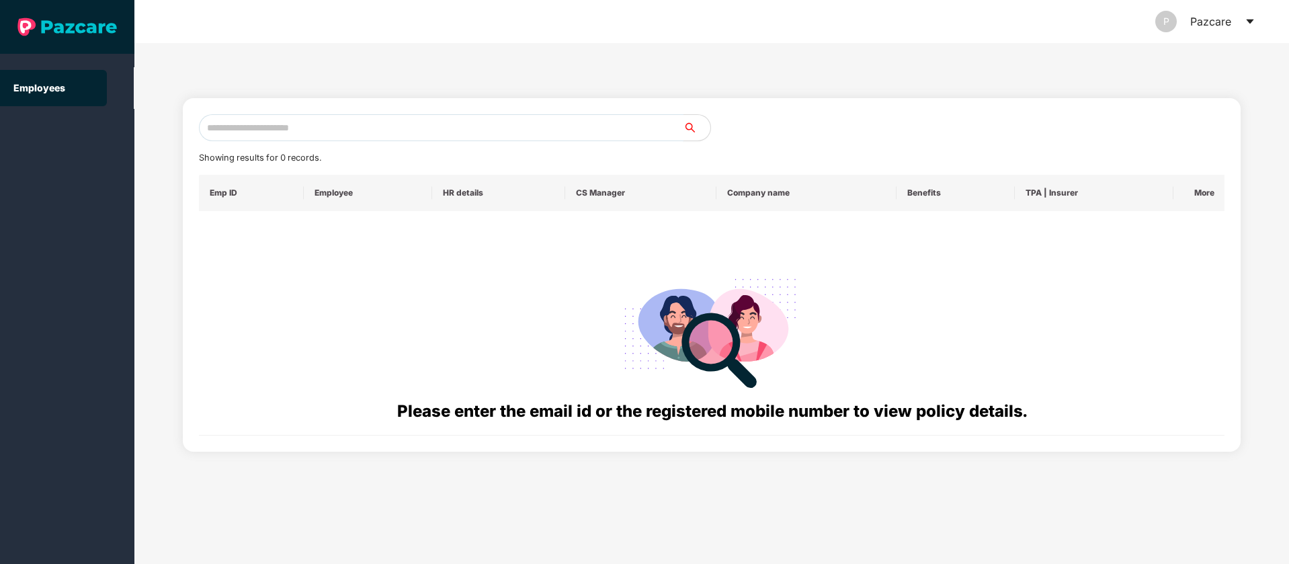
click at [337, 124] on input "text" at bounding box center [441, 127] width 485 height 27
paste input "**********"
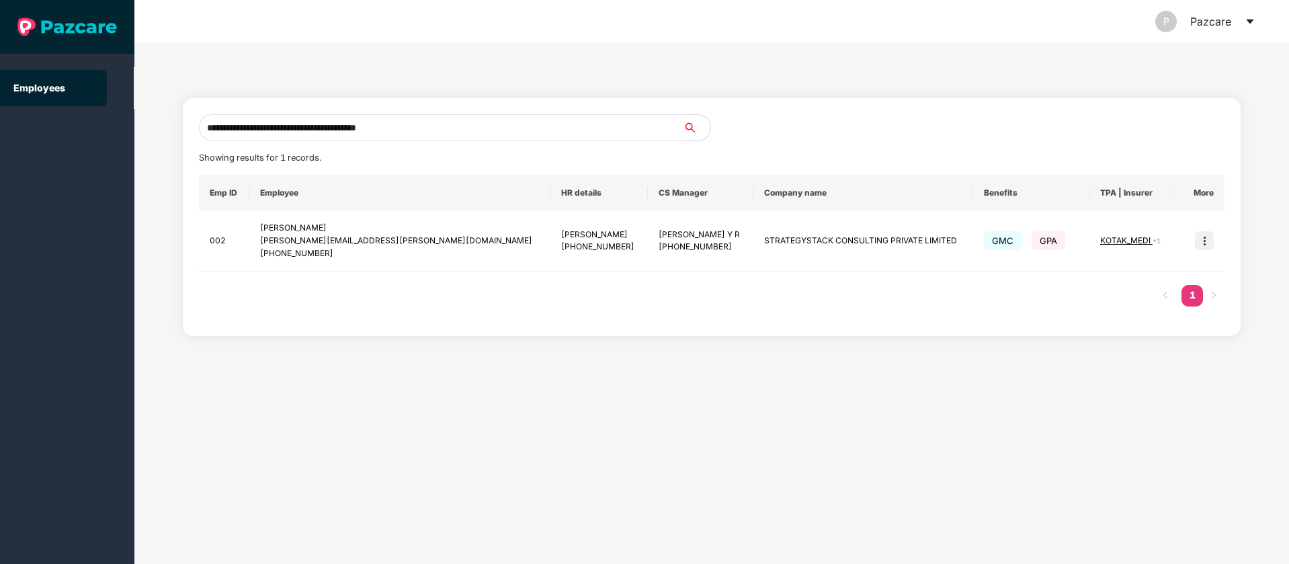
type input "**********"
click at [603, 117] on input "**********" at bounding box center [441, 127] width 485 height 27
click at [1252, 22] on icon "caret-down" at bounding box center [1250, 21] width 11 height 11
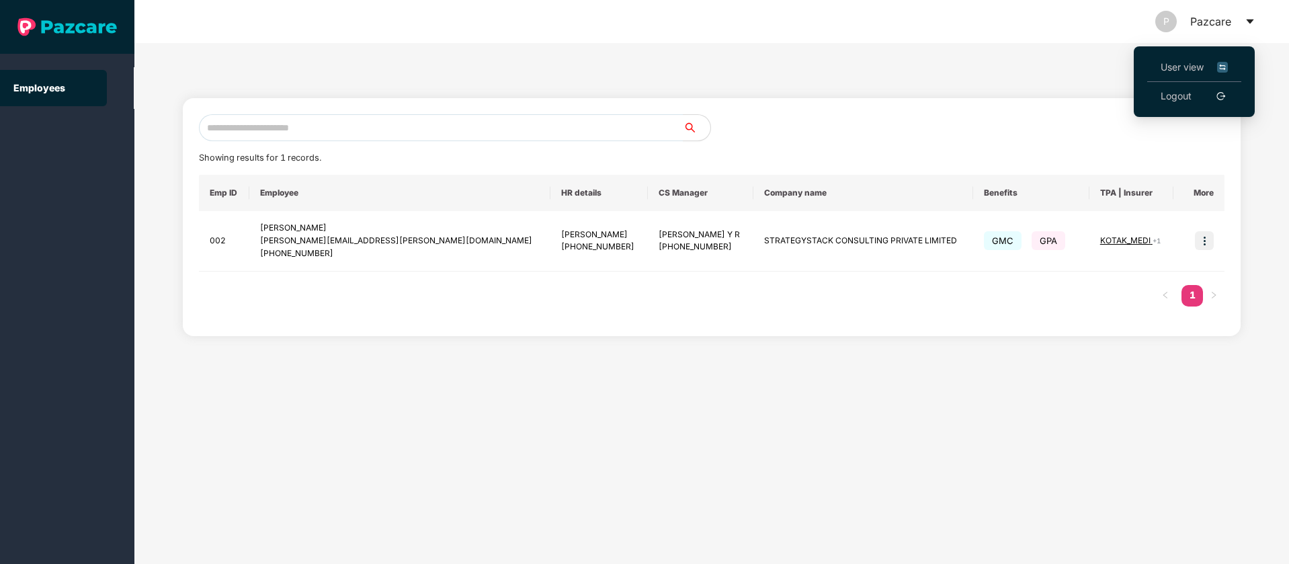
click at [1228, 65] on img at bounding box center [1222, 67] width 11 height 15
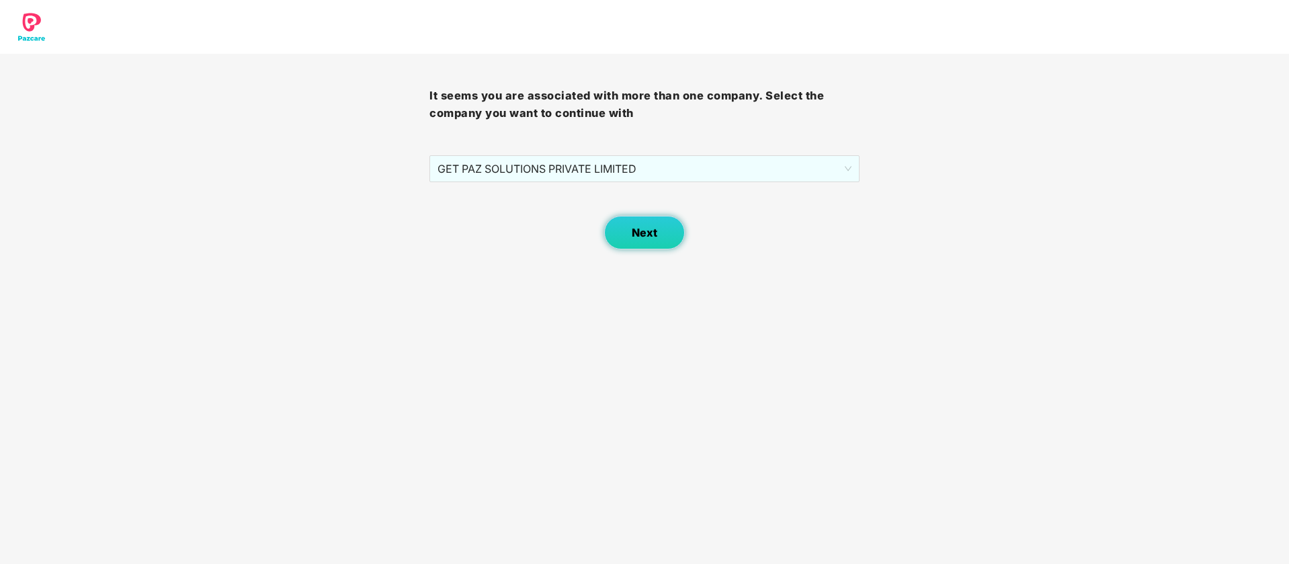
click at [657, 241] on button "Next" at bounding box center [644, 233] width 81 height 34
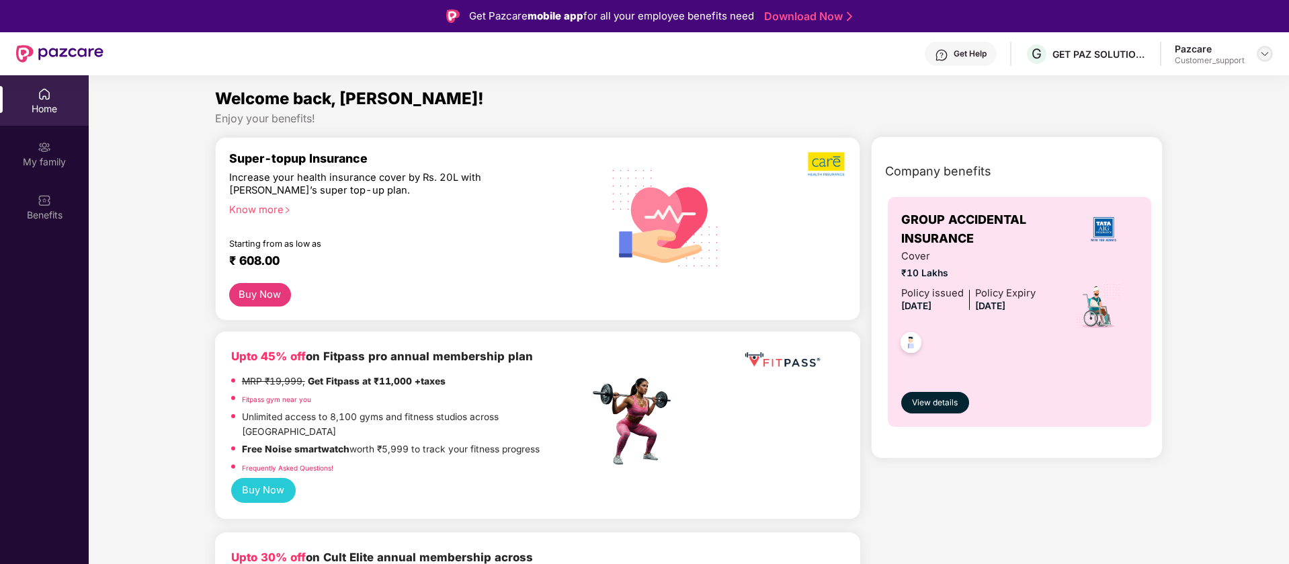
click at [1264, 49] on img at bounding box center [1265, 53] width 11 height 11
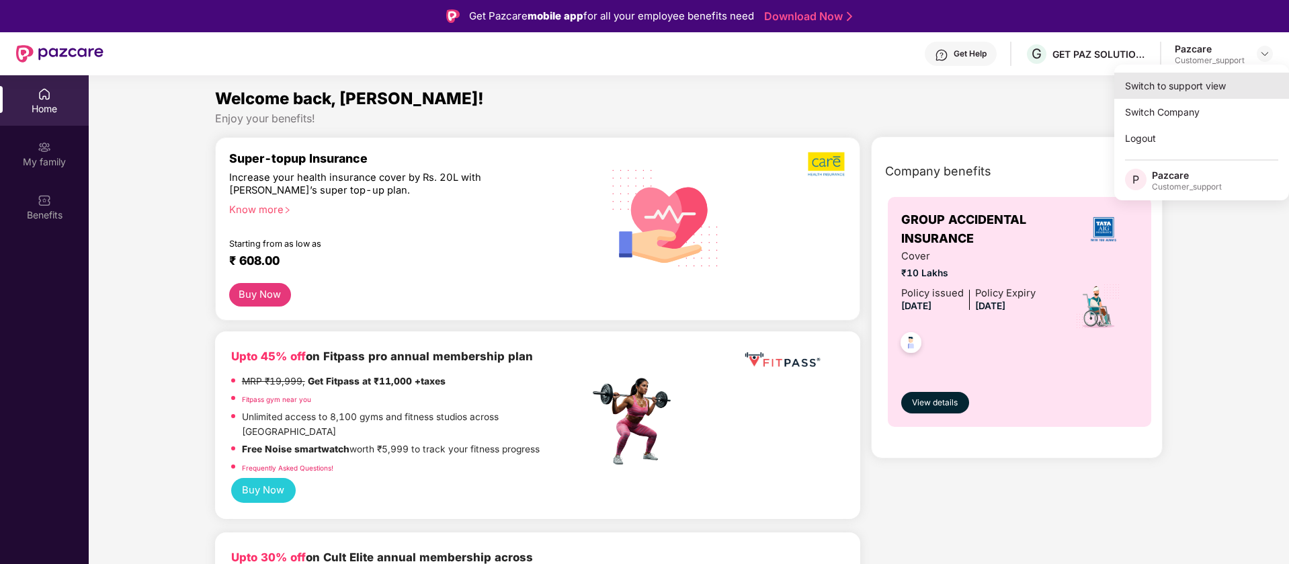
click at [1156, 91] on div "Switch to support view" at bounding box center [1202, 86] width 175 height 26
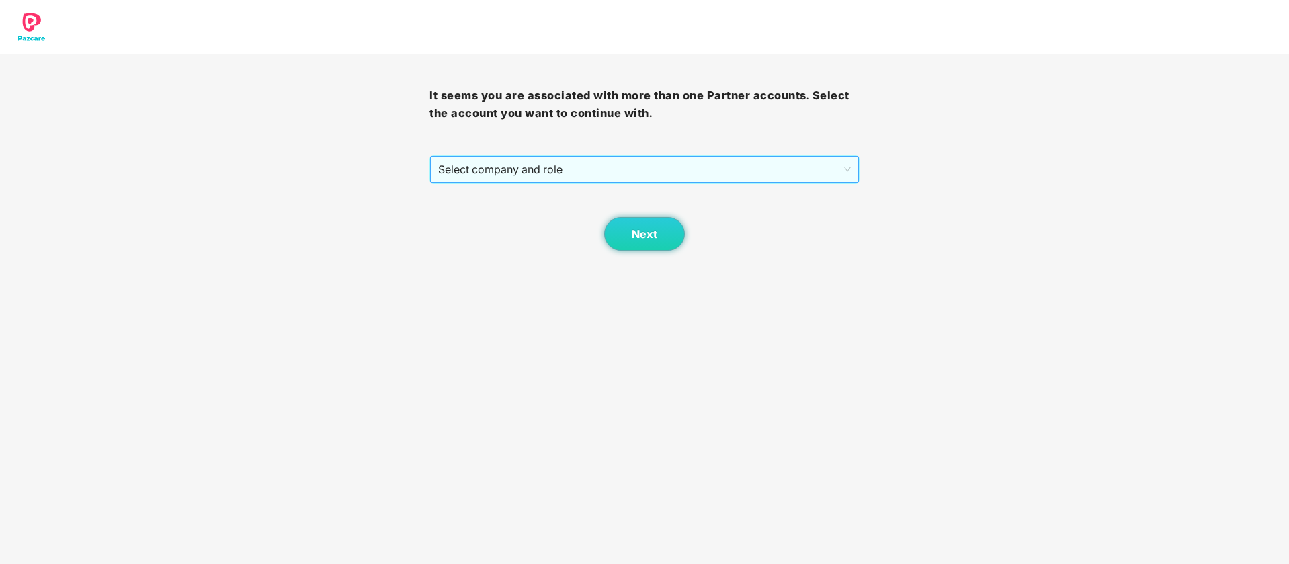
click at [637, 162] on span "Select company and role" at bounding box center [644, 170] width 412 height 26
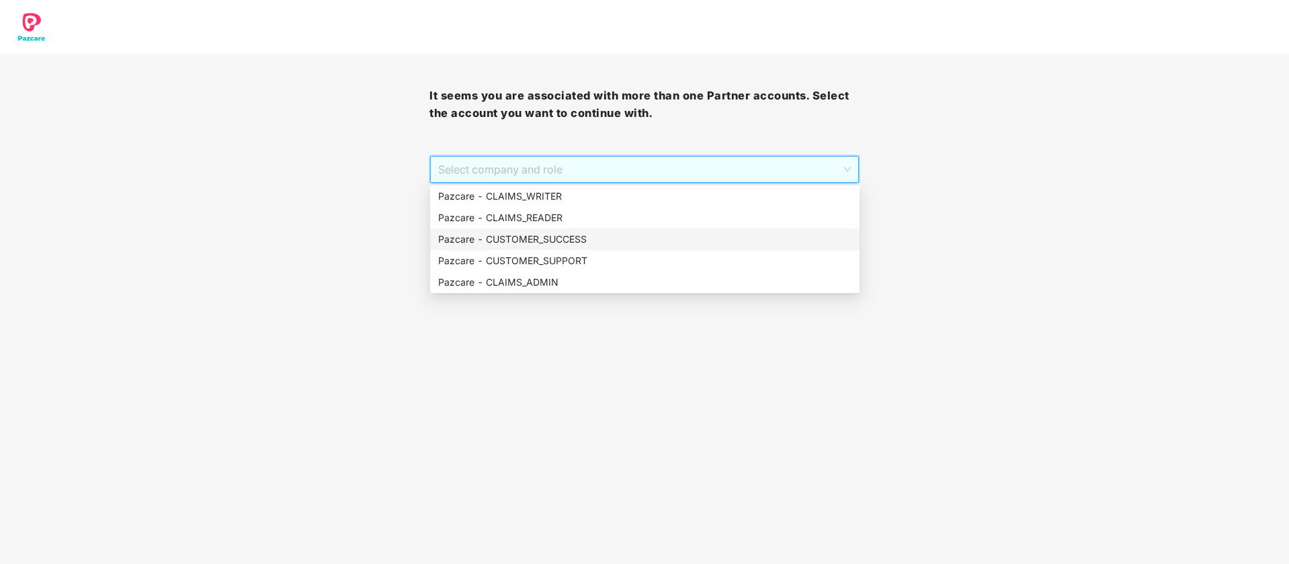
click at [538, 239] on div "Pazcare - CUSTOMER_SUCCESS" at bounding box center [644, 239] width 413 height 15
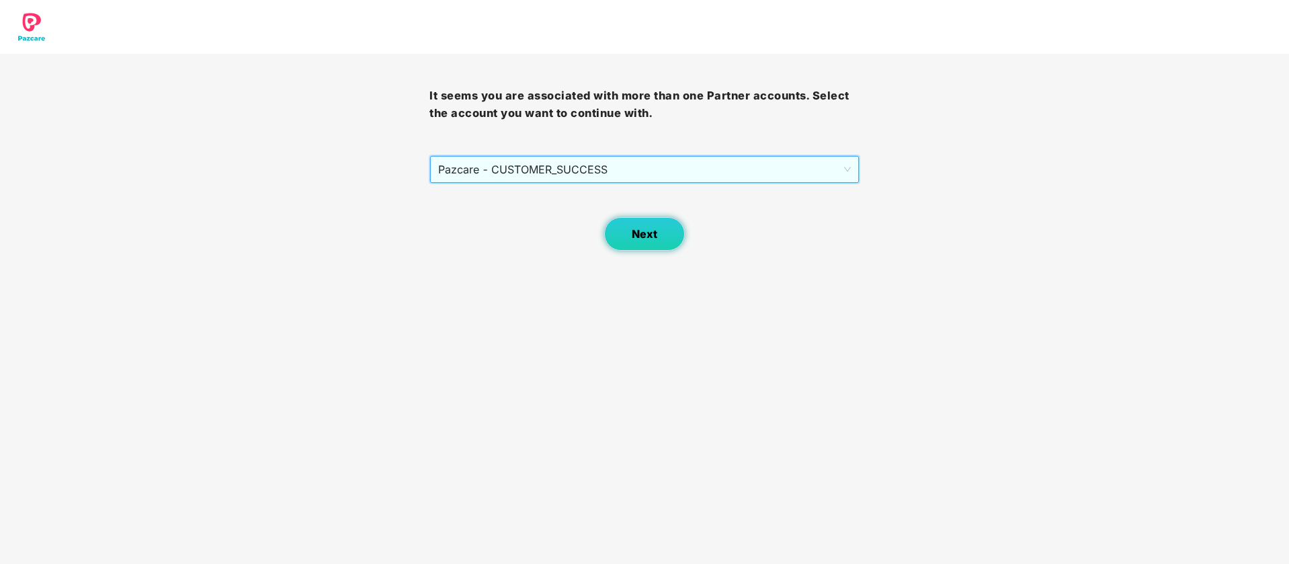
click at [647, 229] on span "Next" at bounding box center [645, 234] width 26 height 13
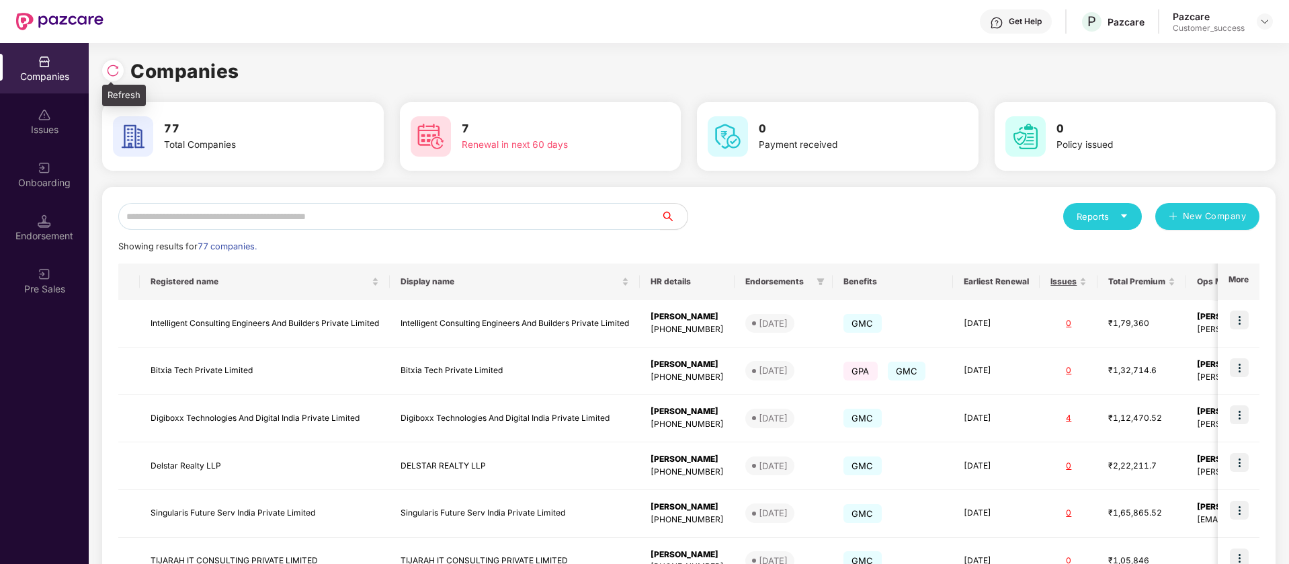
click at [114, 72] on img at bounding box center [112, 70] width 13 height 13
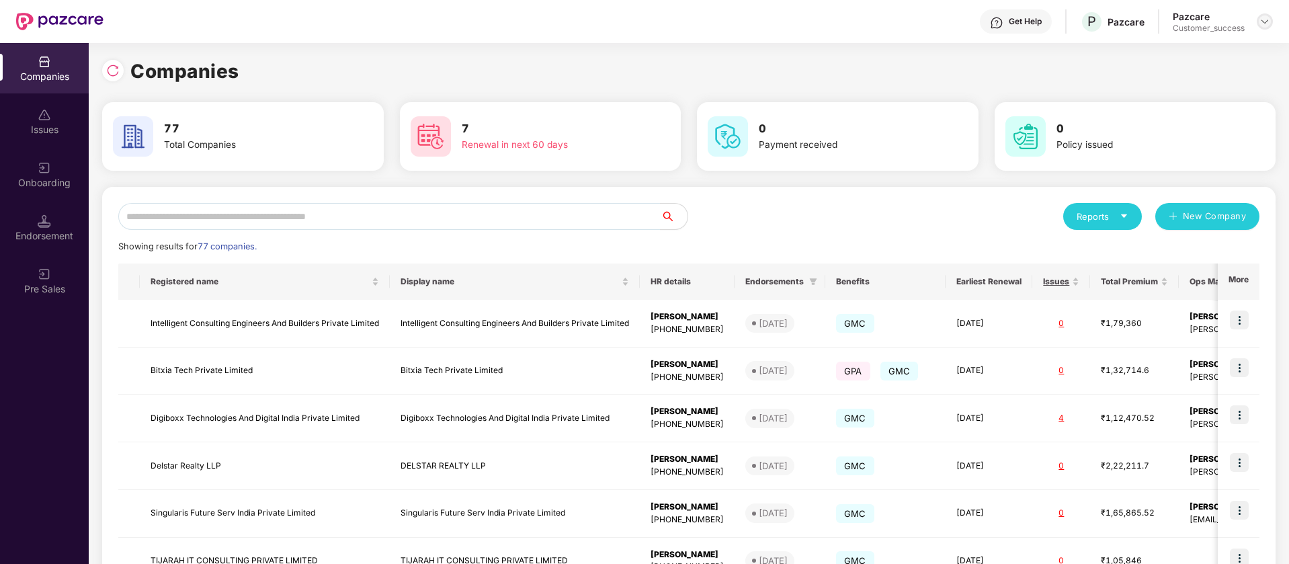
click at [1260, 22] on img at bounding box center [1265, 21] width 11 height 11
click at [1172, 73] on div "Switch Partner" at bounding box center [1203, 80] width 175 height 26
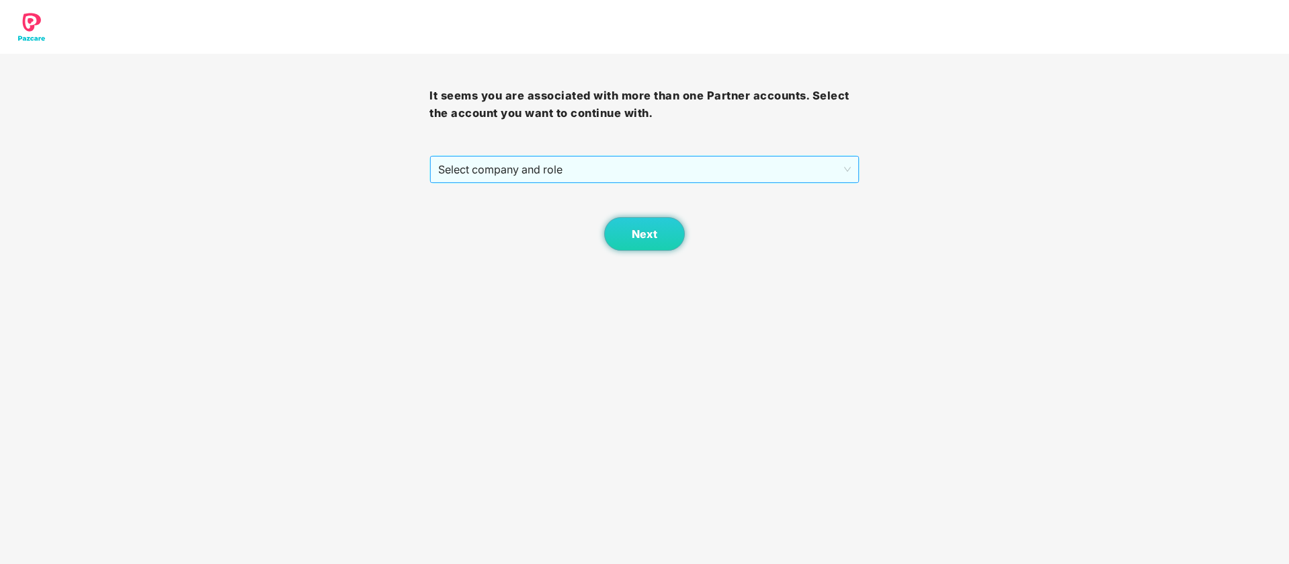
click at [618, 177] on span "Select company and role" at bounding box center [644, 170] width 412 height 26
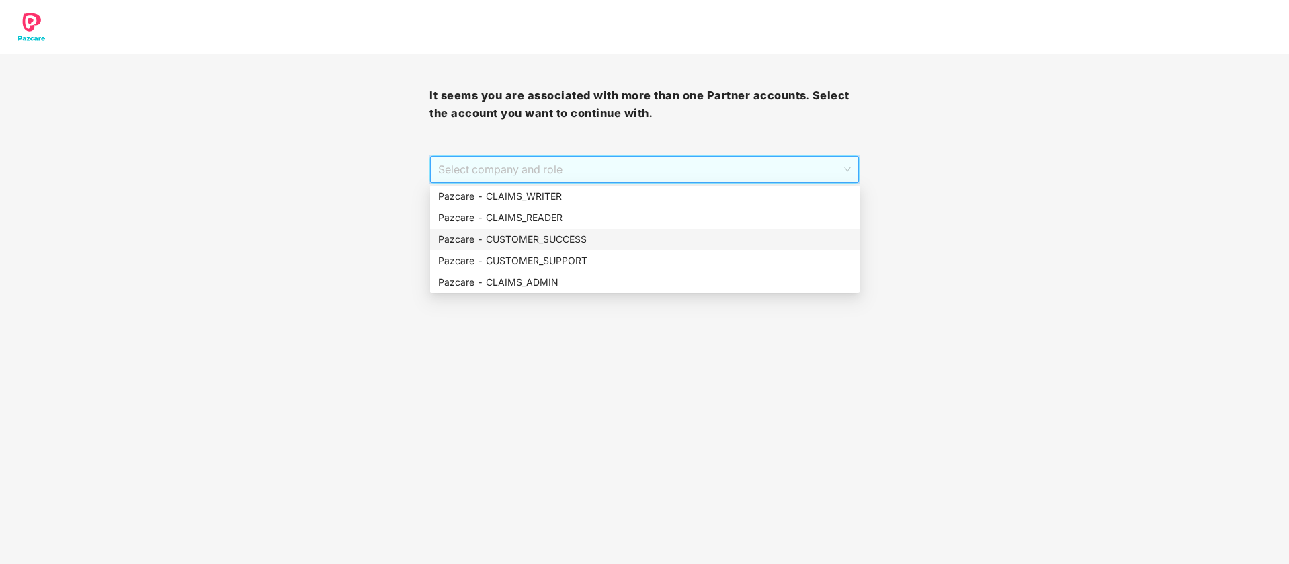
click at [577, 235] on div "Pazcare - CUSTOMER_SUCCESS" at bounding box center [644, 239] width 413 height 15
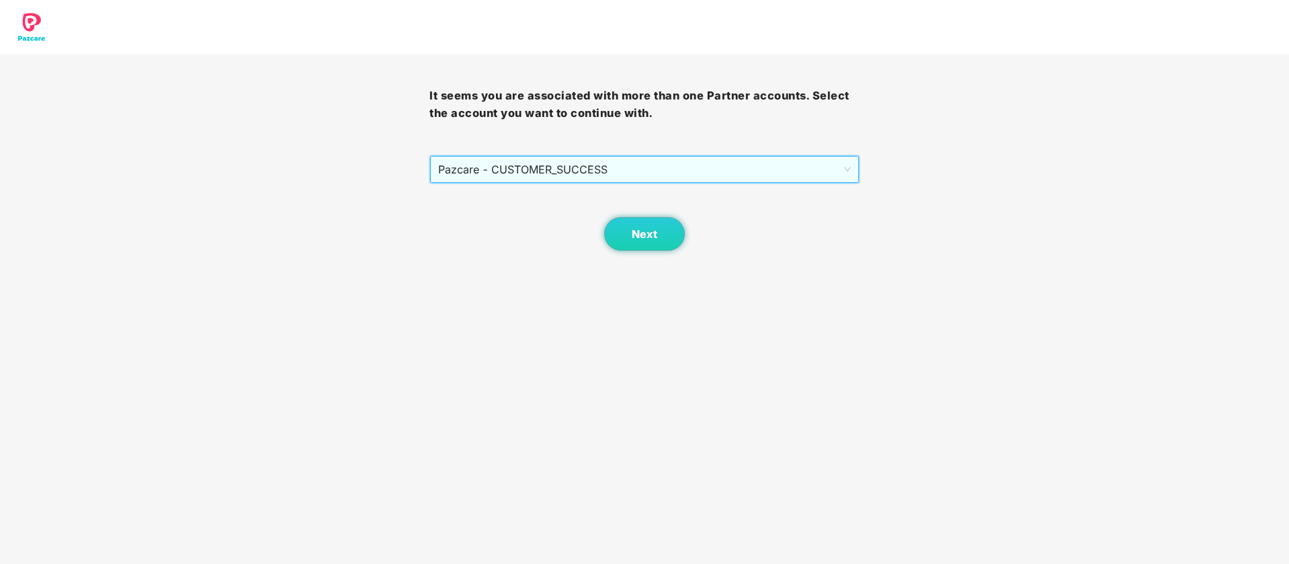
click at [598, 177] on span "Pazcare - CUSTOMER_SUCCESS" at bounding box center [644, 170] width 412 height 26
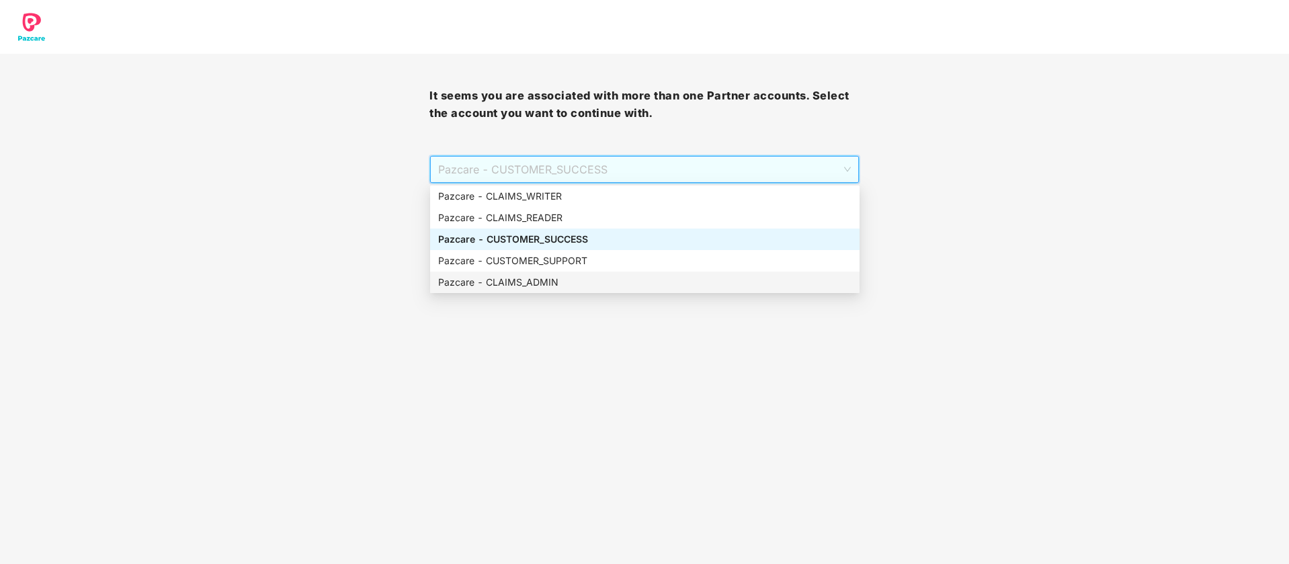
click at [589, 288] on div "Pazcare - CLAIMS_ADMIN" at bounding box center [644, 282] width 413 height 15
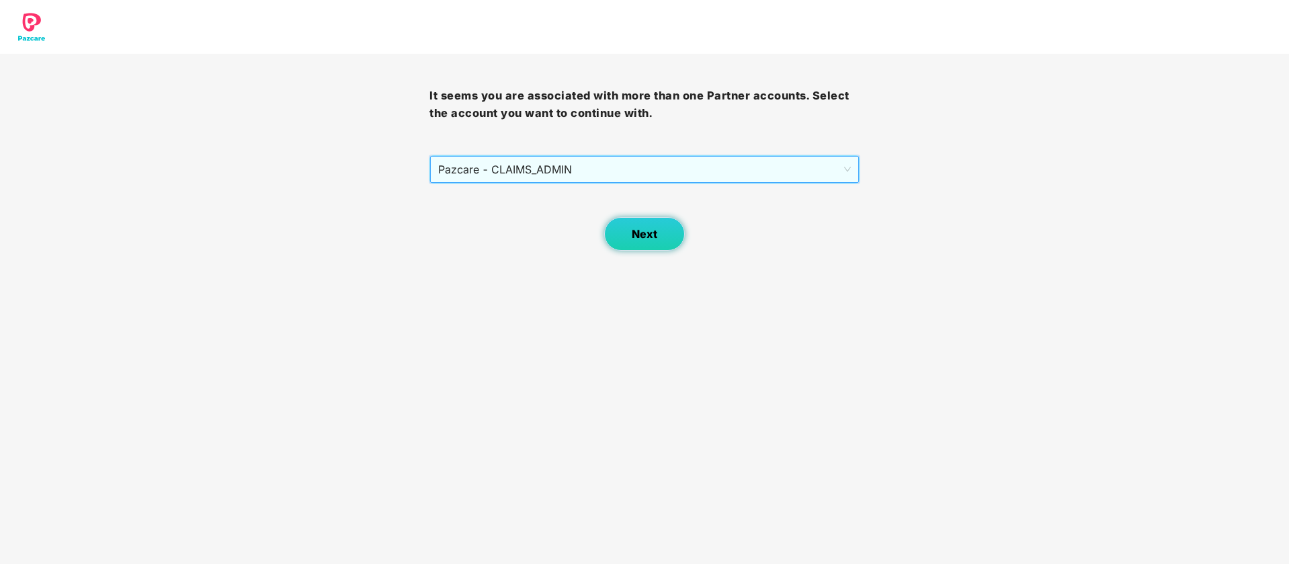
click at [628, 232] on button "Next" at bounding box center [644, 234] width 81 height 34
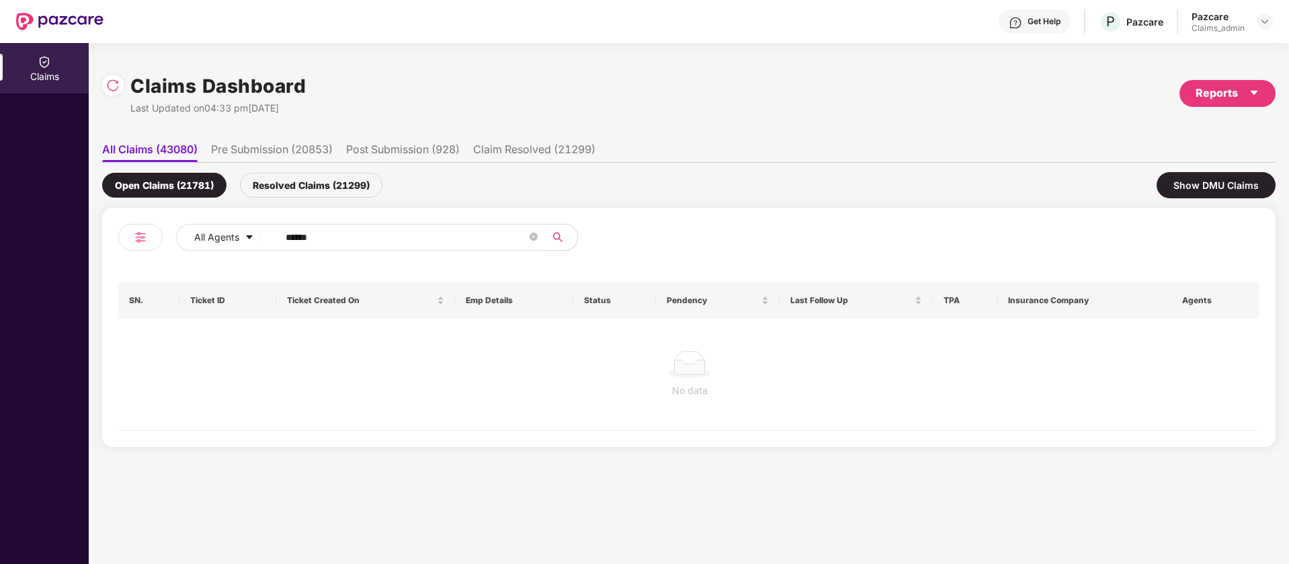
click at [319, 239] on input "******" at bounding box center [406, 237] width 241 height 20
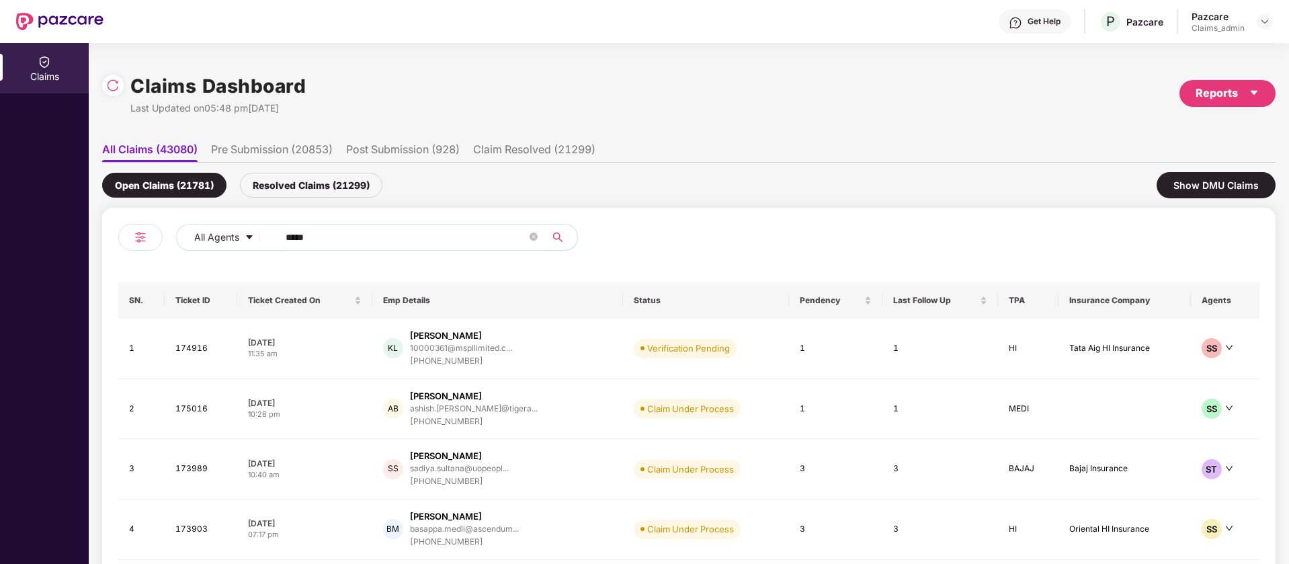
type input "******"
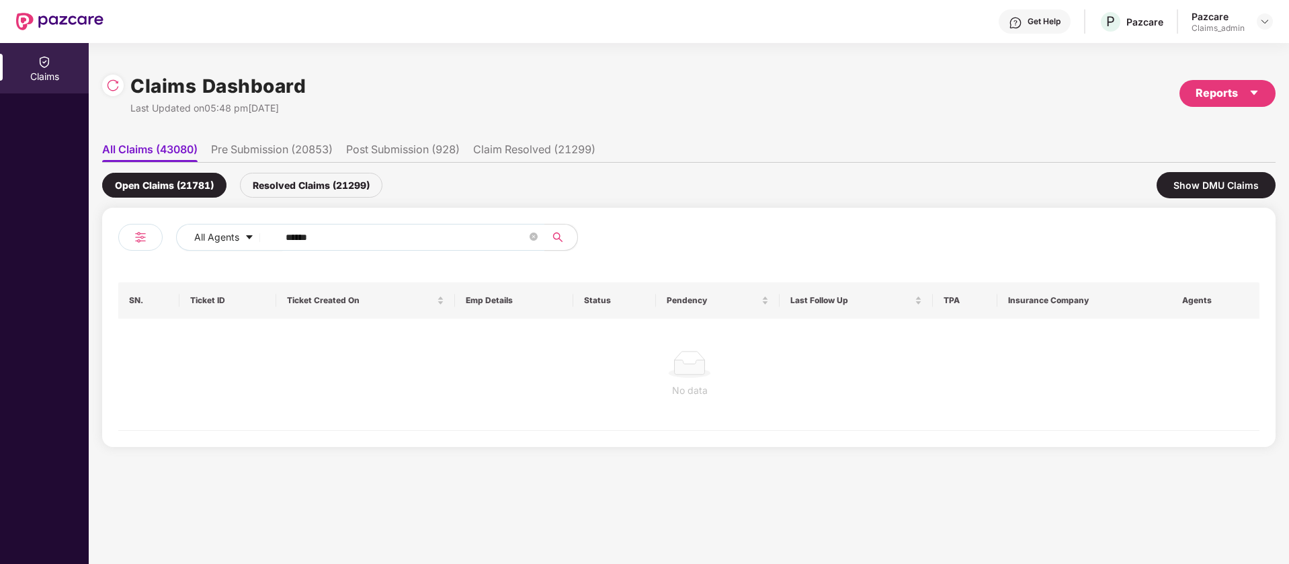
click at [282, 178] on div "Resolved Claims (21299)" at bounding box center [311, 185] width 143 height 25
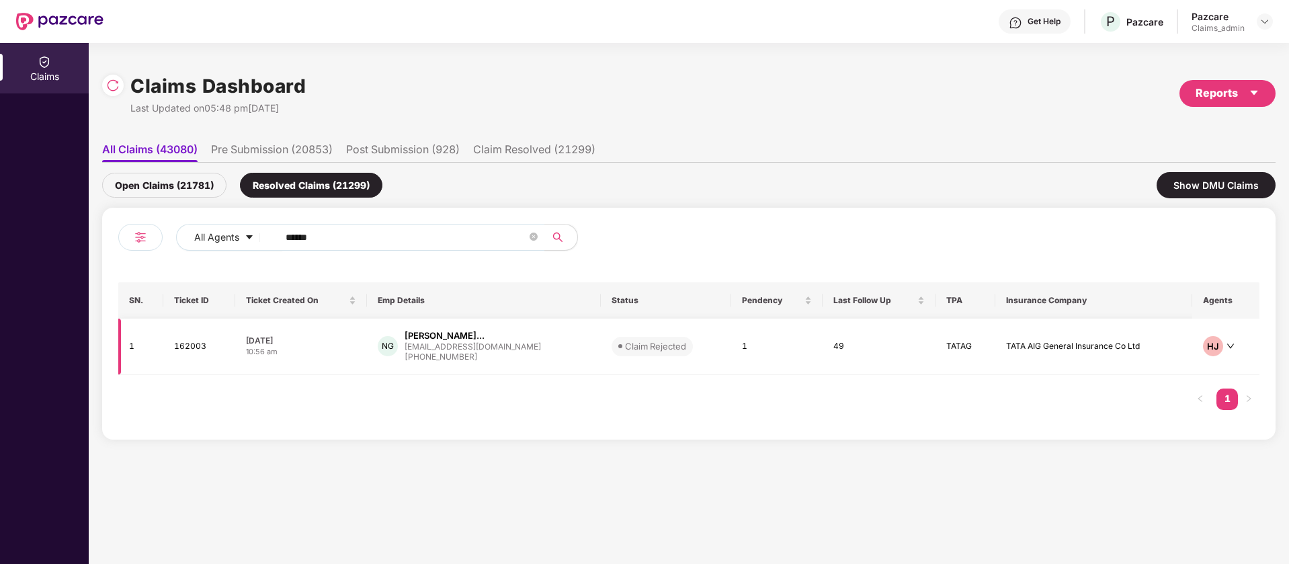
click at [808, 344] on td "1" at bounding box center [776, 347] width 91 height 56
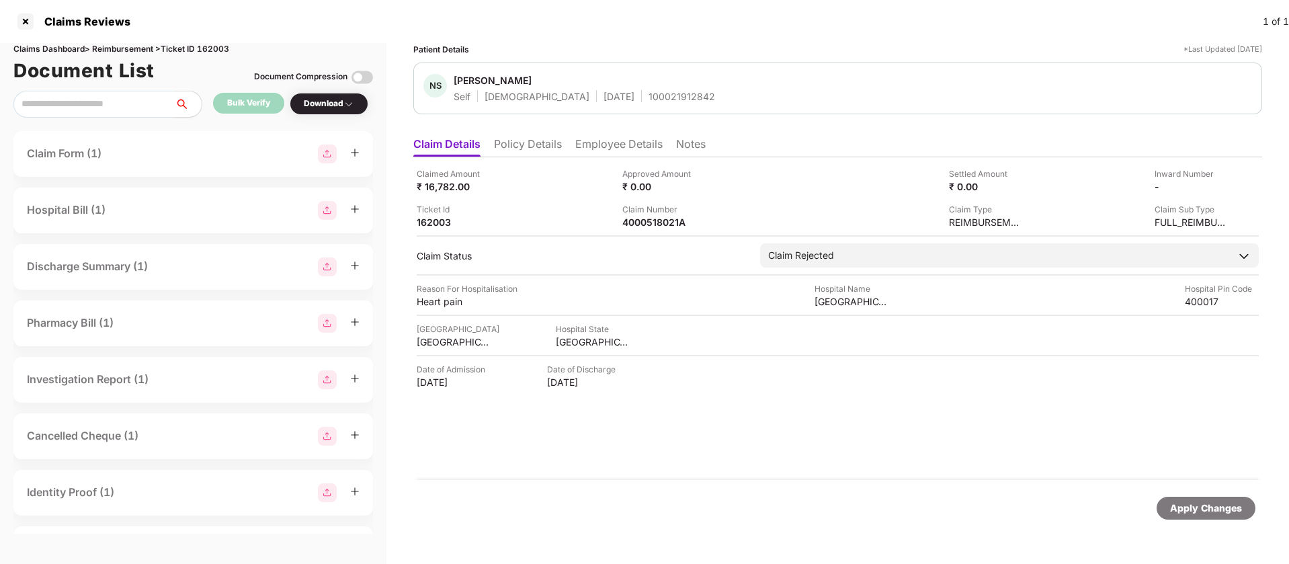
click at [362, 73] on img at bounding box center [363, 78] width 22 height 22
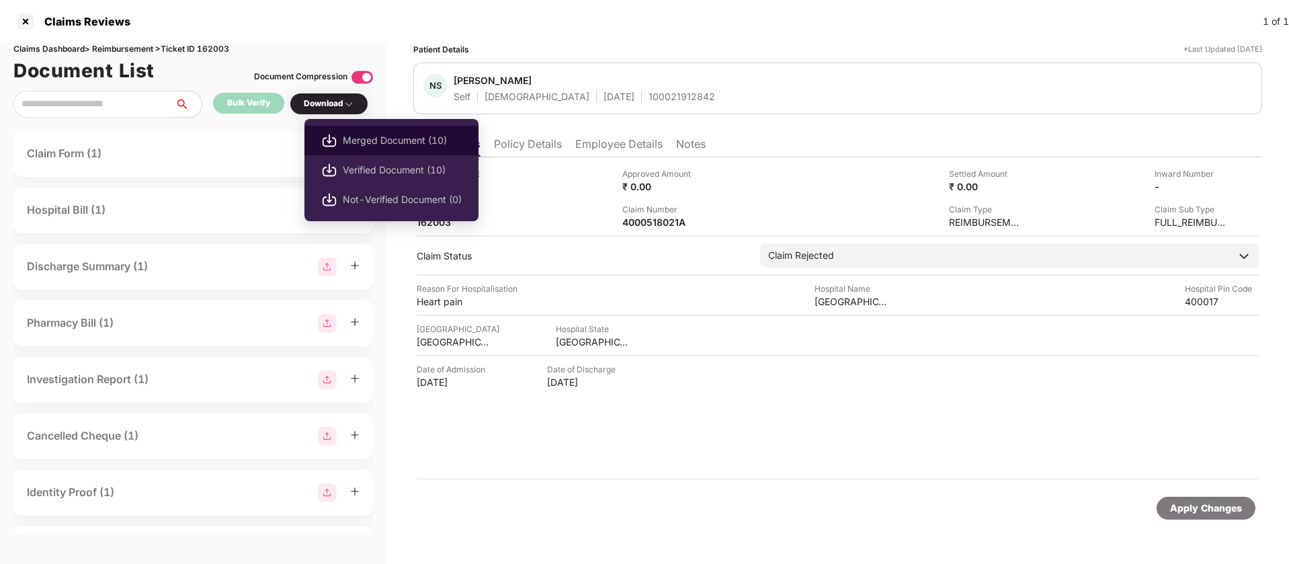
click at [374, 136] on span "Merged Document (10)" at bounding box center [402, 140] width 119 height 15
